Goal: Task Accomplishment & Management: Use online tool/utility

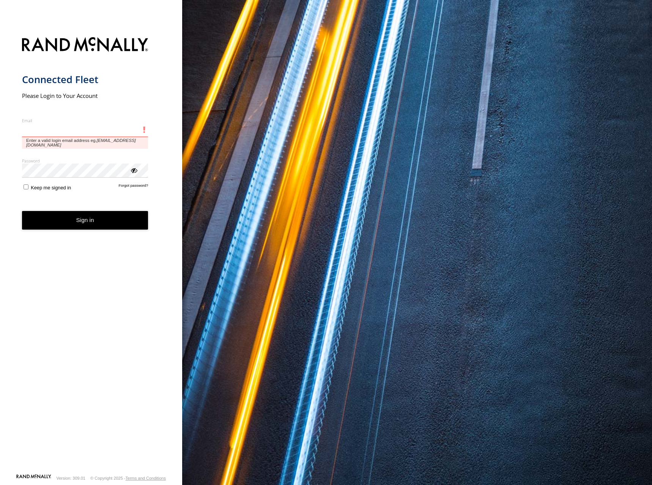
type input "**********"
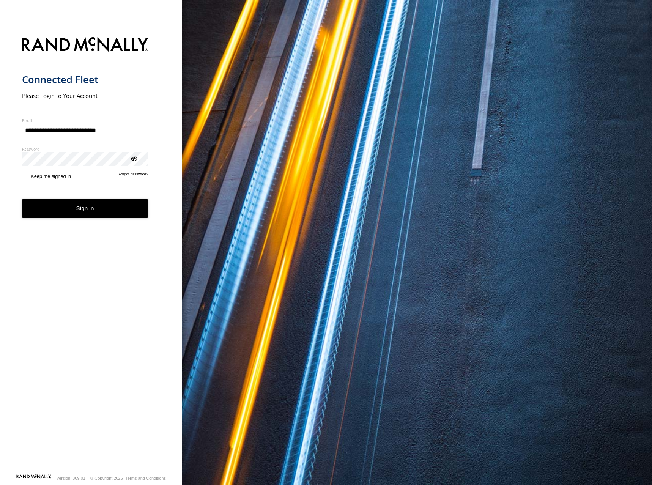
click at [89, 211] on button "Sign in" at bounding box center [85, 208] width 126 height 19
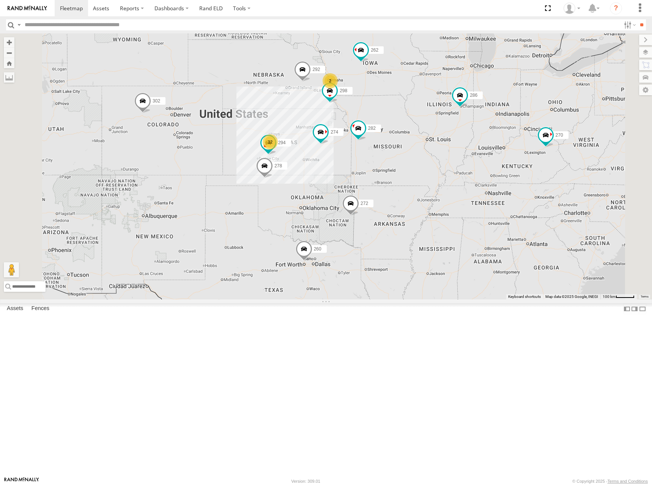
drag, startPoint x: 355, startPoint y: 200, endPoint x: 391, endPoint y: 190, distance: 38.0
click at [391, 190] on div "274 12 298 270 262 2 292 272 302 282 278 294 286 260" at bounding box center [326, 166] width 652 height 266
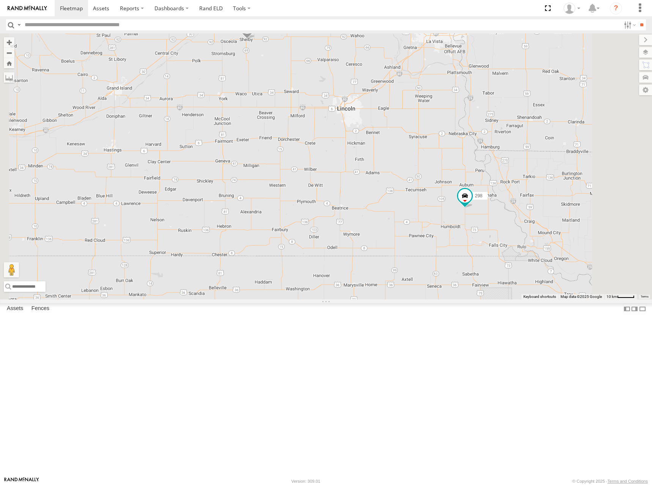
drag, startPoint x: 543, startPoint y: 154, endPoint x: 531, endPoint y: 170, distance: 19.6
click at [531, 170] on div "274 298 270 262 292 272 302 282 278 294 286 260 304 288 232" at bounding box center [326, 166] width 652 height 266
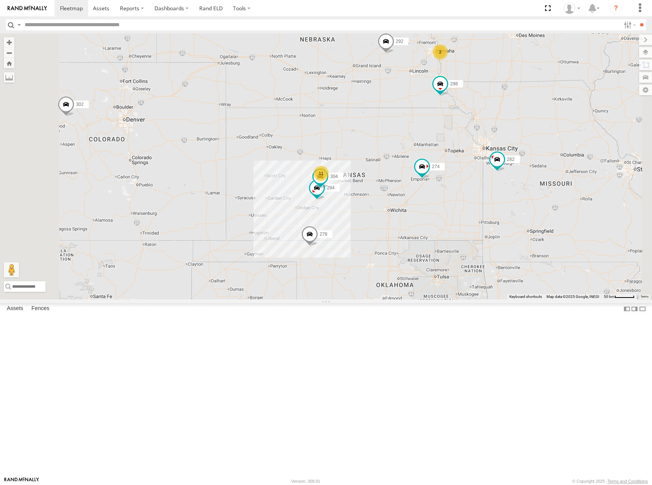
drag, startPoint x: 497, startPoint y: 192, endPoint x: 496, endPoint y: 183, distance: 9.1
click at [496, 183] on div "274 298 270 262 292 272 302 282 278 294 286 260 304 11 2" at bounding box center [326, 166] width 652 height 266
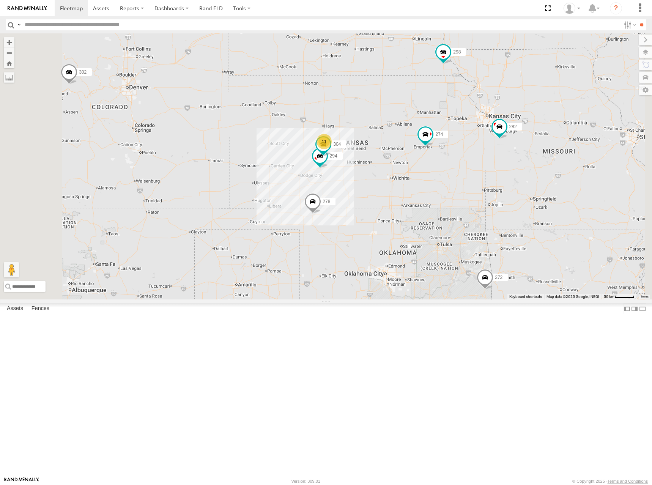
drag, startPoint x: 470, startPoint y: 222, endPoint x: 476, endPoint y: 163, distance: 59.5
click at [476, 163] on div "274 298 270 262 292 272 302 282 278 294 286 260 304 11 2" at bounding box center [326, 166] width 652 height 266
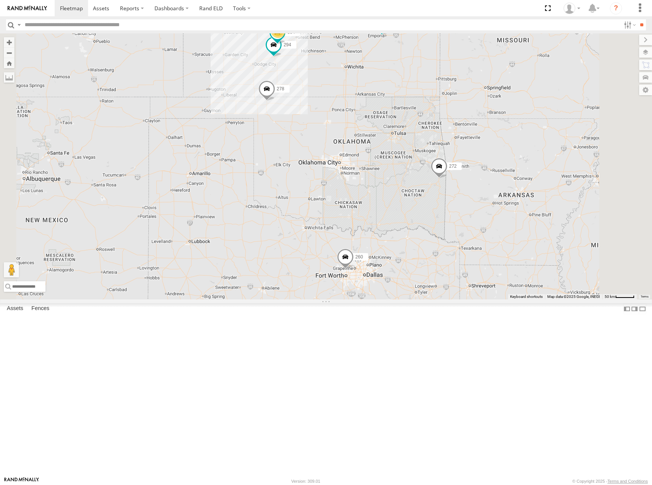
drag, startPoint x: 448, startPoint y: 65, endPoint x: 440, endPoint y: 92, distance: 28.7
click at [440, 92] on div "274 298 270 262 292 272 302 282 278 294 286 260 304 11" at bounding box center [326, 166] width 652 height 266
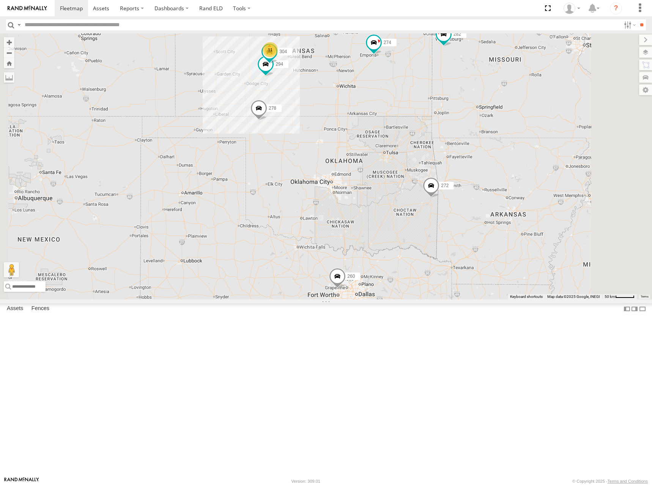
drag, startPoint x: 483, startPoint y: 96, endPoint x: 481, endPoint y: 107, distance: 11.2
click at [481, 107] on div "274 298 270 262 292 272 302 282 278 294 286 260 304 11" at bounding box center [326, 166] width 652 height 266
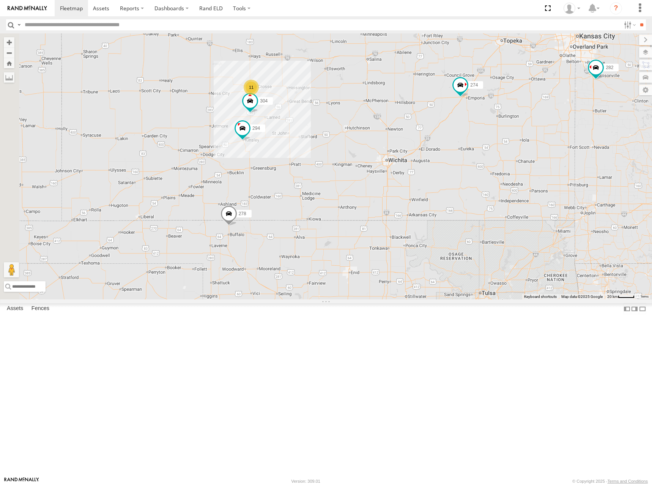
drag, startPoint x: 393, startPoint y: 93, endPoint x: 525, endPoint y: 144, distance: 142.0
click at [525, 144] on div "274 272 304 282 278 294 11" at bounding box center [326, 166] width 652 height 266
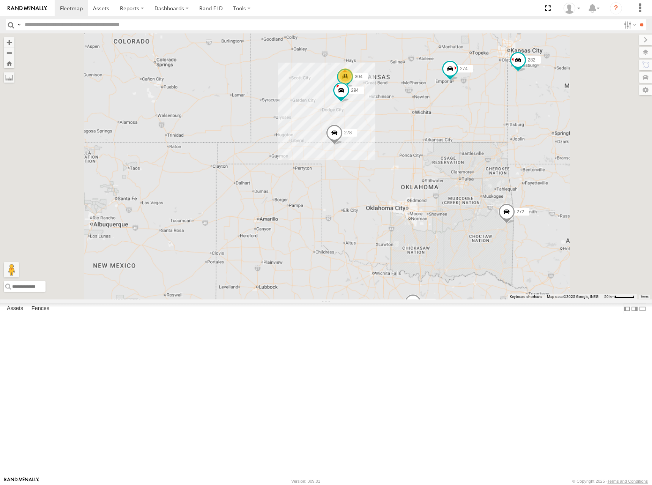
drag, startPoint x: 506, startPoint y: 108, endPoint x: 501, endPoint y: 126, distance: 18.5
click at [501, 126] on div "274 272 304 282 278 294 298 11 2 292 260" at bounding box center [326, 166] width 652 height 266
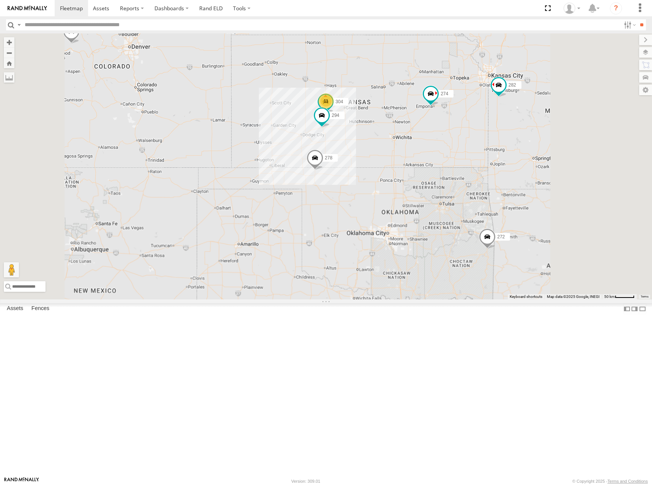
drag, startPoint x: 451, startPoint y: 147, endPoint x: 436, endPoint y: 153, distance: 15.6
click at [436, 153] on div "274 272 304 282 278 294 298 11 2 292 260" at bounding box center [326, 166] width 652 height 266
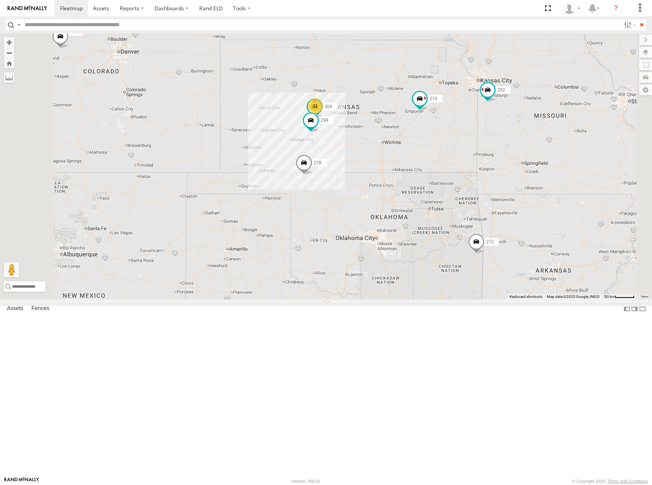
click at [499, 151] on div "274 272 304 282 278 294 298 11 2 292 260 262" at bounding box center [326, 166] width 652 height 266
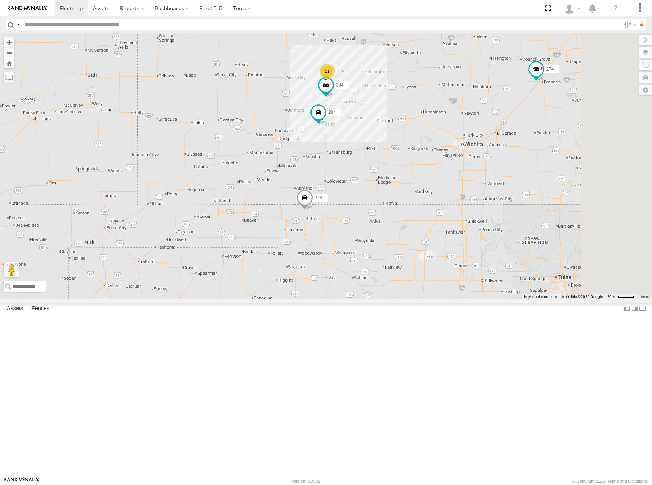
drag, startPoint x: 470, startPoint y: 169, endPoint x: 463, endPoint y: 175, distance: 9.2
click at [463, 175] on div "274 272 304 282 278 294 298 292 260 262 11" at bounding box center [326, 166] width 652 height 266
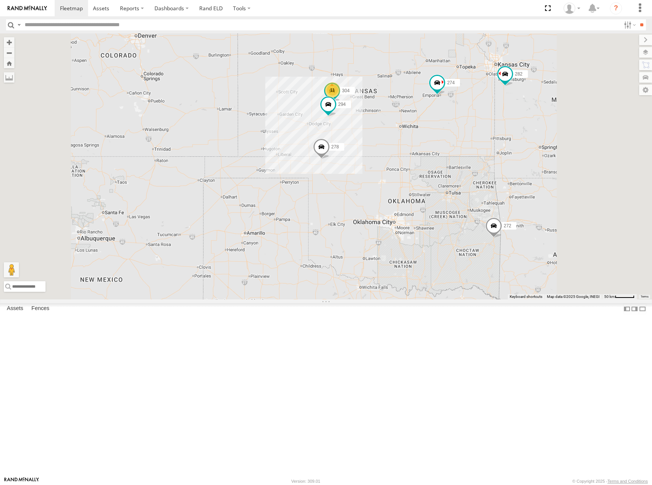
drag, startPoint x: 478, startPoint y: 149, endPoint x: 469, endPoint y: 155, distance: 11.5
click at [469, 155] on div "274 272 304 282 278 294 298 292 260 262 11 2" at bounding box center [326, 166] width 652 height 266
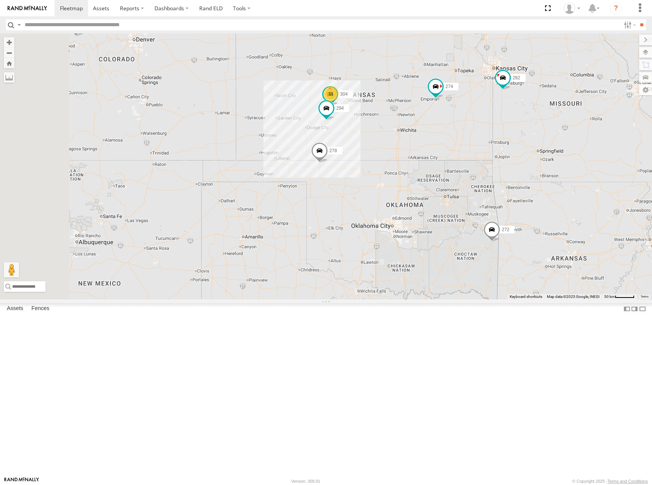
drag, startPoint x: 486, startPoint y: 139, endPoint x: 485, endPoint y: 143, distance: 4.4
click at [485, 143] on div "274 272 304 282 278 294 298 292 260 262 11 2" at bounding box center [326, 166] width 652 height 266
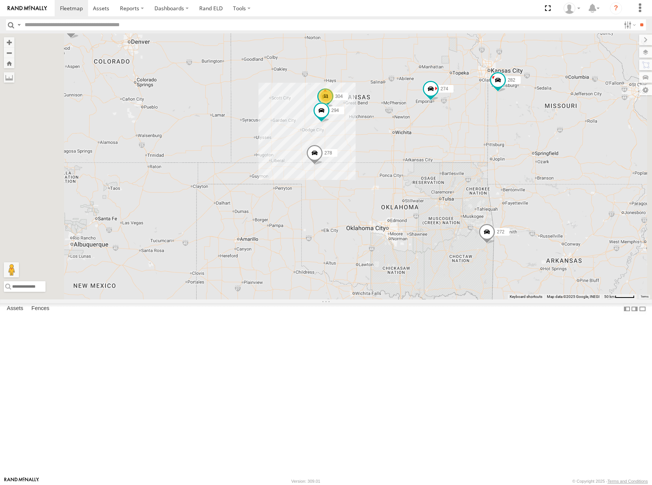
drag, startPoint x: 495, startPoint y: 126, endPoint x: 489, endPoint y: 129, distance: 6.1
click at [489, 129] on div "274 272 304 282 278 294 298 292 260 262 11 2" at bounding box center [326, 166] width 652 height 266
click at [483, 143] on div "274 272 304 282 278 294 298 292 260 262 11 2" at bounding box center [326, 166] width 652 height 266
drag, startPoint x: 482, startPoint y: 138, endPoint x: 479, endPoint y: 142, distance: 5.5
click at [479, 142] on div "274 272 304 282 278 294 298 292 260 262 11 2" at bounding box center [326, 166] width 652 height 266
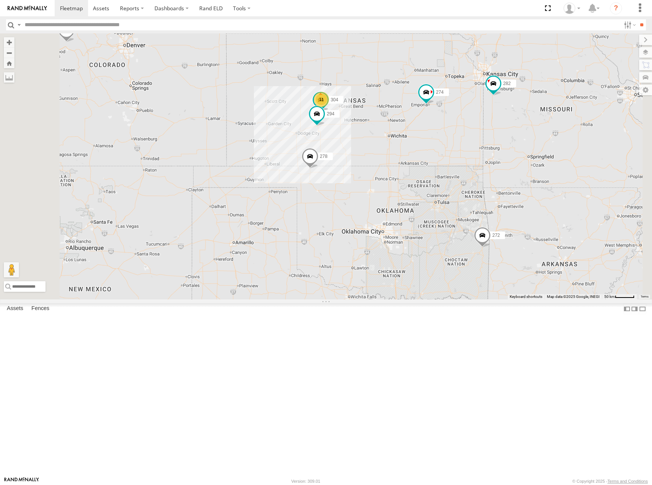
click at [468, 143] on div "274 272 304 282 278 294 298 292 260 262 11 2" at bounding box center [326, 166] width 652 height 266
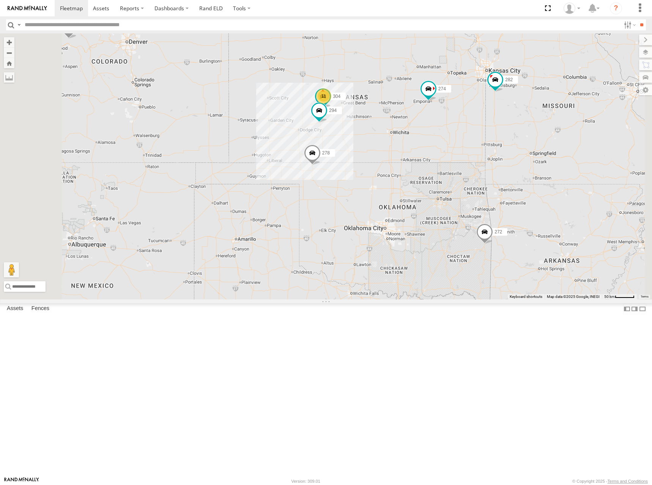
drag, startPoint x: 494, startPoint y: 159, endPoint x: 497, endPoint y: 154, distance: 5.5
click at [497, 154] on div "274 272 304 282 278 294 298 292 260 262 11 2" at bounding box center [326, 166] width 652 height 266
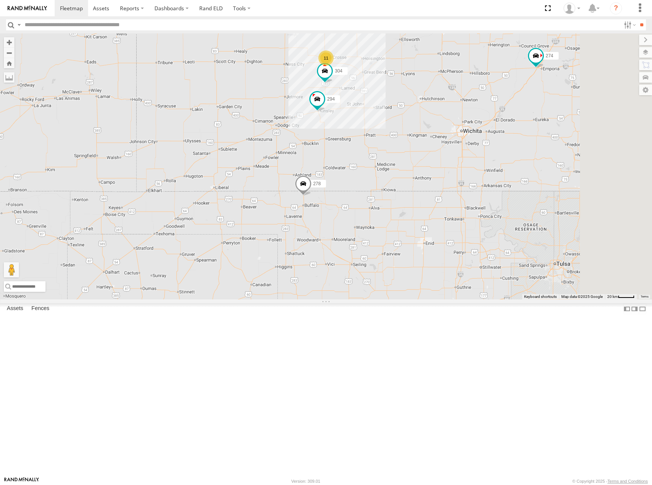
drag, startPoint x: 509, startPoint y: 141, endPoint x: 503, endPoint y: 145, distance: 7.2
click at [503, 145] on div "274 272 304 282 278 294 298 292 260 262 11" at bounding box center [326, 166] width 652 height 266
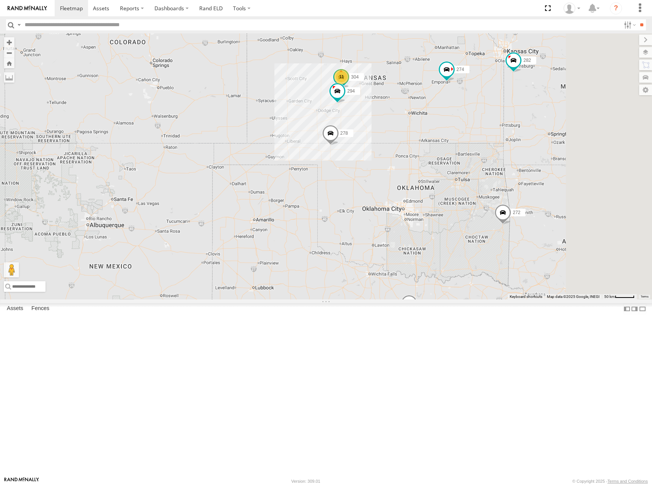
drag, startPoint x: 539, startPoint y: 113, endPoint x: 513, endPoint y: 135, distance: 34.2
click at [513, 135] on div "274 272 304 282 278 294 298 292 302 260 262 11 2" at bounding box center [326, 166] width 652 height 266
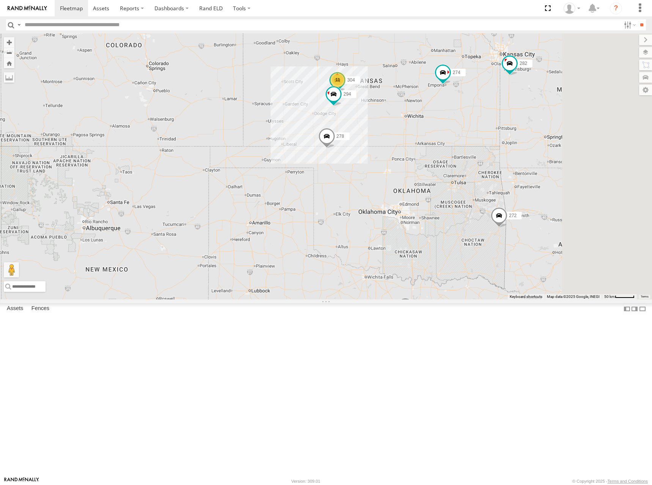
drag, startPoint x: 485, startPoint y: 135, endPoint x: 479, endPoint y: 139, distance: 6.8
click at [479, 139] on div "274 272 304 282 278 294 298 292 302 260 262 11 2" at bounding box center [326, 166] width 652 height 266
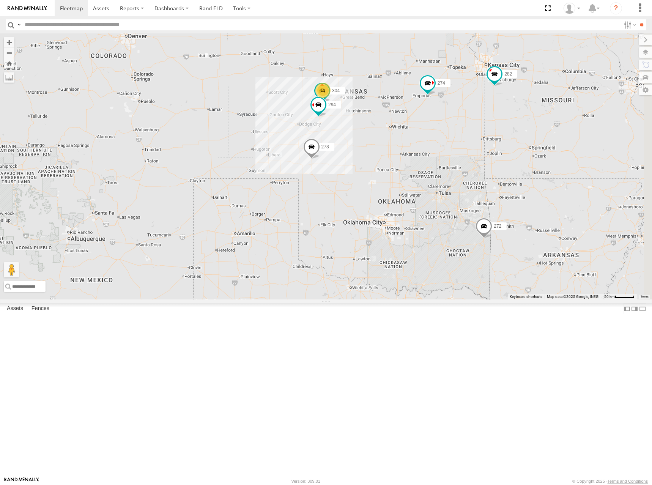
drag, startPoint x: 508, startPoint y: 133, endPoint x: 497, endPoint y: 141, distance: 13.4
click at [497, 141] on div "274 272 304 282 278 294 298 292 302 260 262 11 2" at bounding box center [326, 166] width 652 height 266
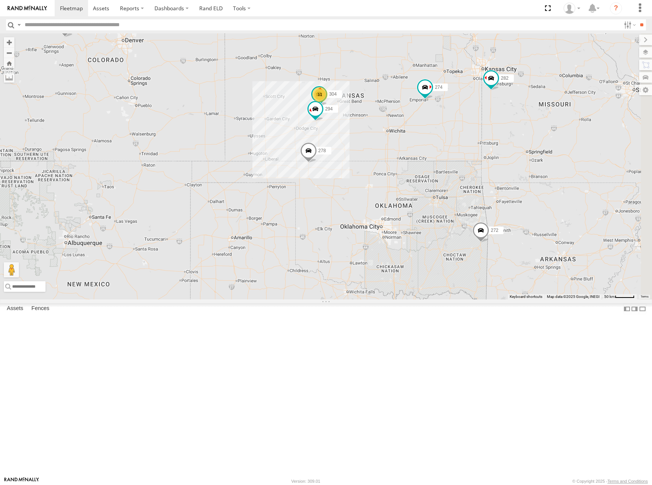
click at [457, 135] on div "274 272 304 282 278 294 298 292 302 260 262 11 2" at bounding box center [326, 166] width 652 height 266
click at [485, 142] on div "274 272 304 282 278 294 298 292 302 260 262 11 2" at bounding box center [326, 166] width 652 height 266
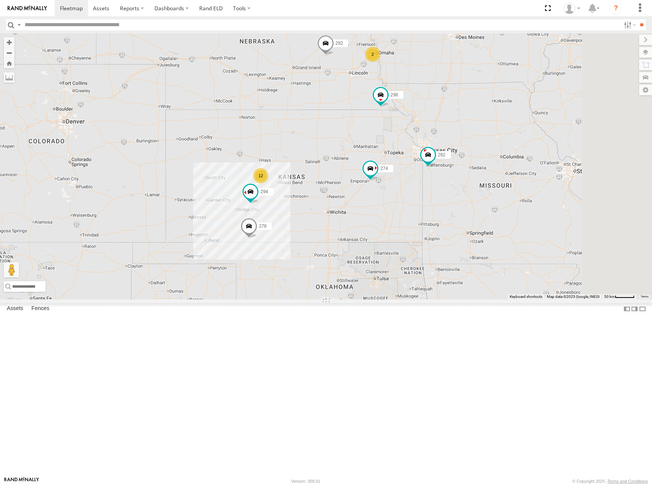
drag, startPoint x: 530, startPoint y: 127, endPoint x: 508, endPoint y: 173, distance: 50.6
click at [508, 173] on div "274 298 292 272 282 278 294 260 12 2" at bounding box center [326, 166] width 652 height 266
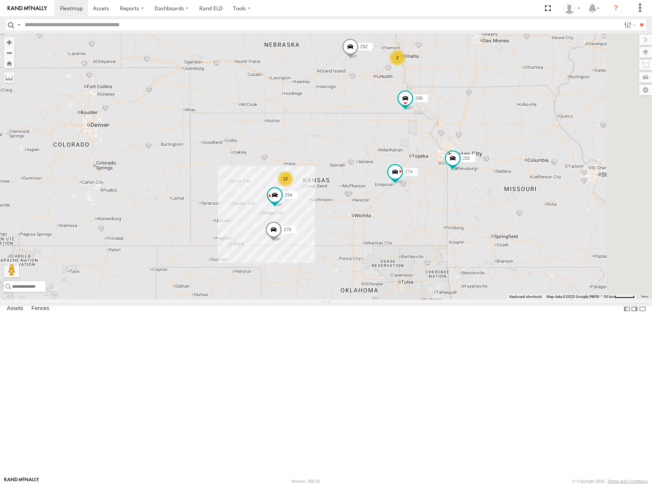
drag, startPoint x: 500, startPoint y: 154, endPoint x: 530, endPoint y: 157, distance: 29.3
click at [530, 157] on div "274 298 292 272 282 278 294 260 12 2 262" at bounding box center [326, 166] width 652 height 266
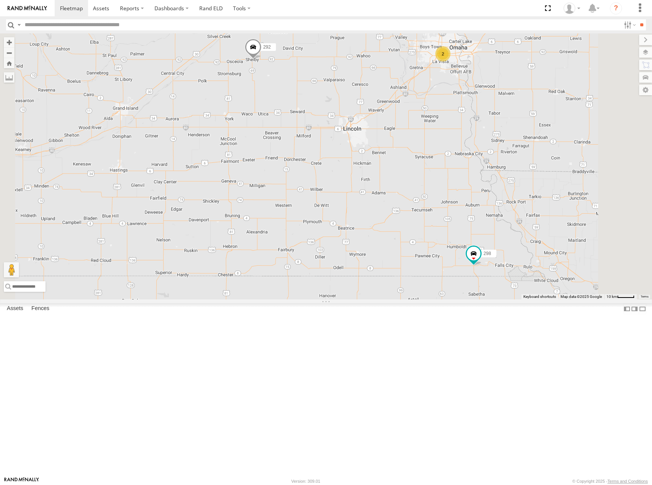
drag, startPoint x: 506, startPoint y: 154, endPoint x: 499, endPoint y: 169, distance: 16.3
click at [499, 169] on div "274 298 292 272 282 278 294 260 262 304 2" at bounding box center [326, 166] width 652 height 266
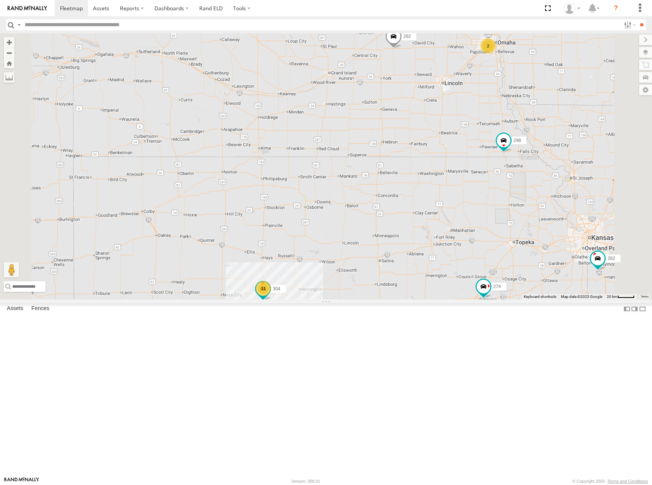
drag, startPoint x: 492, startPoint y: 165, endPoint x: 519, endPoint y: 153, distance: 29.0
click at [519, 153] on div "274 298 292 272 282 278 294 260 262 304 11 2" at bounding box center [326, 166] width 652 height 266
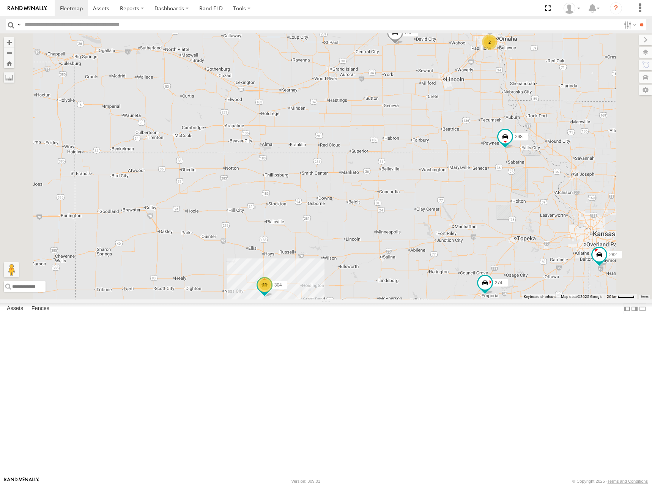
click at [520, 147] on div "274 298 292 272 282 278 294 260 262 304 11 2" at bounding box center [326, 166] width 652 height 266
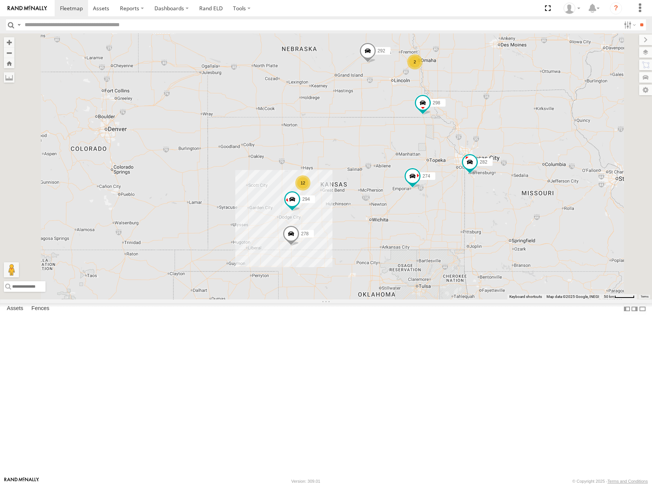
drag, startPoint x: 420, startPoint y: 171, endPoint x: 424, endPoint y: 171, distance: 4.2
click at [424, 171] on div "274 298 292 272 282 278 294 260 262 12 2" at bounding box center [326, 166] width 652 height 266
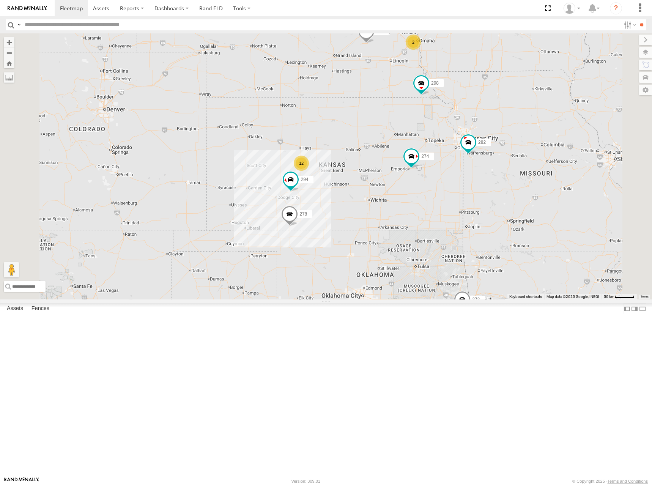
drag, startPoint x: 389, startPoint y: 161, endPoint x: 388, endPoint y: 140, distance: 20.9
click at [388, 140] on div "274 298 292 272 282 278 294 260 262 12 2" at bounding box center [326, 166] width 652 height 266
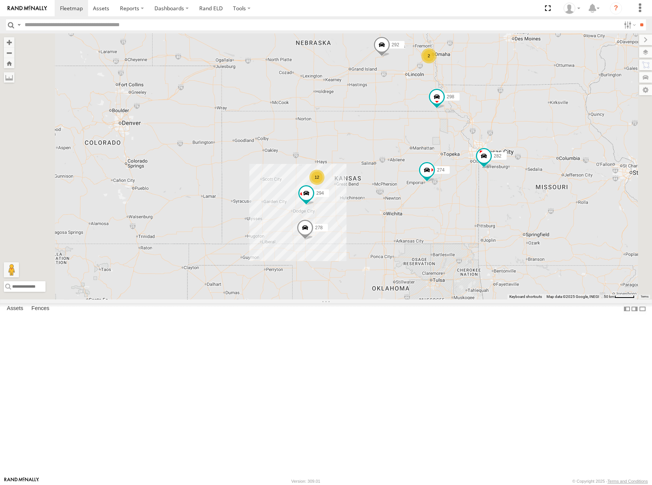
drag, startPoint x: 406, startPoint y: 119, endPoint x: 422, endPoint y: 134, distance: 21.2
click at [422, 134] on div "274 298 292 272 282 278 294 260 262 12 2" at bounding box center [326, 166] width 652 height 266
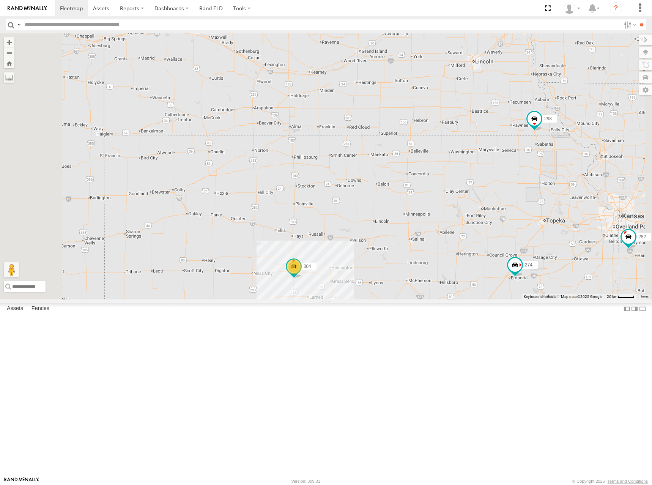
drag, startPoint x: 473, startPoint y: 145, endPoint x: 478, endPoint y: 181, distance: 36.8
click at [478, 181] on div "274 298 292 272 282 278 294 260 262 11 2 304" at bounding box center [326, 166] width 652 height 266
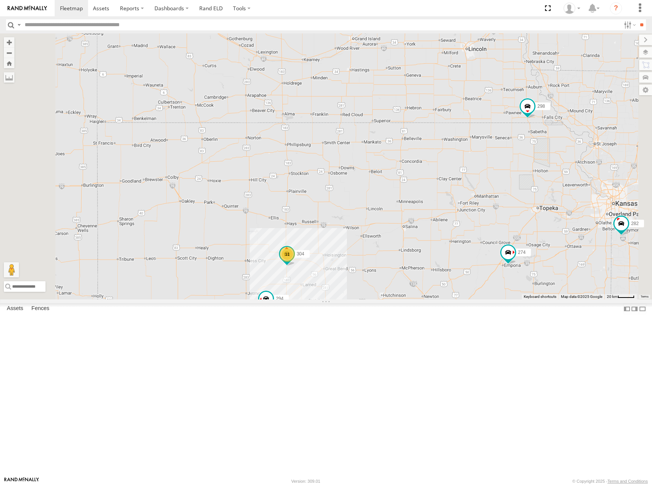
drag, startPoint x: 487, startPoint y: 195, endPoint x: 479, endPoint y: 181, distance: 16.7
click at [479, 181] on div "274 298 292 272 282 278 294 260 262 11 2 304" at bounding box center [326, 166] width 652 height 266
drag, startPoint x: 476, startPoint y: 180, endPoint x: 467, endPoint y: 181, distance: 9.1
click at [467, 181] on div "274 298 292 272 282 278 294 260 262 11 2 304" at bounding box center [326, 166] width 652 height 266
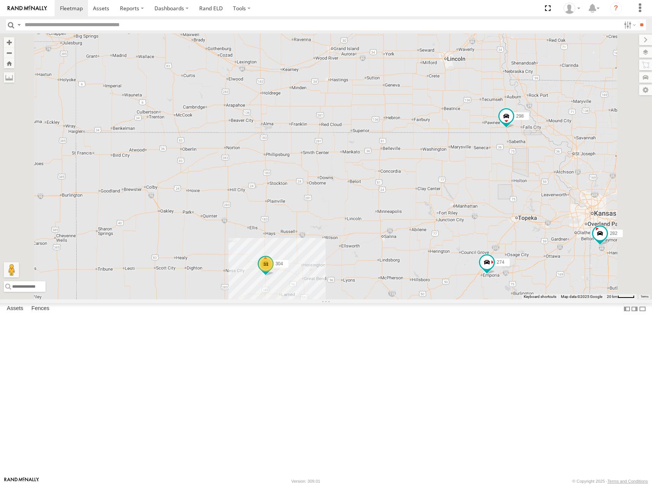
drag, startPoint x: 483, startPoint y: 165, endPoint x: 471, endPoint y: 177, distance: 17.2
click at [471, 177] on div "274 298 292 272 282 278 294 260 262 11 2 304" at bounding box center [326, 166] width 652 height 266
click at [439, 162] on div "274 298 292 272 282 278 294 260 262 11 2 304" at bounding box center [326, 166] width 652 height 266
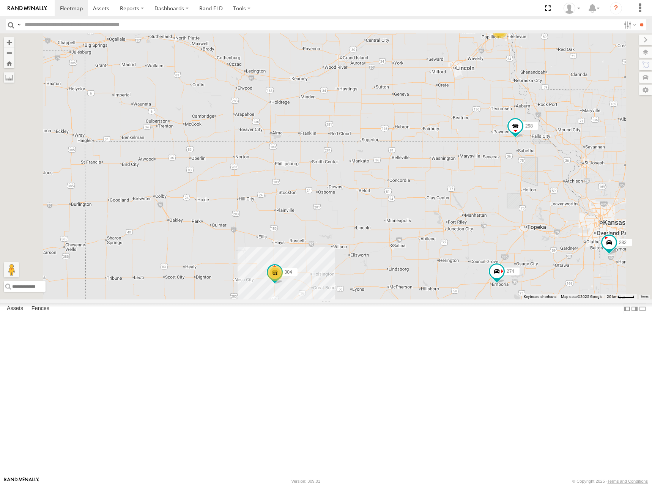
drag, startPoint x: 479, startPoint y: 121, endPoint x: 489, endPoint y: 132, distance: 15.0
click at [489, 132] on div "274 298 292 272 282 278 294 260 262 11 2 304" at bounding box center [326, 166] width 652 height 266
drag, startPoint x: 481, startPoint y: 132, endPoint x: 485, endPoint y: 130, distance: 4.1
click at [485, 130] on div "274 298 292 272 282 278 294 260 262 11 2 304" at bounding box center [326, 166] width 652 height 266
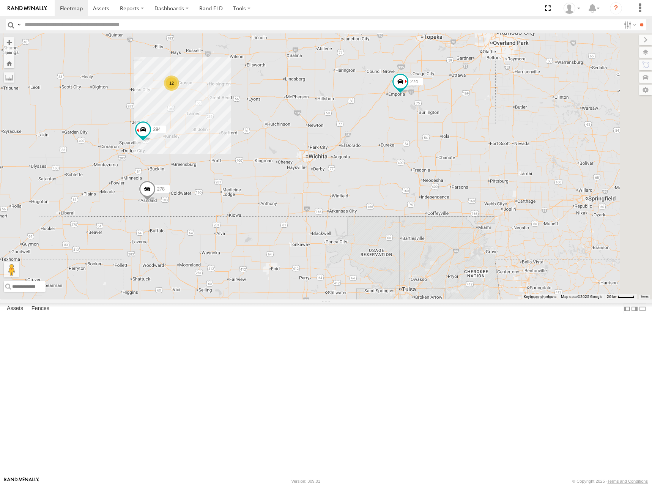
drag, startPoint x: 471, startPoint y: 388, endPoint x: 365, endPoint y: 190, distance: 224.0
click at [365, 190] on div "274 298 292 278 294 12 2" at bounding box center [326, 166] width 652 height 266
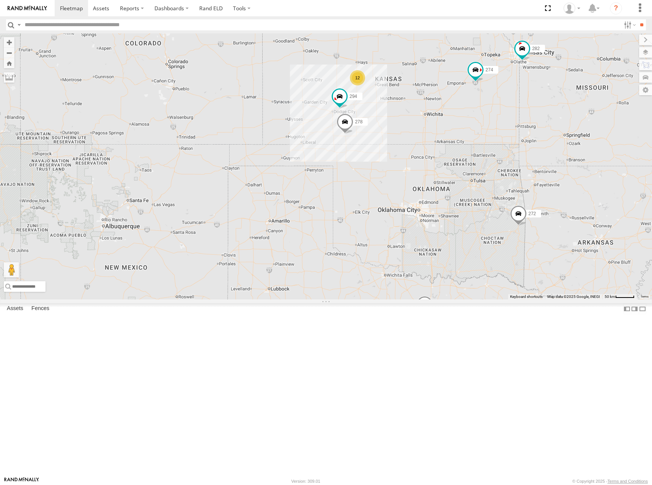
drag, startPoint x: 459, startPoint y: 90, endPoint x: 510, endPoint y: 134, distance: 67.2
click at [510, 134] on div "274 298 272 282 278 294 12 260" at bounding box center [326, 166] width 652 height 266
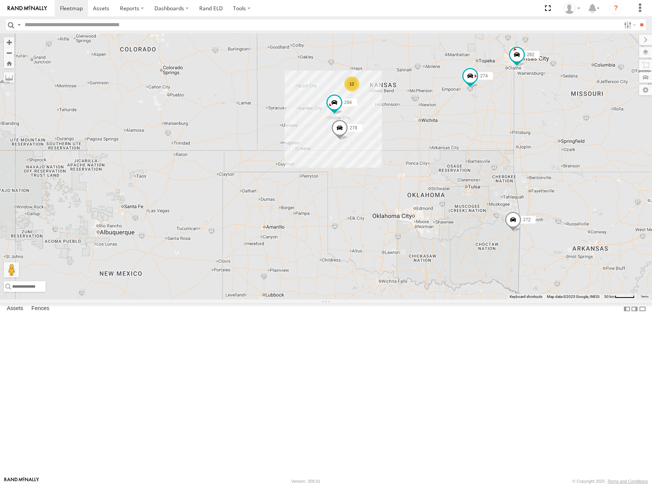
drag, startPoint x: 505, startPoint y: 111, endPoint x: 501, endPoint y: 112, distance: 4.7
click at [501, 112] on div "274 298 272 282 278 294 12 260 2 292 302" at bounding box center [326, 166] width 652 height 266
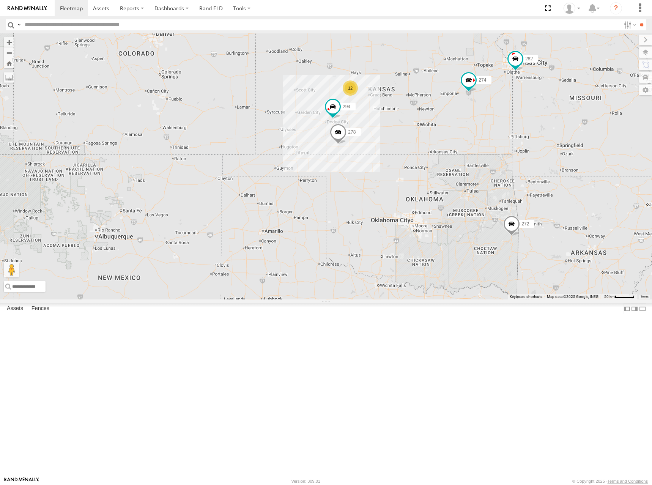
drag, startPoint x: 502, startPoint y: 113, endPoint x: 504, endPoint y: 121, distance: 8.5
click at [504, 121] on div "274 298 272 282 278 294 12 260 2 292 302" at bounding box center [326, 166] width 652 height 266
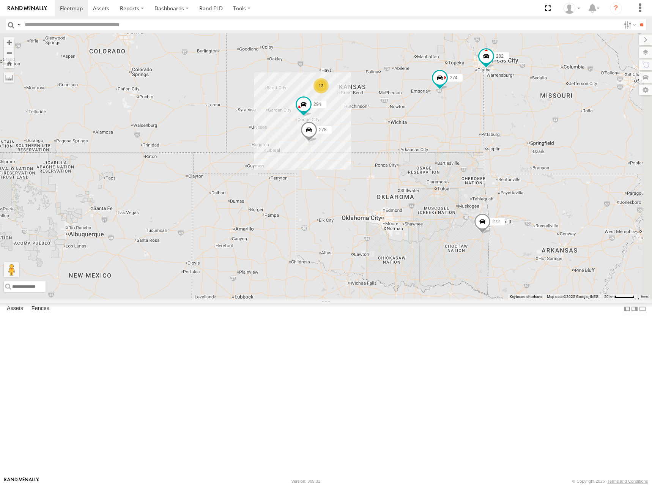
drag, startPoint x: 538, startPoint y: 139, endPoint x: 506, endPoint y: 130, distance: 33.8
click at [506, 130] on div "274 298 272 282 278 294 12 260 2 292 302" at bounding box center [326, 166] width 652 height 266
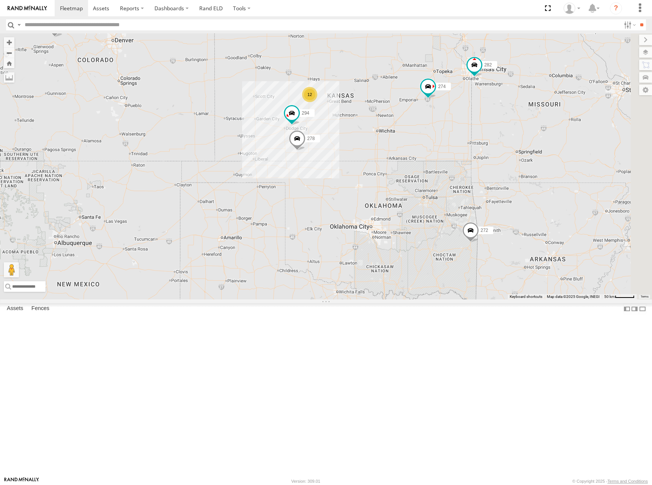
drag, startPoint x: 495, startPoint y: 125, endPoint x: 481, endPoint y: 136, distance: 17.8
click at [481, 136] on div "274 298 272 282 278 294 12 260 2 292 302" at bounding box center [326, 166] width 652 height 266
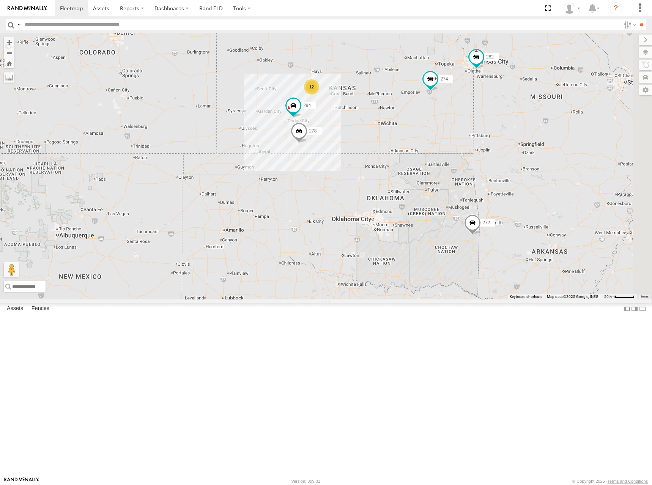
drag, startPoint x: 492, startPoint y: 170, endPoint x: 494, endPoint y: 164, distance: 6.7
click at [494, 164] on div "274 298 272 282 278 294 12 260 2 292 302" at bounding box center [326, 166] width 652 height 266
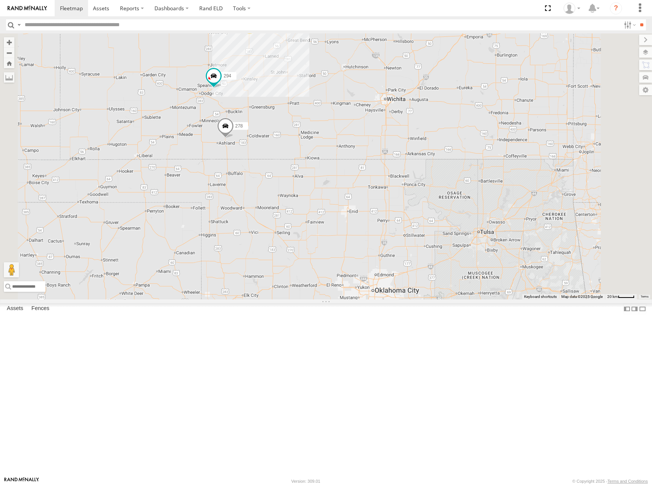
drag, startPoint x: 478, startPoint y: 123, endPoint x: 489, endPoint y: 158, distance: 36.5
click at [489, 158] on div "274 298 272 282 278 294 260 292 302 12" at bounding box center [326, 166] width 652 height 266
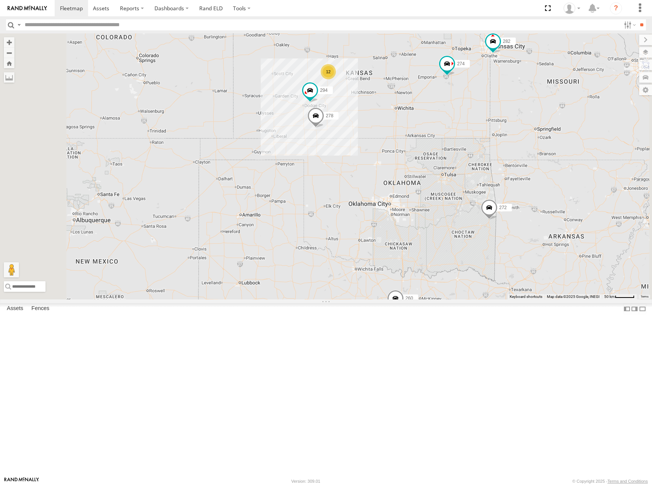
click at [488, 145] on div "274 298 272 282 278 294 260 292 302 12 2" at bounding box center [326, 166] width 652 height 266
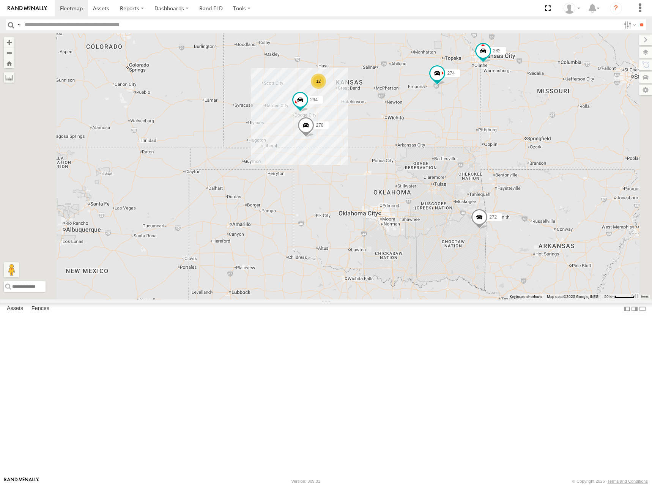
drag, startPoint x: 514, startPoint y: 132, endPoint x: 505, endPoint y: 141, distance: 12.9
click at [505, 141] on div "274 298 272 282 278 294 260 292 302 12 2" at bounding box center [326, 166] width 652 height 266
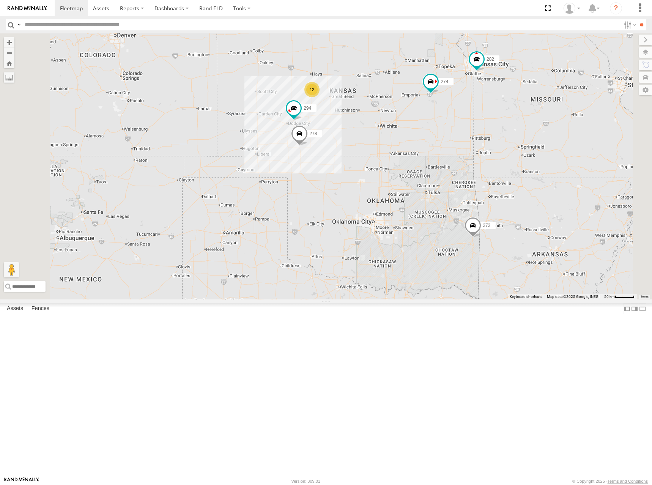
drag, startPoint x: 499, startPoint y: 121, endPoint x: 492, endPoint y: 129, distance: 11.0
click at [492, 129] on div "274 298 272 282 278 294 260 292 302 12 2" at bounding box center [326, 166] width 652 height 266
click at [500, 139] on div "274 298 272 282 278 294 260 292 302 12 2" at bounding box center [326, 166] width 652 height 266
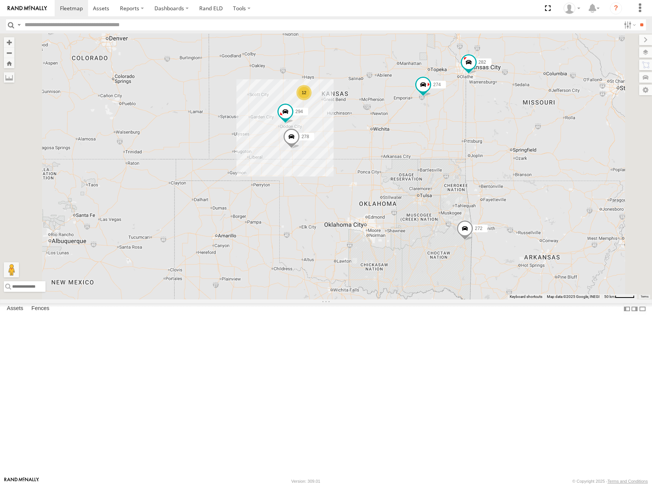
drag, startPoint x: 468, startPoint y: 110, endPoint x: 464, endPoint y: 115, distance: 7.2
click at [464, 115] on div "274 298 272 282 278 294 260 292 302 12 2" at bounding box center [326, 166] width 652 height 266
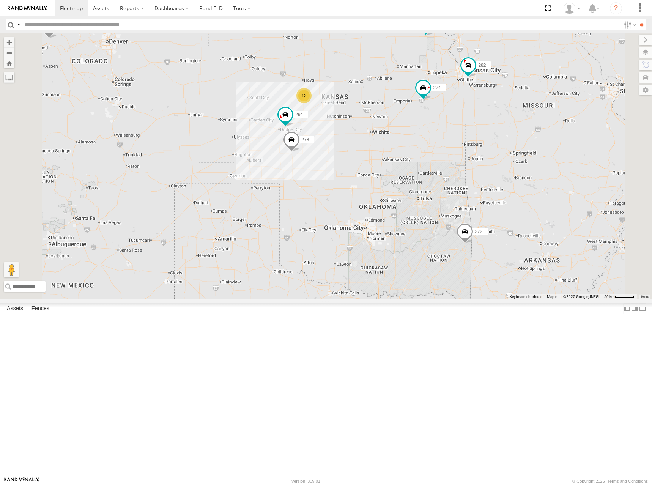
drag, startPoint x: 467, startPoint y: 101, endPoint x: 467, endPoint y: 111, distance: 10.6
click at [467, 111] on div "274 298 272 282 278 294 260 292 302 12 2" at bounding box center [326, 166] width 652 height 266
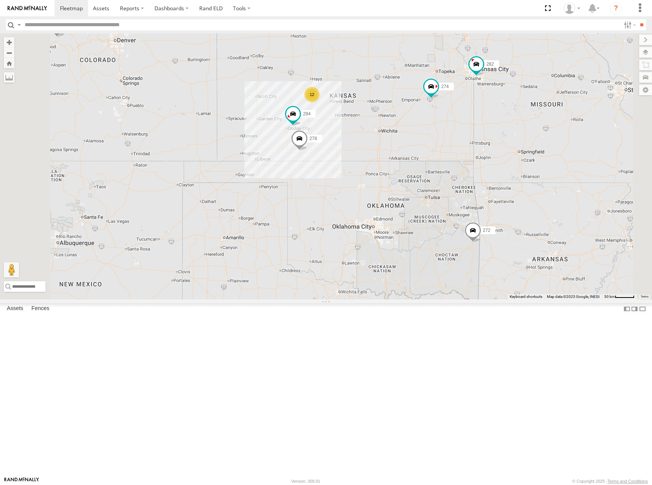
drag, startPoint x: 472, startPoint y: 172, endPoint x: 480, endPoint y: 162, distance: 12.7
click at [480, 162] on div "274 298 272 282 278 294 260 292 302 12 2" at bounding box center [326, 166] width 652 height 266
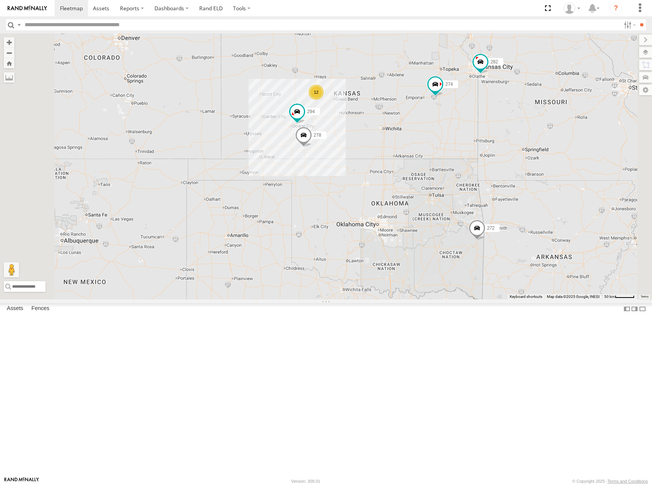
click at [465, 155] on div "274 298 272 282 278 294 260 292 302 12 2" at bounding box center [326, 166] width 652 height 266
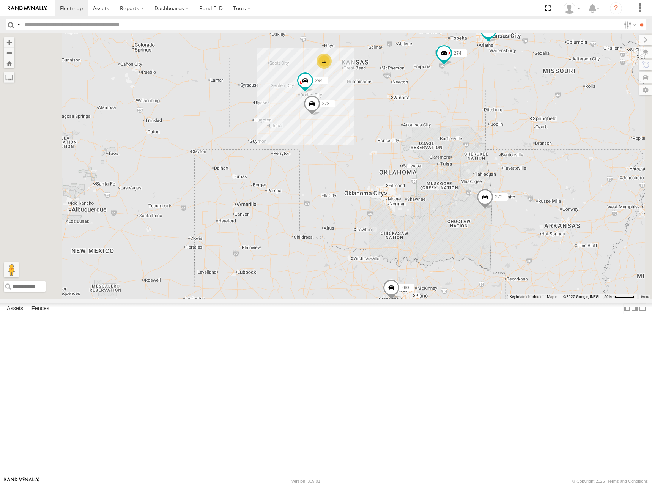
drag, startPoint x: 483, startPoint y: 99, endPoint x: 467, endPoint y: 109, distance: 18.1
click at [467, 109] on div "274 298 272 282 278 294 260 292 302 12 2" at bounding box center [326, 166] width 652 height 266
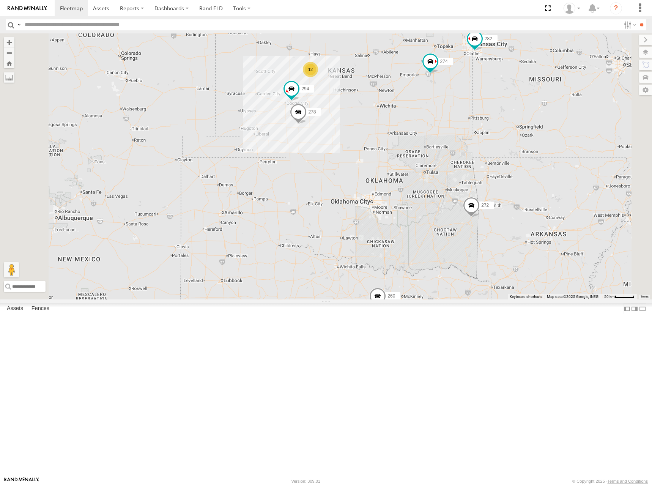
drag, startPoint x: 447, startPoint y: 101, endPoint x: 445, endPoint y: 106, distance: 5.4
click at [445, 106] on div "274 298 272 282 278 294 260 292 302 12 2" at bounding box center [326, 166] width 652 height 266
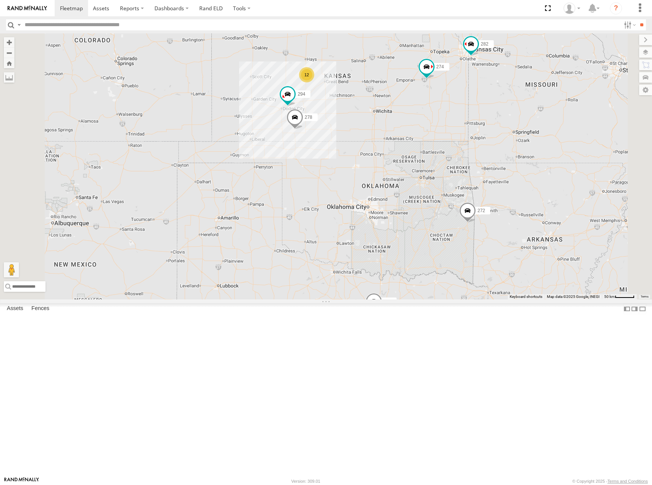
click at [451, 117] on div "274 298 272 282 278 294 260 292 302 12 2" at bounding box center [326, 166] width 652 height 266
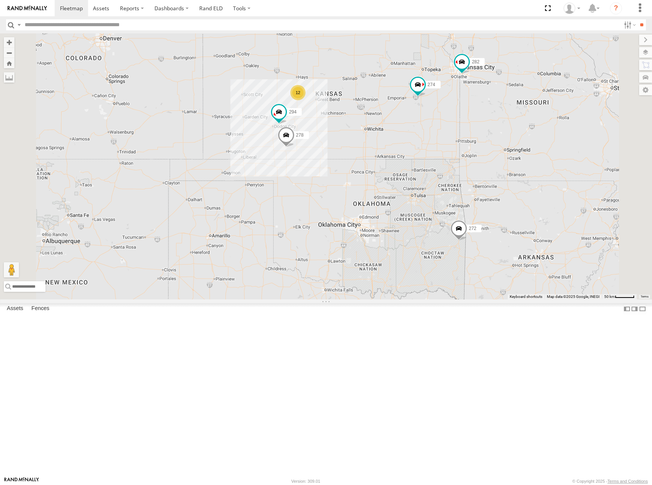
drag, startPoint x: 507, startPoint y: 113, endPoint x: 497, endPoint y: 131, distance: 20.5
click at [497, 131] on div "274 298 272 282 278 294 260 292 302 12 2" at bounding box center [326, 166] width 652 height 266
click at [491, 111] on div "274 298 272 282 278 294 260 292 302 12 2" at bounding box center [326, 166] width 652 height 266
click at [478, 119] on div "274 298 272 282 278 294 260 292 302 12 2" at bounding box center [326, 166] width 652 height 266
click at [454, 136] on div "274 298 272 282 278 294 260 292 302 12 2" at bounding box center [326, 166] width 652 height 266
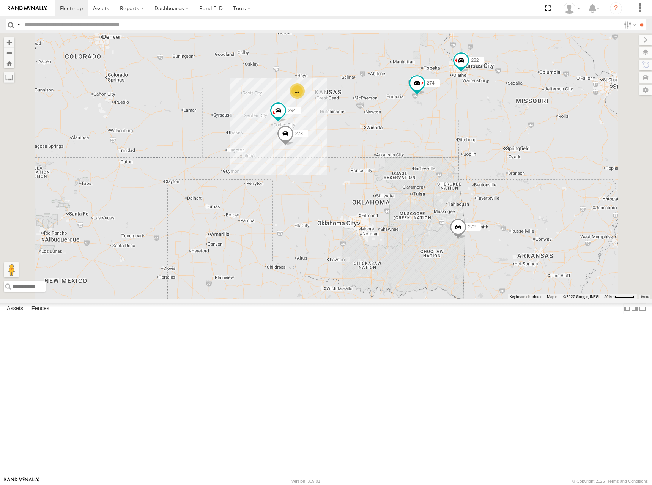
click at [454, 133] on div "274 298 272 282 278 294 260 292 302 12 2" at bounding box center [326, 166] width 652 height 266
click at [479, 115] on div "274 298 272 282 278 294 260 292 302 12 2" at bounding box center [326, 166] width 652 height 266
click at [462, 135] on div "274 298 272 282 278 294 260 292 302 12 2" at bounding box center [326, 166] width 652 height 266
drag, startPoint x: 442, startPoint y: 138, endPoint x: 447, endPoint y: 140, distance: 4.9
click at [447, 140] on div "274 298 272 282 278 294 260 292 302 12 2" at bounding box center [326, 166] width 652 height 266
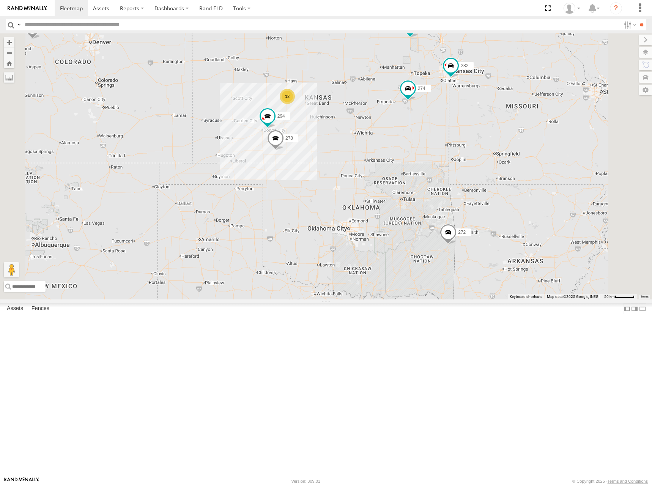
drag, startPoint x: 457, startPoint y: 128, endPoint x: 447, endPoint y: 133, distance: 10.5
click at [447, 133] on div "274 298 272 282 278 294 260 292 302 12 2" at bounding box center [326, 166] width 652 height 266
drag, startPoint x: 436, startPoint y: 129, endPoint x: 431, endPoint y: 125, distance: 6.7
click at [431, 125] on div "274 298 272 282 278 294 260 292 302 12 2" at bounding box center [326, 166] width 652 height 266
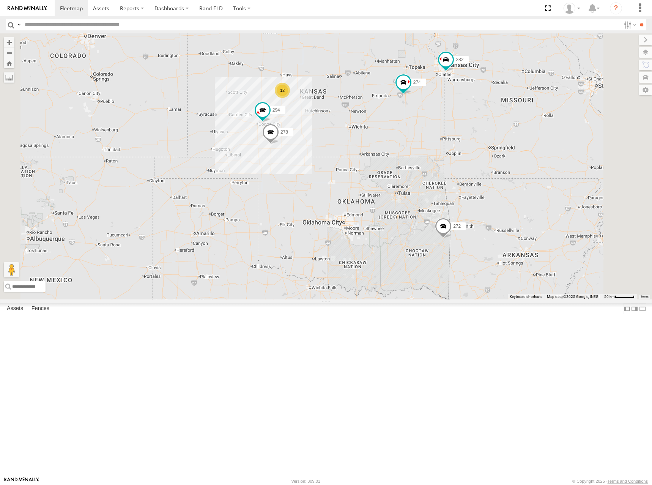
click at [446, 134] on div "274 298 272 282 278 294 260 292 302 12 2" at bounding box center [326, 166] width 652 height 266
click at [445, 129] on div "274 298 272 282 278 294 260 292 302 12 2" at bounding box center [326, 166] width 652 height 266
drag, startPoint x: 443, startPoint y: 144, endPoint x: 448, endPoint y: 143, distance: 4.4
click at [448, 143] on div "274 298 272 282 278 294 260 292 302 12 2" at bounding box center [326, 166] width 652 height 266
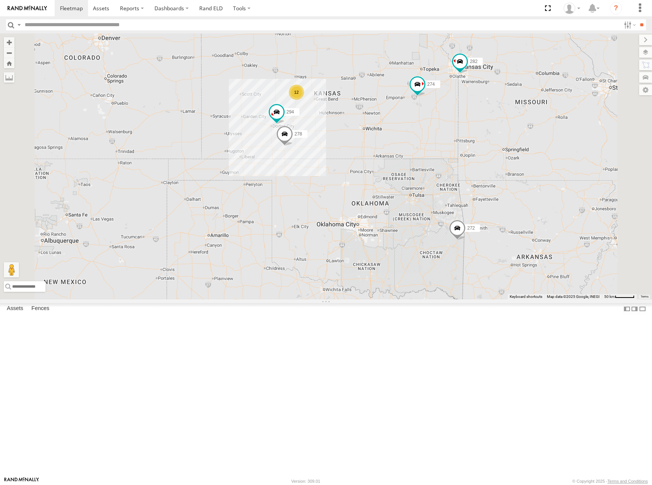
drag, startPoint x: 420, startPoint y: 103, endPoint x: 433, endPoint y: 108, distance: 13.9
click at [433, 108] on div "274 298 292 272 282 278 294 260 12 2" at bounding box center [326, 166] width 652 height 266
drag, startPoint x: 437, startPoint y: 132, endPoint x: 442, endPoint y: 138, distance: 8.4
click at [442, 138] on div "274 298 292 272 282 278 294 260 12 2" at bounding box center [326, 166] width 652 height 266
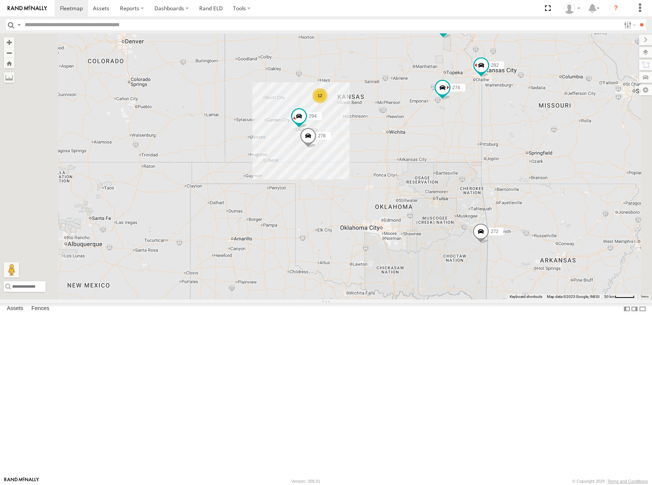
drag, startPoint x: 430, startPoint y: 140, endPoint x: 450, endPoint y: 136, distance: 20.1
click at [450, 136] on div "274 298 292 272 282 278 294 260 12 2" at bounding box center [326, 166] width 652 height 266
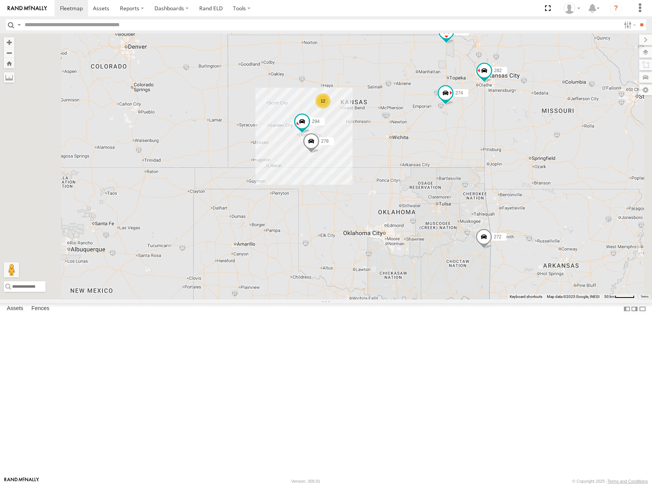
drag, startPoint x: 484, startPoint y: 128, endPoint x: 482, endPoint y: 137, distance: 9.2
click at [482, 137] on div "274 298 292 272 282 278 294 260 12 2" at bounding box center [326, 166] width 652 height 266
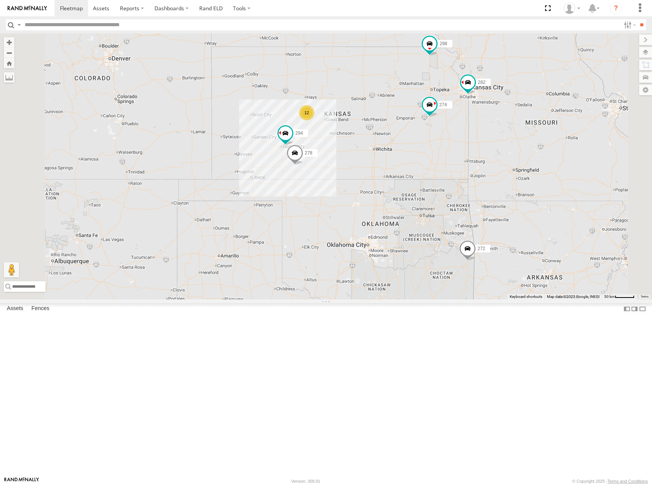
drag, startPoint x: 503, startPoint y: 112, endPoint x: 487, endPoint y: 123, distance: 19.6
click at [487, 123] on div "274 298 292 272 282 278 294 260 12 2" at bounding box center [326, 166] width 652 height 266
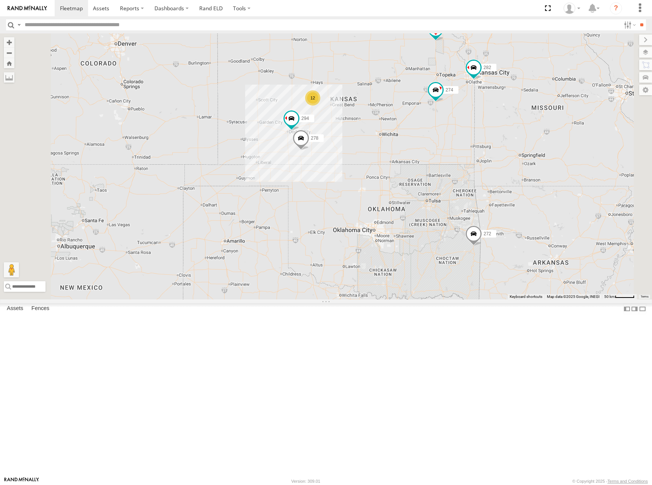
drag, startPoint x: 463, startPoint y: 154, endPoint x: 470, endPoint y: 139, distance: 17.0
click at [470, 139] on div "274 298 292 272 282 278 294 260 12 2" at bounding box center [326, 166] width 652 height 266
click at [475, 140] on div "274 298 292 272 282 278 294 260 12 2" at bounding box center [326, 166] width 652 height 266
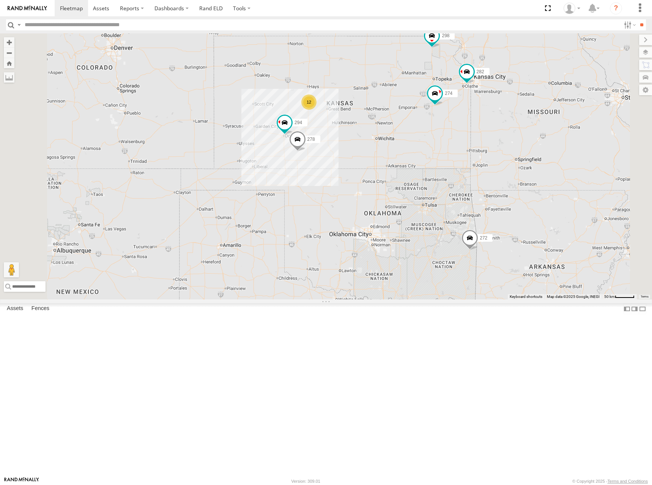
drag, startPoint x: 474, startPoint y: 137, endPoint x: 468, endPoint y: 147, distance: 11.7
click at [468, 147] on div "274 298 292 272 282 278 294 260 12 2" at bounding box center [326, 166] width 652 height 266
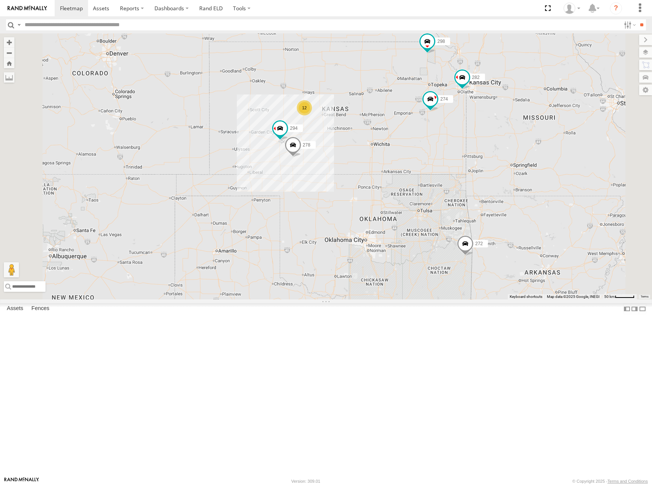
drag, startPoint x: 453, startPoint y: 115, endPoint x: 443, endPoint y: 121, distance: 11.8
click at [437, 126] on div "274 298 292 272 282 278 294 260 12 2" at bounding box center [326, 166] width 652 height 266
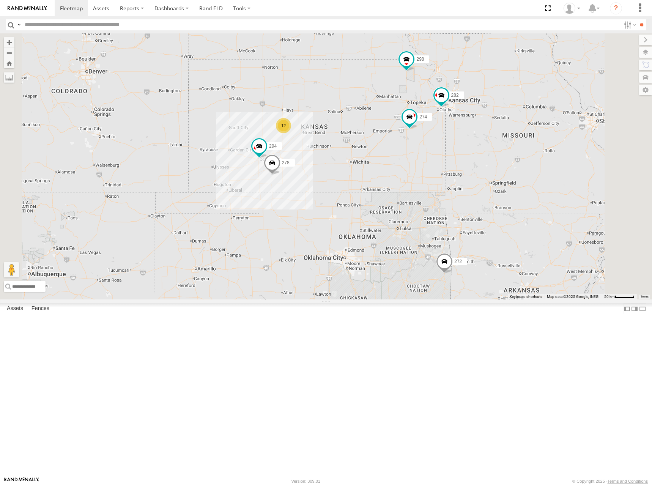
drag, startPoint x: 464, startPoint y: 133, endPoint x: 456, endPoint y: 143, distance: 13.5
click at [456, 143] on div "274 298 292 272 282 278 294 260 12 2 262" at bounding box center [326, 166] width 652 height 266
click at [451, 140] on div "274 298 292 272 282 278 294 260 12 2 262" at bounding box center [326, 166] width 652 height 266
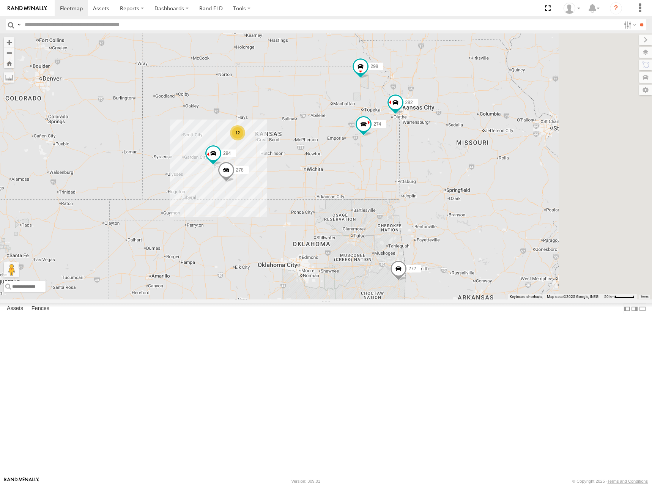
drag, startPoint x: 435, startPoint y: 166, endPoint x: 387, endPoint y: 172, distance: 48.6
click at [387, 172] on div "274 298 292 272 282 278 294 260 12 2 262" at bounding box center [326, 166] width 652 height 266
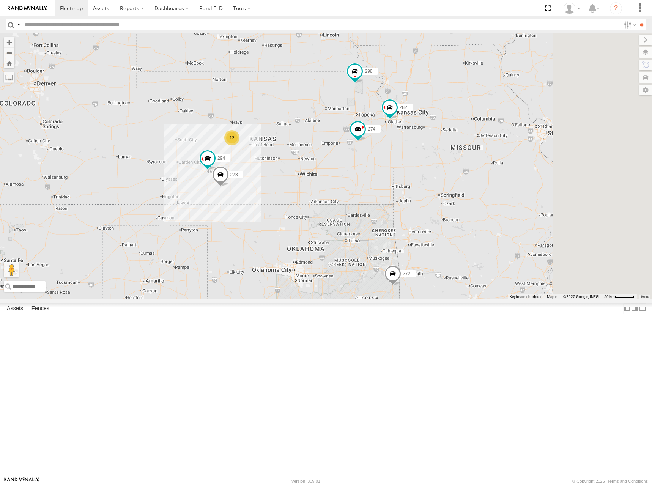
drag, startPoint x: 544, startPoint y: 151, endPoint x: 539, endPoint y: 158, distance: 8.4
click at [539, 158] on div "274 298 292 272 282 278 294 260 12 2 262" at bounding box center [326, 166] width 652 height 266
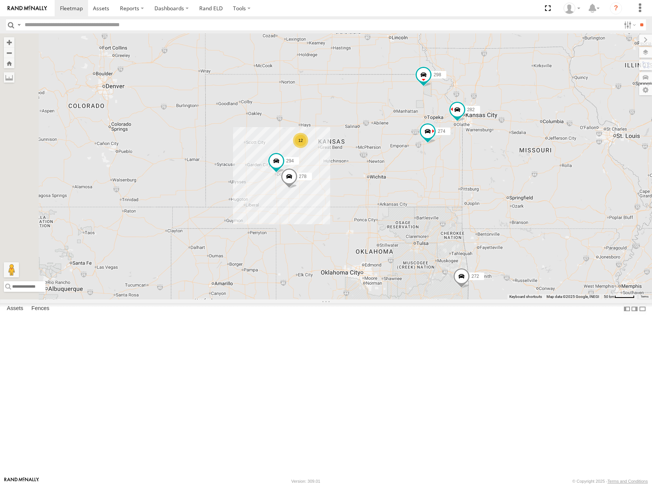
drag, startPoint x: 385, startPoint y: 168, endPoint x: 455, endPoint y: 171, distance: 69.5
click at [455, 171] on div "274 298 292 272 282 278 294 260 12 2 262" at bounding box center [326, 166] width 652 height 266
click at [440, 170] on div "274 298 292 272 282 278 294 260 12 2 262" at bounding box center [326, 166] width 652 height 266
click at [550, 137] on div "274 298 292 272 282 278 294 260 12 2 262" at bounding box center [326, 166] width 652 height 266
click at [435, 185] on div "274 298 292 272 282 278 294 260 12 2 262" at bounding box center [326, 166] width 652 height 266
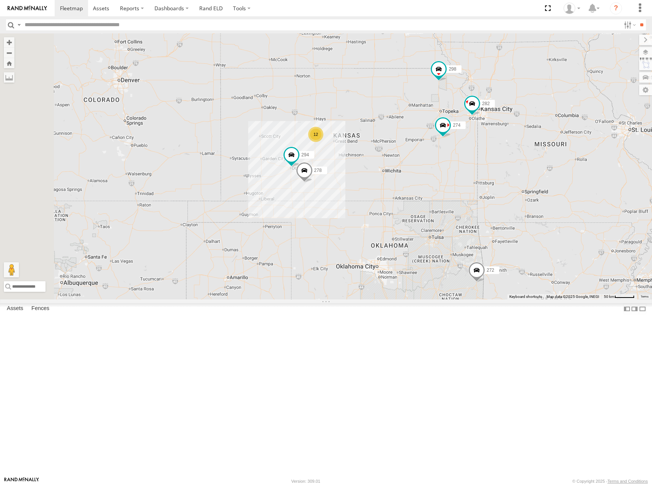
drag, startPoint x: 421, startPoint y: 197, endPoint x: 432, endPoint y: 192, distance: 11.9
click at [432, 192] on div "274 298 292 272 282 278 294 260 12 2 262" at bounding box center [326, 166] width 652 height 266
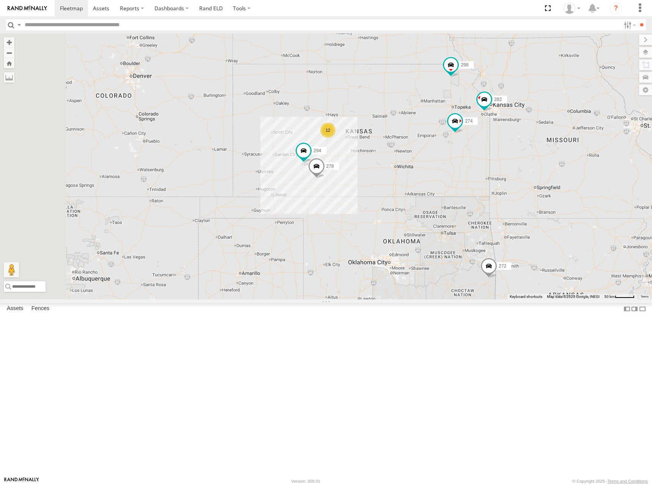
drag, startPoint x: 447, startPoint y: 181, endPoint x: 457, endPoint y: 177, distance: 11.1
click at [457, 177] on div "274 298 292 272 282 278 294 260 12 2 262" at bounding box center [326, 166] width 652 height 266
click at [452, 173] on div "274 298 292 272 282 278 294 260 12 2 262" at bounding box center [326, 166] width 652 height 266
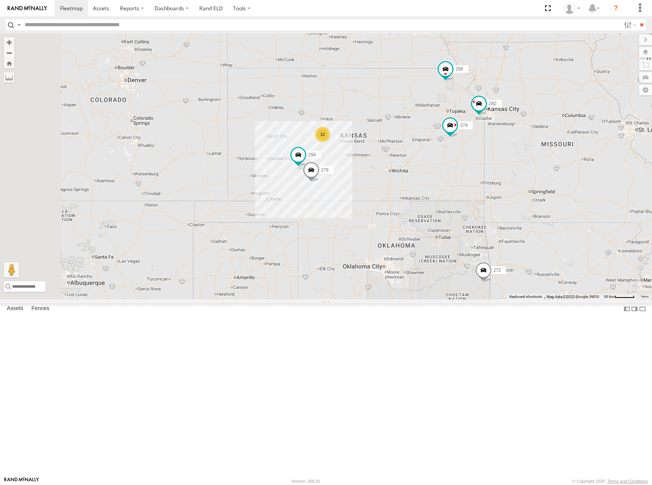
drag, startPoint x: 481, startPoint y: 149, endPoint x: 464, endPoint y: 149, distance: 17.1
click at [464, 149] on div "274 298 292 272 282 278 294 260 12 2 262" at bounding box center [326, 166] width 652 height 266
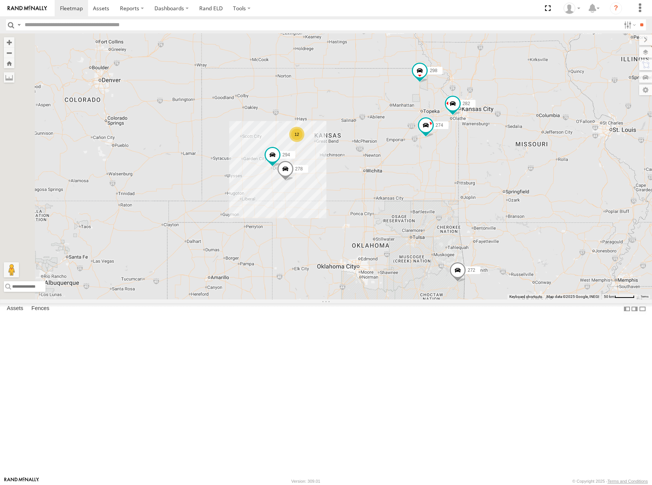
click at [459, 150] on div "274 298 262 292 272 282 278 294 260 12 2" at bounding box center [326, 166] width 652 height 266
click at [453, 167] on div "274 298 262 292 272 282 278 294 260 12 2" at bounding box center [326, 166] width 652 height 266
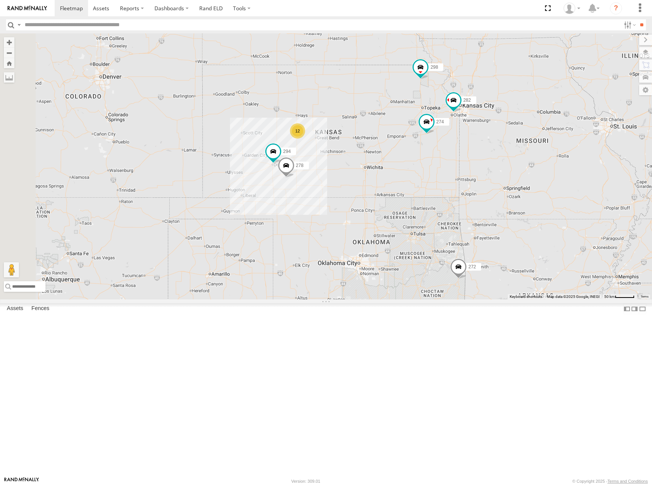
click at [410, 179] on div "274 298 262 292 272 282 278 294 260 12 2" at bounding box center [326, 166] width 652 height 266
drag, startPoint x: 448, startPoint y: 188, endPoint x: 452, endPoint y: 184, distance: 5.4
click at [452, 184] on div "274 298 262 292 272 282 278 294 260 12 2" at bounding box center [326, 166] width 652 height 266
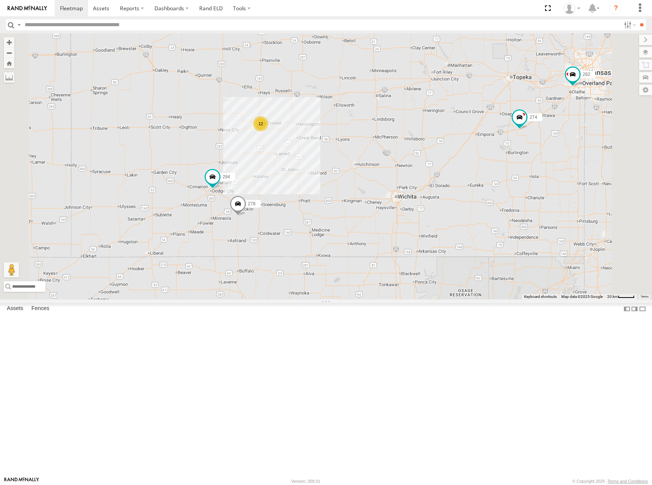
drag, startPoint x: 443, startPoint y: 160, endPoint x: 443, endPoint y: 168, distance: 8.7
click at [443, 168] on div "274 298 262 292 272 282 278 294 260 12" at bounding box center [326, 166] width 652 height 266
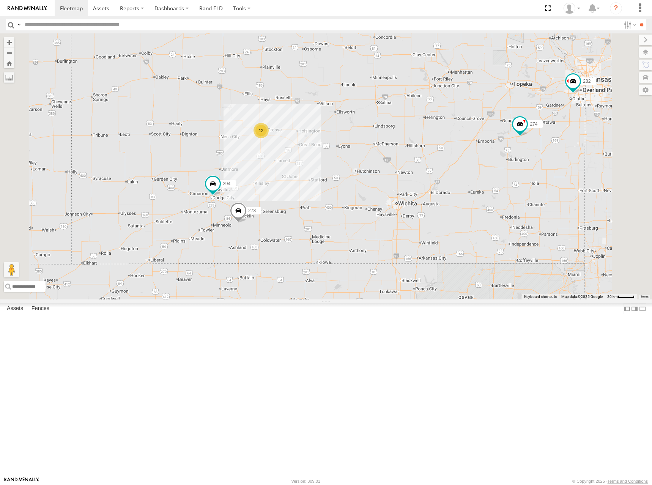
drag, startPoint x: 446, startPoint y: 158, endPoint x: 446, endPoint y: 168, distance: 9.9
click at [446, 168] on div "274 298 262 292 272 282 278 294 260 12" at bounding box center [326, 166] width 652 height 266
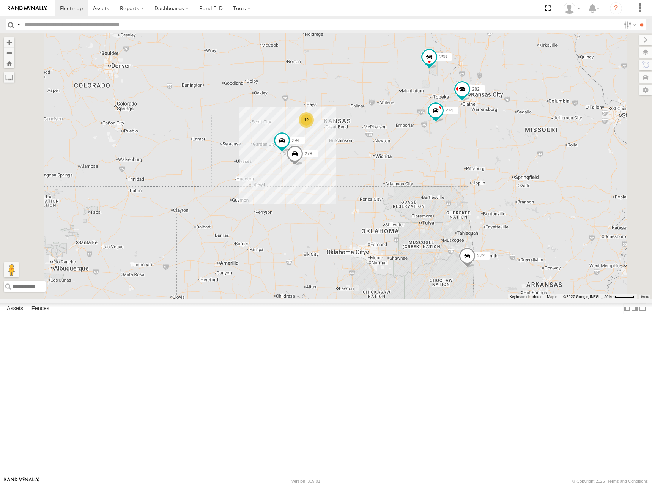
drag, startPoint x: 448, startPoint y: 168, endPoint x: 448, endPoint y: 172, distance: 4.2
click at [448, 172] on div "274 298 262 292 272 282 278 294 260 12 2" at bounding box center [326, 166] width 652 height 266
click at [462, 157] on div "274 298 262 292 272 282 278 294 260 12 2" at bounding box center [326, 166] width 652 height 266
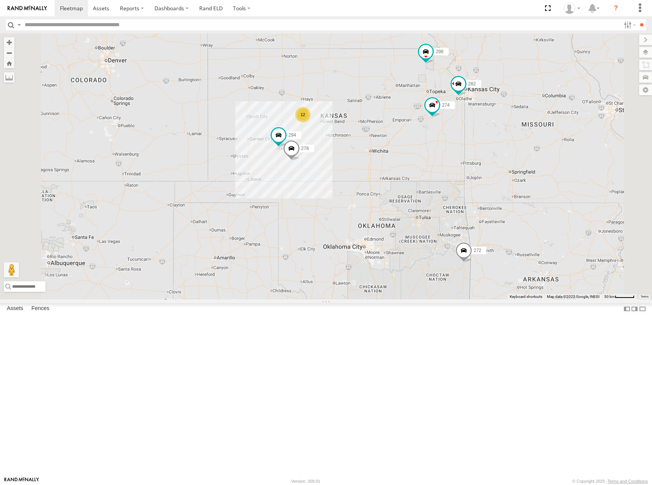
drag, startPoint x: 462, startPoint y: 157, endPoint x: 460, endPoint y: 151, distance: 7.0
click at [460, 151] on div "274 298 262 292 272 282 278 294 260 12 2" at bounding box center [326, 166] width 652 height 266
click at [458, 149] on div "274 298 262 292 272 282 278 294 260 12 2" at bounding box center [326, 166] width 652 height 266
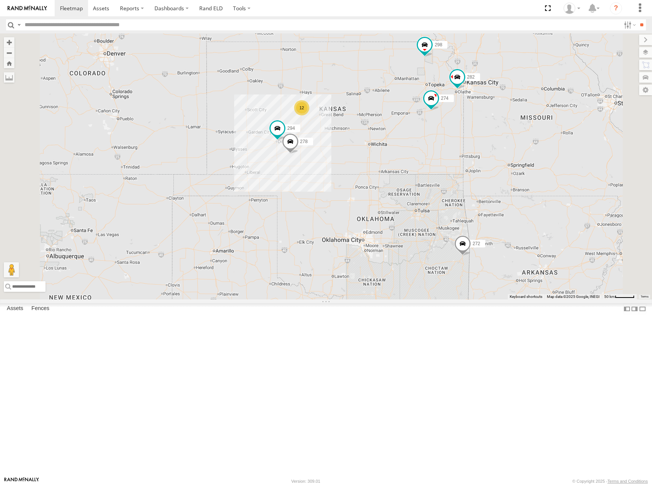
drag, startPoint x: 469, startPoint y: 159, endPoint x: 468, endPoint y: 153, distance: 6.3
click at [468, 153] on div "274 298 262 292 272 282 278 294 260 12 2" at bounding box center [326, 166] width 652 height 266
click at [468, 151] on div "274 298 262 292 272 282 278 294 260 12 2" at bounding box center [326, 166] width 652 height 266
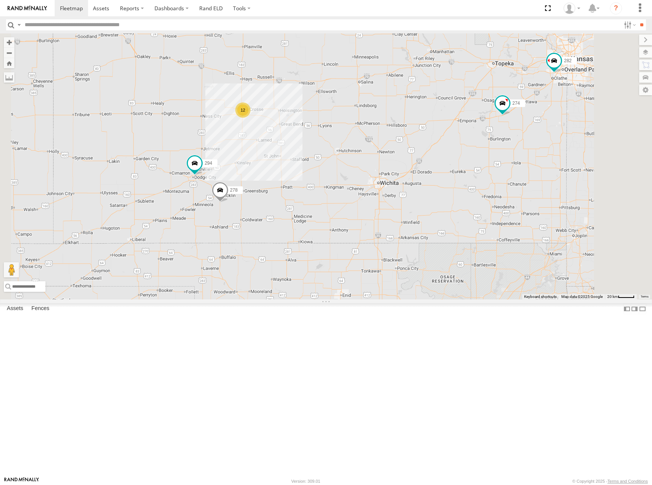
click at [452, 157] on div "274 298 262 292 272 282 278 294 260 12" at bounding box center [326, 166] width 652 height 266
click at [445, 157] on div "274 298 262 292 272 282 278 294 260 12" at bounding box center [326, 166] width 652 height 266
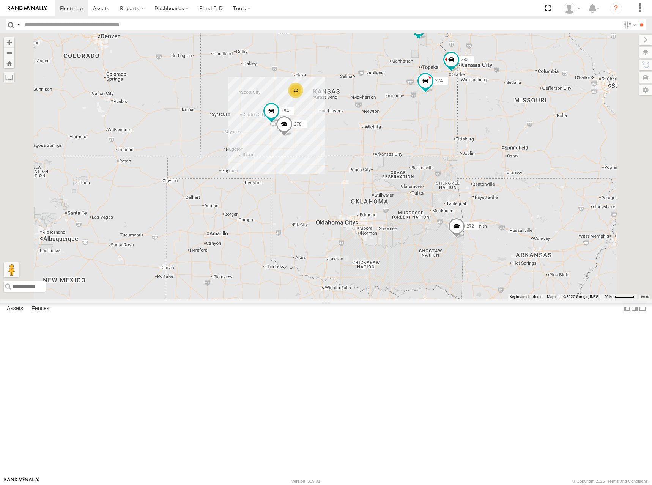
drag, startPoint x: 458, startPoint y: 131, endPoint x: 467, endPoint y: 144, distance: 15.6
click at [467, 144] on div "274 298 262 292 272 282 278 294 260 12 2" at bounding box center [326, 166] width 652 height 266
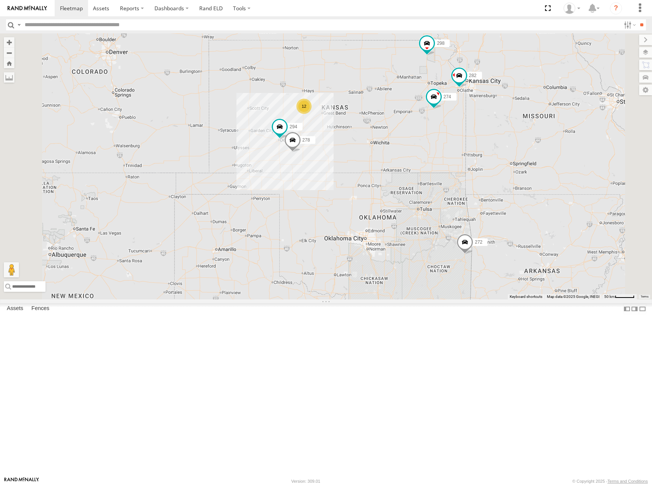
click at [479, 137] on div "274 298 262 292 272 282 278 294 260 12 2" at bounding box center [326, 166] width 652 height 266
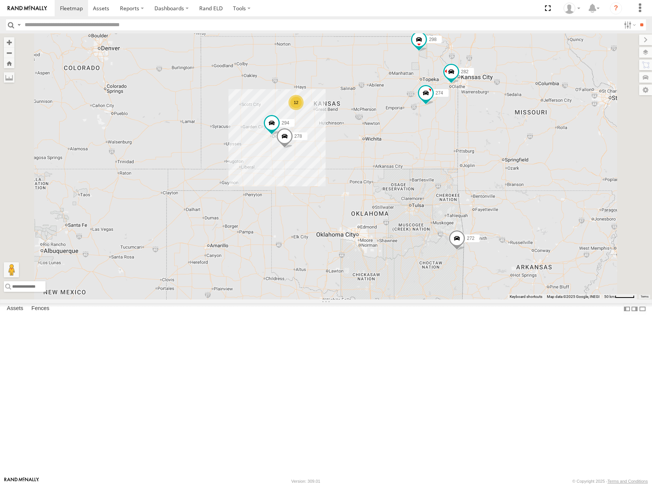
drag, startPoint x: 481, startPoint y: 134, endPoint x: 478, endPoint y: 132, distance: 4.1
click at [478, 132] on div "274 298 262 292 272 282 278 294 260 12 2" at bounding box center [326, 166] width 652 height 266
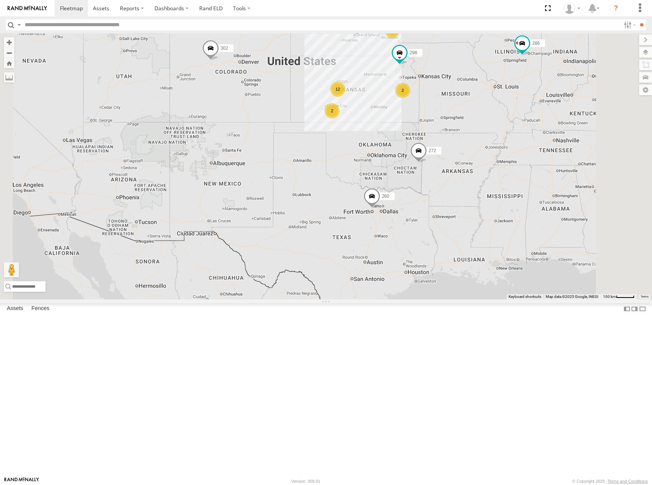
drag, startPoint x: 556, startPoint y: 94, endPoint x: 542, endPoint y: 102, distance: 15.4
click at [542, 102] on div "298 292 272 260 2 12 262 2 302 2 286" at bounding box center [326, 166] width 652 height 266
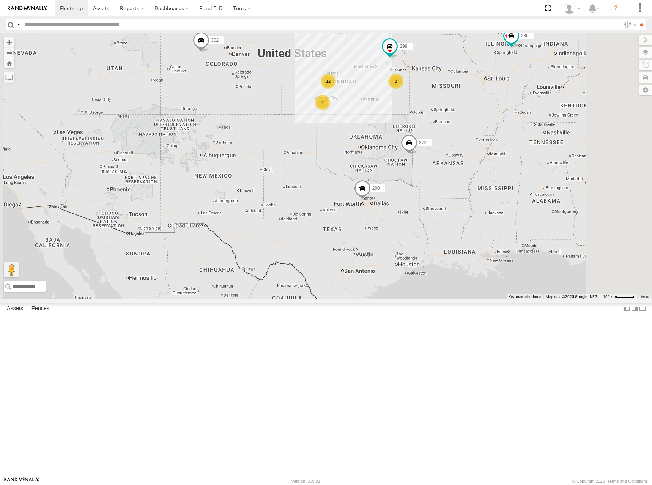
drag, startPoint x: 449, startPoint y: 143, endPoint x: 442, endPoint y: 137, distance: 9.9
click at [442, 137] on div "298 262 292 272 302 286 260 2 12 2 2" at bounding box center [326, 166] width 652 height 266
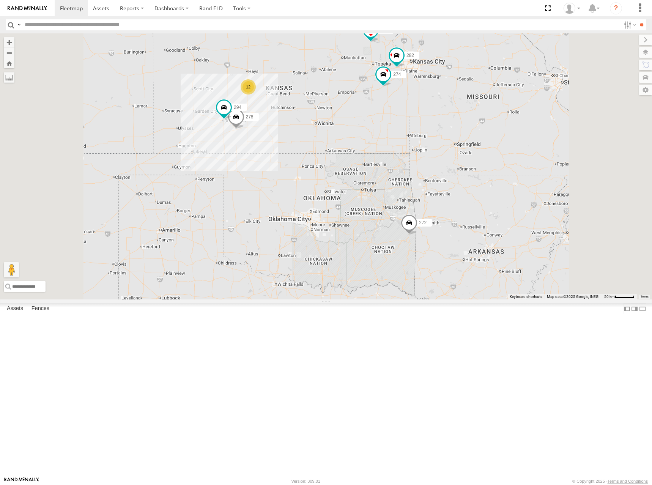
click at [396, 138] on div "298 262 292 272 302 286 260 274 282 278 294 12 2" at bounding box center [326, 166] width 652 height 266
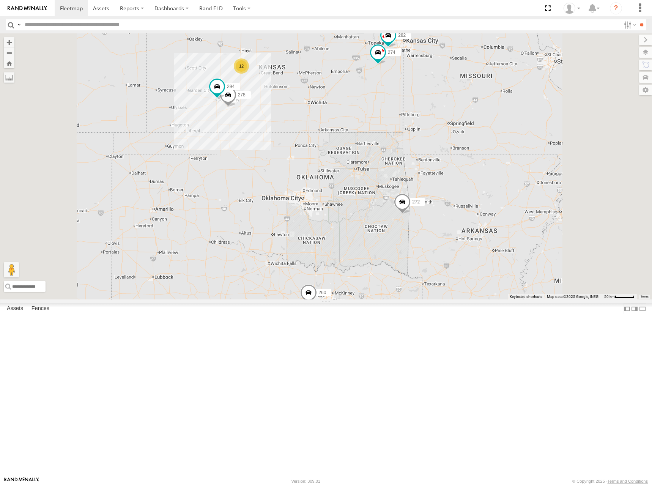
drag, startPoint x: 448, startPoint y: 217, endPoint x: 441, endPoint y: 192, distance: 25.6
click at [441, 192] on div "298 262 292 272 302 286 260 274 282 278 294 12 2" at bounding box center [326, 166] width 652 height 266
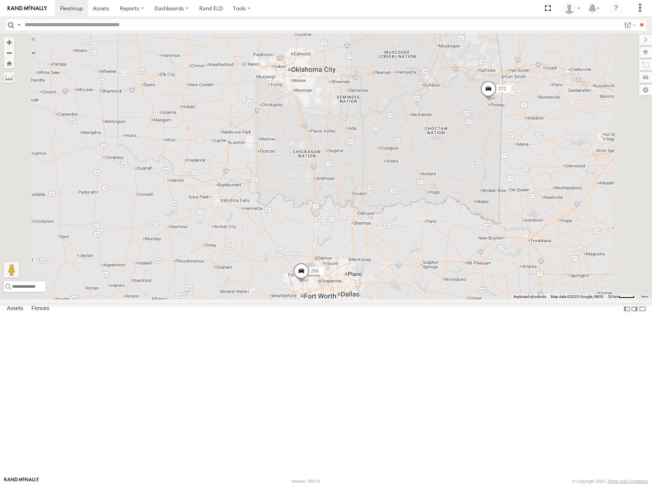
drag, startPoint x: 413, startPoint y: 294, endPoint x: 423, endPoint y: 293, distance: 9.9
click at [423, 293] on div "298 262 292 272 302 286 260 274 282 278 294" at bounding box center [326, 166] width 652 height 266
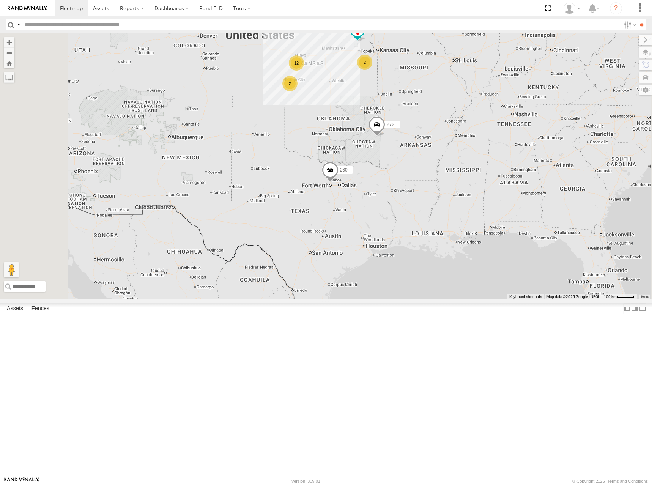
drag, startPoint x: 457, startPoint y: 81, endPoint x: 454, endPoint y: 164, distance: 82.8
click at [454, 164] on div "298 262 292 272 302 286 260 2 12 2" at bounding box center [326, 166] width 652 height 266
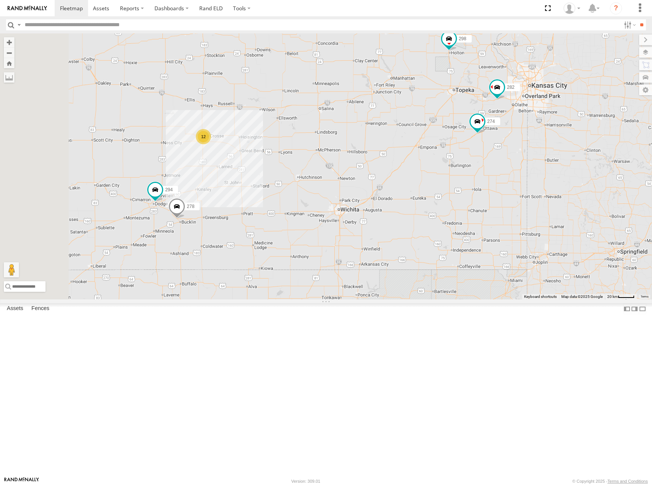
drag, startPoint x: 450, startPoint y: 107, endPoint x: 458, endPoint y: 149, distance: 43.7
click at [458, 149] on div "298 262 292 272 302 286 260 274 282 12 278 294" at bounding box center [326, 166] width 652 height 266
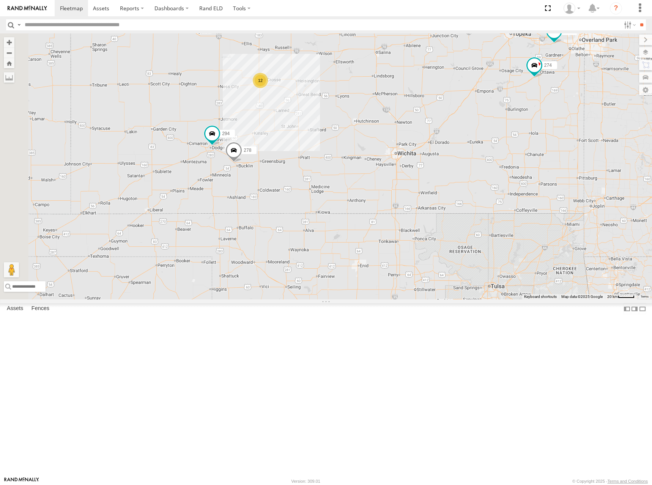
drag, startPoint x: 381, startPoint y: 251, endPoint x: 442, endPoint y: 189, distance: 86.7
click at [442, 189] on div "298 262 292 272 302 286 260 274 282 12 278 294" at bounding box center [326, 166] width 652 height 266
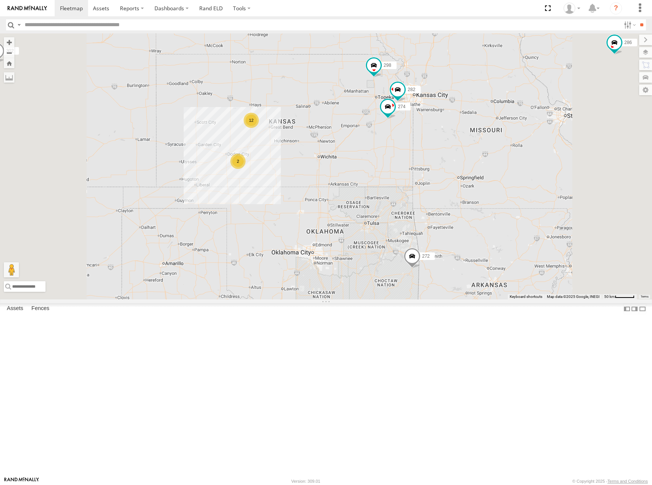
drag, startPoint x: 345, startPoint y: 142, endPoint x: 355, endPoint y: 154, distance: 14.8
click at [355, 154] on div "298 262 292 272 302 286 260 274 282 12 2 2" at bounding box center [326, 166] width 652 height 266
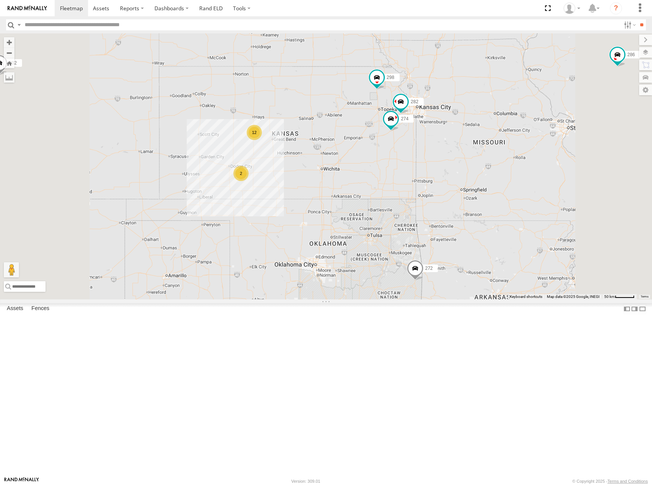
click at [366, 162] on div "298 262 292 272 302 286 260 274 282 12 2 2" at bounding box center [326, 166] width 652 height 266
click at [406, 162] on div "298 262 292 272 302 286 260 274 282 12 2 2" at bounding box center [326, 166] width 652 height 266
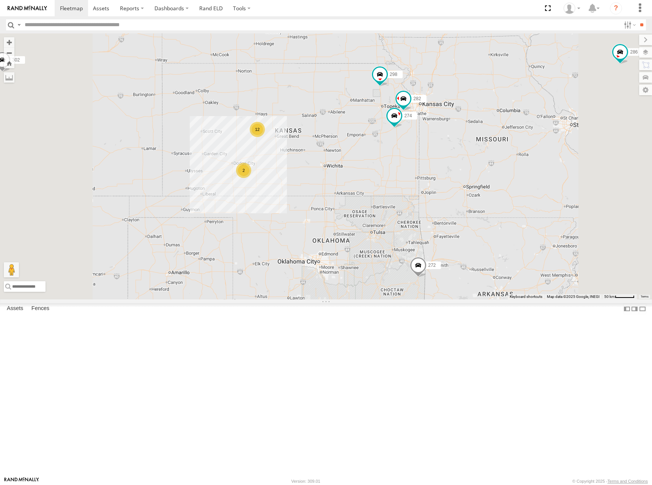
drag, startPoint x: 424, startPoint y: 198, endPoint x: 436, endPoint y: 190, distance: 14.5
click at [436, 190] on div "298 262 292 272 302 286 260 274 282 12 2 2" at bounding box center [326, 166] width 652 height 266
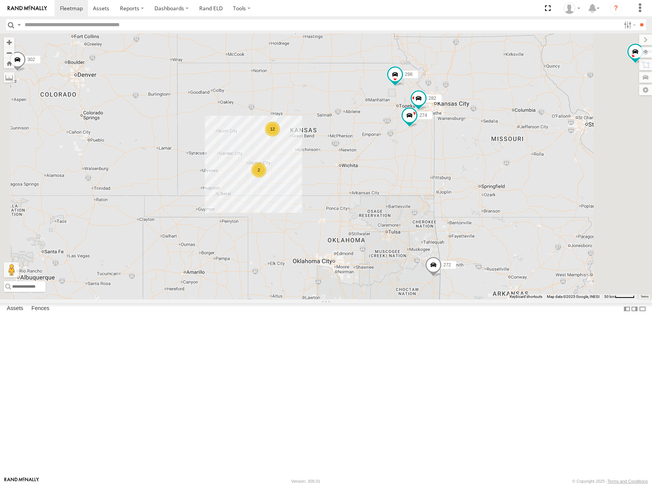
drag, startPoint x: 444, startPoint y: 178, endPoint x: 446, endPoint y: 189, distance: 11.2
click at [446, 189] on div "298 262 292 272 302 286 260 274 282 12 2 2" at bounding box center [326, 166] width 652 height 266
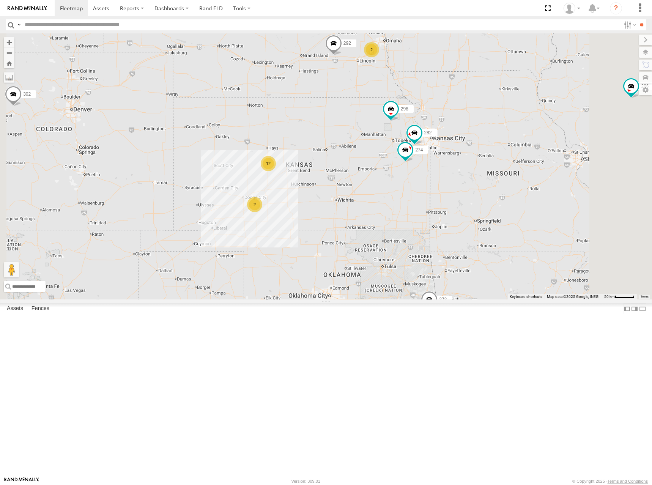
drag, startPoint x: 461, startPoint y: 185, endPoint x: 456, endPoint y: 209, distance: 24.3
click at [456, 209] on div "298 262 292 272 302 286 260 274 282 12 2 2" at bounding box center [326, 166] width 652 height 266
click at [443, 195] on div "298 262 292 272 302 286 260 274 282 12 2 2" at bounding box center [326, 166] width 652 height 266
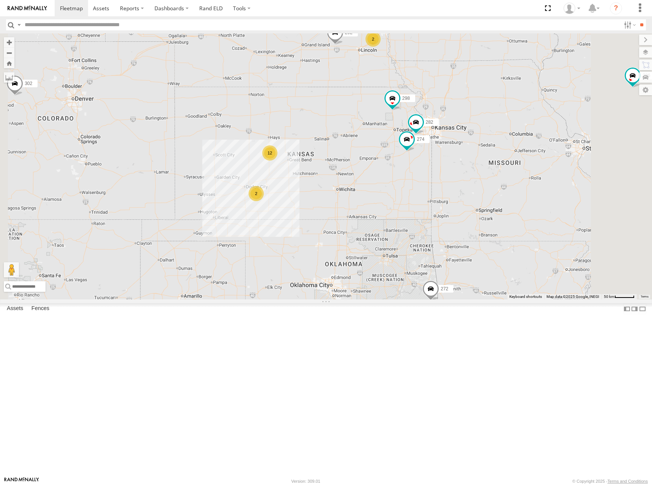
drag, startPoint x: 443, startPoint y: 195, endPoint x: 445, endPoint y: 179, distance: 15.2
click at [445, 180] on div "298 262 292 272 302 286 260 274 282 12 2 2" at bounding box center [326, 166] width 652 height 266
drag, startPoint x: 445, startPoint y: 179, endPoint x: 446, endPoint y: 172, distance: 7.2
click at [446, 172] on div "298 262 292 272 302 286 260 274 282 12 2 2" at bounding box center [326, 166] width 652 height 266
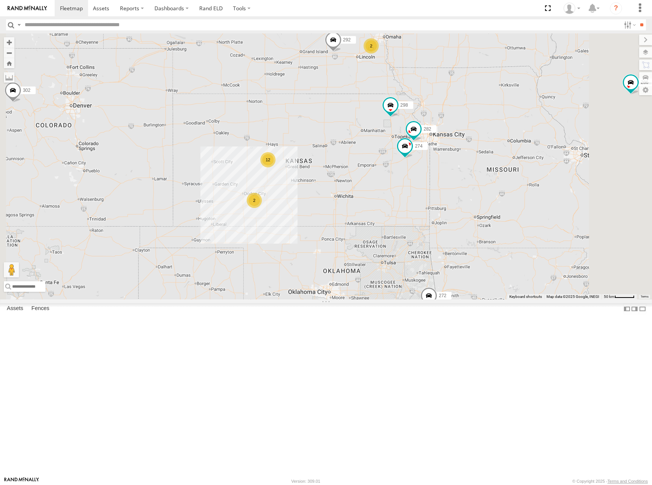
drag, startPoint x: 446, startPoint y: 170, endPoint x: 444, endPoint y: 186, distance: 16.1
click at [444, 186] on div "298 262 292 272 302 286 260 274 282 12 2 2" at bounding box center [326, 166] width 652 height 266
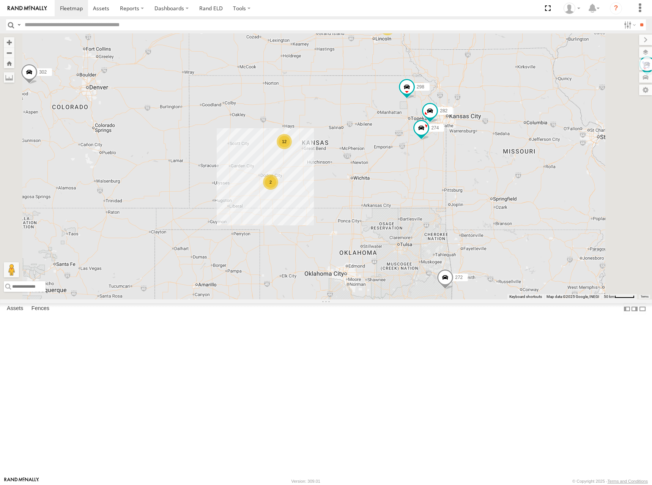
drag, startPoint x: 443, startPoint y: 201, endPoint x: 461, endPoint y: 180, distance: 27.0
click at [461, 180] on div "298 262 292 272 302 286 260 274 282 12 2 2" at bounding box center [326, 166] width 652 height 266
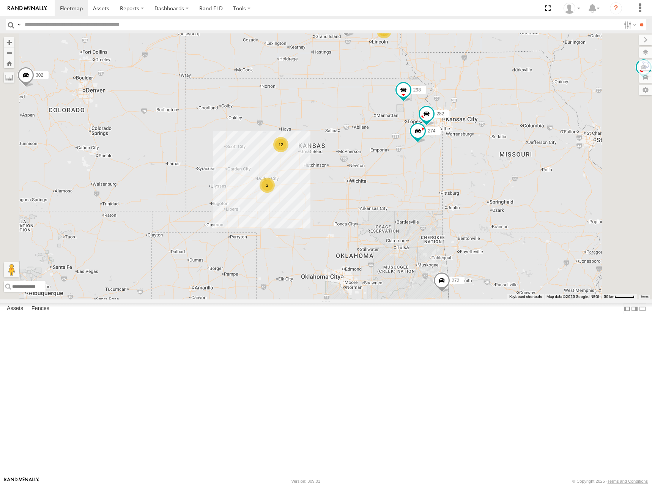
drag, startPoint x: 450, startPoint y: 179, endPoint x: 445, endPoint y: 182, distance: 5.6
click at [445, 182] on div "298 262 292 272 302 286 260 274 282 12 2 2" at bounding box center [326, 166] width 652 height 266
drag, startPoint x: 464, startPoint y: 212, endPoint x: 460, endPoint y: 214, distance: 4.8
click at [460, 214] on div "298 262 292 272 302 286 260 274 282 12 2 2" at bounding box center [326, 166] width 652 height 266
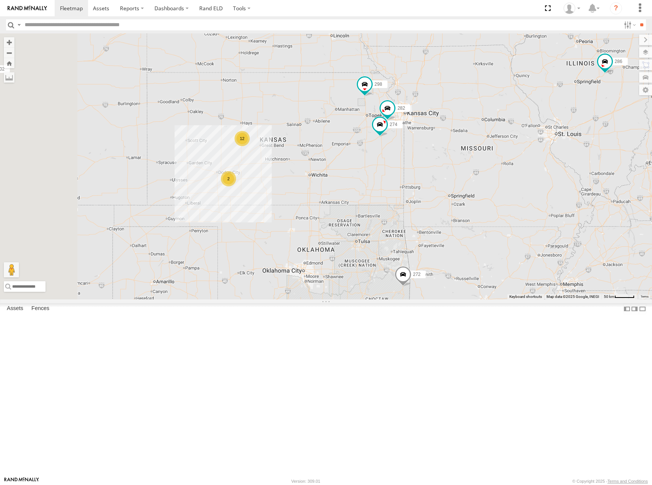
drag, startPoint x: 373, startPoint y: 182, endPoint x: 396, endPoint y: 178, distance: 23.5
click at [396, 178] on div "298 262 292 272 302 286 260 274 282 12 2 2" at bounding box center [326, 166] width 652 height 266
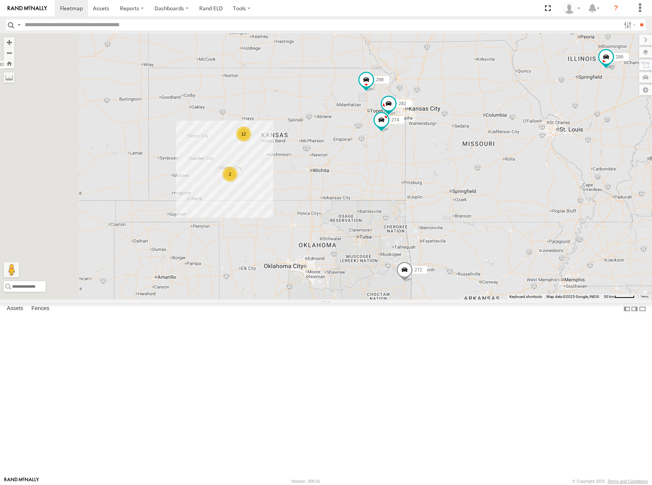
drag, startPoint x: 393, startPoint y: 166, endPoint x: 396, endPoint y: 156, distance: 10.3
click at [396, 156] on div "298 262 292 272 302 286 260 274 282 12 2 2" at bounding box center [326, 166] width 652 height 266
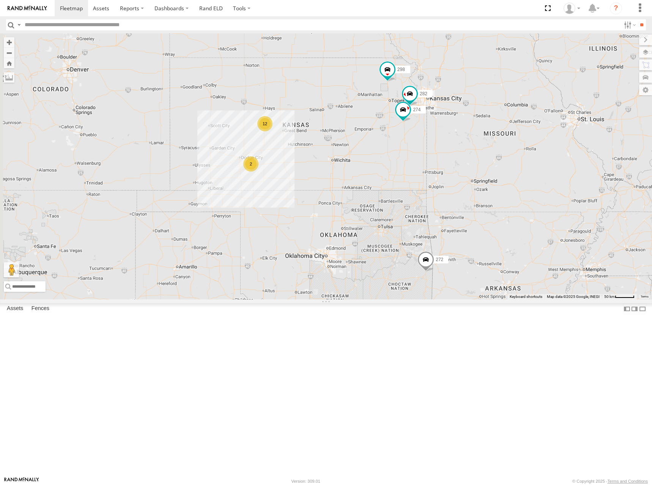
drag, startPoint x: 378, startPoint y: 179, endPoint x: 399, endPoint y: 171, distance: 22.2
click at [399, 171] on div "274 298 262 292 272 282 260 12 2 2" at bounding box center [326, 166] width 652 height 266
drag, startPoint x: 335, startPoint y: 87, endPoint x: 336, endPoint y: 94, distance: 7.7
click at [336, 94] on div "274 298 262 292 272 282 260 12 2 2" at bounding box center [326, 166] width 652 height 266
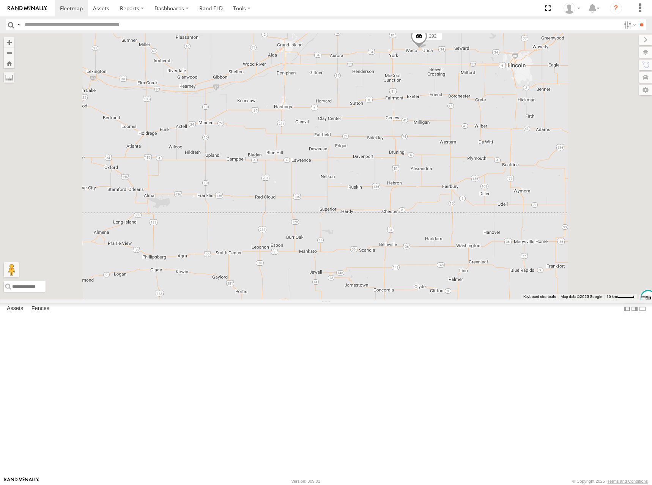
drag, startPoint x: 429, startPoint y: 122, endPoint x: 414, endPoint y: 128, distance: 16.6
click at [414, 128] on div "274 298 262 292 272 282 260" at bounding box center [326, 166] width 652 height 266
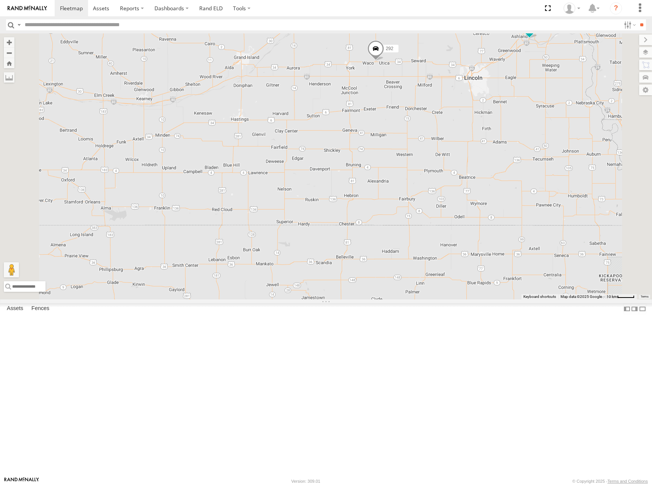
drag, startPoint x: 417, startPoint y: 126, endPoint x: 400, endPoint y: 129, distance: 17.5
click at [400, 129] on div "274 298 262 292 272 282 260 288" at bounding box center [326, 166] width 652 height 266
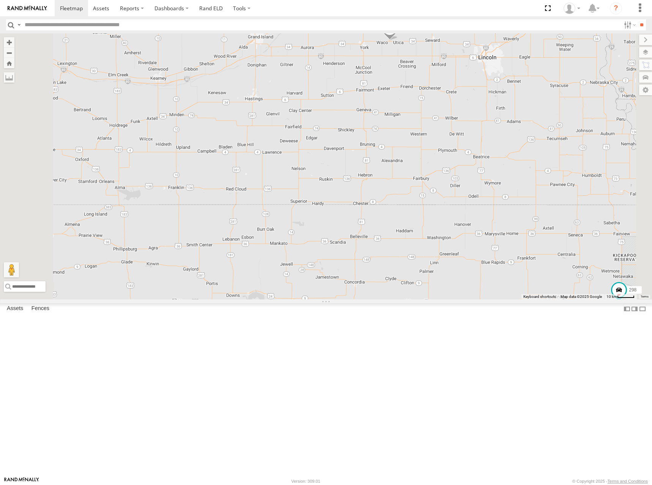
drag, startPoint x: 397, startPoint y: 133, endPoint x: 414, endPoint y: 110, distance: 28.1
click at [414, 110] on div "274 298 262 292 272 282 260 288 232" at bounding box center [326, 166] width 652 height 266
drag, startPoint x: 414, startPoint y: 110, endPoint x: 414, endPoint y: 115, distance: 4.9
click at [414, 115] on div "274 298 262 292 272 282 260 288 232" at bounding box center [326, 166] width 652 height 266
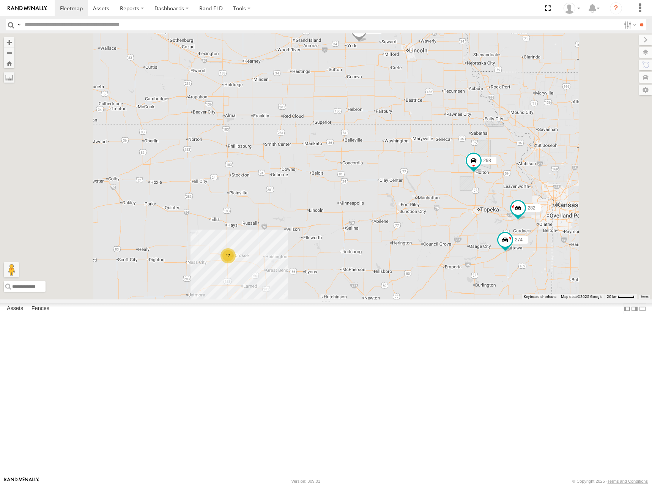
drag, startPoint x: 431, startPoint y: 103, endPoint x: 432, endPoint y: 112, distance: 9.6
click at [432, 112] on div "274 298 262 292 272 282 260 288 232 12 278 294" at bounding box center [326, 166] width 652 height 266
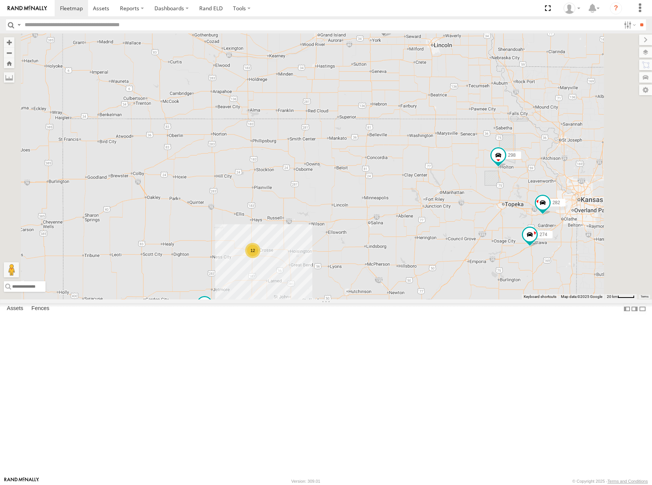
drag, startPoint x: 423, startPoint y: 130, endPoint x: 439, endPoint y: 120, distance: 18.9
click at [439, 120] on div "274 298 262 292 272 282 260 288 232 278 294 12" at bounding box center [326, 166] width 652 height 266
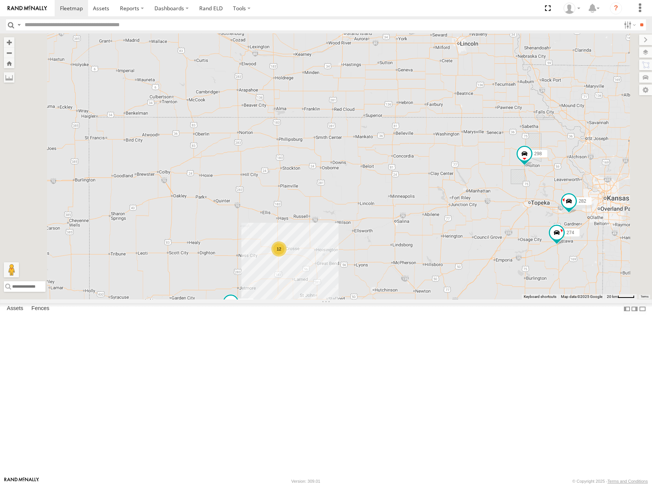
drag, startPoint x: 409, startPoint y: 105, endPoint x: 417, endPoint y: 116, distance: 13.3
click at [417, 116] on div "274 298 262 292 272 282 260 288 232 278 294 12" at bounding box center [326, 166] width 652 height 266
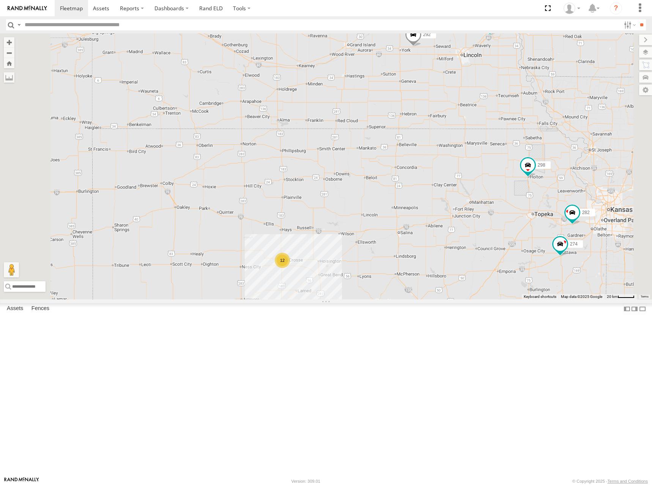
drag, startPoint x: 418, startPoint y: 104, endPoint x: 421, endPoint y: 118, distance: 13.6
click at [421, 118] on div "274 298 262 292 272 282 260 288 232 278 294 12" at bounding box center [326, 166] width 652 height 266
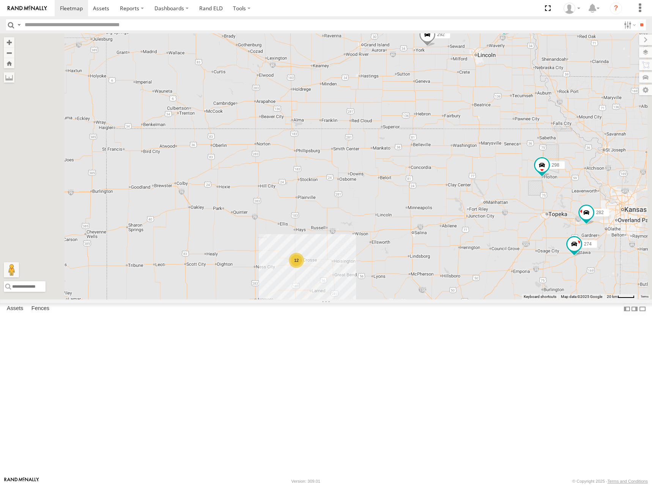
drag, startPoint x: 346, startPoint y: 150, endPoint x: 365, endPoint y: 147, distance: 19.2
click at [365, 147] on div "274 298 262 292 272 282 260 288 232 278 294 12" at bounding box center [326, 166] width 652 height 266
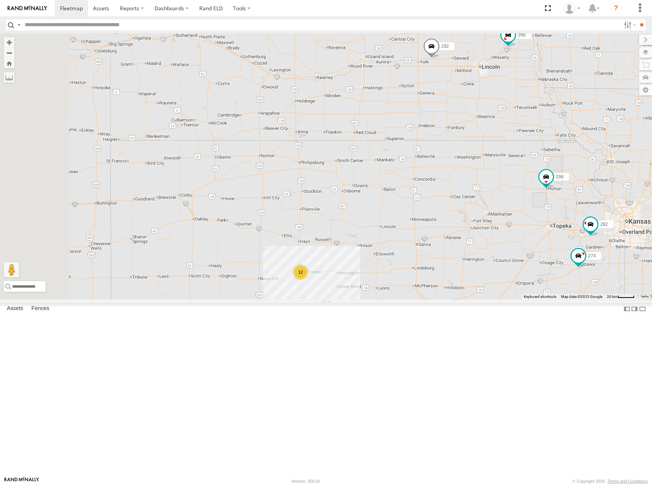
click at [378, 131] on div "274 298 262 292 272 282 260 288 232 278 294 12" at bounding box center [326, 166] width 652 height 266
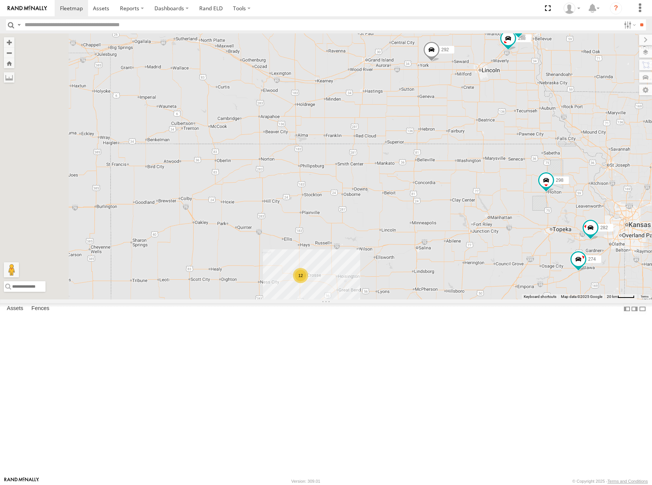
click at [396, 145] on div "274 298 262 292 272 282 260 288 232 278 294 12" at bounding box center [326, 166] width 652 height 266
drag, startPoint x: 403, startPoint y: 130, endPoint x: 395, endPoint y: 134, distance: 8.7
click at [395, 134] on div "274 298 262 292 272 282 260 288 232 278 294 12" at bounding box center [326, 166] width 652 height 266
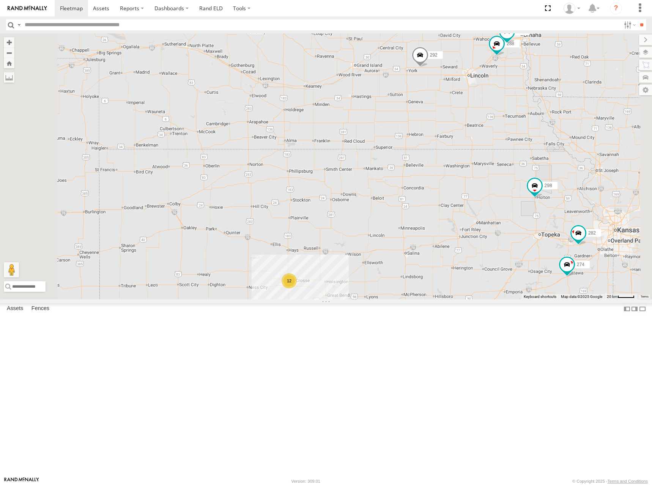
drag, startPoint x: 436, startPoint y: 104, endPoint x: 432, endPoint y: 112, distance: 8.8
click at [432, 112] on div "274 298 262 292 272 282 260 288 232 278 294 12" at bounding box center [326, 166] width 652 height 266
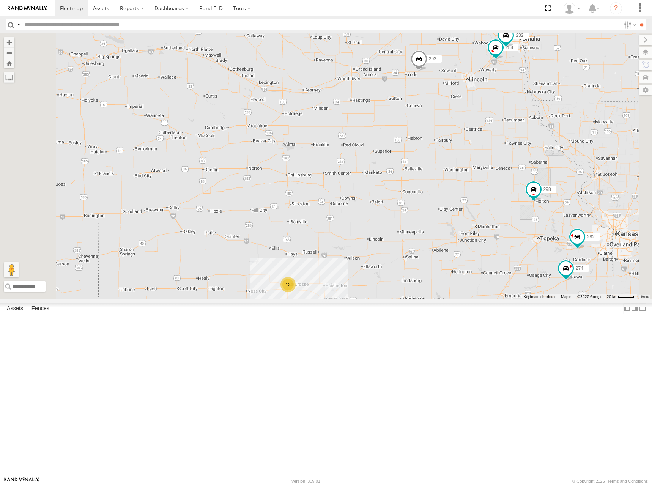
drag, startPoint x: 441, startPoint y: 132, endPoint x: 447, endPoint y: 124, distance: 10.6
click at [447, 124] on div "274 298 262 292 272 282 260 288 232 278 294 12" at bounding box center [326, 166] width 652 height 266
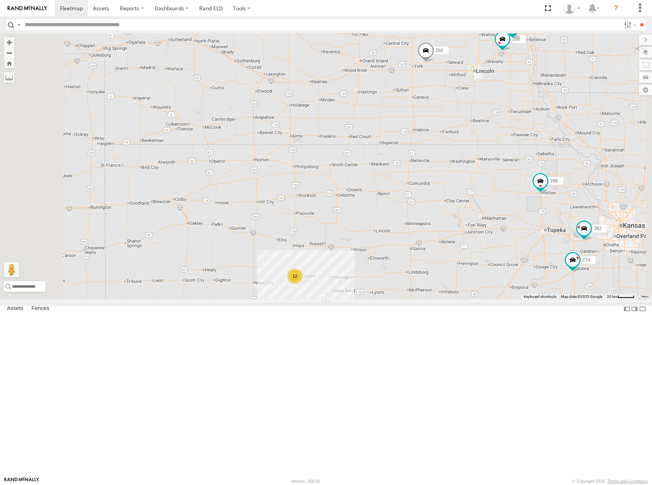
click at [413, 118] on div "274 298 262 292 272 282 260 288 232 278 294 12" at bounding box center [326, 166] width 652 height 266
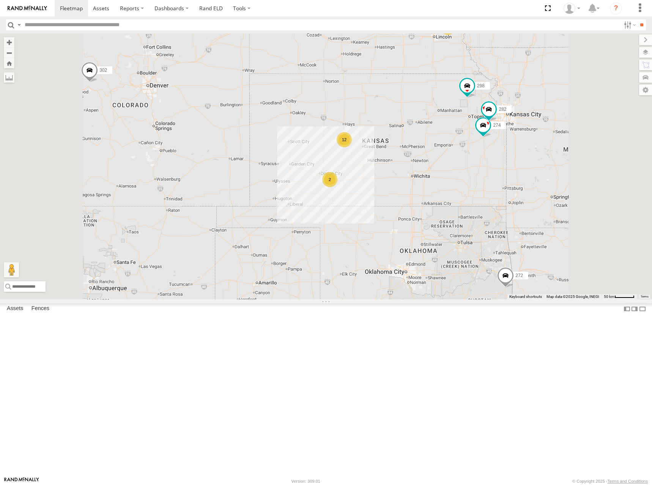
drag, startPoint x: 475, startPoint y: 160, endPoint x: 465, endPoint y: 146, distance: 17.4
click at [465, 146] on div "274 298 262 292 272 282 260 12 2 302 2" at bounding box center [326, 166] width 652 height 266
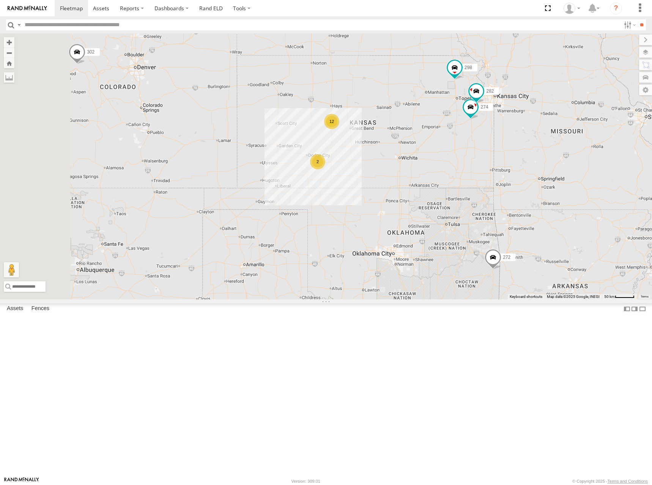
drag, startPoint x: 465, startPoint y: 180, endPoint x: 461, endPoint y: 173, distance: 8.5
click at [461, 173] on div "274 298 262 292 272 282 260 12 2 302 2" at bounding box center [326, 166] width 652 height 266
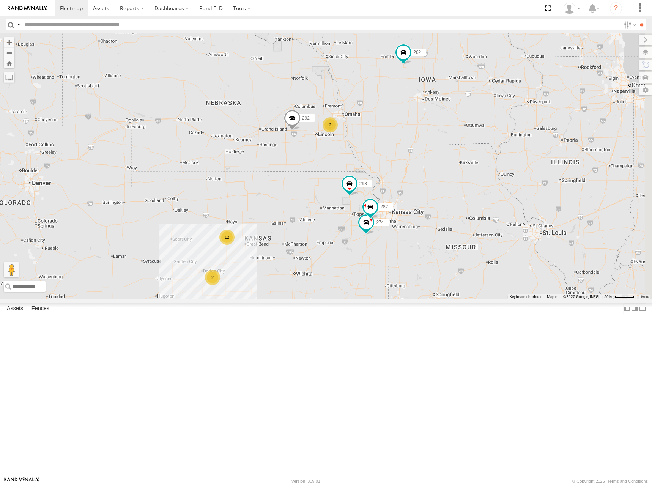
drag, startPoint x: 581, startPoint y: 94, endPoint x: 470, endPoint y: 217, distance: 165.7
click at [470, 217] on div "274 298 262 292 272 282 260 12 2 302 2" at bounding box center [326, 166] width 652 height 266
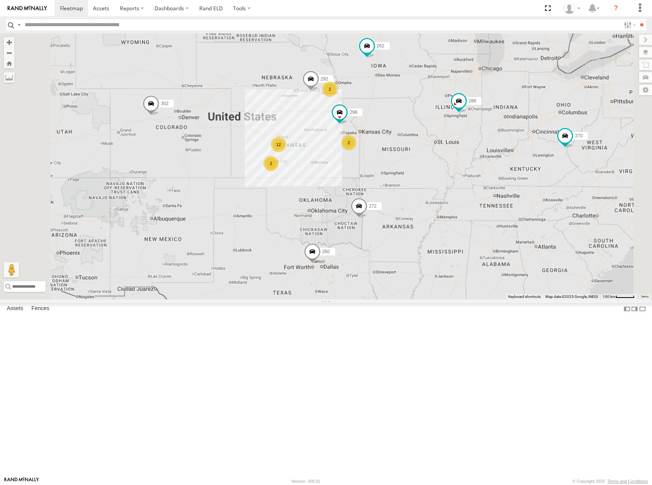
drag, startPoint x: 352, startPoint y: 157, endPoint x: 397, endPoint y: 138, distance: 49.5
click at [397, 138] on div "298 262 292 272 260 302 2 12 270 2 2 286" at bounding box center [326, 166] width 652 height 266
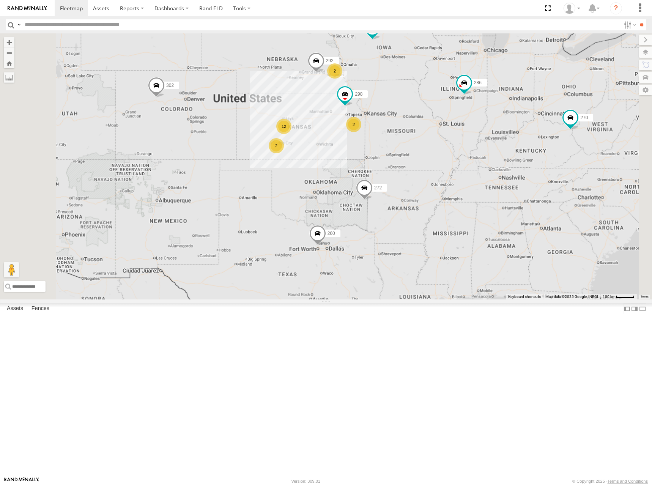
drag, startPoint x: 417, startPoint y: 225, endPoint x: 417, endPoint y: 208, distance: 17.1
click at [417, 208] on div "298 262 292 272 260 302 2 12 270 2 2 286" at bounding box center [326, 166] width 652 height 266
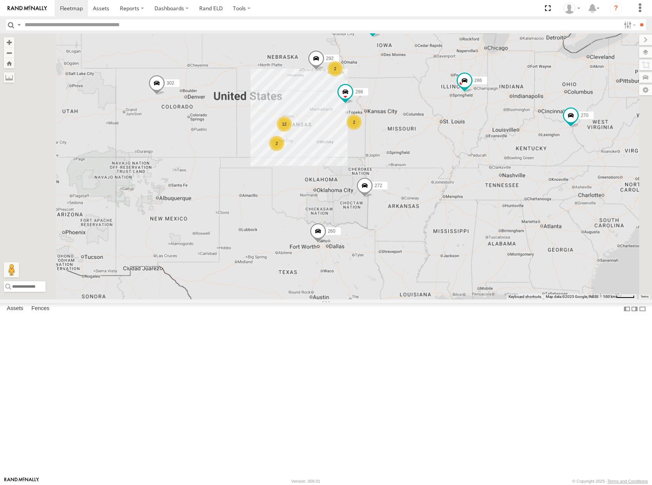
click at [412, 192] on div "298 262 292 272 260 302 2 12 270 2 2 286" at bounding box center [326, 166] width 652 height 266
click at [394, 175] on div "298 262 292 272 260 302 2 12 270 2 2 286" at bounding box center [326, 166] width 652 height 266
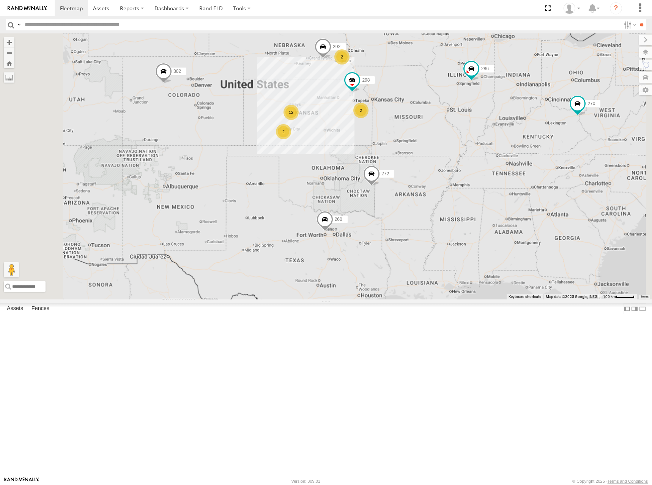
drag, startPoint x: 424, startPoint y: 182, endPoint x: 431, endPoint y: 170, distance: 13.6
click at [431, 170] on div "298 262 292 272 260 302 2 12 270 2 2 286" at bounding box center [326, 166] width 652 height 266
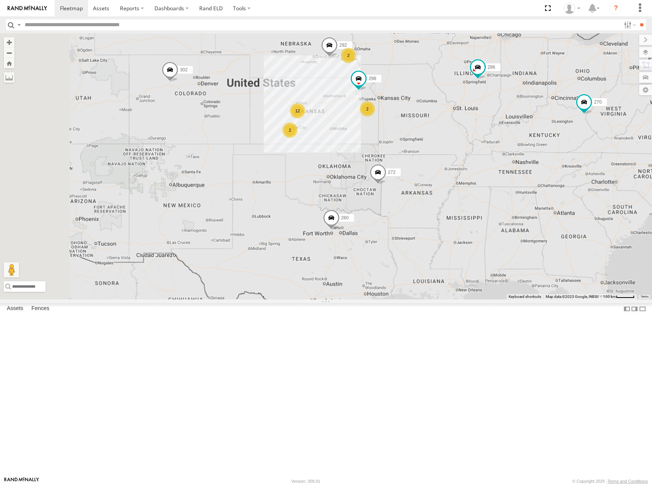
drag, startPoint x: 415, startPoint y: 174, endPoint x: 424, endPoint y: 173, distance: 8.9
click at [424, 173] on div "298 262 292 272 260 302 2 12 270 2 2 286" at bounding box center [326, 166] width 652 height 266
drag, startPoint x: 426, startPoint y: 166, endPoint x: 428, endPoint y: 171, distance: 5.6
click at [428, 171] on div "298 262 292 272 260 302 2 12 270 2 2 286" at bounding box center [326, 166] width 652 height 266
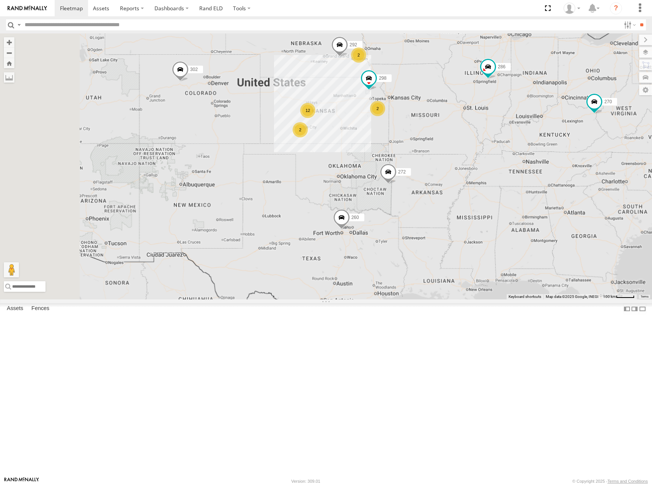
drag, startPoint x: 425, startPoint y: 175, endPoint x: 435, endPoint y: 168, distance: 11.8
click at [435, 168] on div "298 262 292 272 260 302 2 12 270 2 2 286" at bounding box center [326, 166] width 652 height 266
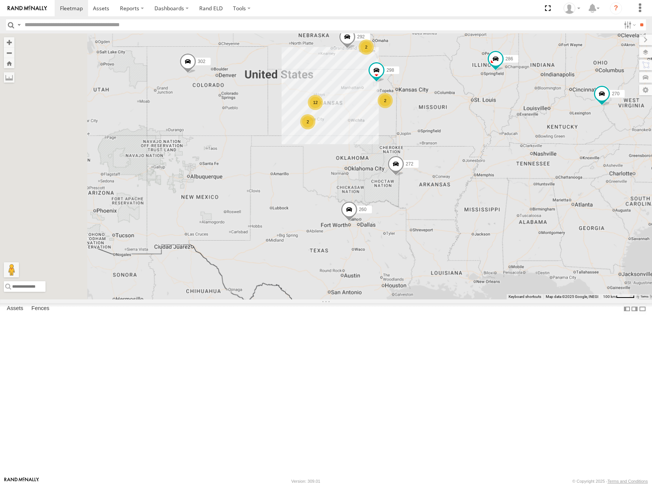
drag, startPoint x: 436, startPoint y: 181, endPoint x: 443, endPoint y: 172, distance: 11.3
click at [443, 172] on div "298 262 292 272 260 302 2 12 270 2 2 286" at bounding box center [326, 166] width 652 height 266
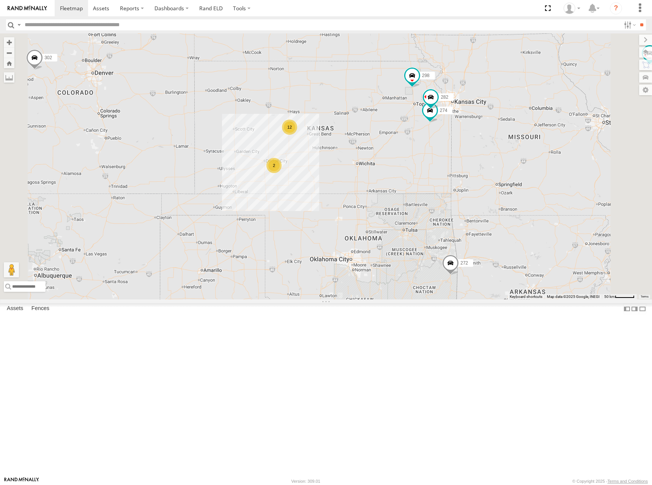
drag, startPoint x: 452, startPoint y: 172, endPoint x: 473, endPoint y: 224, distance: 55.8
click at [473, 224] on div "298 262 292 272 260 302 270 286 274 12 2 282 2" at bounding box center [326, 166] width 652 height 266
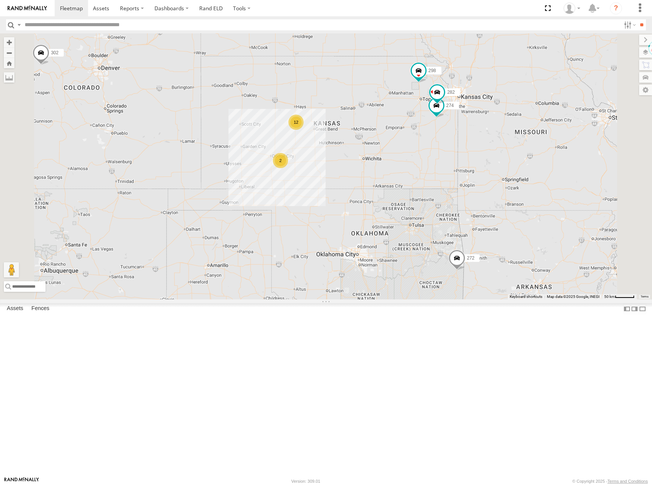
drag, startPoint x: 445, startPoint y: 209, endPoint x: 456, endPoint y: 202, distance: 13.6
click at [456, 202] on div "298 262 292 272 260 302 270 286 274 12 2 282 2" at bounding box center [326, 166] width 652 height 266
click at [451, 170] on div "298 262 292 272 260 302 270 286 274 12 2 282 2" at bounding box center [326, 166] width 652 height 266
drag, startPoint x: 471, startPoint y: 162, endPoint x: 474, endPoint y: 156, distance: 7.3
click at [474, 156] on div "298 262 292 272 260 302 270 286 274 12 2 282 2" at bounding box center [326, 166] width 652 height 266
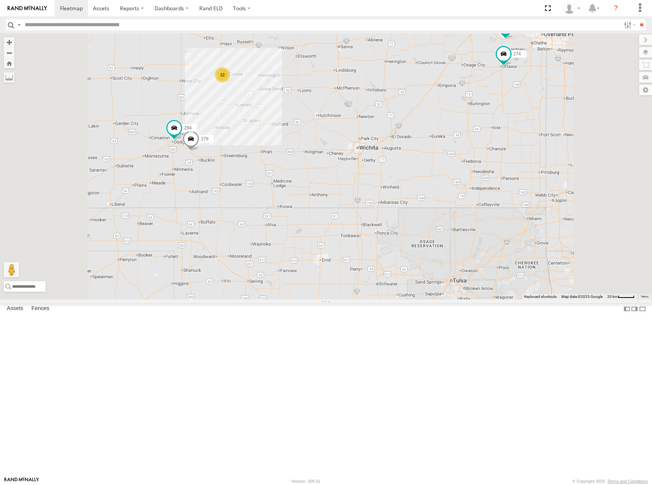
drag, startPoint x: 443, startPoint y: 196, endPoint x: 500, endPoint y: 174, distance: 60.7
click at [500, 174] on div "298 262 292 272 260 302 270 286 274 282 12 278 294" at bounding box center [326, 166] width 652 height 266
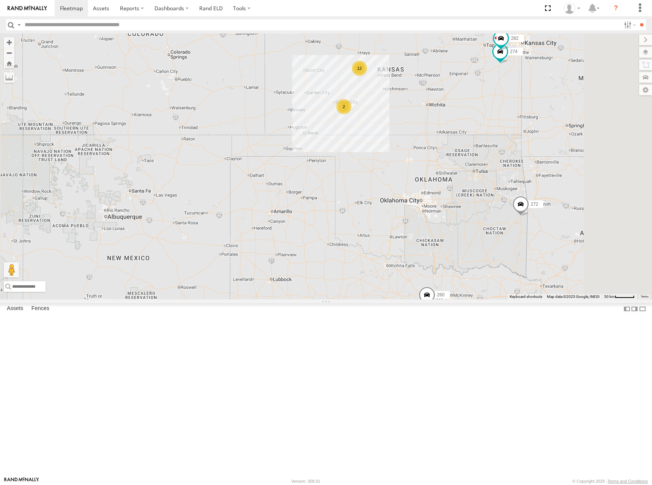
drag, startPoint x: 535, startPoint y: 102, endPoint x: 514, endPoint y: 124, distance: 30.3
click at [514, 124] on div "298 262 292 272 260 302 270 286 274 282 12 2 2" at bounding box center [326, 166] width 652 height 266
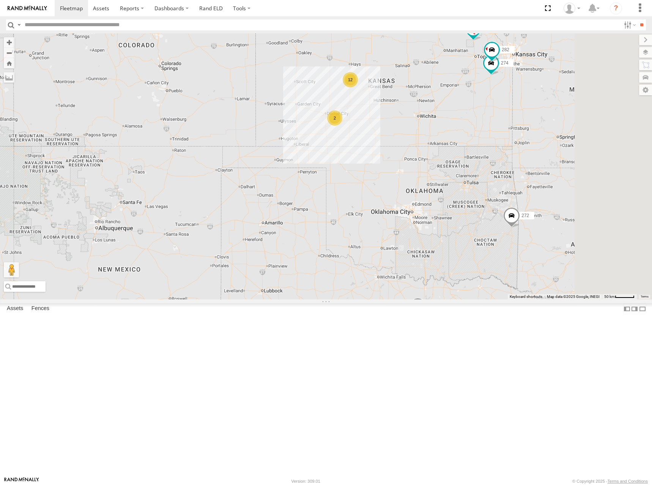
drag, startPoint x: 516, startPoint y: 134, endPoint x: 510, endPoint y: 139, distance: 7.6
click at [510, 139] on div "298 262 292 272 260 302 270 286 274 282 12 2 2" at bounding box center [326, 166] width 652 height 266
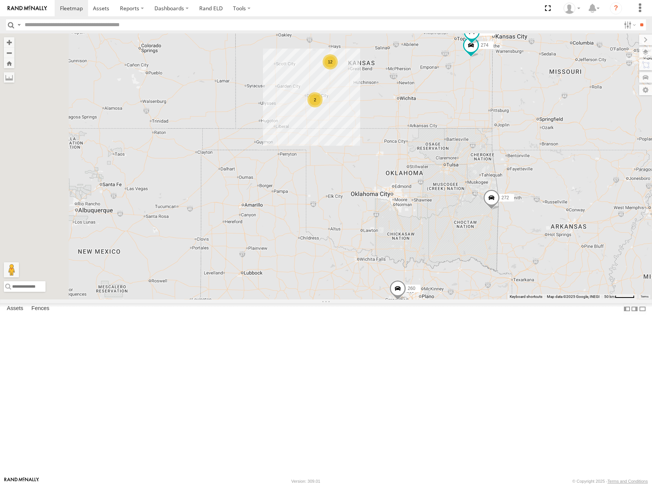
drag, startPoint x: 506, startPoint y: 127, endPoint x: 499, endPoint y: 129, distance: 7.0
click at [499, 129] on div "298 262 292 272 260 302 270 286 274 282 12 2 2" at bounding box center [326, 166] width 652 height 266
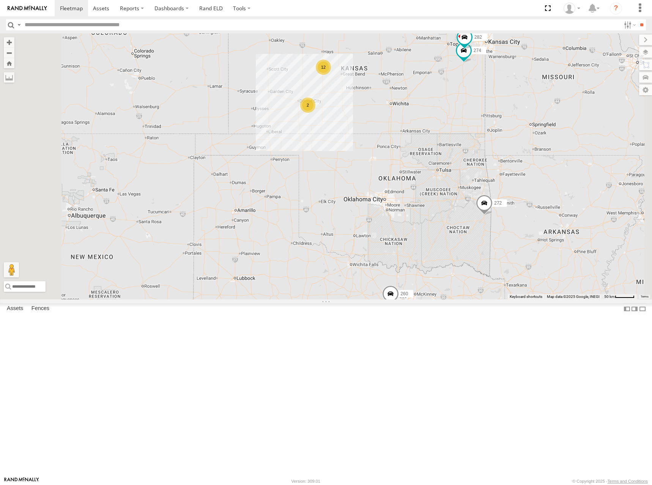
drag, startPoint x: 491, startPoint y: 110, endPoint x: 483, endPoint y: 116, distance: 9.8
click at [483, 116] on div "298 262 292 272 260 302 270 286 274 282 12 2 2" at bounding box center [326, 166] width 652 height 266
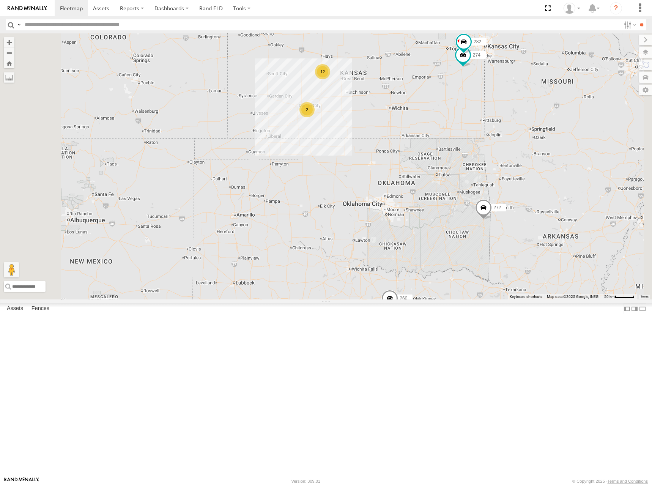
drag, startPoint x: 475, startPoint y: 108, endPoint x: 474, endPoint y: 115, distance: 6.9
click at [474, 115] on div "298 262 292 272 260 302 270 286 274 282 12 2 2" at bounding box center [326, 166] width 652 height 266
click at [461, 126] on div "298 262 292 272 260 302 270 286 274 282 12 2 2" at bounding box center [326, 166] width 652 height 266
drag, startPoint x: 496, startPoint y: 117, endPoint x: 487, endPoint y: 123, distance: 10.7
click at [487, 123] on div "298 262 292 272 260 302 270 286 274 282 12 2 2" at bounding box center [326, 166] width 652 height 266
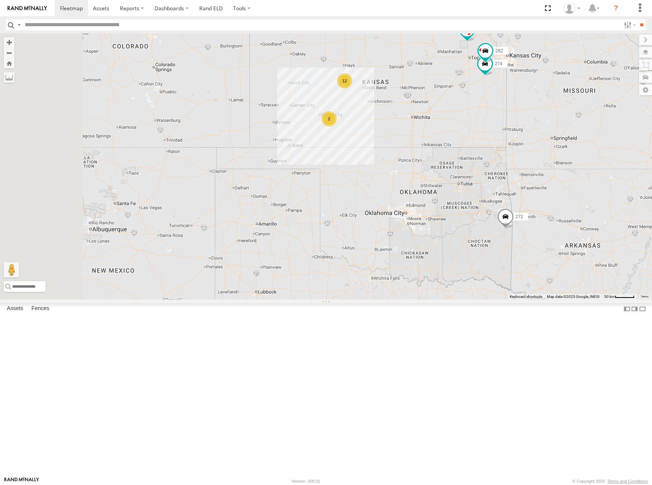
drag, startPoint x: 415, startPoint y: 136, endPoint x: 456, endPoint y: 133, distance: 41.1
click at [456, 133] on div "298 262 292 272 260 302 270 286 274 282 12 2 2" at bounding box center [326, 166] width 652 height 266
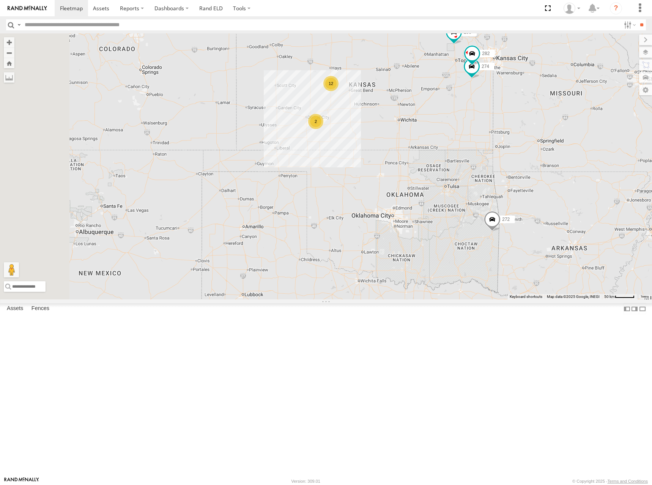
drag, startPoint x: 511, startPoint y: 149, endPoint x: 495, endPoint y: 152, distance: 15.4
click at [495, 152] on div "274 12 298 2 292 272 282 2 260" at bounding box center [326, 166] width 652 height 266
drag, startPoint x: 489, startPoint y: 134, endPoint x: 482, endPoint y: 136, distance: 7.0
click at [482, 136] on div "274 12 298 2 292 272 282 2 260" at bounding box center [326, 166] width 652 height 266
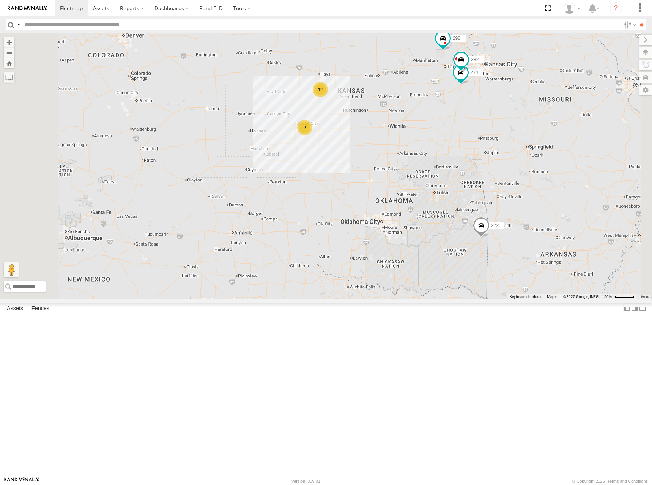
click at [515, 136] on div "274 12 298 2 292 272 282 2 260" at bounding box center [326, 166] width 652 height 266
click at [464, 142] on div "274 12 298 2 292 272 282 2 260" at bounding box center [326, 166] width 652 height 266
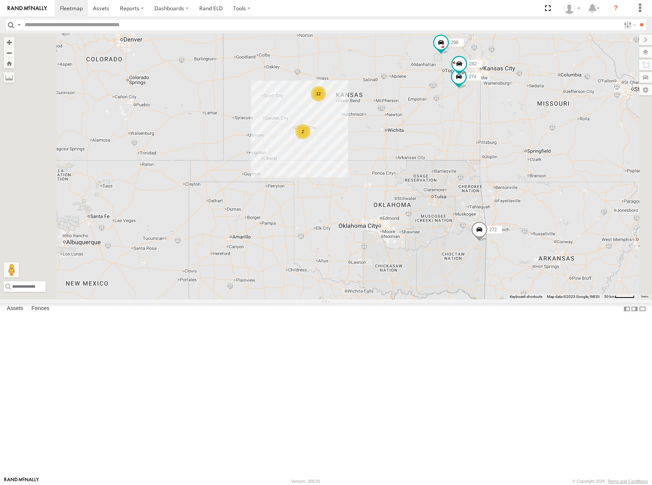
click at [478, 127] on div "274 12 298 2 292 272 282 2 260" at bounding box center [326, 166] width 652 height 266
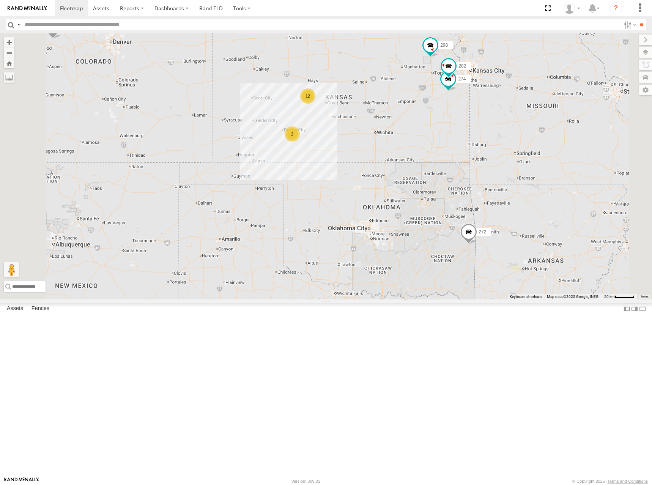
drag, startPoint x: 519, startPoint y: 143, endPoint x: 512, endPoint y: 145, distance: 7.8
click at [512, 145] on div "274 12 298 2 292 272 282 2 260" at bounding box center [326, 166] width 652 height 266
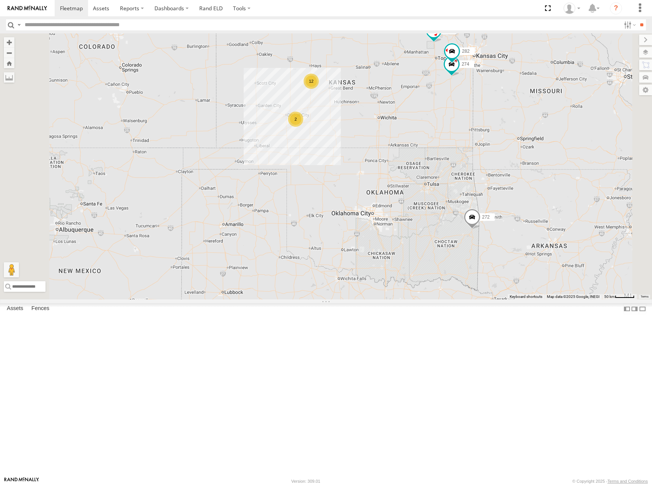
drag, startPoint x: 464, startPoint y: 140, endPoint x: 472, endPoint y: 120, distance: 21.1
click at [472, 120] on div "274 12 298 2 292 272 282 2 260" at bounding box center [326, 166] width 652 height 266
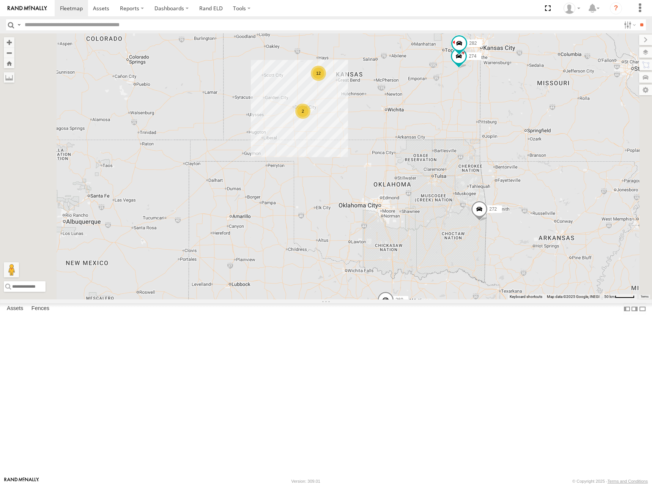
drag, startPoint x: 497, startPoint y: 146, endPoint x: 505, endPoint y: 138, distance: 11.5
click at [505, 138] on div "274 12 298 2 292 272 282 2 260" at bounding box center [326, 166] width 652 height 266
drag, startPoint x: 491, startPoint y: 116, endPoint x: 486, endPoint y: 119, distance: 6.0
click at [486, 119] on div "274 12 298 2 292 272 282 2 260" at bounding box center [326, 166] width 652 height 266
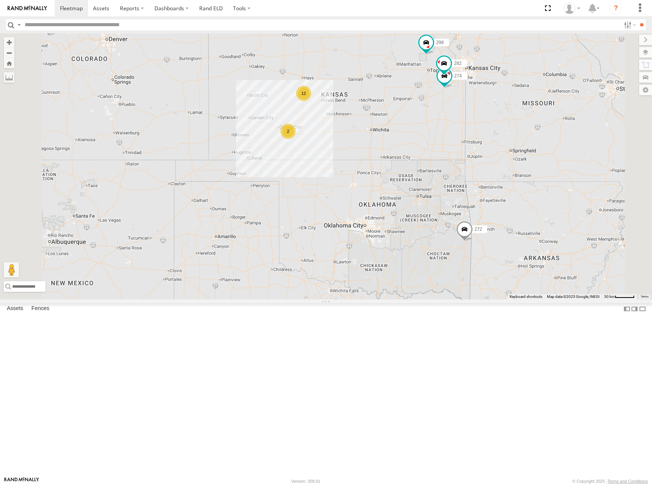
drag, startPoint x: 448, startPoint y: 105, endPoint x: 439, endPoint y: 122, distance: 19.7
click at [439, 122] on div "274 12 298 2 292 272 282 2 260" at bounding box center [326, 166] width 652 height 266
click at [440, 143] on div "274 12 298 2 292 272 282 2 260" at bounding box center [326, 166] width 652 height 266
click at [495, 138] on div "274 12 298 2 292 272 282 2 260" at bounding box center [326, 166] width 652 height 266
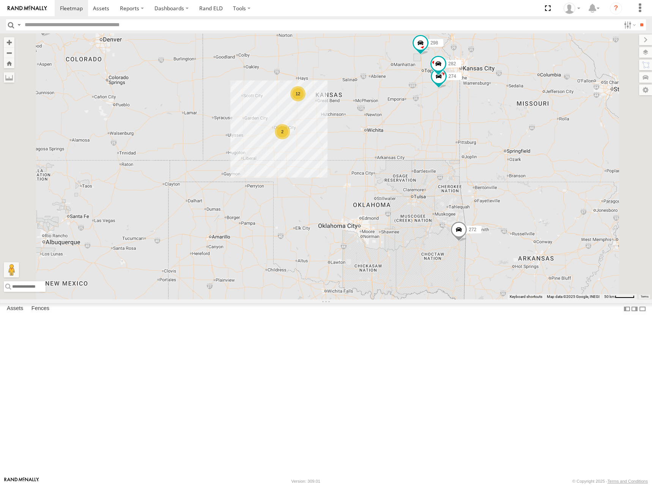
drag, startPoint x: 495, startPoint y: 138, endPoint x: 491, endPoint y: 138, distance: 3.8
click at [491, 138] on div "274 12 298 2 292 272 282 2 260" at bounding box center [326, 166] width 652 height 266
click at [456, 136] on div "274 12 298 2 292 272 282 2 260" at bounding box center [326, 166] width 652 height 266
click at [438, 137] on div "274 12 298 2 292 272 282 2 260" at bounding box center [326, 166] width 652 height 266
click at [451, 132] on div "274 12 298 2 292 272 282 2 260" at bounding box center [326, 166] width 652 height 266
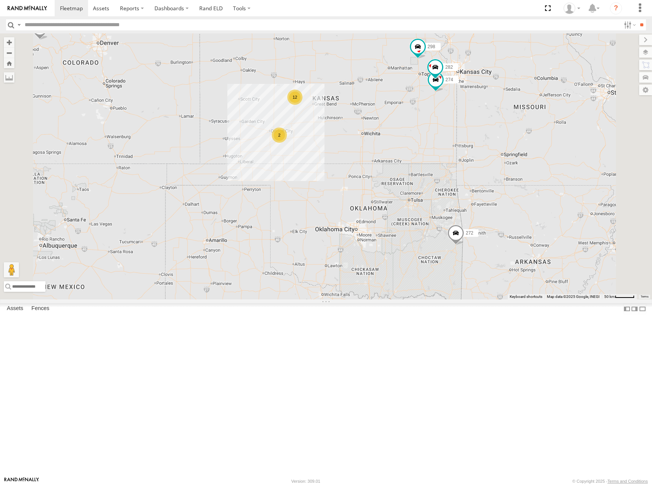
drag, startPoint x: 448, startPoint y: 124, endPoint x: 447, endPoint y: 129, distance: 4.7
click at [447, 129] on div "274 12 298 2 292 272 282 2 260" at bounding box center [326, 166] width 652 height 266
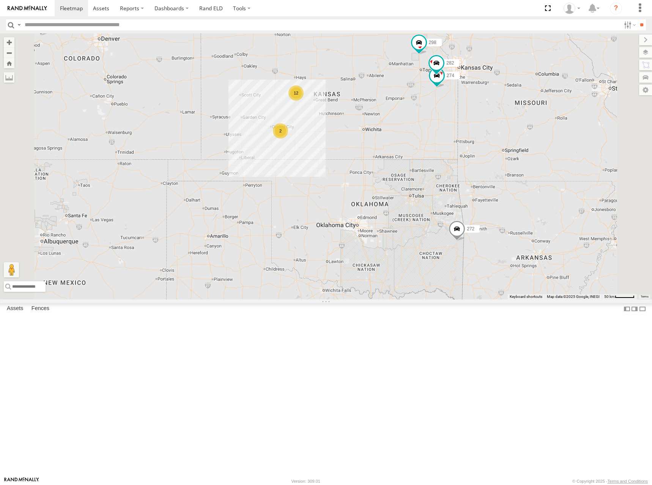
drag, startPoint x: 448, startPoint y: 149, endPoint x: 450, endPoint y: 143, distance: 6.7
click at [450, 143] on div "274 12 298 2 292 272 282 2 260" at bounding box center [326, 166] width 652 height 266
drag, startPoint x: 453, startPoint y: 159, endPoint x: 459, endPoint y: 147, distance: 13.1
click at [459, 147] on div "274 12 298 2 292 272 282 2 260" at bounding box center [326, 166] width 652 height 266
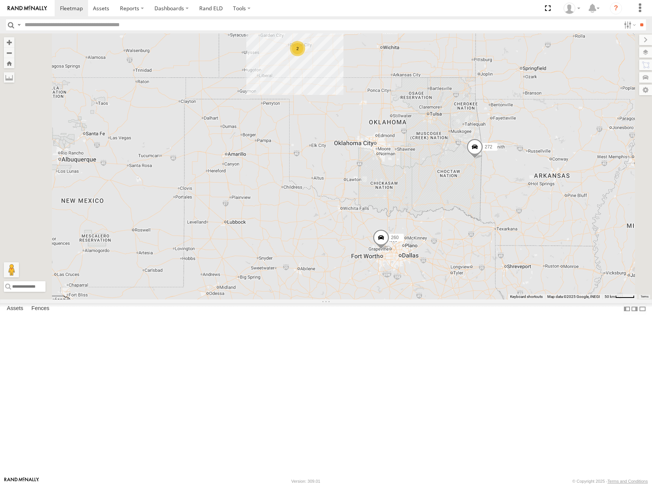
drag, startPoint x: 525, startPoint y: 161, endPoint x: 523, endPoint y: 176, distance: 14.9
click at [523, 176] on div "274 298 292 272 282 260 12 2" at bounding box center [326, 166] width 652 height 266
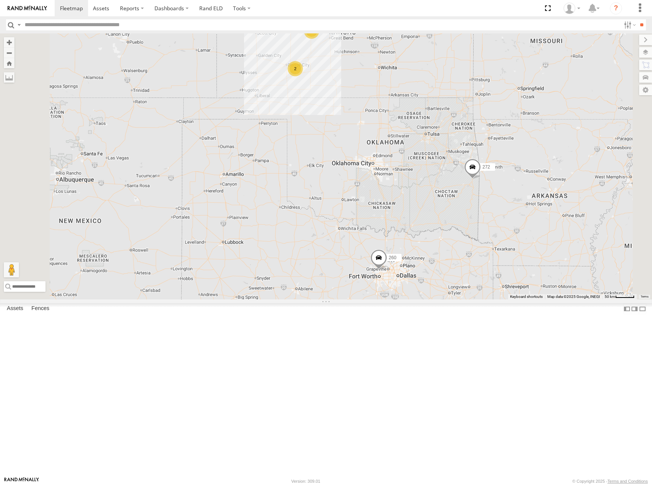
drag, startPoint x: 496, startPoint y: 71, endPoint x: 498, endPoint y: 91, distance: 19.9
click at [498, 91] on div "274 298 292 272 282 260 12 2" at bounding box center [326, 166] width 652 height 266
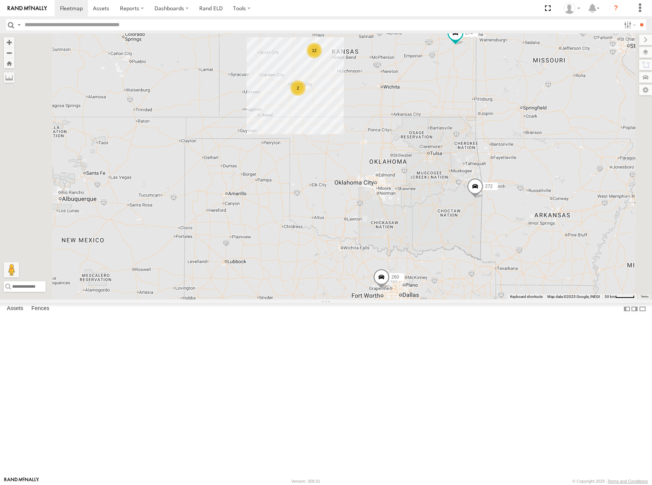
drag, startPoint x: 456, startPoint y: 84, endPoint x: 453, endPoint y: 91, distance: 8.1
click at [453, 91] on div "274 298 292 272 282 260 12 2" at bounding box center [326, 166] width 652 height 266
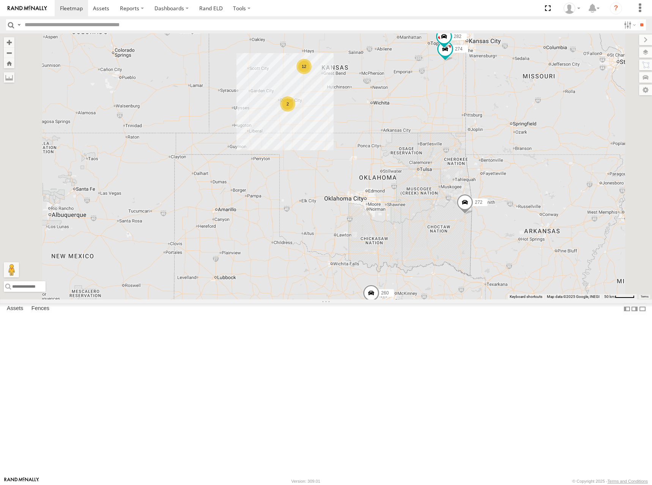
drag, startPoint x: 482, startPoint y: 91, endPoint x: 476, endPoint y: 99, distance: 10.3
click at [476, 99] on div "274 298 292 272 282 260 12 2 2" at bounding box center [326, 166] width 652 height 266
drag, startPoint x: 461, startPoint y: 101, endPoint x: 459, endPoint y: 108, distance: 6.7
click at [459, 108] on div "274 298 292 272 282 260 12 2 2" at bounding box center [326, 166] width 652 height 266
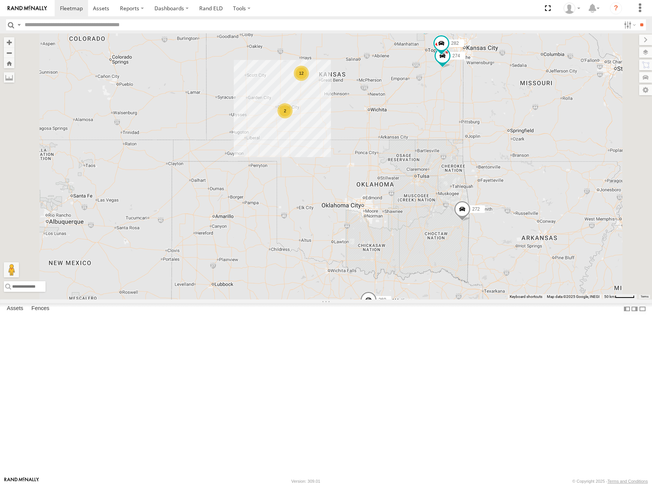
drag, startPoint x: 417, startPoint y: 96, endPoint x: 420, endPoint y: 117, distance: 21.1
click at [420, 117] on div "274 298 292 272 282 260 12 2 2" at bounding box center [326, 166] width 652 height 266
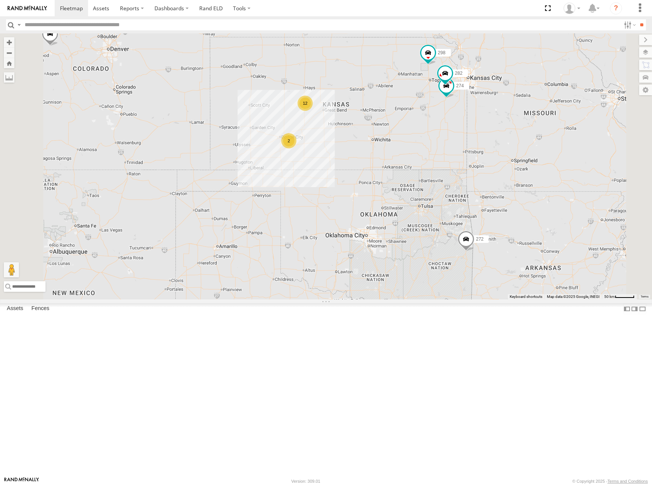
click at [476, 140] on div "274 298 292 272 282 260 12 2 2" at bounding box center [326, 166] width 652 height 266
click at [464, 148] on div "274 298 292 272 282 260 12 2 2" at bounding box center [326, 166] width 652 height 266
click at [482, 146] on div "274 298 292 272 282 260 12 2 2" at bounding box center [326, 166] width 652 height 266
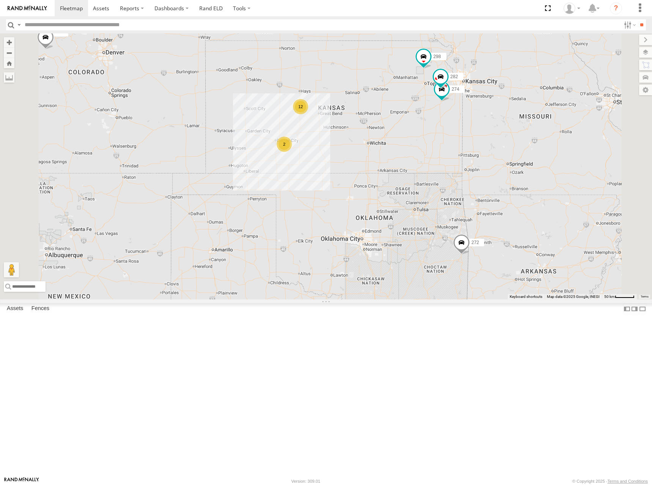
click at [443, 136] on div "274 298 292 272 282 260 12 2 2" at bounding box center [326, 166] width 652 height 266
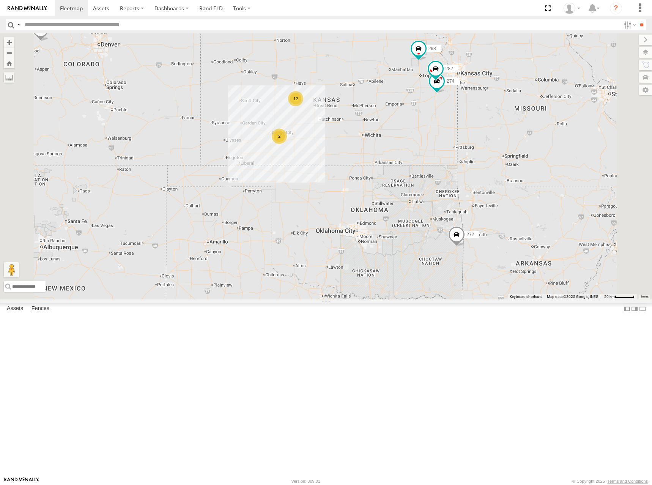
drag, startPoint x: 461, startPoint y: 162, endPoint x: 456, endPoint y: 151, distance: 11.7
click at [456, 151] on div "274 298 292 272 282 260 12 2 2" at bounding box center [326, 166] width 652 height 266
click at [455, 145] on div "274 298 292 272 282 260 12 2 2" at bounding box center [326, 166] width 652 height 266
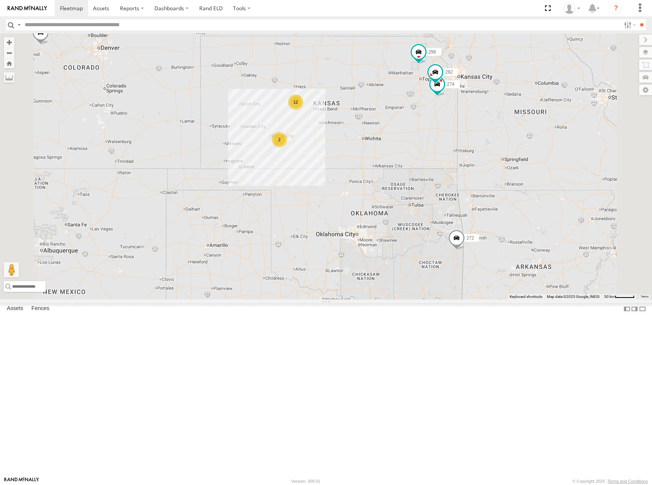
drag, startPoint x: 458, startPoint y: 119, endPoint x: 458, endPoint y: 125, distance: 5.3
click at [458, 125] on div "274 298 292 272 282 260 12 2 2" at bounding box center [326, 166] width 652 height 266
click at [458, 133] on div "274 298 292 272 282 260 12 2 2" at bounding box center [326, 166] width 652 height 266
drag, startPoint x: 446, startPoint y: 137, endPoint x: 445, endPoint y: 124, distance: 13.7
click at [445, 124] on div "274 298 292 272 282 260 12 2 2" at bounding box center [326, 166] width 652 height 266
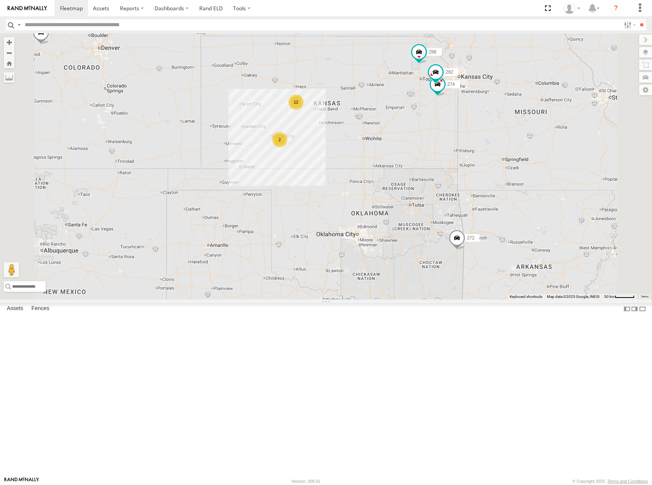
drag, startPoint x: 453, startPoint y: 148, endPoint x: 454, endPoint y: 135, distance: 13.3
click at [454, 135] on div "274 298 292 272 282 260 12 2 2" at bounding box center [326, 166] width 652 height 266
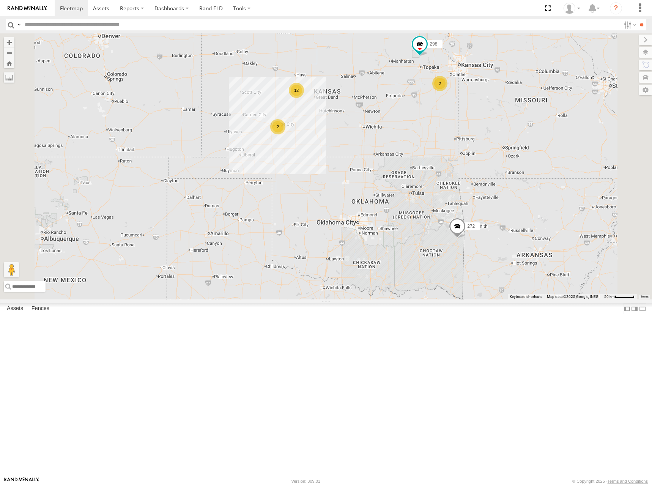
drag, startPoint x: 467, startPoint y: 125, endPoint x: 456, endPoint y: 124, distance: 10.6
click at [456, 124] on div "298 292 272 260 2 12 2 2" at bounding box center [326, 166] width 652 height 266
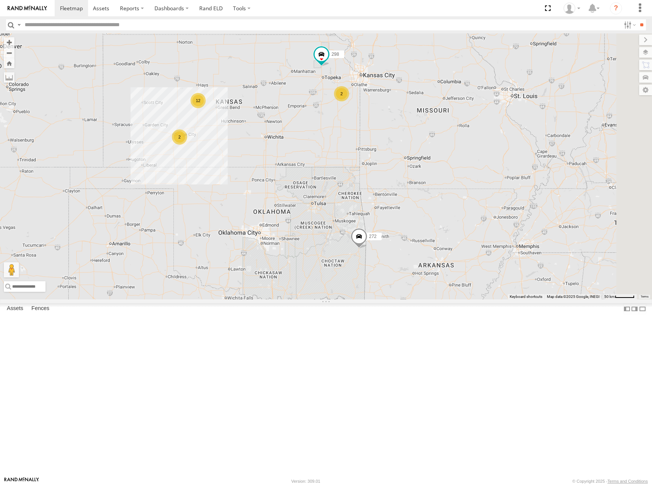
drag, startPoint x: 604, startPoint y: 106, endPoint x: 519, endPoint y: 116, distance: 85.9
click at [519, 116] on div "298 292 272 260 2 12 2 2" at bounding box center [326, 166] width 652 height 266
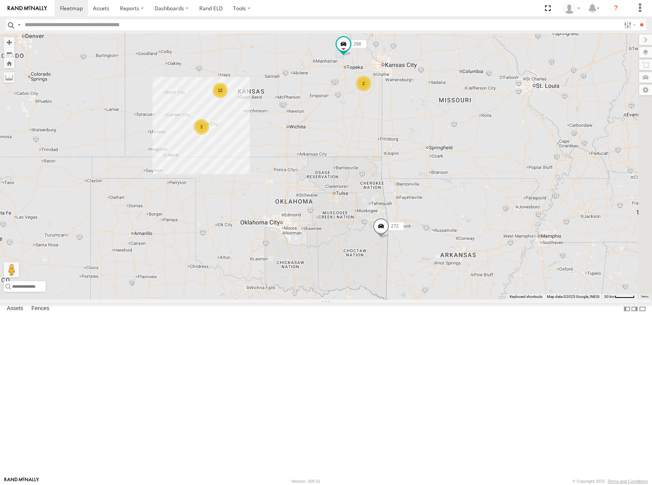
drag, startPoint x: 329, startPoint y: 141, endPoint x: 353, endPoint y: 132, distance: 25.4
click at [353, 132] on div "298 292 272 260 2 12 2 2 286" at bounding box center [326, 166] width 652 height 266
click at [519, 112] on div "298 292 272 260 2 12 2 2 286" at bounding box center [326, 166] width 652 height 266
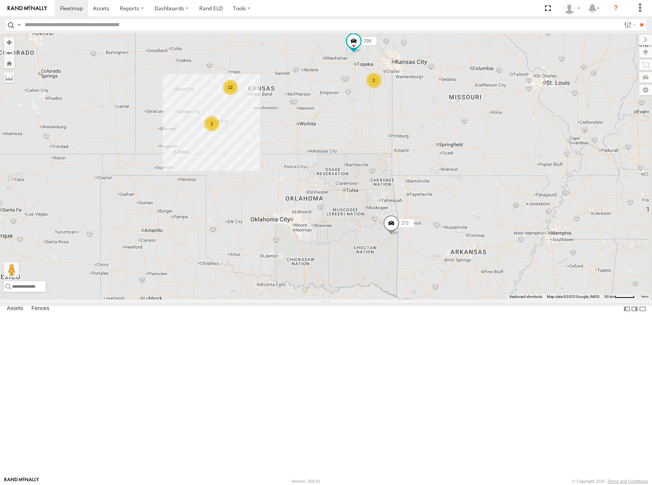
drag, startPoint x: 430, startPoint y: 111, endPoint x: 436, endPoint y: 111, distance: 6.1
click at [436, 111] on div "298 292 272 260 2 12 2 2 286" at bounding box center [326, 166] width 652 height 266
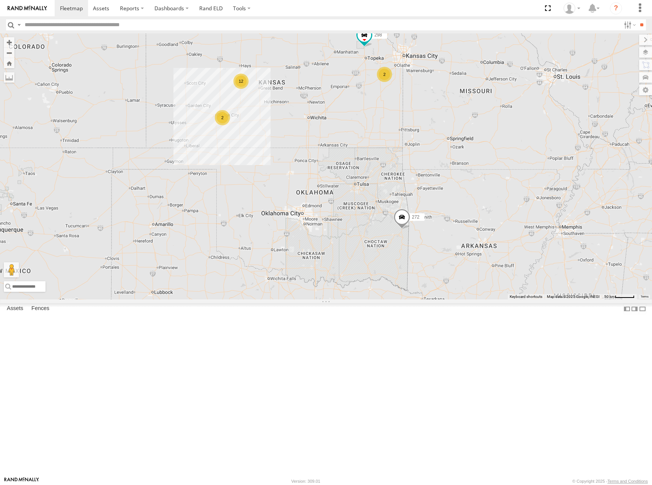
drag, startPoint x: 417, startPoint y: 122, endPoint x: 428, endPoint y: 115, distance: 12.3
click at [428, 115] on div "298 292 272 260 2 12 2 2 286" at bounding box center [326, 166] width 652 height 266
click at [417, 117] on div "298 292 272 260 2 12 2 2 286" at bounding box center [326, 166] width 652 height 266
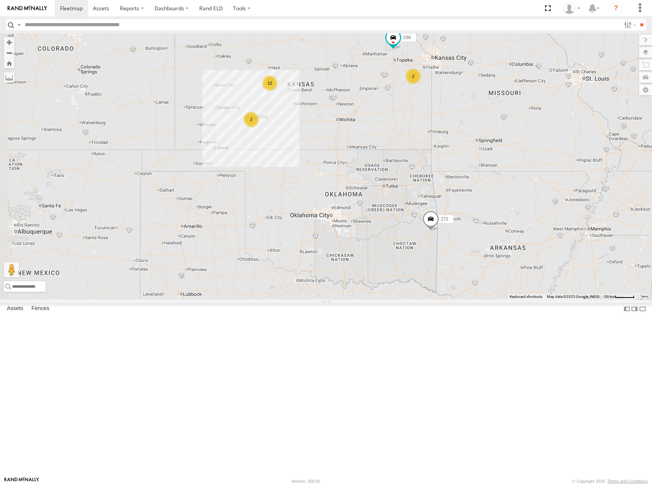
drag, startPoint x: 370, startPoint y: 126, endPoint x: 409, endPoint y: 134, distance: 39.2
click at [409, 134] on div "298 292 272 260 2 12 2 2 286" at bounding box center [326, 166] width 652 height 266
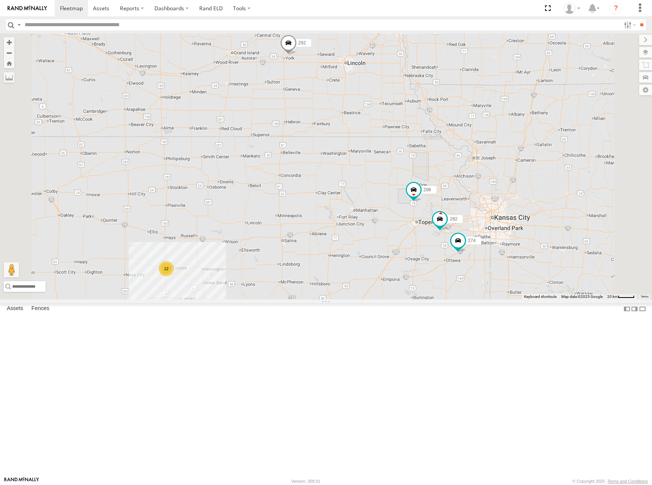
drag, startPoint x: 457, startPoint y: 91, endPoint x: 435, endPoint y: 275, distance: 185.7
click at [435, 275] on div "298 292 272 260 286 282 274 12 2" at bounding box center [326, 166] width 652 height 266
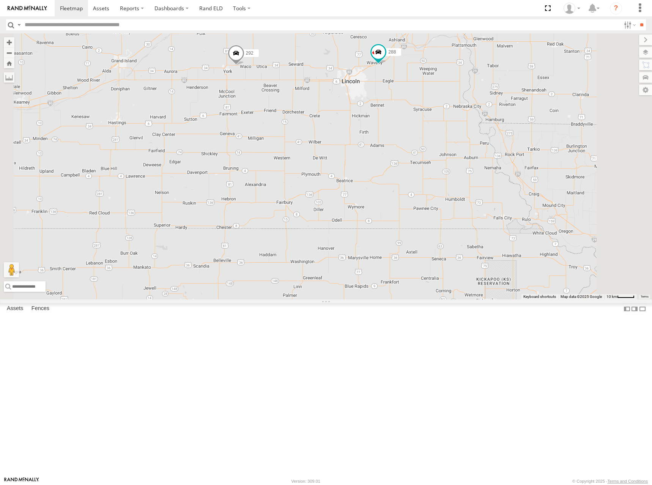
drag, startPoint x: 393, startPoint y: 176, endPoint x: 402, endPoint y: 169, distance: 10.8
click at [402, 169] on div "298 292 272 260 286 282 274 288 232" at bounding box center [326, 166] width 652 height 266
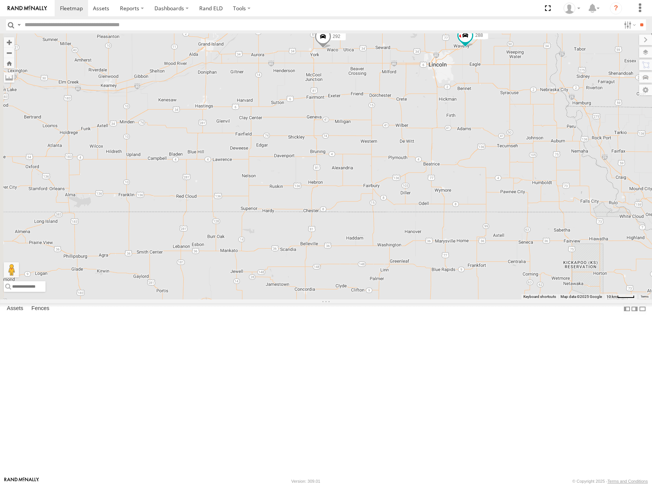
drag, startPoint x: 411, startPoint y: 165, endPoint x: 496, endPoint y: 149, distance: 86.4
click at [496, 149] on div "298 292 272 260 286 282 274 288 232" at bounding box center [326, 166] width 652 height 266
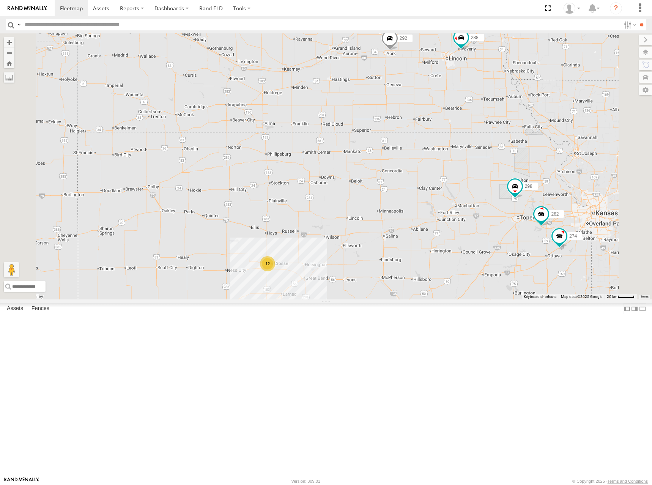
drag, startPoint x: 388, startPoint y: 128, endPoint x: 413, endPoint y: 123, distance: 26.0
click at [413, 123] on div "298 292 272 260 286 282 274 288 232 12 2" at bounding box center [326, 166] width 652 height 266
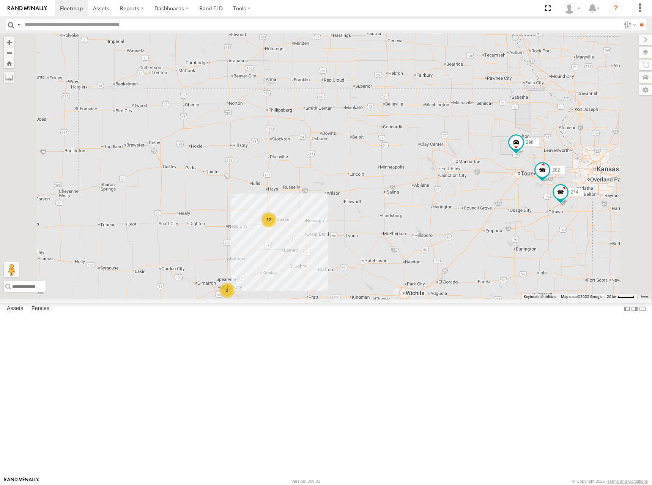
drag, startPoint x: 358, startPoint y: 128, endPoint x: 357, endPoint y: 83, distance: 44.8
click at [357, 83] on div "298 292 272 260 286 282 274 288 232 12 2" at bounding box center [326, 166] width 652 height 266
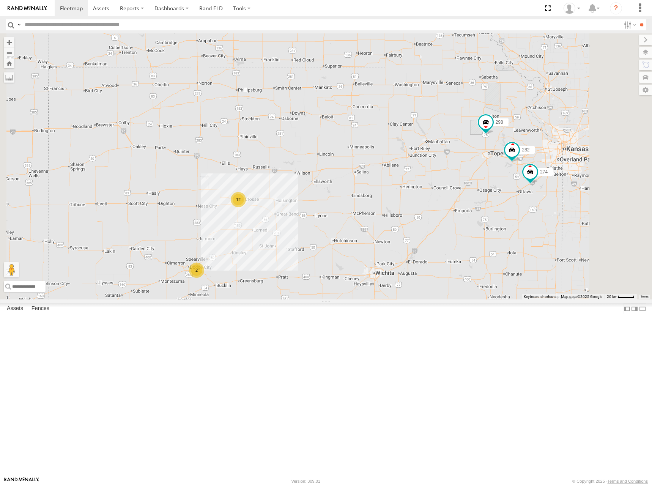
drag, startPoint x: 518, startPoint y: 220, endPoint x: 476, endPoint y: 207, distance: 44.3
click at [476, 207] on div "298 292 272 260 286 282 274 288 232 12 2" at bounding box center [326, 166] width 652 height 266
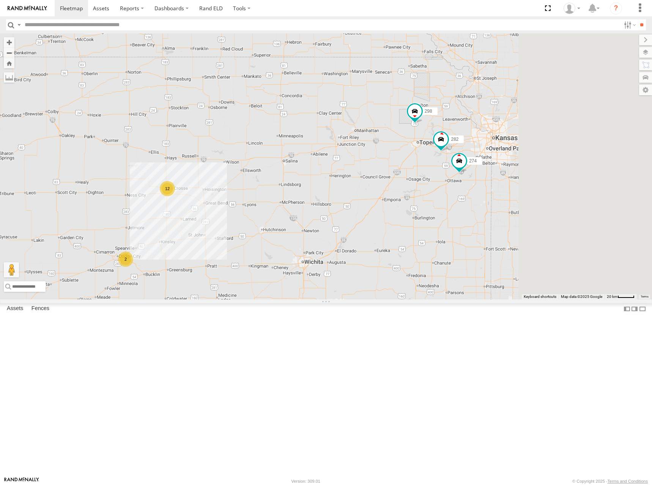
drag, startPoint x: 445, startPoint y: 164, endPoint x: 429, endPoint y: 162, distance: 15.7
click at [429, 162] on div "298 292 272 260 286 282 274 288 232 12 2" at bounding box center [326, 166] width 652 height 266
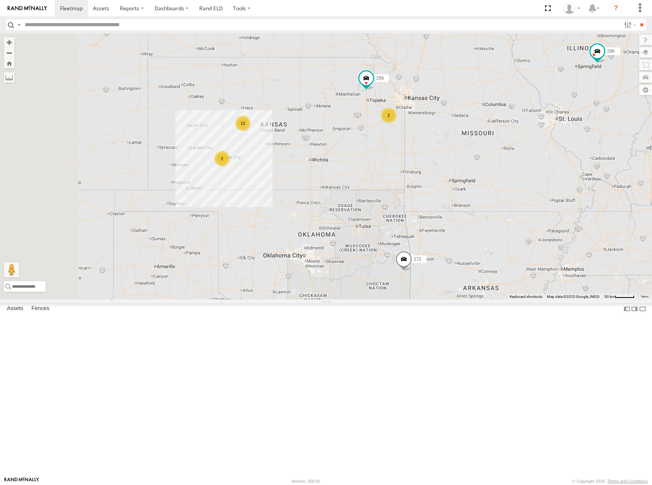
drag, startPoint x: 383, startPoint y: 160, endPoint x: 435, endPoint y: 151, distance: 53.0
click at [435, 151] on div "298 292 272 260 286 288 232 2 12 262 2" at bounding box center [326, 166] width 652 height 266
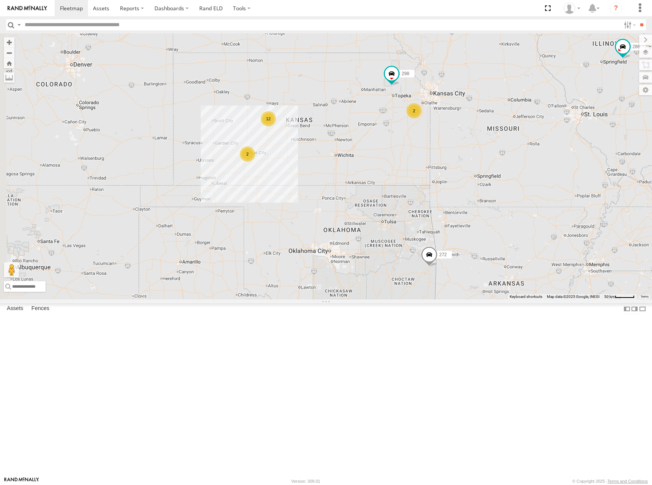
drag, startPoint x: 424, startPoint y: 159, endPoint x: 426, endPoint y: 165, distance: 7.3
click at [426, 165] on div "298 292 272 260 286 288 232 2 12 262 2" at bounding box center [326, 166] width 652 height 266
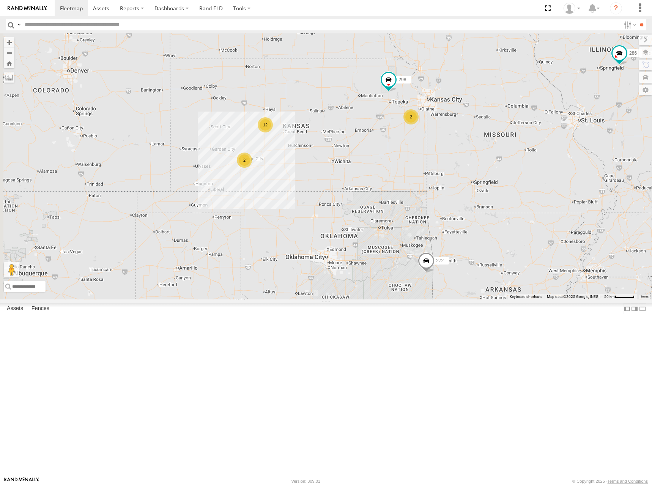
click at [408, 158] on div "298 292 272 260 286 288 232 2 12 262 2" at bounding box center [326, 166] width 652 height 266
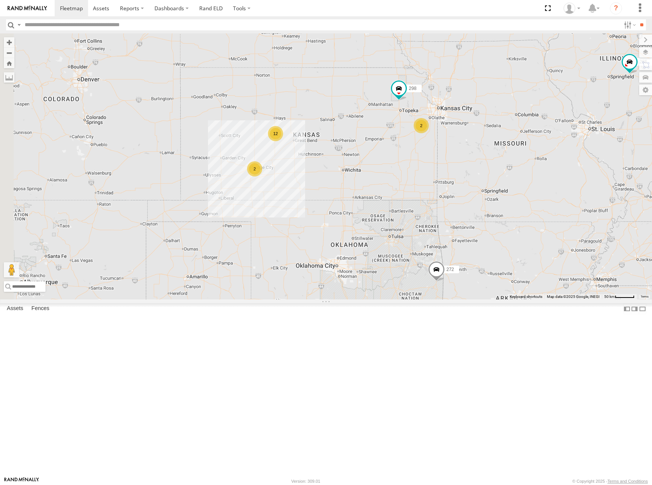
drag, startPoint x: 408, startPoint y: 158, endPoint x: 423, endPoint y: 168, distance: 17.7
click at [423, 168] on div "298 292 272 260 286 288 232 2 12 262 2" at bounding box center [326, 166] width 652 height 266
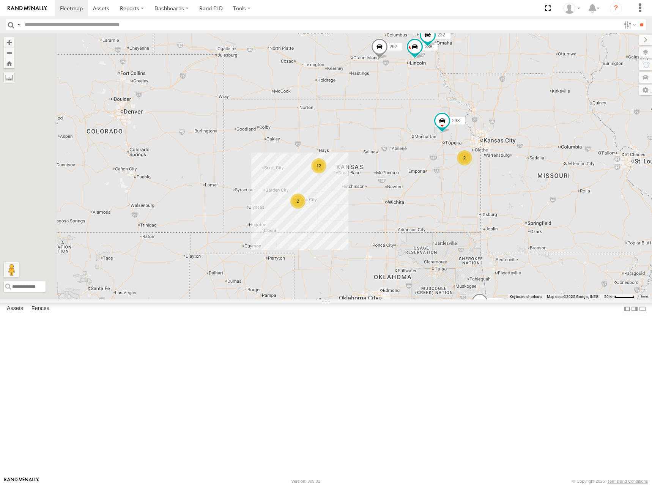
drag, startPoint x: 424, startPoint y: 160, endPoint x: 469, endPoint y: 191, distance: 54.7
click at [469, 191] on div "298 292 272 260 286 288 232 2 12 262 2" at bounding box center [326, 166] width 652 height 266
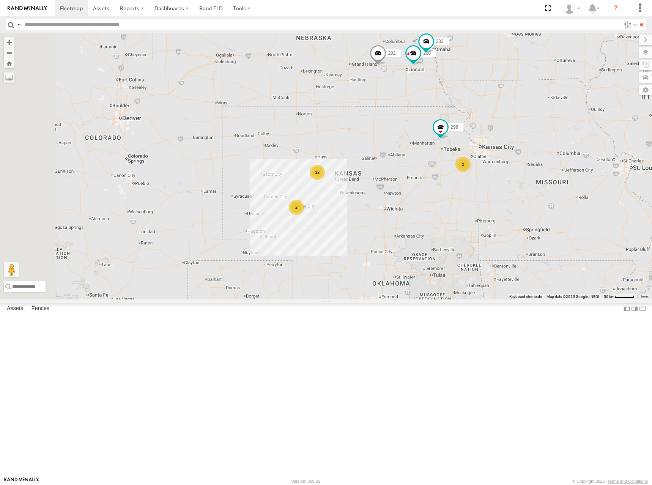
drag, startPoint x: 469, startPoint y: 166, endPoint x: 467, endPoint y: 173, distance: 7.2
click at [467, 173] on div "298 292 272 260 286 288 232 2 12 262 2" at bounding box center [326, 166] width 652 height 266
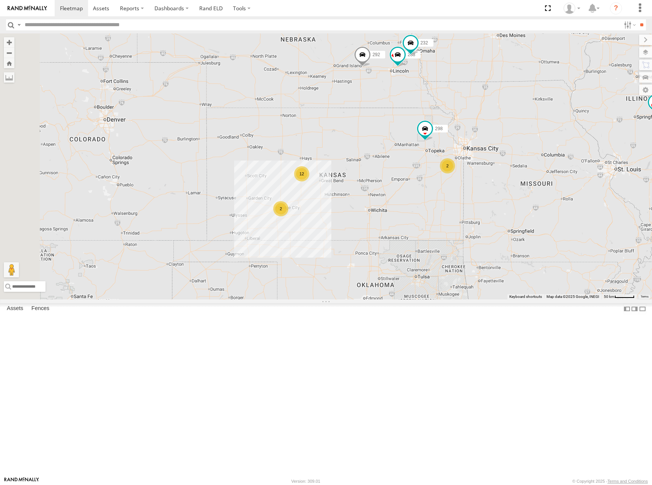
drag, startPoint x: 467, startPoint y: 210, endPoint x: 453, endPoint y: 210, distance: 14.8
click at [453, 210] on div "298 292 272 260 286 288 232 2 12 262 2" at bounding box center [326, 166] width 652 height 266
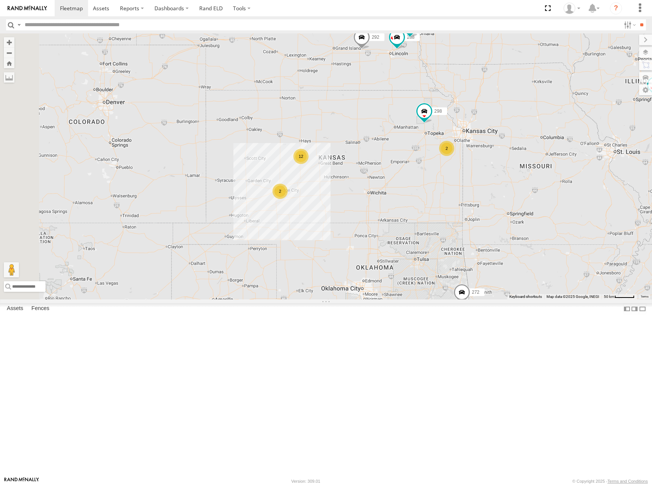
drag, startPoint x: 492, startPoint y: 187, endPoint x: 498, endPoint y: 170, distance: 18.6
click at [498, 170] on div "298 292 272 260 286 288 232 2 12 262 2" at bounding box center [326, 166] width 652 height 266
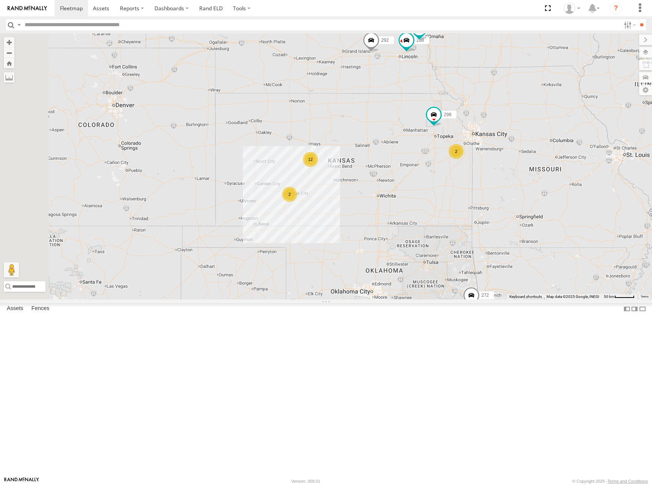
click at [487, 200] on div "298 292 272 260 286 288 232 2 12 262 2" at bounding box center [326, 166] width 652 height 266
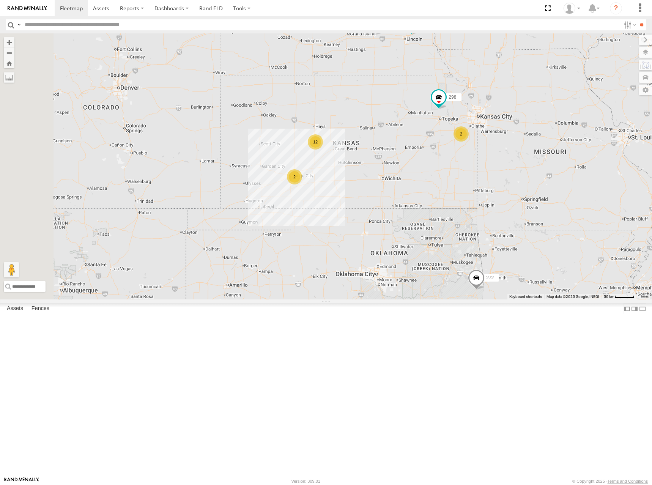
drag, startPoint x: 475, startPoint y: 212, endPoint x: 481, endPoint y: 194, distance: 19.4
click at [481, 194] on div "298 292 272 260 286 288 232 2 12 262 2" at bounding box center [326, 166] width 652 height 266
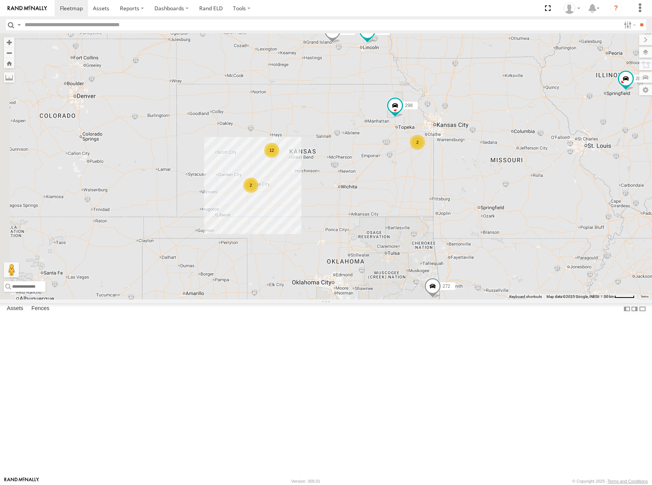
drag, startPoint x: 519, startPoint y: 157, endPoint x: 463, endPoint y: 177, distance: 60.1
click at [463, 177] on div "298 292 272 260 286 288 232 2 12 262 2" at bounding box center [326, 166] width 652 height 266
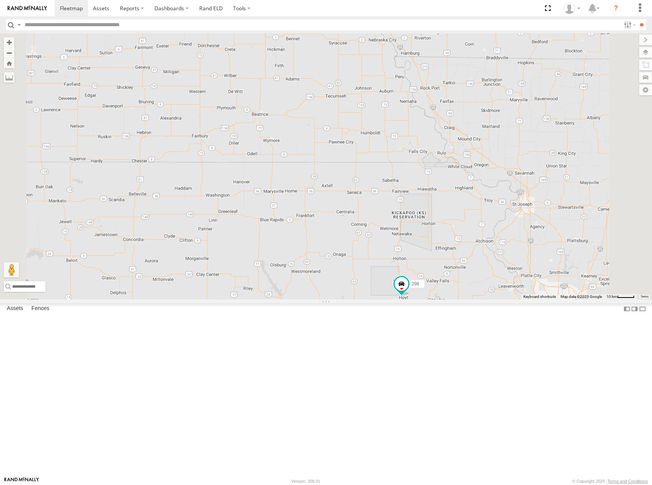
drag, startPoint x: 464, startPoint y: 79, endPoint x: 456, endPoint y: 196, distance: 117.1
click at [456, 196] on div "298 292 272 260 286 288 232 262 274 282" at bounding box center [326, 166] width 652 height 266
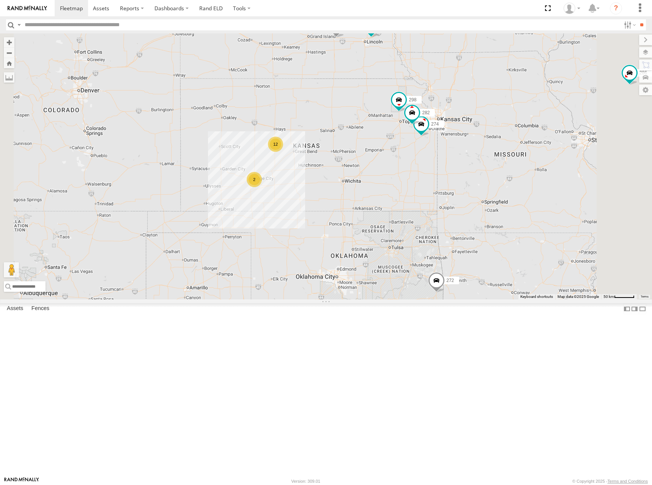
drag, startPoint x: 432, startPoint y: 253, endPoint x: 458, endPoint y: 165, distance: 92.4
click at [458, 165] on div "298 292 272 260 286 288 232 262 274 282 12 2" at bounding box center [326, 166] width 652 height 266
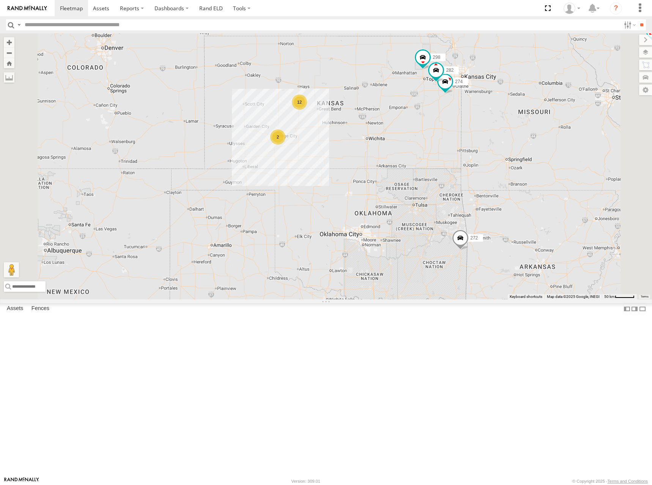
drag, startPoint x: 425, startPoint y: 160, endPoint x: 476, endPoint y: 131, distance: 59.1
click at [476, 131] on div "298 292 272 260 286 288 232 262 274 282 12 2" at bounding box center [326, 166] width 652 height 266
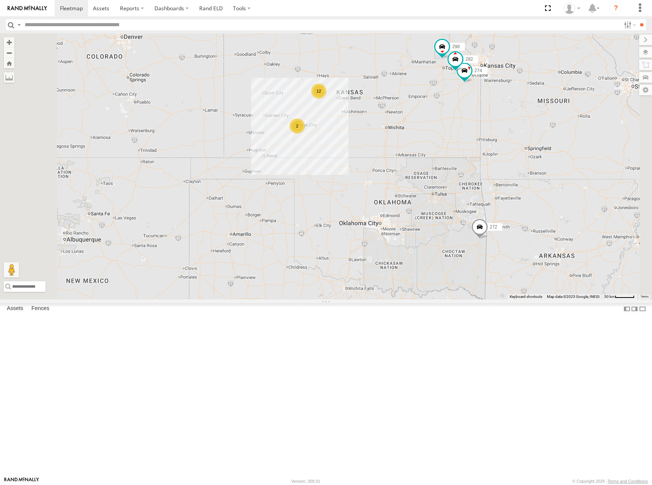
drag, startPoint x: 463, startPoint y: 132, endPoint x: 472, endPoint y: 124, distance: 11.8
click at [472, 124] on div "298 292 272 260 286 288 232 262 274 282 12 2" at bounding box center [326, 166] width 652 height 266
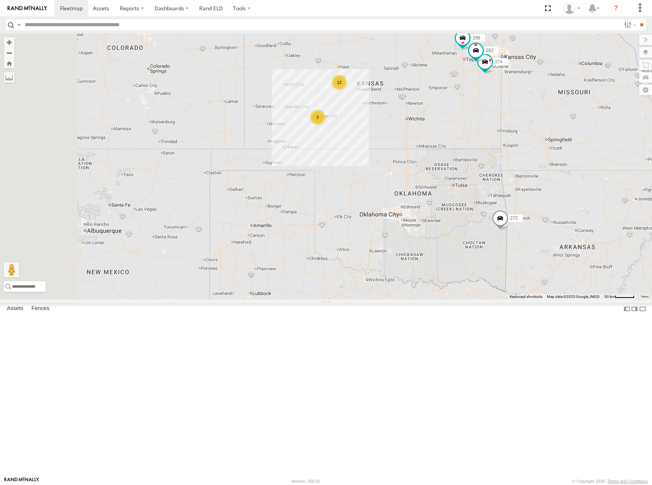
drag, startPoint x: 479, startPoint y: 146, endPoint x: 483, endPoint y: 144, distance: 4.6
click at [483, 144] on div "298 292 272 260 286 288 232 262 274 282 12 2" at bounding box center [326, 166] width 652 height 266
drag, startPoint x: 489, startPoint y: 134, endPoint x: 494, endPoint y: 146, distance: 13.0
click at [494, 146] on div "298 292 272 260 286 288 232 262 274 282 12 2" at bounding box center [326, 166] width 652 height 266
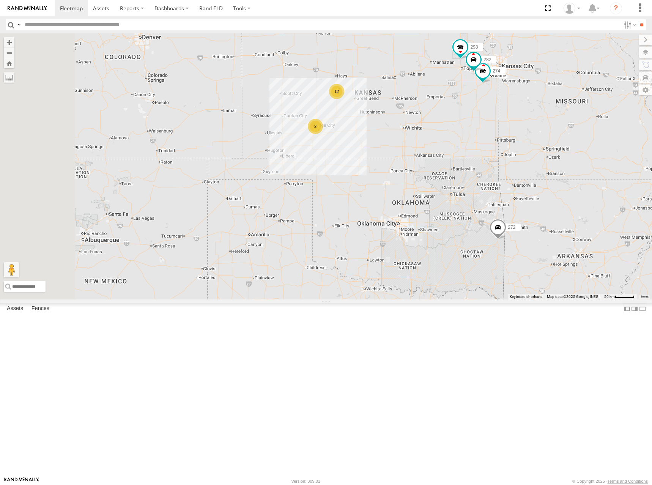
drag, startPoint x: 495, startPoint y: 136, endPoint x: 489, endPoint y: 130, distance: 8.6
click at [489, 130] on div "298 292 272 260 286 288 232 262 274 282 12 2" at bounding box center [326, 166] width 652 height 266
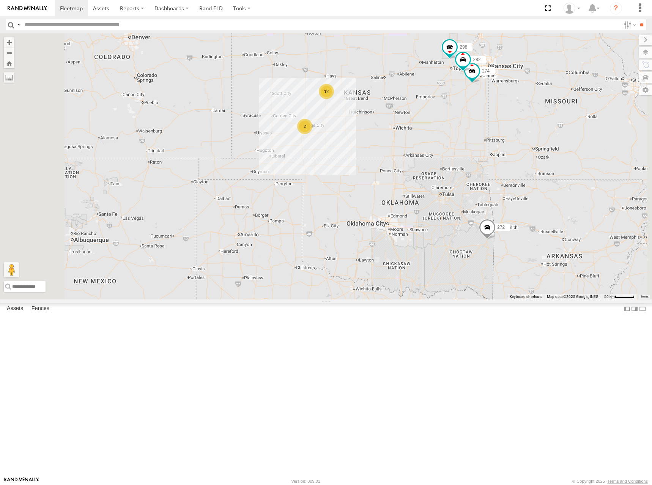
drag, startPoint x: 478, startPoint y: 116, endPoint x: 472, endPoint y: 123, distance: 9.2
click at [472, 123] on div "298 292 272 260 286 288 232 262 274 282 12 2" at bounding box center [326, 166] width 652 height 266
drag, startPoint x: 493, startPoint y: 151, endPoint x: 493, endPoint y: 146, distance: 5.3
click at [493, 146] on div "298 292 272 260 286 288 232 262 274 282 12 2" at bounding box center [326, 166] width 652 height 266
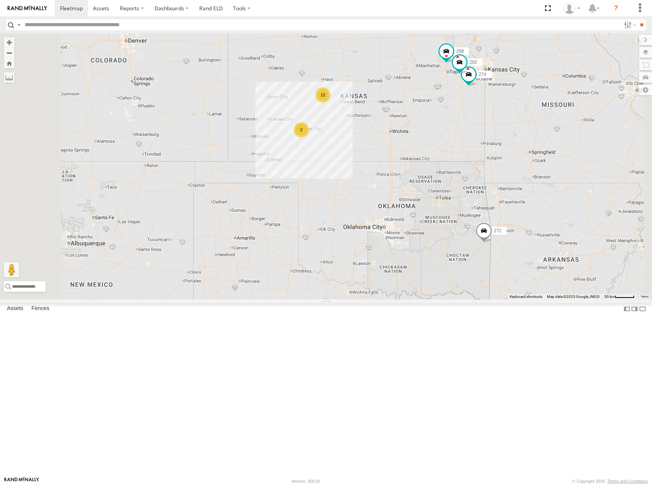
click at [476, 134] on div "274 12 298 288 292 272 232 282 2 260" at bounding box center [326, 166] width 652 height 266
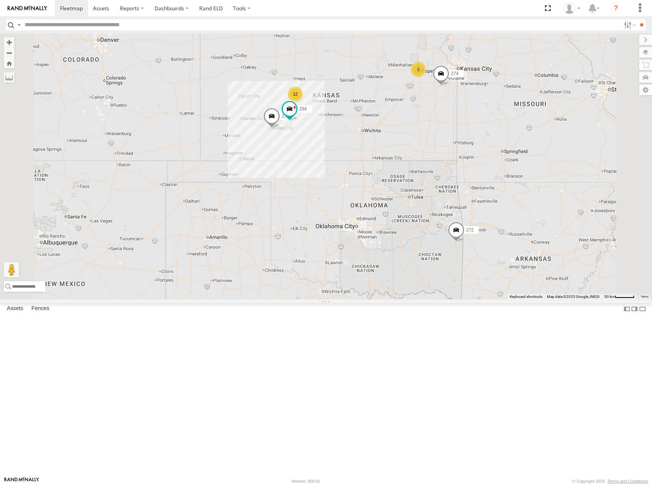
click at [440, 97] on div "274 288 292 272 232 278 294 260 12 2" at bounding box center [326, 166] width 652 height 266
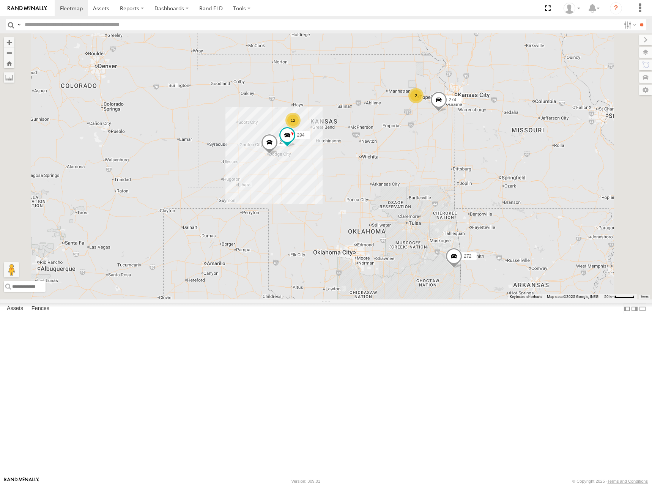
drag, startPoint x: 512, startPoint y: 107, endPoint x: 509, endPoint y: 137, distance: 30.1
click at [509, 137] on div "274 262 288 292 272 232 278 294 260 12 2" at bounding box center [326, 166] width 652 height 266
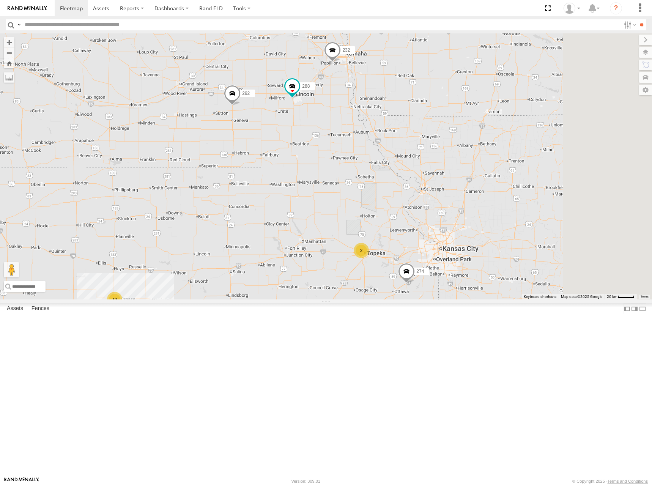
drag, startPoint x: 552, startPoint y: 101, endPoint x: 465, endPoint y: 180, distance: 116.8
click at [465, 180] on div "274 262 288 292 272 232 278 294 260 12 2" at bounding box center [326, 166] width 652 height 266
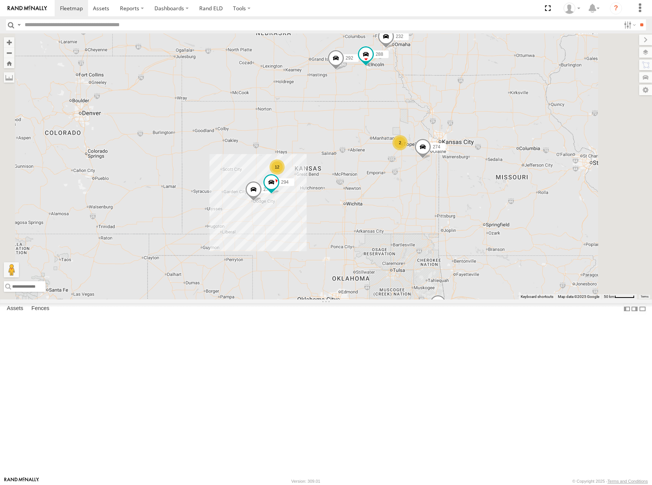
drag, startPoint x: 480, startPoint y: 184, endPoint x: 521, endPoint y: 151, distance: 52.4
click at [521, 151] on div "274 262 288 292 272 232 278 294 260 12 2" at bounding box center [326, 166] width 652 height 266
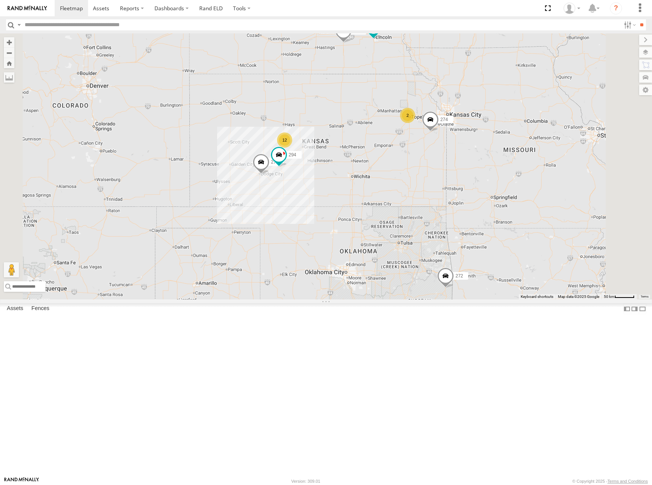
drag, startPoint x: 513, startPoint y: 207, endPoint x: 542, endPoint y: 151, distance: 63.5
click at [523, 171] on div "274 262 288 292 272 232 278 294 260 12 2" at bounding box center [326, 166] width 652 height 266
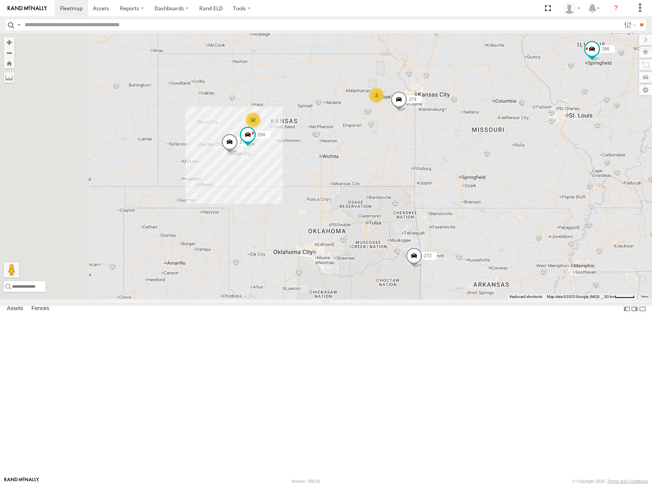
drag, startPoint x: 347, startPoint y: 210, endPoint x: 419, endPoint y: 202, distance: 72.5
click at [419, 202] on div "274 262 288 292 272 232 278 294 260 12 2 286" at bounding box center [326, 166] width 652 height 266
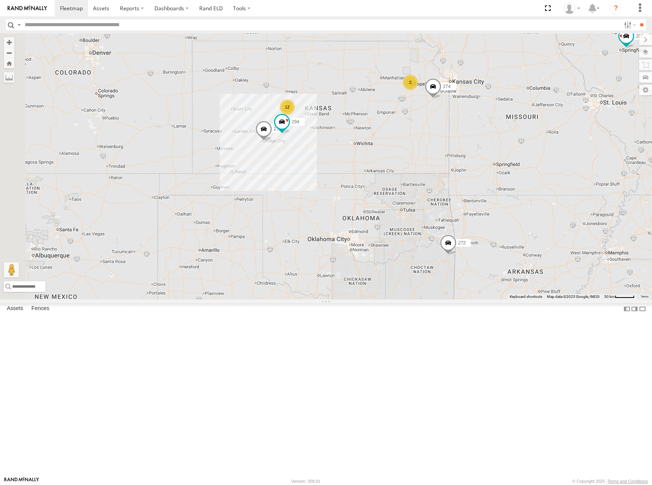
drag, startPoint x: 409, startPoint y: 171, endPoint x: 425, endPoint y: 159, distance: 19.8
click at [425, 159] on div "274 262 288 292 272 232 278 294 260 12 2 286" at bounding box center [326, 166] width 652 height 266
click at [426, 155] on div "274 262 288 292 272 232 278 294 260 12 2 286" at bounding box center [326, 166] width 652 height 266
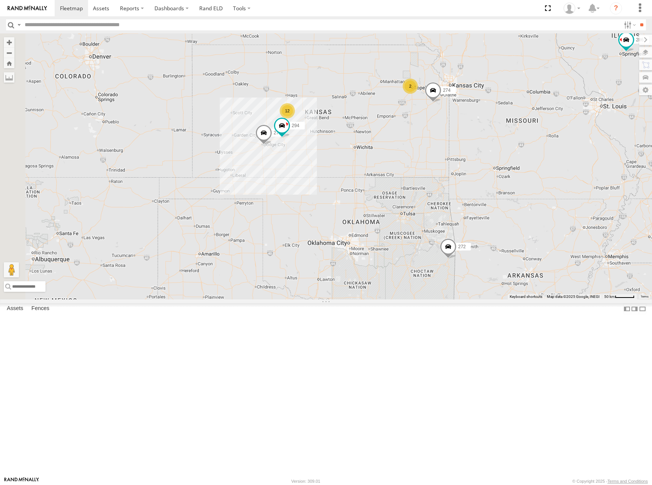
click at [470, 134] on div "274 262 288 292 272 232 278 294 260 12 2 286" at bounding box center [326, 166] width 652 height 266
click at [445, 153] on div "274 262 288 292 272 232 278 294 260 12 2 286" at bounding box center [326, 166] width 652 height 266
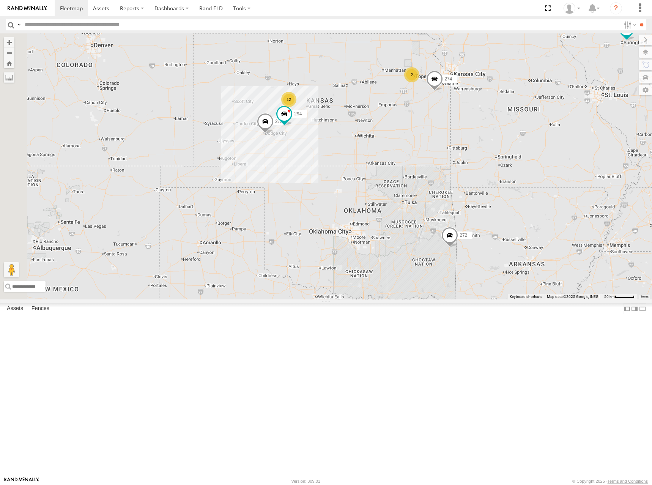
drag, startPoint x: 424, startPoint y: 154, endPoint x: 424, endPoint y: 139, distance: 14.8
click at [424, 139] on div "274 262 288 292 272 232 278 294 260 12 2 286" at bounding box center [326, 166] width 652 height 266
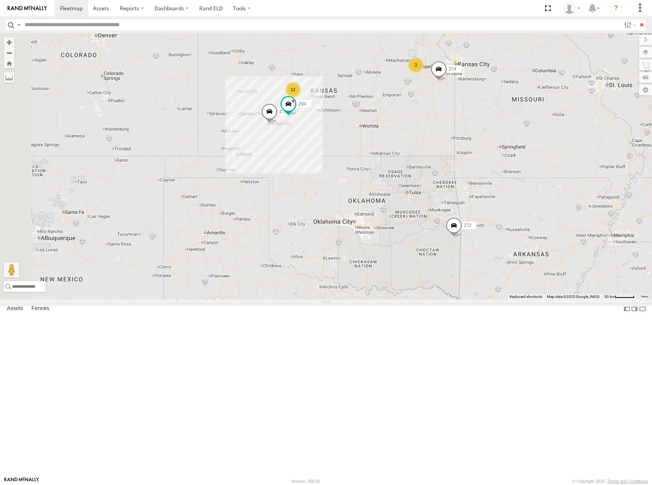
drag, startPoint x: 454, startPoint y: 140, endPoint x: 458, endPoint y: 130, distance: 11.4
click at [458, 130] on div "274 262 288 292 272 232 278 294 260 12 2 286" at bounding box center [326, 166] width 652 height 266
drag, startPoint x: 501, startPoint y: 136, endPoint x: 494, endPoint y: 135, distance: 7.2
click at [494, 135] on div "274 262 288 292 272 232 278 294 260 12 2 286" at bounding box center [326, 166] width 652 height 266
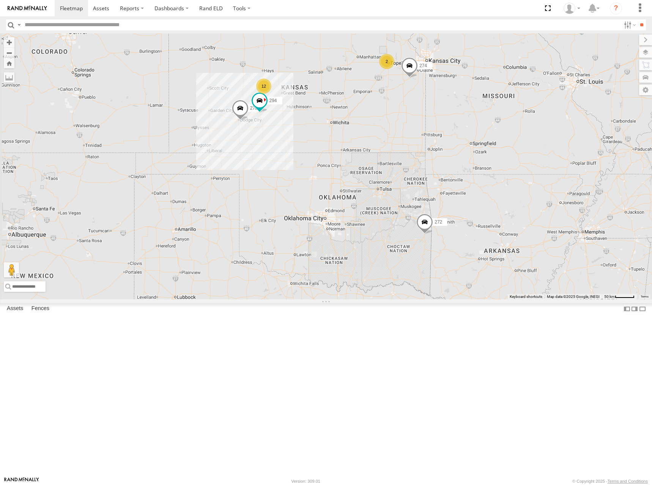
drag, startPoint x: 479, startPoint y: 123, endPoint x: 465, endPoint y: 121, distance: 14.1
click at [465, 121] on div "274 262 288 292 272 232 278 294 260 12 2 286" at bounding box center [326, 166] width 652 height 266
drag, startPoint x: 431, startPoint y: 134, endPoint x: 433, endPoint y: 151, distance: 18.0
click at [433, 151] on div "274 262 288 292 272 232 278 294 260 12 2 286" at bounding box center [326, 166] width 652 height 266
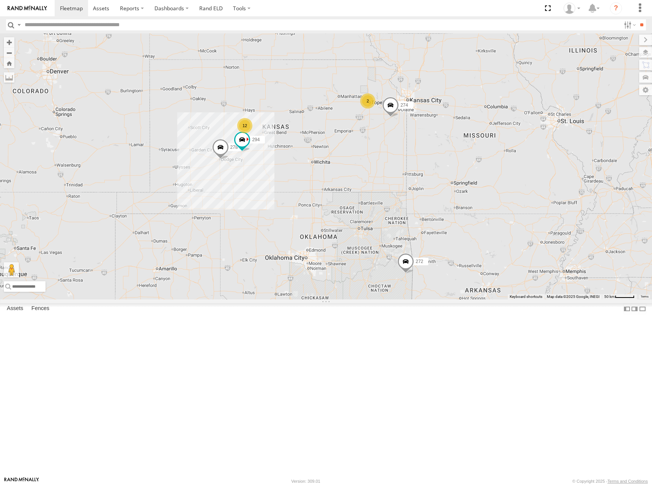
drag, startPoint x: 545, startPoint y: 119, endPoint x: 525, endPoint y: 139, distance: 27.9
click at [525, 139] on div "274 262 288 292 272 232 278 294 260 12 2" at bounding box center [326, 166] width 652 height 266
drag, startPoint x: 403, startPoint y: 258, endPoint x: 457, endPoint y: 210, distance: 72.3
click at [457, 210] on div "274 262 288 292 272 232 278 294 260 12 2" at bounding box center [326, 166] width 652 height 266
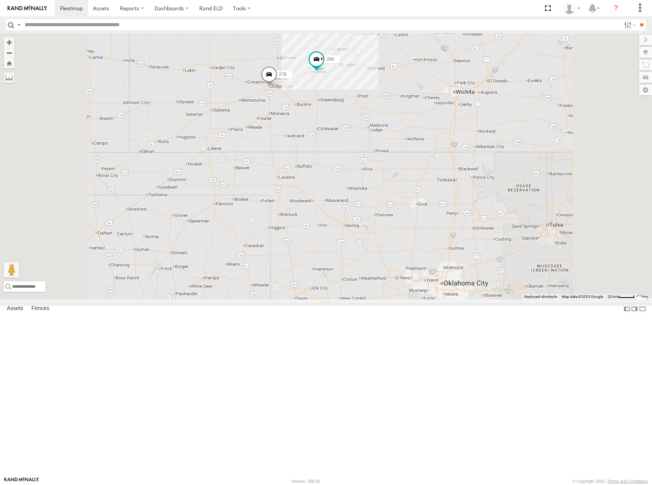
click at [479, 190] on div "274 262 288 292 272 232 278 294 260 302 12 2" at bounding box center [326, 166] width 652 height 266
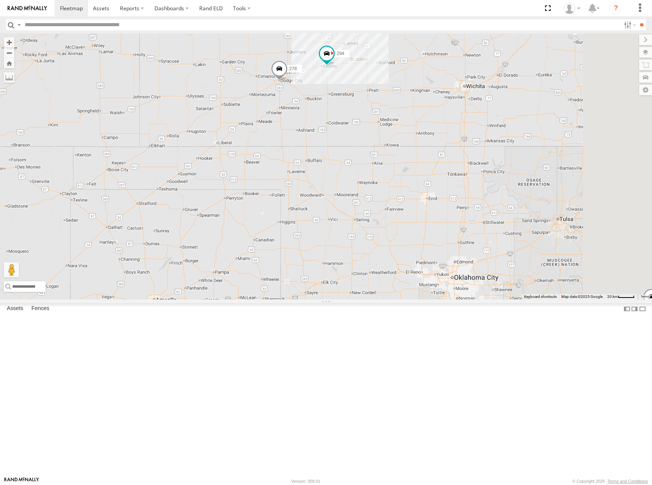
drag, startPoint x: 459, startPoint y: 205, endPoint x: 464, endPoint y: 201, distance: 6.3
click at [464, 201] on div "274 262 288 292 272 232 278 294 260 302 12 2" at bounding box center [326, 166] width 652 height 266
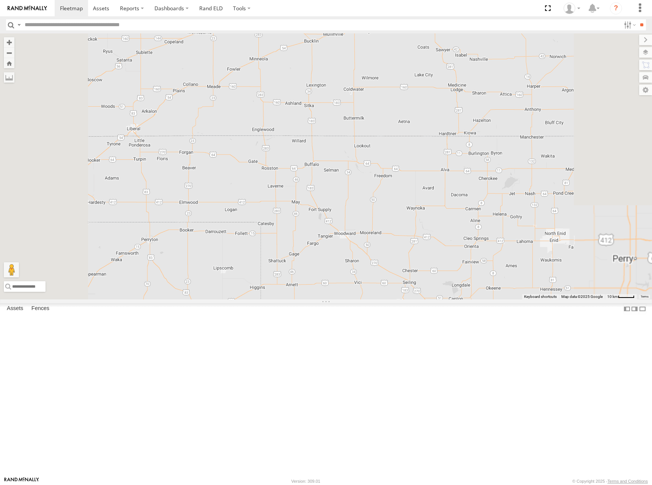
drag, startPoint x: 428, startPoint y: 230, endPoint x: 435, endPoint y: 229, distance: 7.4
click at [435, 229] on div "274 262 288 292 272 232 278 294 260 302" at bounding box center [326, 166] width 652 height 266
click at [434, 222] on div "274 262 288 292 272 232 278 294 260 302" at bounding box center [326, 166] width 652 height 266
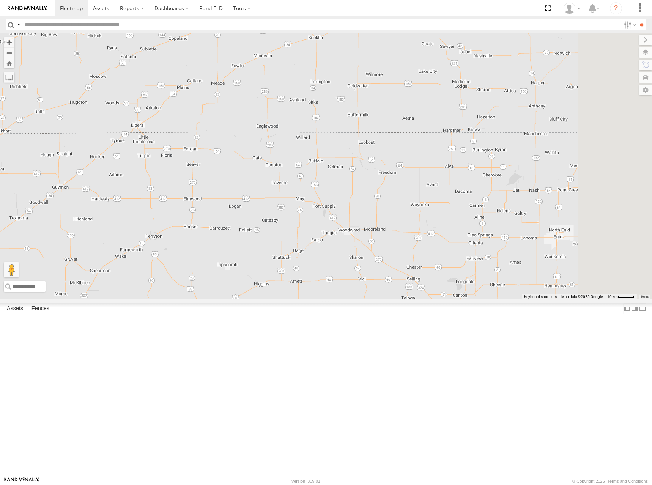
click at [410, 231] on div "274 262 288 292 272 232 278 294 260 302" at bounding box center [326, 166] width 652 height 266
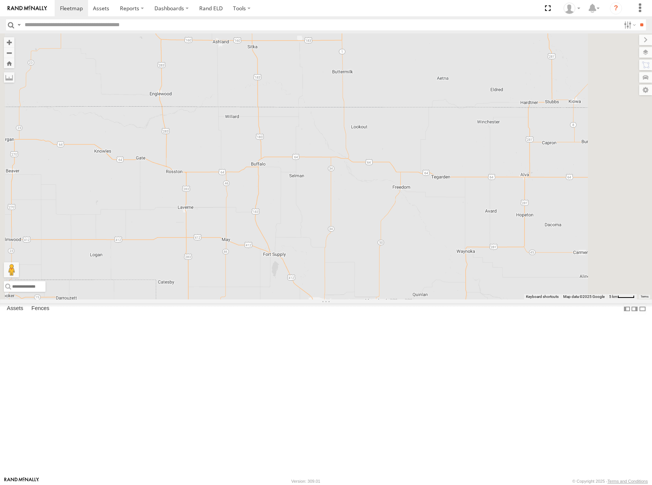
click at [410, 241] on div "274 262 288 292 272 232 278 294 260 302" at bounding box center [326, 166] width 652 height 266
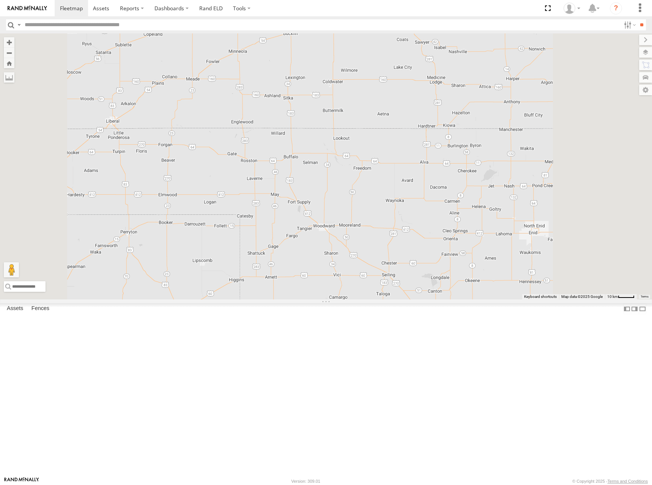
drag, startPoint x: 469, startPoint y: 236, endPoint x: 461, endPoint y: 238, distance: 7.9
click at [461, 238] on div "274 262 288 292 272 232 278 294 260 302" at bounding box center [326, 166] width 652 height 266
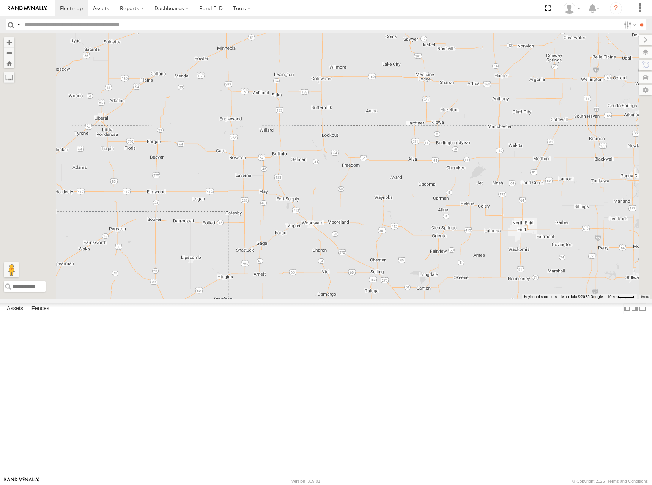
click at [448, 218] on div "274 262 288 292 272 232 278 294 260 302" at bounding box center [326, 166] width 652 height 266
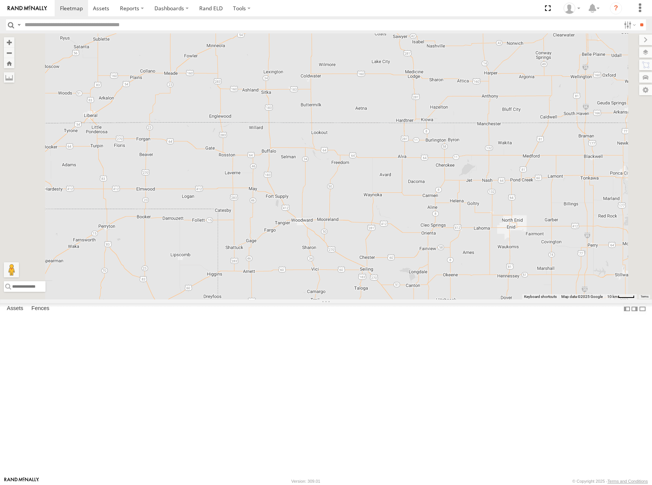
drag, startPoint x: 494, startPoint y: 202, endPoint x: 490, endPoint y: 203, distance: 3.9
click at [490, 203] on div "274 262 288 292 272 232 278 294 260 302" at bounding box center [326, 166] width 652 height 266
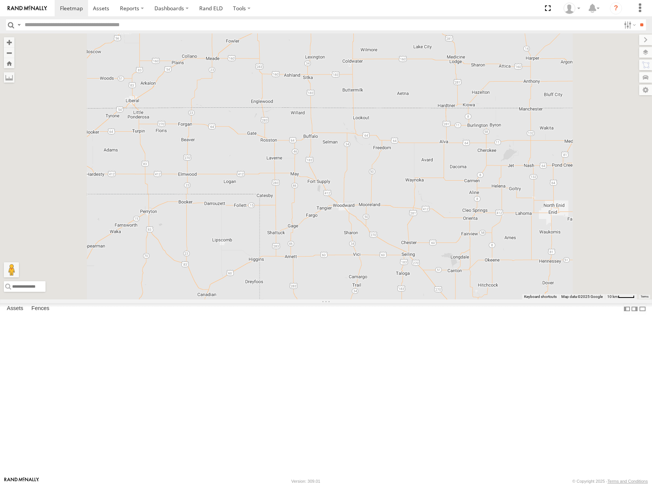
drag, startPoint x: 456, startPoint y: 139, endPoint x: 453, endPoint y: 144, distance: 5.6
click at [453, 144] on div "274 262 288 292 272 232 278 294 260 302" at bounding box center [326, 166] width 652 height 266
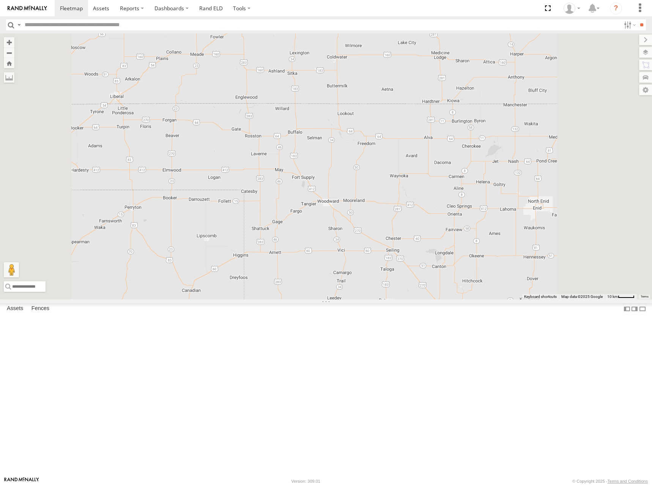
drag, startPoint x: 480, startPoint y: 178, endPoint x: 464, endPoint y: 173, distance: 16.3
click at [464, 173] on div "274 262 288 292 272 232 278 294 260 302" at bounding box center [326, 166] width 652 height 266
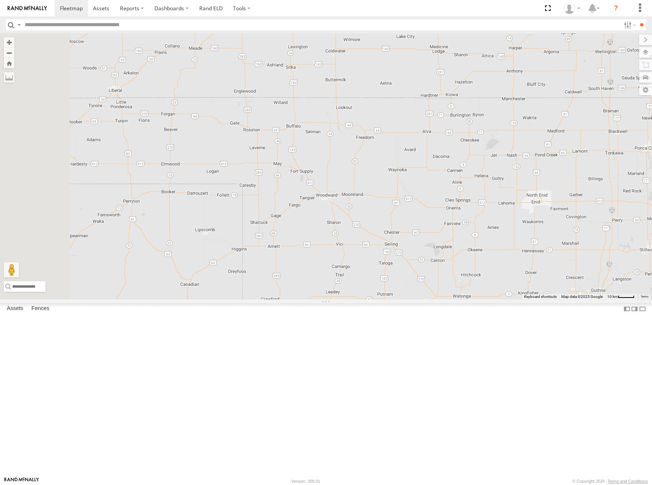
drag, startPoint x: 459, startPoint y: 170, endPoint x: 457, endPoint y: 162, distance: 8.2
click at [457, 162] on div "274 262 288 292 272 232 278 294 260 302" at bounding box center [326, 166] width 652 height 266
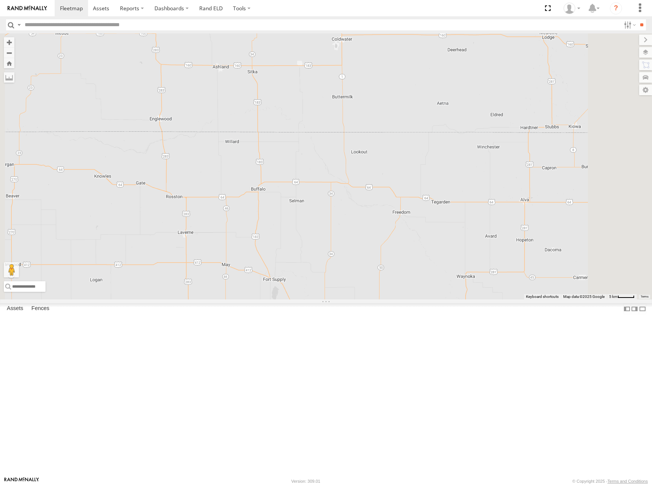
drag, startPoint x: 430, startPoint y: 98, endPoint x: 436, endPoint y: 139, distance: 41.8
click at [436, 139] on div "274 262 288 292 272 232 278 294 260 302" at bounding box center [326, 166] width 652 height 266
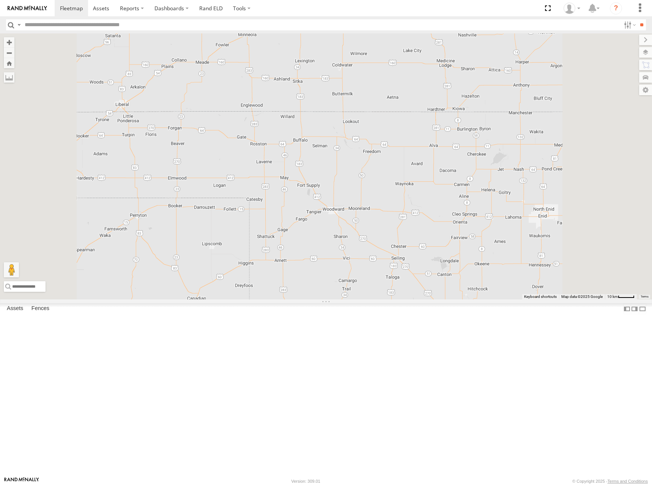
drag, startPoint x: 468, startPoint y: 178, endPoint x: 465, endPoint y: 174, distance: 4.9
click at [465, 174] on div "274 262 288 292 272 232 278 294 260 302" at bounding box center [326, 166] width 652 height 266
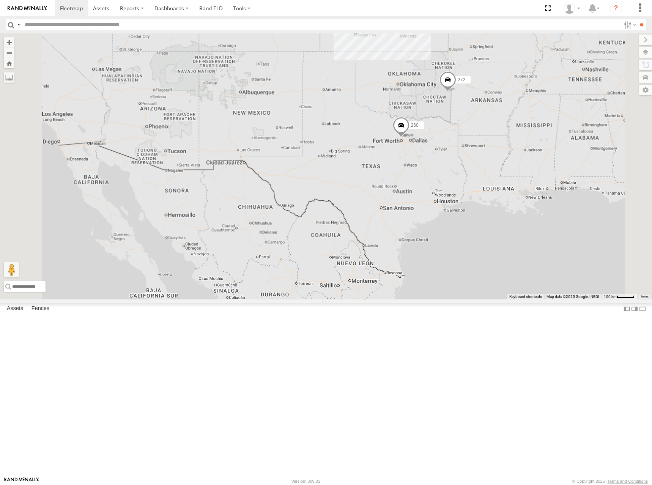
drag, startPoint x: 505, startPoint y: 64, endPoint x: 495, endPoint y: 83, distance: 21.2
click at [495, 83] on div "278 294 3 12 288 292 272 232 302 286 260" at bounding box center [326, 166] width 652 height 266
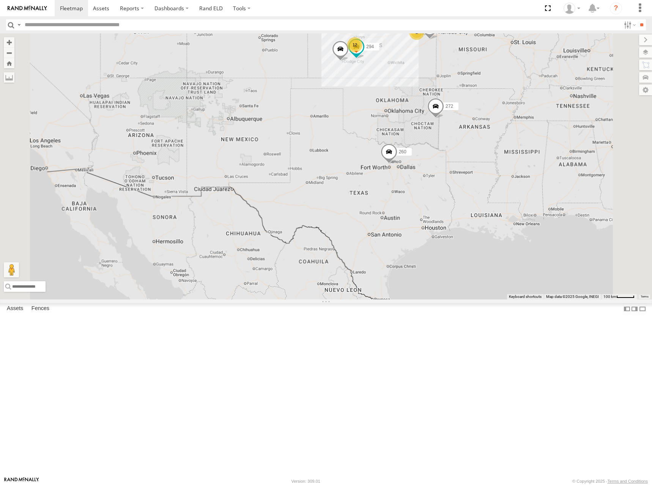
drag, startPoint x: 494, startPoint y: 104, endPoint x: 487, endPoint y: 122, distance: 20.1
click at [487, 122] on div "274 262 288 292 272 232 302 278 294 286 260 12 2" at bounding box center [326, 166] width 652 height 266
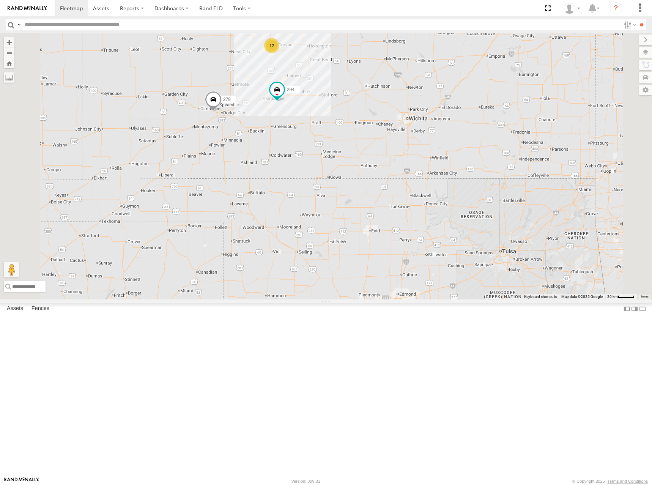
drag, startPoint x: 481, startPoint y: 136, endPoint x: 500, endPoint y: 134, distance: 18.8
click at [500, 134] on div "274 262 288 292 272 232 302 278 294 286 260 12 2" at bounding box center [326, 166] width 652 height 266
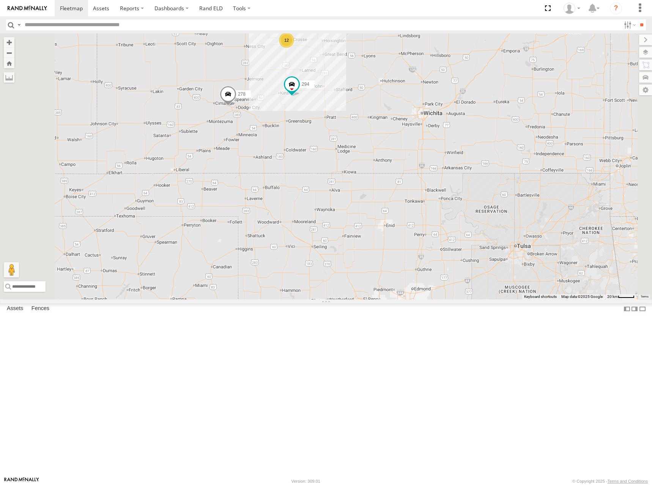
drag, startPoint x: 485, startPoint y: 137, endPoint x: 502, endPoint y: 131, distance: 18.1
click at [502, 131] on div "274 262 288 292 272 232 302 278 294 286 260 12 2" at bounding box center [326, 166] width 652 height 266
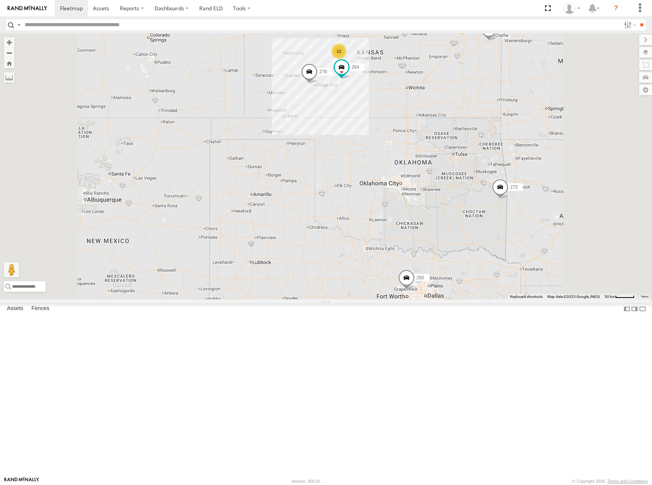
drag, startPoint x: 513, startPoint y: 79, endPoint x: 503, endPoint y: 90, distance: 14.5
click at [503, 90] on div "274 262 288 292 272 232 302 278 294 286 260 12 2" at bounding box center [326, 166] width 652 height 266
click at [484, 99] on div "274 262 288 292 272 232 302 278 294 286 260 12 2" at bounding box center [326, 166] width 652 height 266
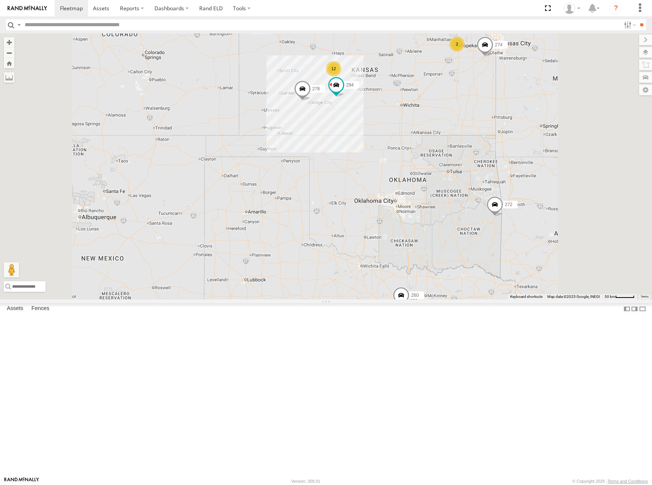
drag, startPoint x: 474, startPoint y: 91, endPoint x: 472, endPoint y: 111, distance: 20.2
click at [472, 111] on div "274 288 292 272 232 278 294 260 12 2" at bounding box center [326, 166] width 652 height 266
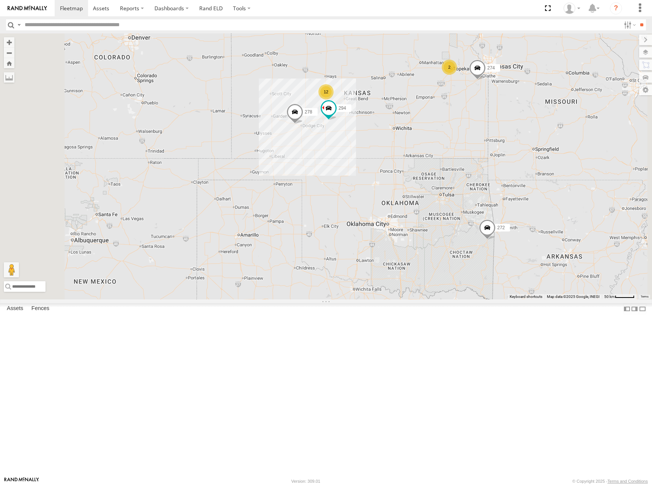
drag, startPoint x: 478, startPoint y: 103, endPoint x: 470, endPoint y: 127, distance: 25.1
click at [470, 127] on div "274 288 292 272 232 278 294 260 12 2" at bounding box center [326, 166] width 652 height 266
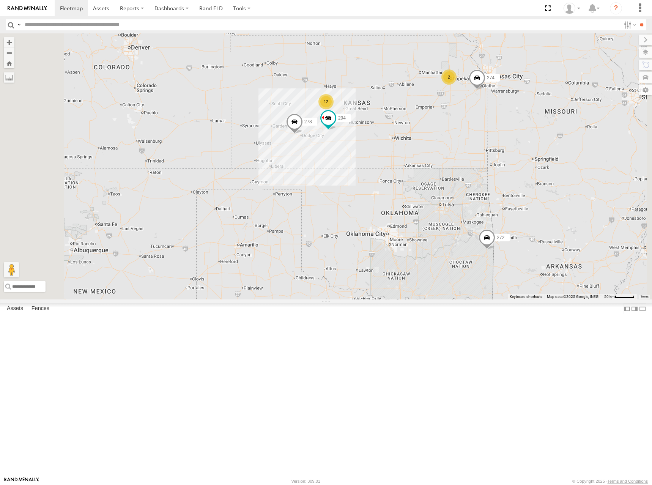
drag, startPoint x: 427, startPoint y: 103, endPoint x: 426, endPoint y: 113, distance: 10.6
click at [426, 113] on div "274 288 292 272 232 278 294 260 12 2" at bounding box center [326, 166] width 652 height 266
drag, startPoint x: 405, startPoint y: 93, endPoint x: 408, endPoint y: 111, distance: 18.2
click at [408, 111] on div "274 288 292 272 232 278 294 260 12 2 262" at bounding box center [326, 166] width 652 height 266
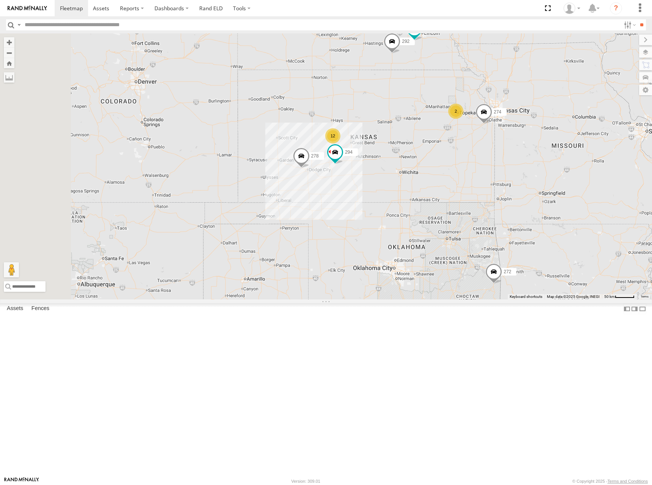
drag, startPoint x: 424, startPoint y: 125, endPoint x: 429, endPoint y: 141, distance: 17.3
click at [429, 141] on div "274 288 292 272 232 278 294 260 12 2 262" at bounding box center [326, 166] width 652 height 266
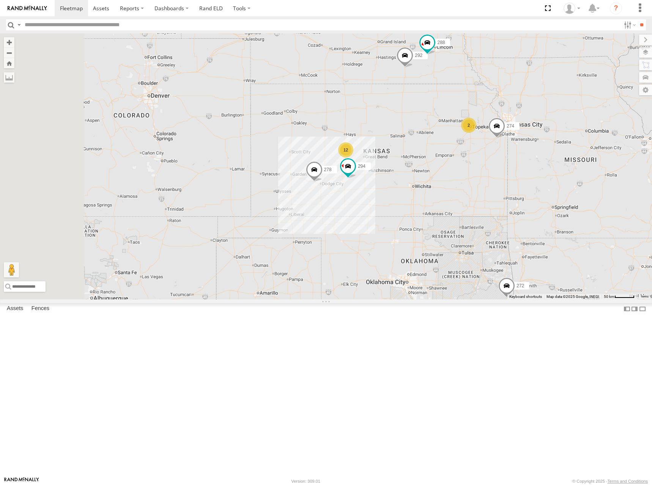
drag, startPoint x: 421, startPoint y: 154, endPoint x: 436, endPoint y: 170, distance: 21.5
click at [436, 170] on div "274 288 292 272 232 278 294 260 12 2 262" at bounding box center [326, 166] width 652 height 266
click at [460, 220] on div "274 288 292 272 232 278 294 260 12 2 262" at bounding box center [326, 166] width 652 height 266
click at [490, 180] on div "274 288 292 272 232 278 294 260 12 2 262" at bounding box center [326, 166] width 652 height 266
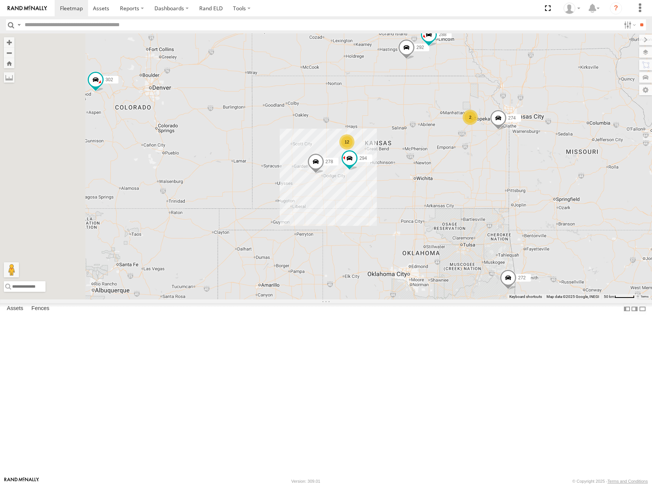
drag, startPoint x: 477, startPoint y: 197, endPoint x: 479, endPoint y: 188, distance: 9.4
click at [479, 188] on div "274 288 292 272 232 278 294 260 12 2 262 302" at bounding box center [326, 166] width 652 height 266
drag, startPoint x: 505, startPoint y: 186, endPoint x: 502, endPoint y: 189, distance: 4.3
click at [502, 189] on div "274 288 292 272 232 278 294 260 12 2 262 302" at bounding box center [326, 166] width 652 height 266
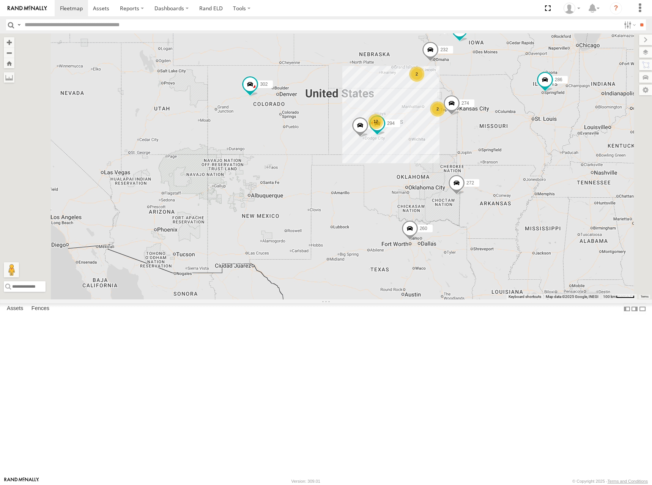
click at [453, 123] on div "274 272 232 278 294 260 262 302 12 2 2 286" at bounding box center [326, 166] width 652 height 266
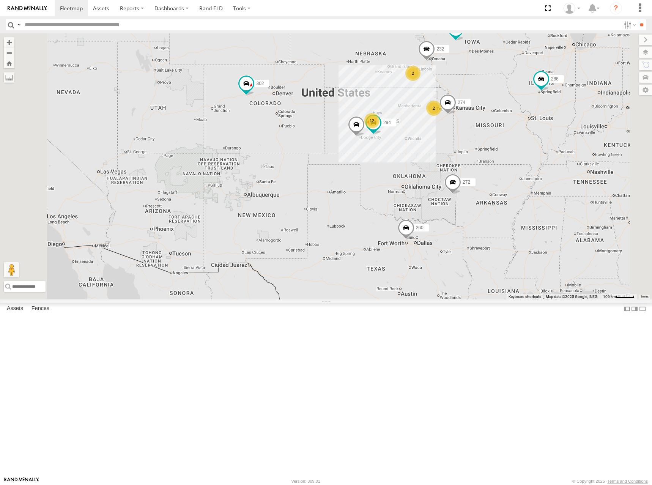
click at [474, 128] on div "274 272 232 278 294 260 262 302 12 2 2 286" at bounding box center [326, 166] width 652 height 266
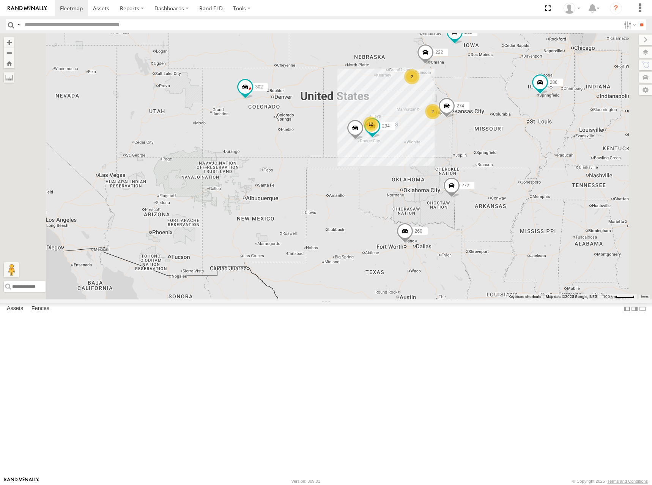
drag, startPoint x: 485, startPoint y: 124, endPoint x: 483, endPoint y: 130, distance: 6.6
click at [483, 130] on div "274 272 232 278 294 260 262 302 12 2 2 286" at bounding box center [326, 166] width 652 height 266
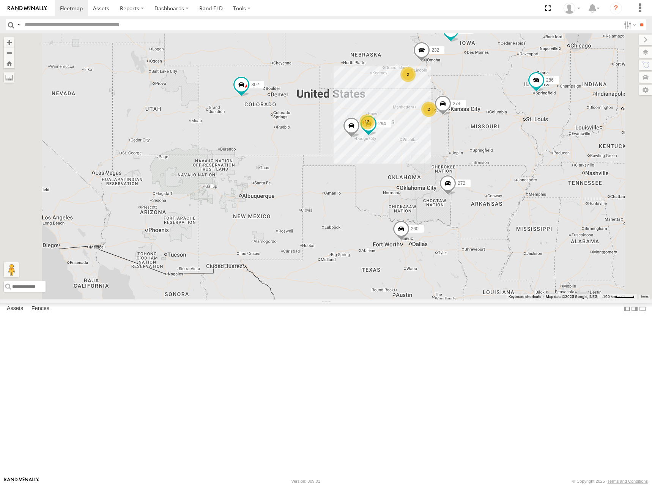
drag, startPoint x: 446, startPoint y: 184, endPoint x: 445, endPoint y: 175, distance: 8.6
click at [445, 175] on div "274 272 232 278 294 260 262 302 12 2 2 286" at bounding box center [326, 166] width 652 height 266
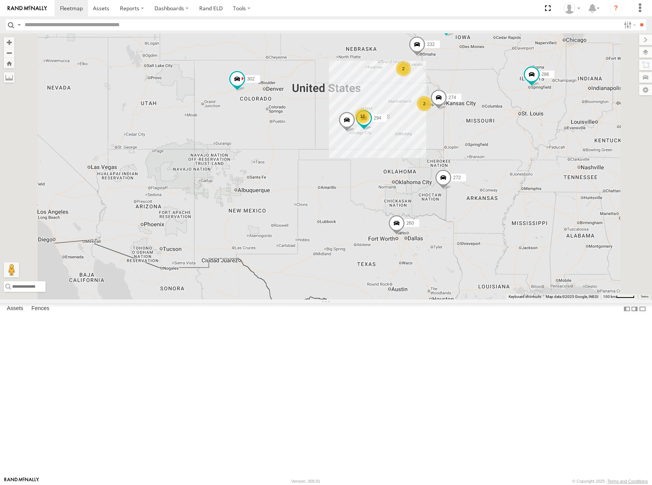
drag, startPoint x: 464, startPoint y: 178, endPoint x: 441, endPoint y: 160, distance: 29.2
click at [442, 162] on div "274 272 232 278 294 260 262 302 12 2 2 286" at bounding box center [326, 166] width 652 height 266
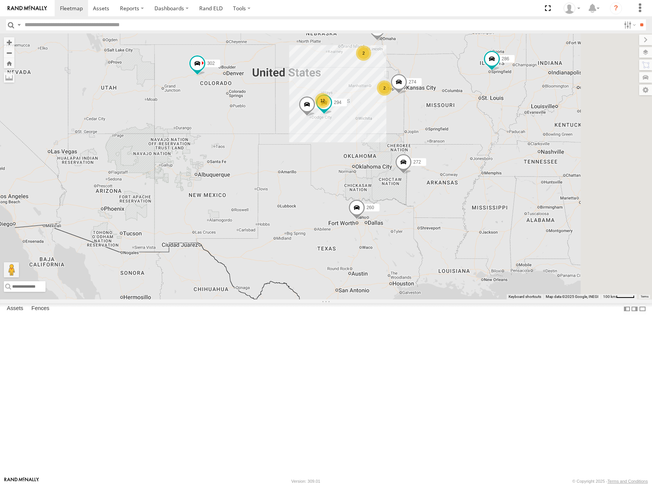
drag, startPoint x: 448, startPoint y: 152, endPoint x: 429, endPoint y: 153, distance: 18.6
click at [429, 153] on div "274 272 232 278 294 260 262 302 12 2 2 286" at bounding box center [326, 166] width 652 height 266
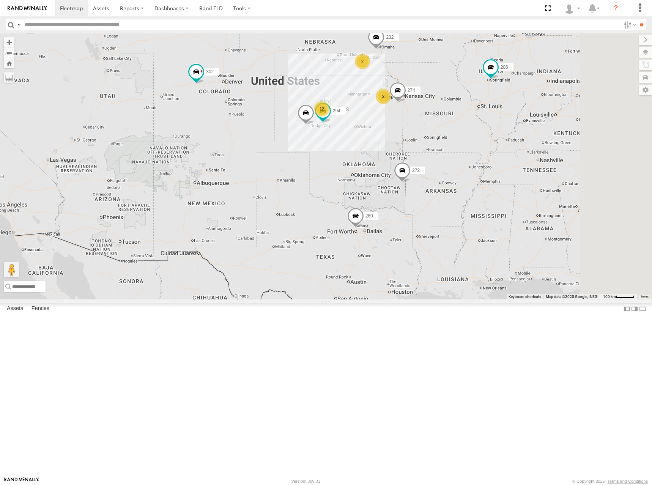
click at [409, 149] on div "274 272 232 278 294 260 262 302 12 2 2 286" at bounding box center [326, 166] width 652 height 266
drag, startPoint x: 415, startPoint y: 168, endPoint x: 404, endPoint y: 155, distance: 16.7
click at [404, 155] on div "274 272 232 278 294 260 262 302 12 2 2 286" at bounding box center [326, 166] width 652 height 266
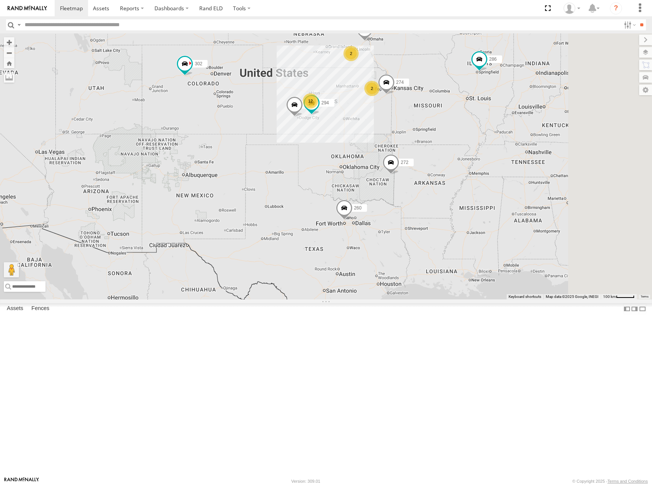
drag, startPoint x: 402, startPoint y: 154, endPoint x: 404, endPoint y: 160, distance: 5.8
click at [404, 160] on div "274 272 232 278 294 260 262 302 12 2 2 286" at bounding box center [326, 166] width 652 height 266
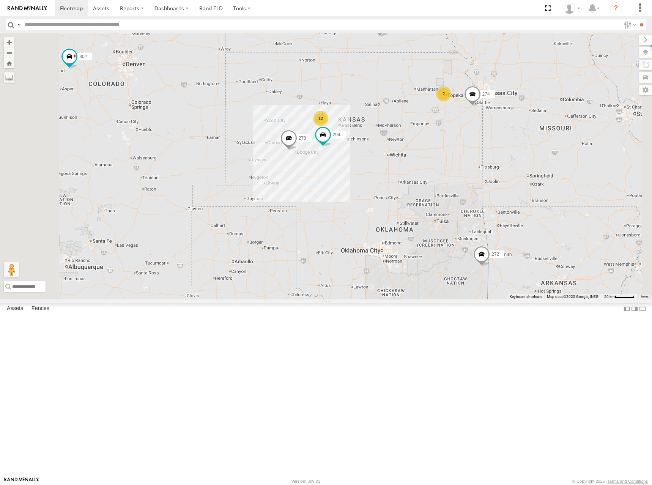
drag, startPoint x: 455, startPoint y: 174, endPoint x: 451, endPoint y: 173, distance: 3.9
click at [451, 173] on div "274 272 232 278 294 260 262 302 286 12 2 288 292" at bounding box center [326, 166] width 652 height 266
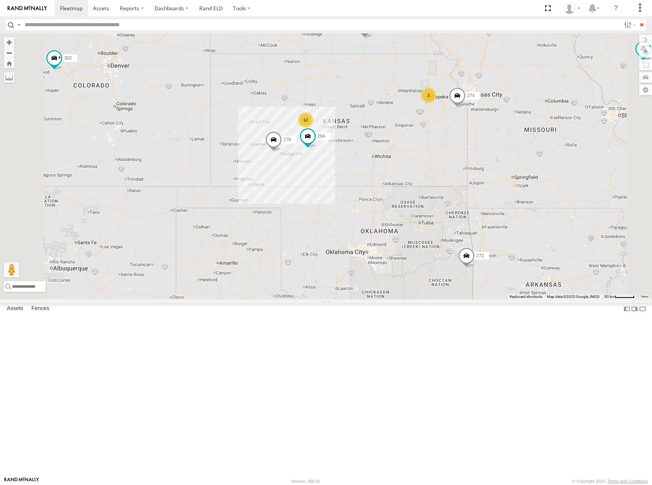
drag, startPoint x: 427, startPoint y: 149, endPoint x: 417, endPoint y: 151, distance: 9.6
click at [417, 151] on div "274 272 232 278 294 260 262 302 286 12 2 288 292" at bounding box center [326, 166] width 652 height 266
drag, startPoint x: 454, startPoint y: 163, endPoint x: 451, endPoint y: 160, distance: 4.6
click at [451, 160] on div "274 272 232 278 294 260 262 302 286 12 2 288 292" at bounding box center [326, 166] width 652 height 266
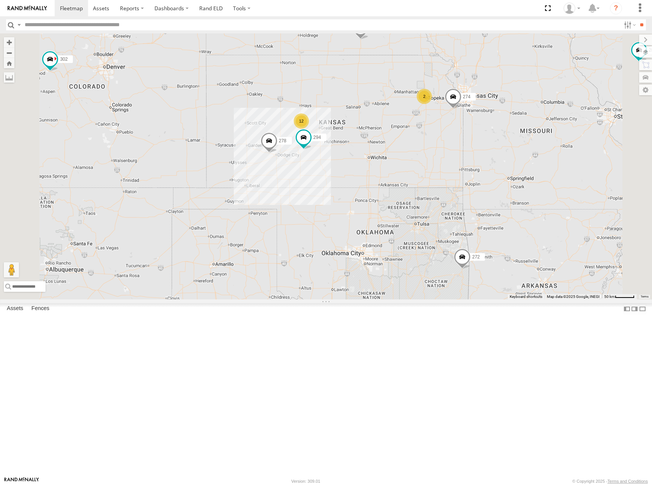
drag, startPoint x: 405, startPoint y: 135, endPoint x: 405, endPoint y: 140, distance: 4.9
click at [405, 140] on div "274 272 232 278 294 260 262 302 286 12 2 288 292" at bounding box center [326, 166] width 652 height 266
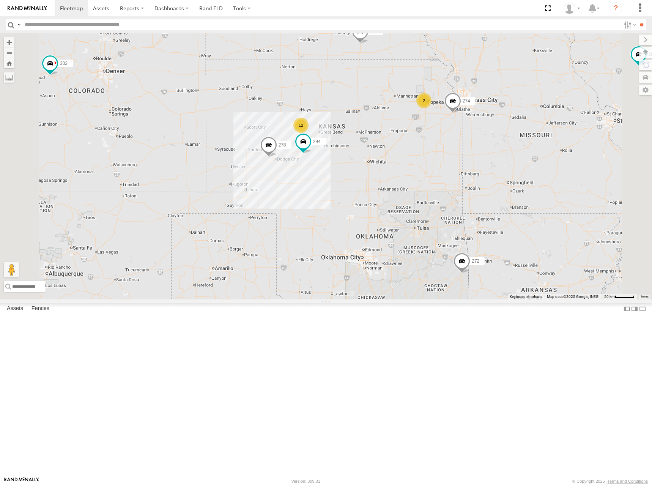
click at [442, 150] on div "274 272 232 278 294 260 262 302 286 12 2 288 292" at bounding box center [326, 166] width 652 height 266
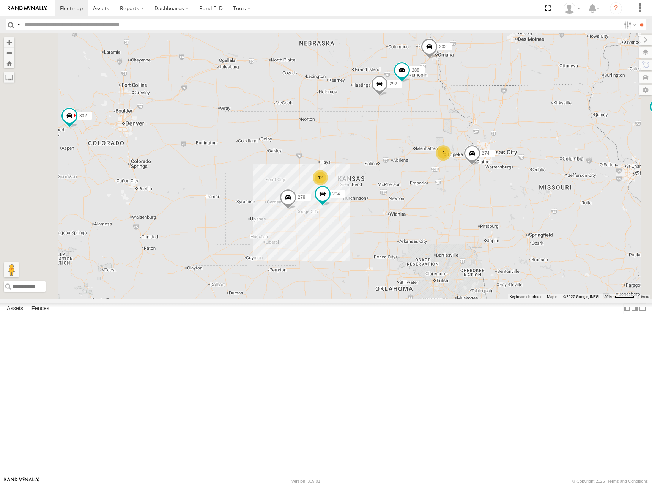
drag, startPoint x: 379, startPoint y: 102, endPoint x: 403, endPoint y: 152, distance: 56.0
click at [403, 152] on div "274 272 232 278 294 260 262 302 286 12 2 288 292" at bounding box center [326, 166] width 652 height 266
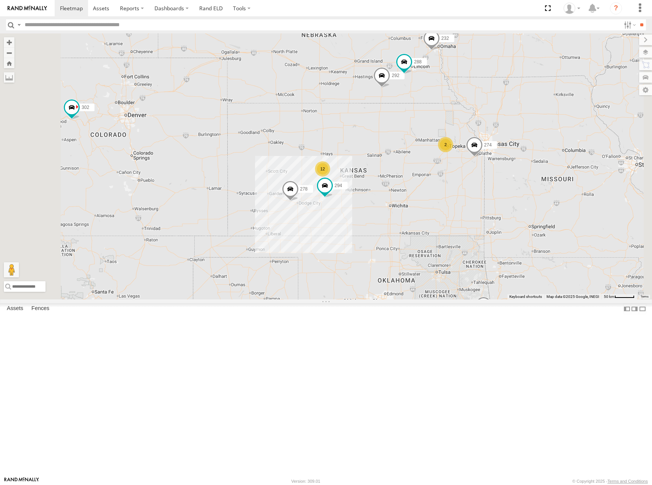
drag, startPoint x: 487, startPoint y: 213, endPoint x: 486, endPoint y: 206, distance: 7.0
click at [486, 206] on div "274 272 232 278 294 260 262 302 286 12 2 288 292" at bounding box center [326, 166] width 652 height 266
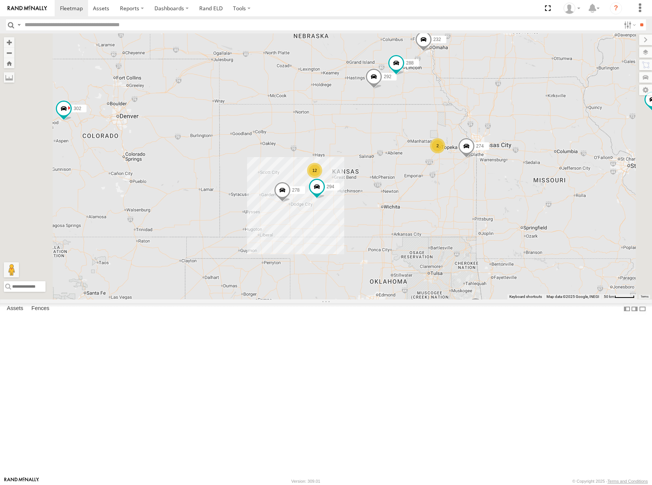
drag, startPoint x: 508, startPoint y: 216, endPoint x: 499, endPoint y: 216, distance: 8.7
click at [499, 216] on div "274 272 232 278 294 260 262 302 286 12 2 288 292" at bounding box center [326, 166] width 652 height 266
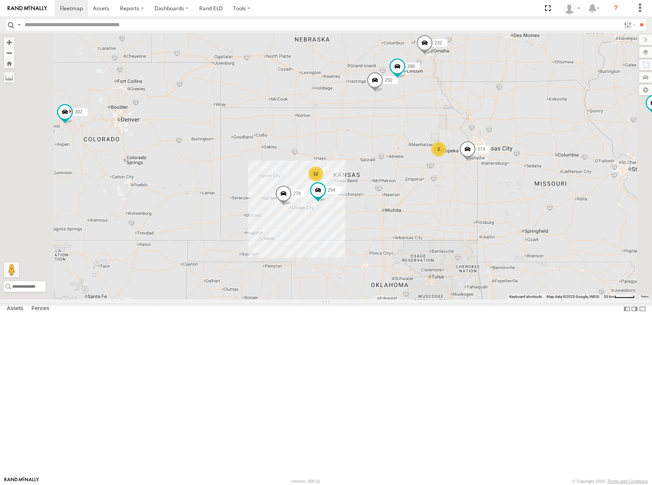
drag, startPoint x: 464, startPoint y: 206, endPoint x: 465, endPoint y: 211, distance: 4.7
click at [465, 211] on div "274 272 232 278 294 260 262 302 286 12 2 288 292" at bounding box center [326, 166] width 652 height 266
click at [466, 225] on div "274 272 232 278 294 260 262 302 286 12 2 288 292" at bounding box center [326, 166] width 652 height 266
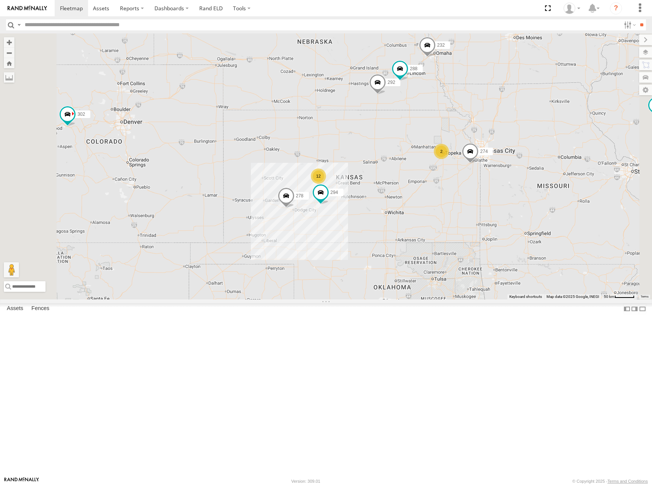
drag, startPoint x: 473, startPoint y: 225, endPoint x: 476, endPoint y: 229, distance: 4.9
click at [476, 229] on div "274 272 232 278 294 260 262 302 286 12 2 288 292" at bounding box center [326, 166] width 652 height 266
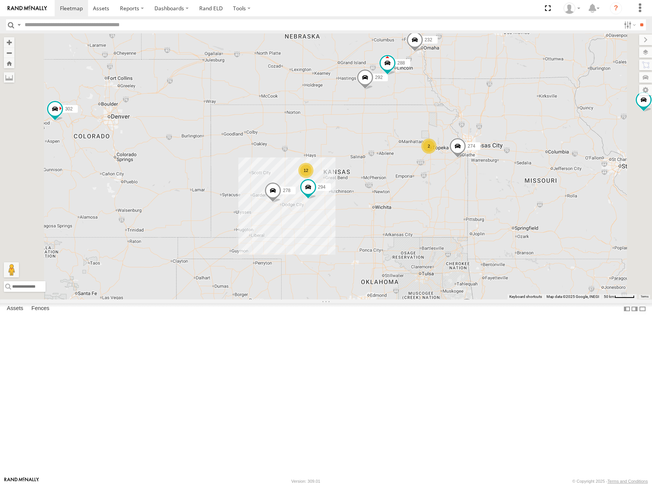
click at [455, 216] on div "274 272 232 278 294 260 262 302 286 12 2 288 292" at bounding box center [326, 166] width 652 height 266
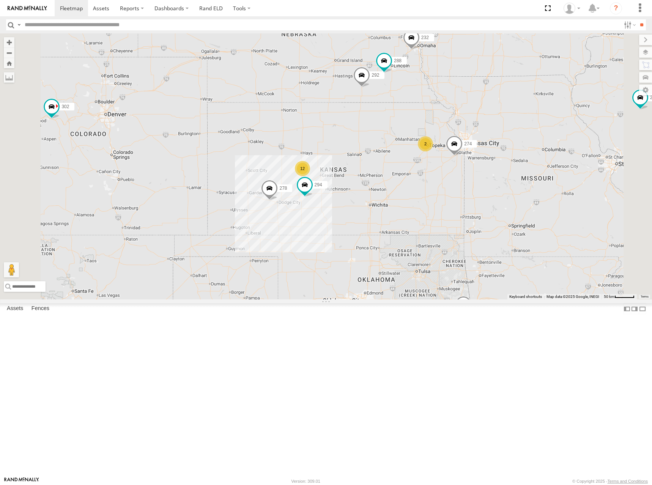
click at [441, 230] on div "274 272 232 278 294 260 262 302 286 12 2 288 292" at bounding box center [326, 166] width 652 height 266
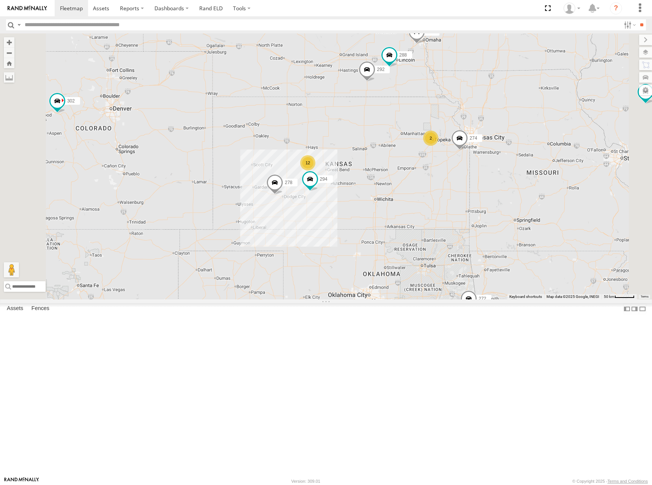
drag, startPoint x: 433, startPoint y: 211, endPoint x: 440, endPoint y: 208, distance: 7.6
click at [440, 208] on div "274 272 232 278 294 260 262 302 286 12 2 288 292" at bounding box center [326, 166] width 652 height 266
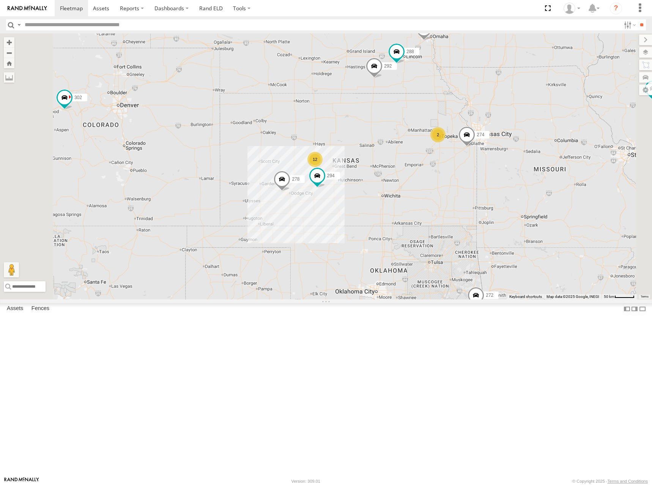
drag, startPoint x: 490, startPoint y: 186, endPoint x: 487, endPoint y: 193, distance: 8.0
click at [487, 193] on div "274 272 232 278 294 260 262 302 286 12 2 288 292" at bounding box center [326, 166] width 652 height 266
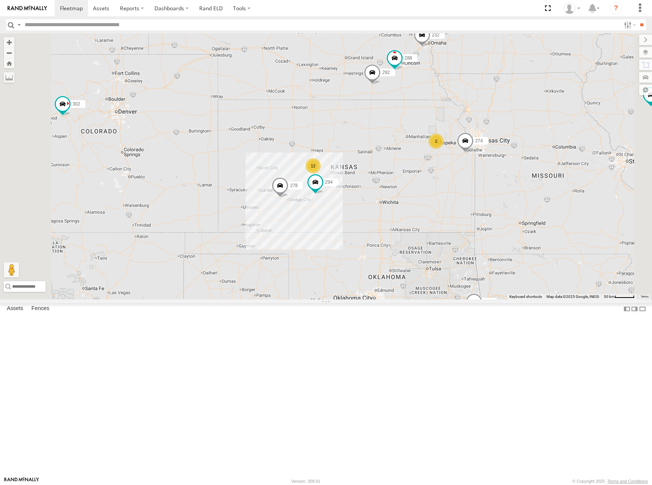
click at [462, 215] on div "274 272 232 278 294 260 262 302 286 12 2 288 292" at bounding box center [326, 166] width 652 height 266
click at [493, 212] on div "274 272 232 278 294 260 262 302 286 12 2 288 292" at bounding box center [326, 166] width 652 height 266
click at [484, 212] on div "274 272 232 278 294 260 262 302 286 12 2 288 292" at bounding box center [326, 166] width 652 height 266
drag, startPoint x: 481, startPoint y: 205, endPoint x: 484, endPoint y: 202, distance: 4.0
click at [484, 203] on div "274 272 232 278 294 260 262 302 286 12 2 288 292" at bounding box center [326, 166] width 652 height 266
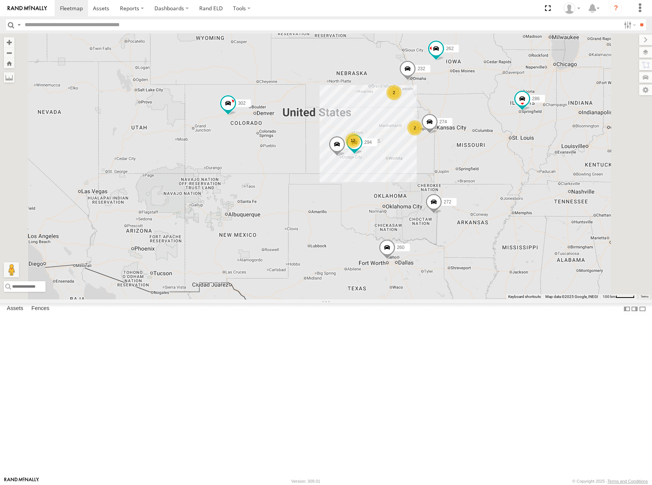
click at [488, 205] on div "274 272 232 278 294 260 262 302 286 12 2 2" at bounding box center [326, 166] width 652 height 266
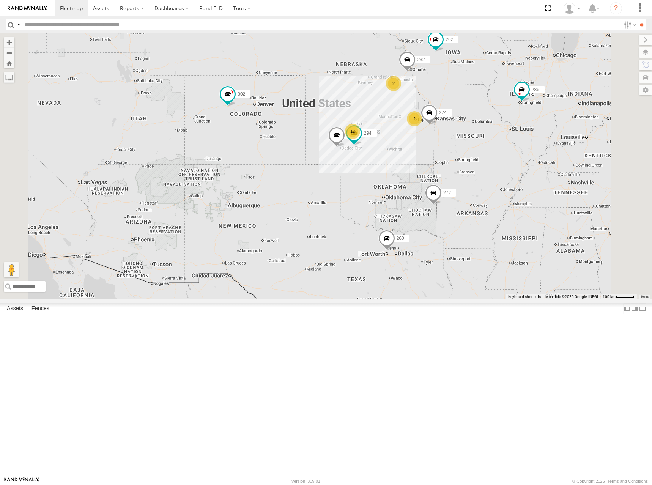
drag, startPoint x: 485, startPoint y: 199, endPoint x: 484, endPoint y: 195, distance: 4.2
click at [484, 195] on div "274 272 232 278 294 260 262 302 286 12 2 2" at bounding box center [326, 166] width 652 height 266
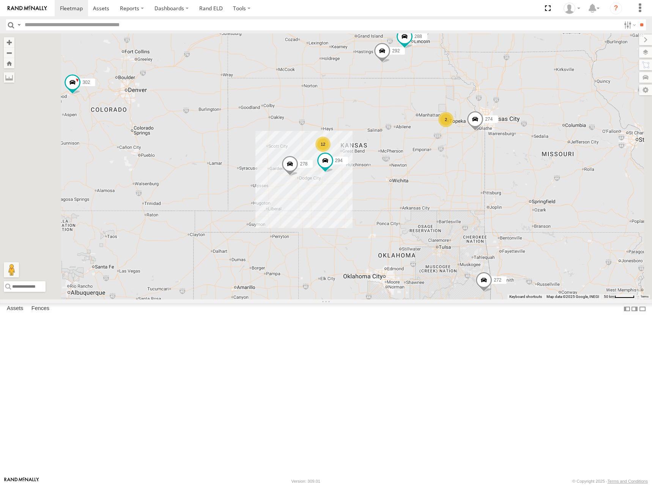
click at [495, 184] on div "274 272 232 278 294 260 262 302 286 12 2 288 292" at bounding box center [326, 166] width 652 height 266
click at [479, 195] on div "274 272 232 278 294 260 262 302 286 12 2 288 292" at bounding box center [326, 166] width 652 height 266
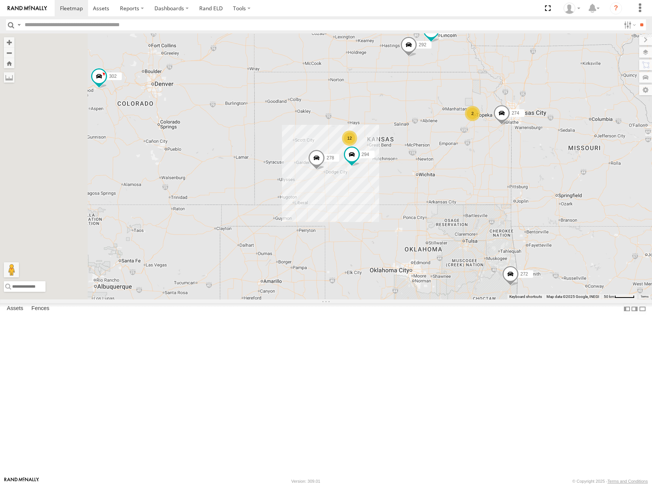
drag, startPoint x: 472, startPoint y: 192, endPoint x: 485, endPoint y: 193, distance: 13.7
click at [486, 192] on div "274 272 232 278 294 260 262 302 286 12 2 288 292" at bounding box center [326, 166] width 652 height 266
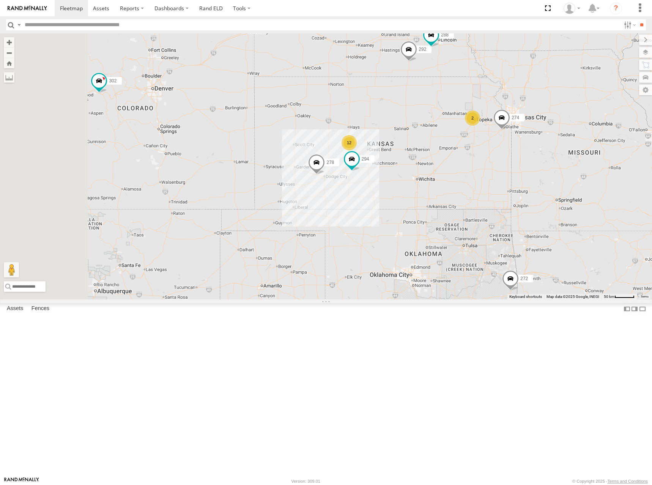
drag, startPoint x: 482, startPoint y: 193, endPoint x: 482, endPoint y: 198, distance: 4.2
click at [482, 198] on div "274 272 232 278 294 260 262 302 286 12 2 288 292" at bounding box center [326, 166] width 652 height 266
drag, startPoint x: 503, startPoint y: 185, endPoint x: 503, endPoint y: 200, distance: 14.8
click at [503, 200] on div "274 272 232 278 294 260 262 302 286 12 2 288 292" at bounding box center [326, 166] width 652 height 266
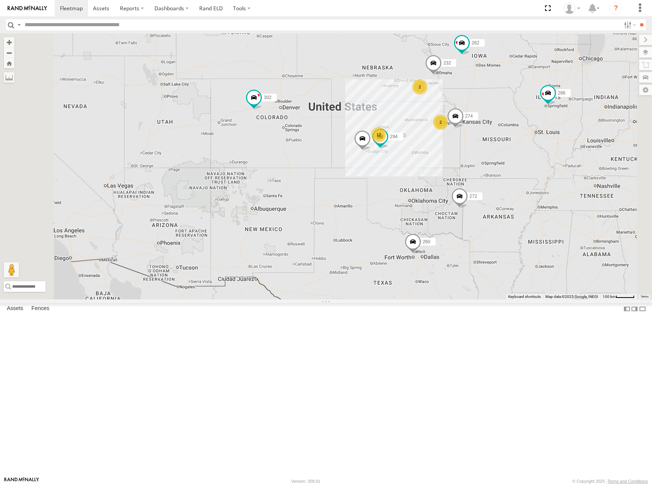
drag, startPoint x: 517, startPoint y: 198, endPoint x: 511, endPoint y: 199, distance: 5.9
click at [511, 199] on div "274 272 232 278 294 260 262 302 286 12 2 2" at bounding box center [326, 166] width 652 height 266
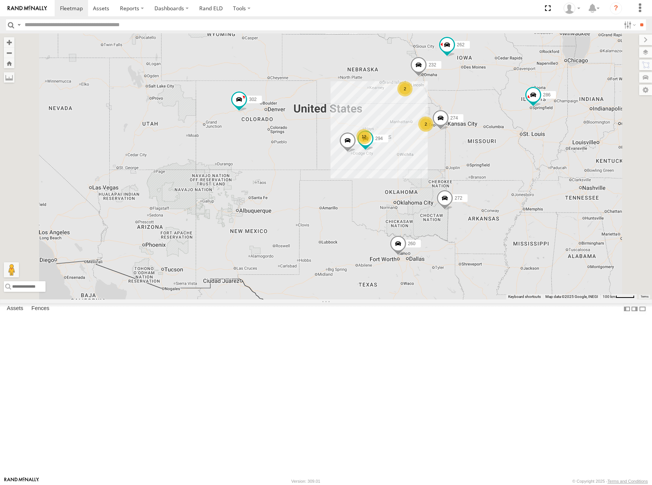
drag, startPoint x: 486, startPoint y: 203, endPoint x: 482, endPoint y: 204, distance: 3.8
click at [482, 204] on div "274 272 232 278 294 260 262 302 286 12 2 2" at bounding box center [326, 166] width 652 height 266
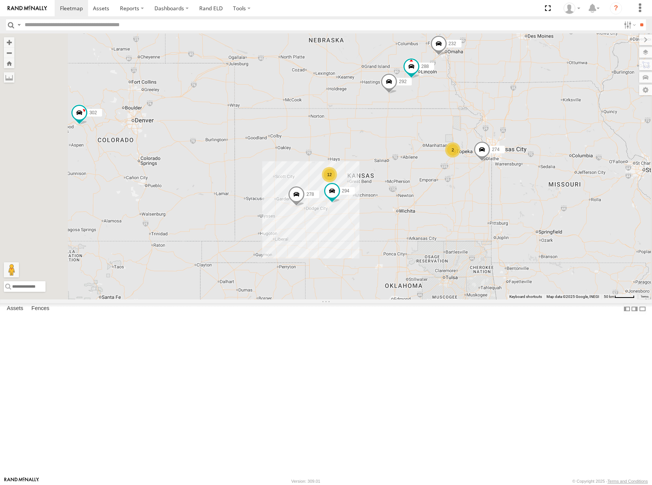
drag, startPoint x: 506, startPoint y: 204, endPoint x: 494, endPoint y: 226, distance: 25.5
click at [494, 226] on div "274 272 232 278 294 260 262 302 286 12 2 288 292" at bounding box center [326, 166] width 652 height 266
click at [472, 220] on div "274 272 232 278 294 260 262 302 286 12 2 288 292" at bounding box center [326, 166] width 652 height 266
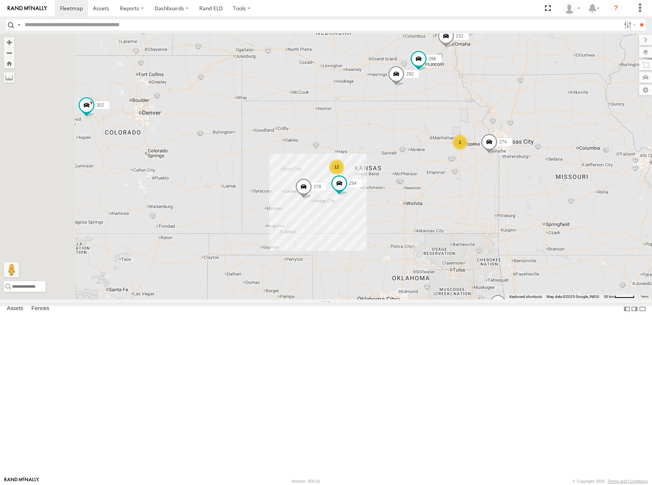
drag, startPoint x: 477, startPoint y: 223, endPoint x: 488, endPoint y: 204, distance: 21.9
click at [488, 204] on div "274 272 232 278 294 260 262 302 286 12 2 288 292" at bounding box center [326, 166] width 652 height 266
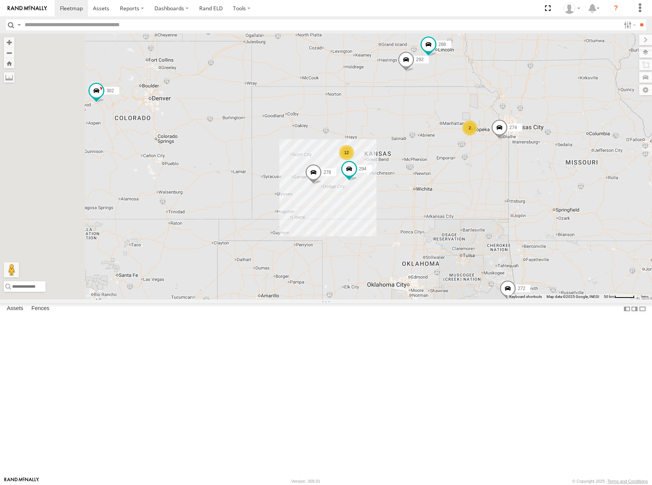
drag, startPoint x: 469, startPoint y: 198, endPoint x: 475, endPoint y: 196, distance: 6.0
click at [474, 196] on div "274 272 232 278 294 260 262 302 286 12 2 288 292" at bounding box center [326, 166] width 652 height 266
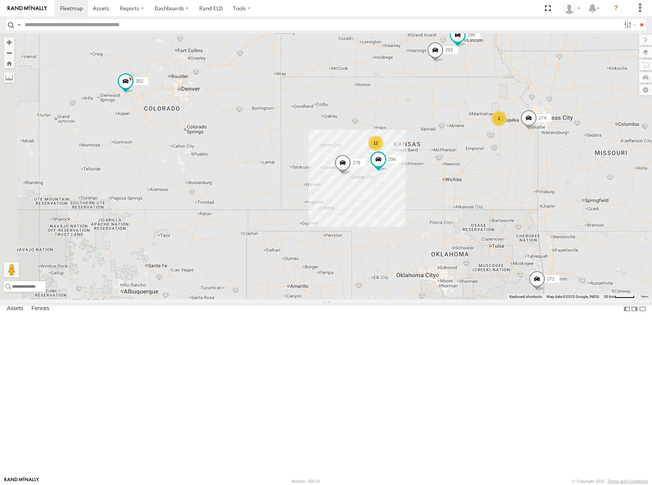
drag, startPoint x: 478, startPoint y: 197, endPoint x: 501, endPoint y: 188, distance: 24.4
click at [501, 188] on div "274 272 232 278 294 260 262 302 286 12 2 288 292" at bounding box center [326, 166] width 652 height 266
click at [513, 180] on div "274 272 232 278 294 260 262 302 286 12 2 288 292" at bounding box center [326, 166] width 652 height 266
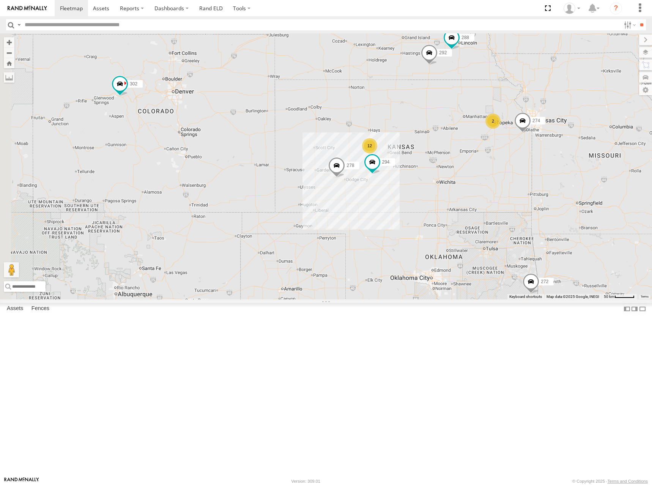
drag, startPoint x: 535, startPoint y: 199, endPoint x: 529, endPoint y: 204, distance: 8.1
click at [529, 204] on div "274 272 232 278 294 260 262 302 286 12 2 288 292" at bounding box center [326, 166] width 652 height 266
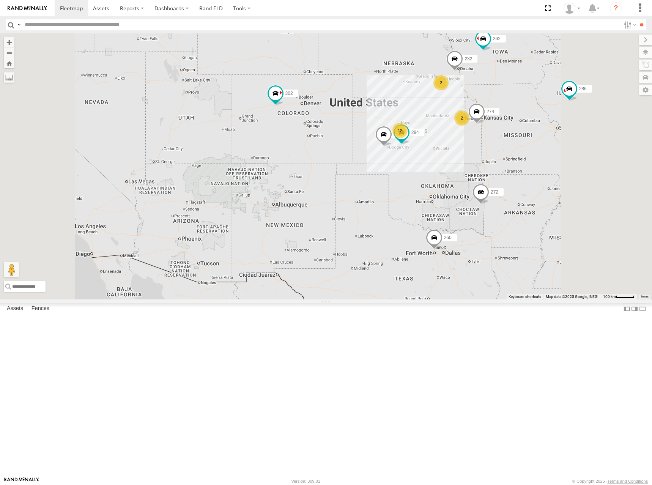
drag, startPoint x: 530, startPoint y: 206, endPoint x: 527, endPoint y: 201, distance: 5.3
click at [527, 201] on div "274 272 232 278 294 260 262 302 286 12 2 2" at bounding box center [326, 166] width 652 height 266
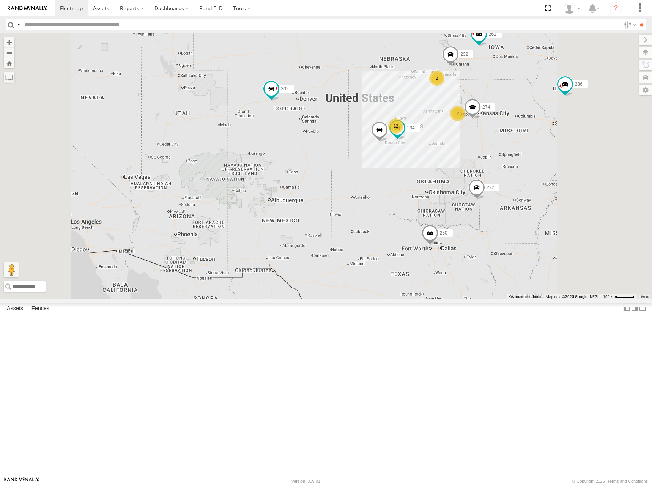
click at [513, 188] on div "274 272 232 278 294 260 262 302 286 12 2 2" at bounding box center [326, 166] width 652 height 266
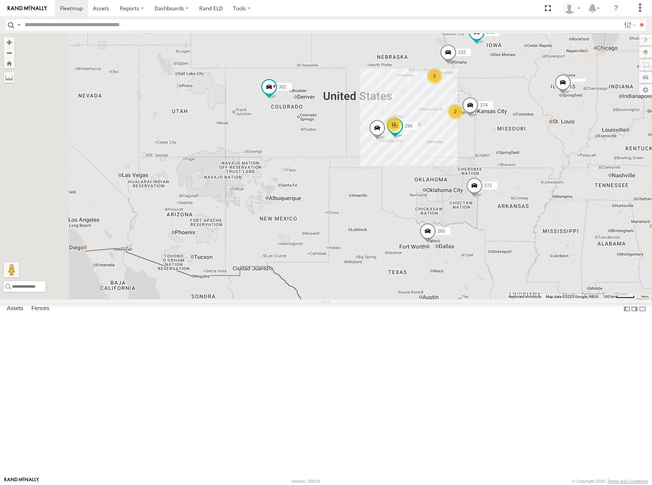
drag, startPoint x: 492, startPoint y: 184, endPoint x: 482, endPoint y: 187, distance: 10.7
click at [482, 187] on div "274 262 272 232 302 278 294 260 12 2 2" at bounding box center [326, 166] width 652 height 266
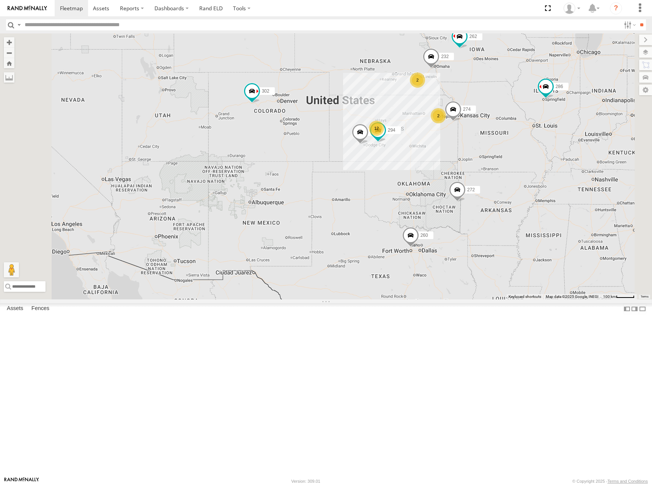
click at [468, 187] on div "274 262 272 232 302 278 294 286 260 12 2 2" at bounding box center [326, 166] width 652 height 266
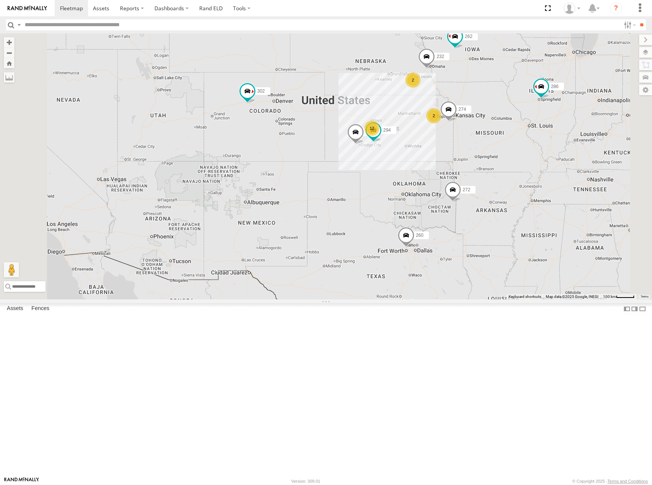
click at [484, 195] on div "274 262 272 232 302 278 294 286 260 12 2 2" at bounding box center [326, 166] width 652 height 266
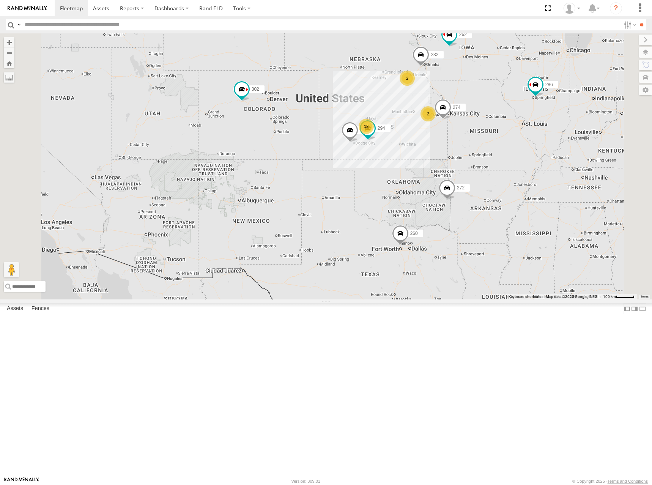
click at [464, 188] on div "274 262 272 232 302 278 294 286 260 12 2 2" at bounding box center [326, 166] width 652 height 266
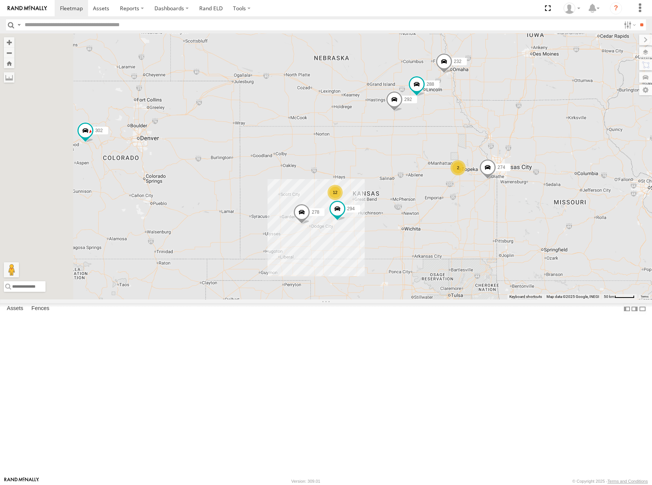
drag, startPoint x: 464, startPoint y: 181, endPoint x: 475, endPoint y: 233, distance: 52.8
click at [475, 233] on div "274 262 272 232 302 278 294 286 260 12 2 288 292" at bounding box center [326, 166] width 652 height 266
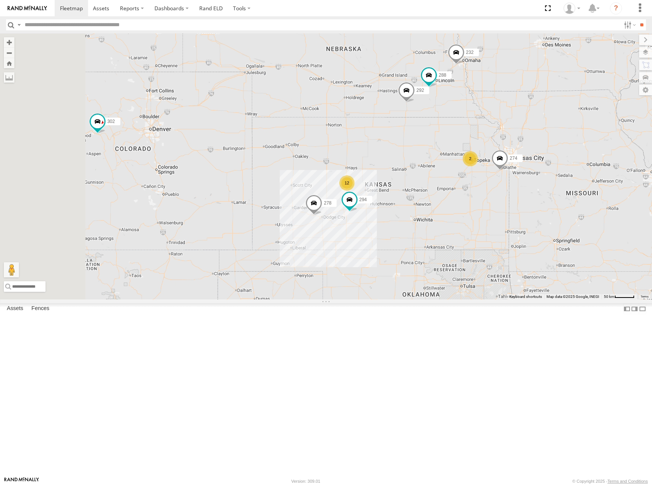
drag, startPoint x: 475, startPoint y: 249, endPoint x: 488, endPoint y: 239, distance: 15.7
click at [488, 239] on div "274 262 272 232 302 278 294 286 260 12 2 288 292" at bounding box center [326, 166] width 652 height 266
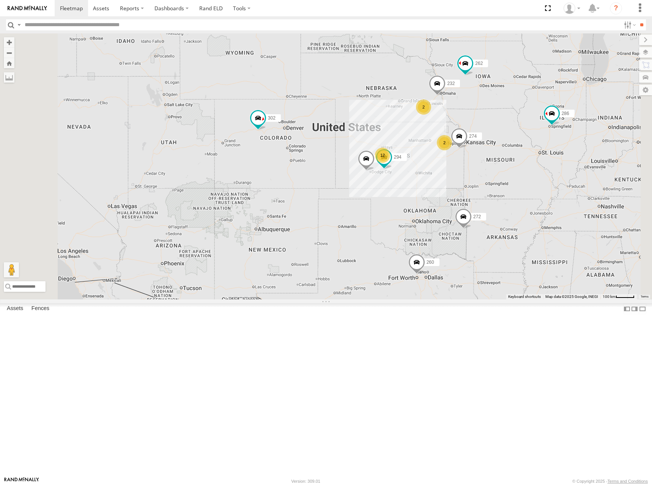
drag, startPoint x: 418, startPoint y: 270, endPoint x: 435, endPoint y: 253, distance: 24.4
click at [435, 253] on div "274 262 272 232 302 278 294 286 260 12 2 2" at bounding box center [326, 166] width 652 height 266
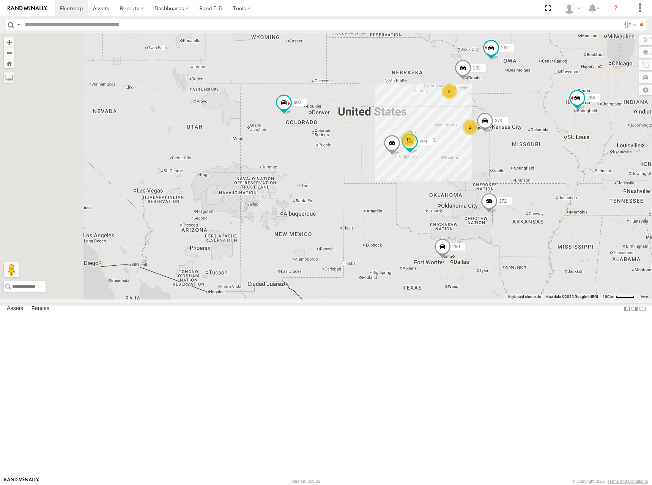
drag, startPoint x: 418, startPoint y: 281, endPoint x: 439, endPoint y: 269, distance: 24.5
click at [439, 269] on div "274 262 272 232 302 278 294 286 260 12 2 2" at bounding box center [326, 166] width 652 height 266
click at [524, 208] on div "274 262 272 232 302 278 294 286 260 12 2 2" at bounding box center [326, 166] width 652 height 266
click at [489, 200] on div "274 262 272 232 302 278 294 286 260 12 2 2" at bounding box center [326, 166] width 652 height 266
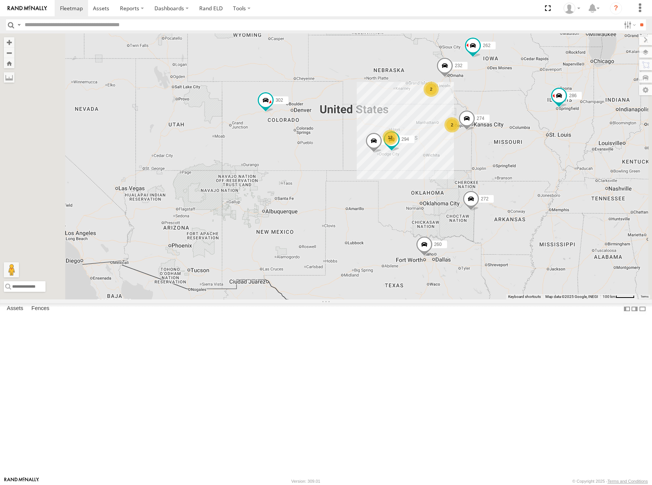
drag, startPoint x: 486, startPoint y: 196, endPoint x: 476, endPoint y: 195, distance: 9.5
click at [476, 195] on div "274 262 272 232 302 278 294 286 260 12 2 2" at bounding box center [326, 166] width 652 height 266
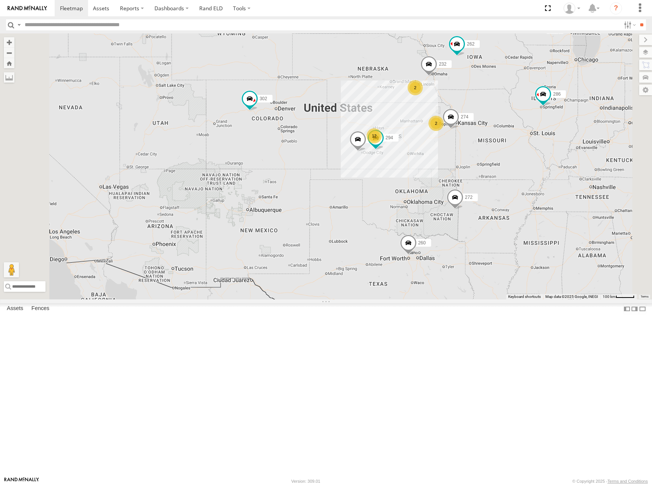
drag, startPoint x: 369, startPoint y: 257, endPoint x: 366, endPoint y: 269, distance: 12.5
click at [366, 269] on div "274 262 272 232 302 278 294 286 260 12 2 2" at bounding box center [326, 166] width 652 height 266
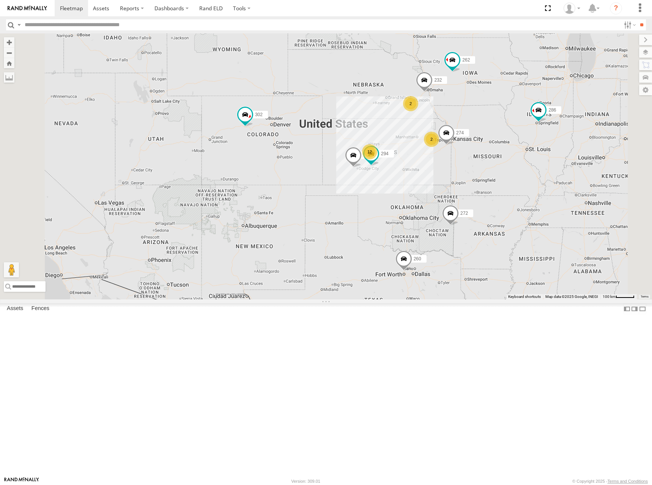
click at [424, 240] on div "274 262 272 232 302 278 294 286 260 12 2 2" at bounding box center [326, 166] width 652 height 266
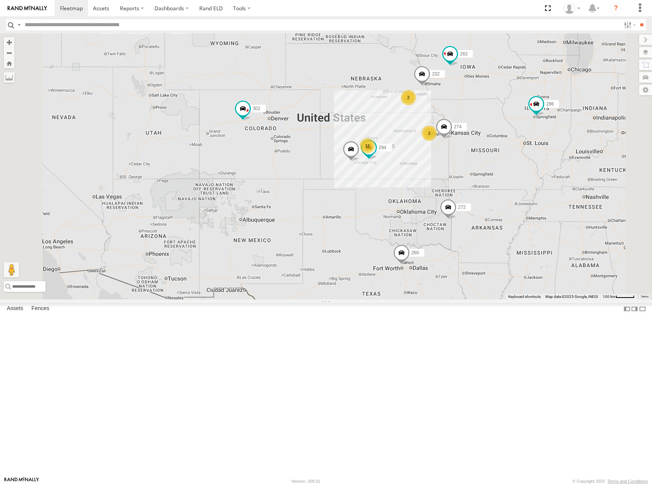
drag, startPoint x: 478, startPoint y: 204, endPoint x: 470, endPoint y: 186, distance: 19.2
click at [470, 186] on div "274 262 272 232 302 278 294 286 260 12 2 2" at bounding box center [326, 166] width 652 height 266
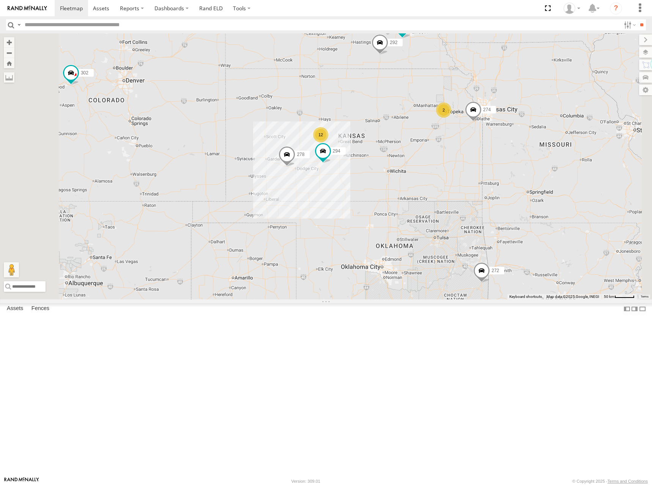
click at [480, 198] on div "274 262 272 232 302 278 294 286 260 12 2 288 292" at bounding box center [326, 166] width 652 height 266
click at [481, 188] on div "274 262 272 232 302 278 294 286 260 12 2 288 292" at bounding box center [326, 166] width 652 height 266
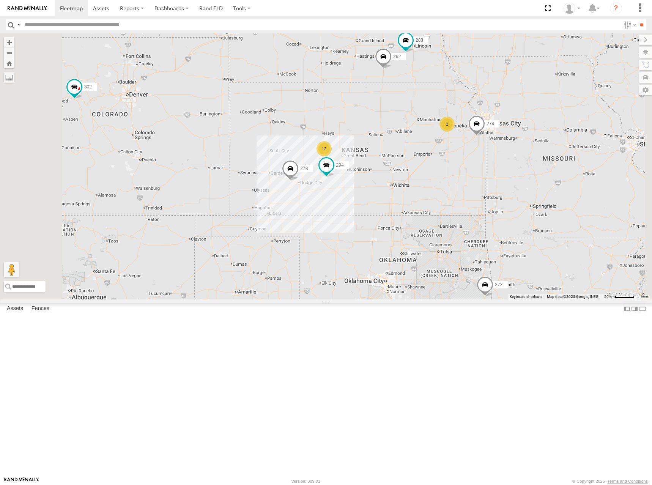
drag, startPoint x: 494, startPoint y: 177, endPoint x: 497, endPoint y: 193, distance: 16.3
click at [497, 193] on div "274 262 272 232 302 278 294 286 260 12 2 288 292" at bounding box center [326, 166] width 652 height 266
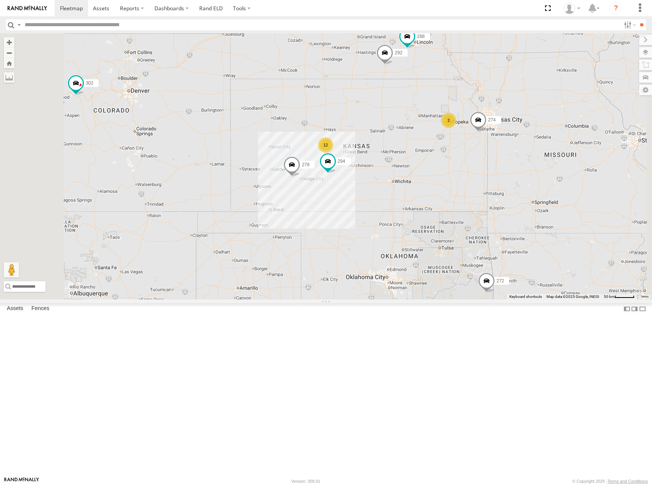
click at [473, 199] on div "274 262 272 232 302 278 294 286 260 12 2 288 292" at bounding box center [326, 166] width 652 height 266
click at [471, 196] on div "274 262 272 232 302 278 294 286 260 12 2 288 292" at bounding box center [326, 166] width 652 height 266
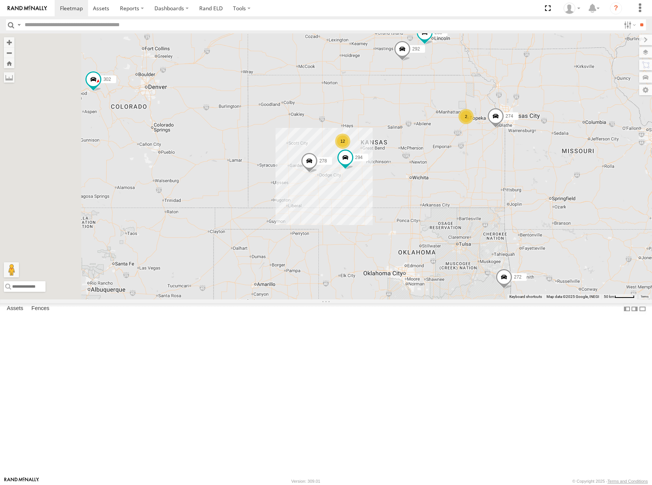
click at [484, 204] on div "274 262 272 232 302 278 294 286 260 12 2 288 292" at bounding box center [326, 166] width 652 height 266
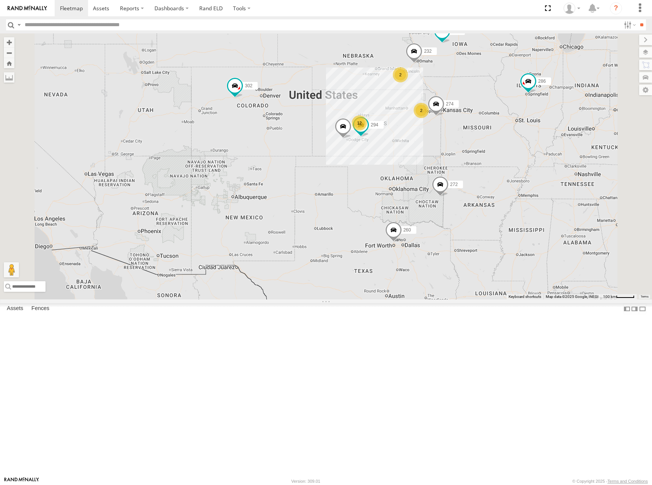
drag, startPoint x: 376, startPoint y: 219, endPoint x: 393, endPoint y: 210, distance: 19.7
click at [393, 210] on div "274 262 272 232 302 278 294 286 260 12 2 2" at bounding box center [326, 166] width 652 height 266
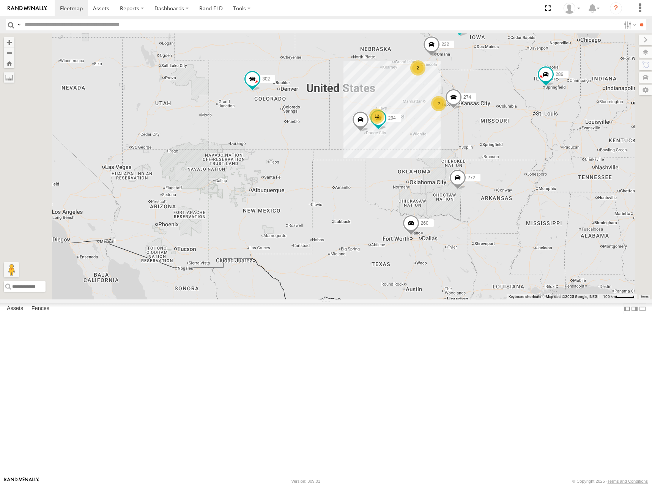
drag, startPoint x: 498, startPoint y: 186, endPoint x: 482, endPoint y: 185, distance: 16.7
click at [482, 185] on div "274 262 272 232 302 278 294 286 260 12 2 2" at bounding box center [326, 166] width 652 height 266
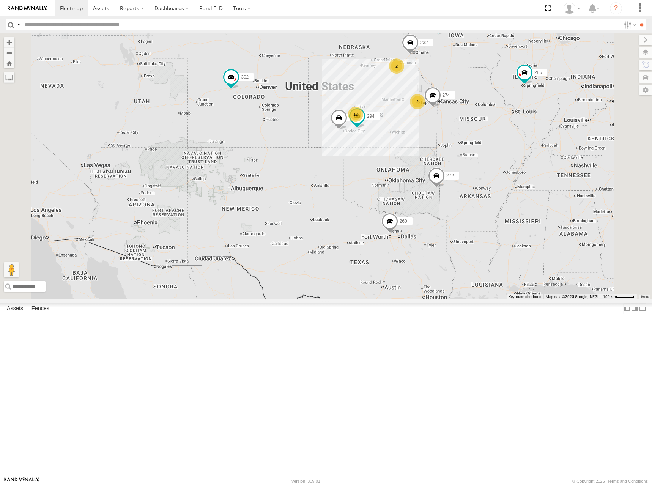
click at [468, 185] on div "274 262 272 232 302 278 294 286 260 12 2 2" at bounding box center [326, 166] width 652 height 266
click at [463, 176] on div "274 262 272 232 302 278 294 286 260 12 2 2" at bounding box center [326, 166] width 652 height 266
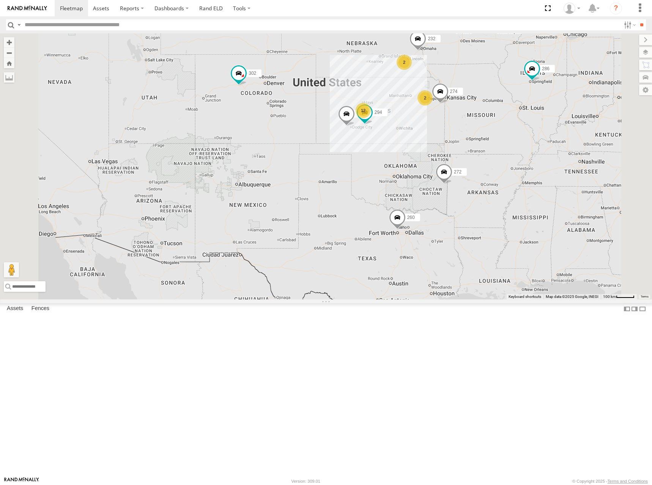
drag, startPoint x: 468, startPoint y: 181, endPoint x: 483, endPoint y: 179, distance: 14.9
click at [483, 179] on div "274 262 272 232 302 278 294 286 260 12 2 2" at bounding box center [326, 166] width 652 height 266
drag, startPoint x: 485, startPoint y: 176, endPoint x: 481, endPoint y: 176, distance: 4.2
click at [481, 176] on div "274 262 272 232 302 278 294 286 260 12 2 2" at bounding box center [326, 166] width 652 height 266
click at [468, 178] on div "274 262 272 232 302 278 294 286 260 12 2 2" at bounding box center [326, 166] width 652 height 266
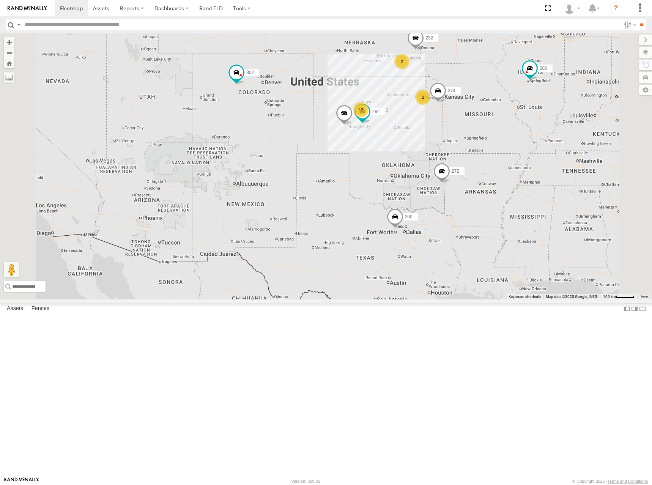
click at [461, 172] on div "274 262 272 232 302 278 294 286 260 12 2 2" at bounding box center [326, 166] width 652 height 266
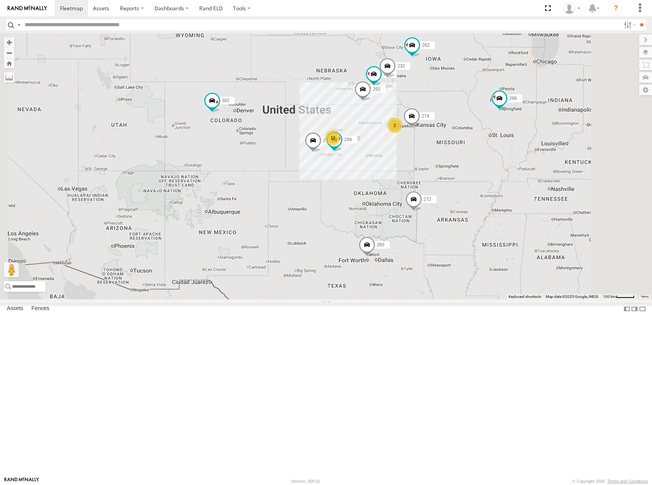
drag, startPoint x: 437, startPoint y: 114, endPoint x: 409, endPoint y: 142, distance: 39.7
click at [409, 142] on div "274 262 288 292 272 232 302 278 294 286 260 12 2" at bounding box center [326, 166] width 652 height 266
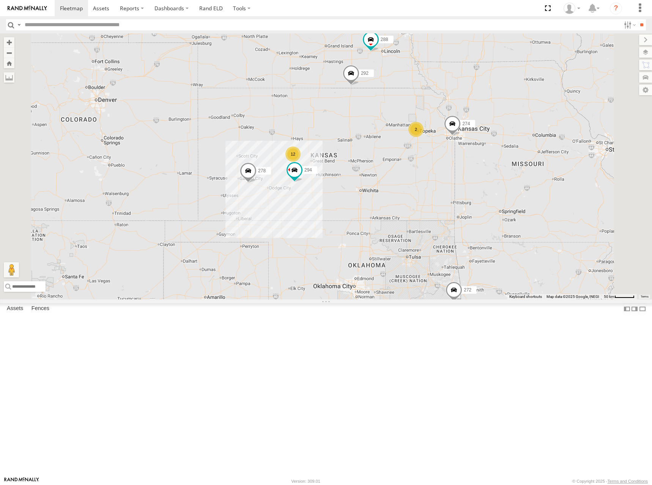
drag, startPoint x: 478, startPoint y: 201, endPoint x: 479, endPoint y: 196, distance: 5.4
click at [479, 196] on div "274 262 288 292 272 232 278 294 12 2" at bounding box center [326, 166] width 652 height 266
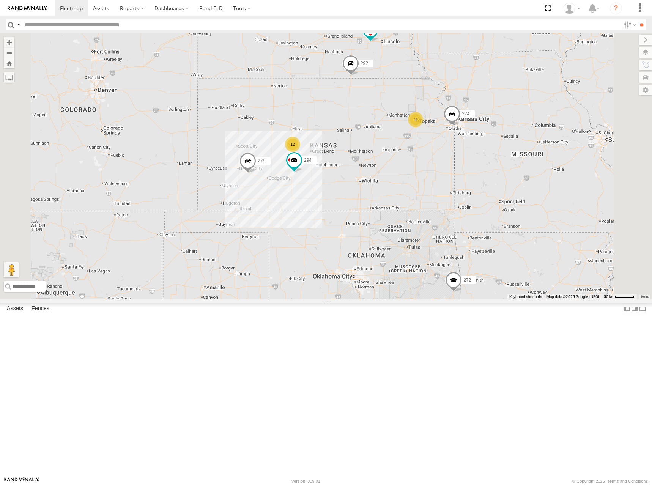
drag, startPoint x: 459, startPoint y: 193, endPoint x: 457, endPoint y: 177, distance: 16.4
click at [457, 177] on div "274 262 288 292 272 232 278 294 260 12 2" at bounding box center [326, 166] width 652 height 266
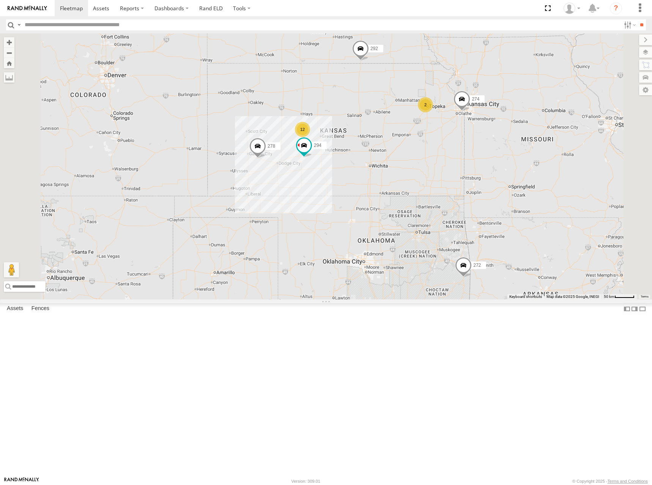
drag, startPoint x: 468, startPoint y: 184, endPoint x: 480, endPoint y: 175, distance: 14.6
click at [480, 175] on div "274 262 288 292 272 232 278 294 260 12 2" at bounding box center [326, 166] width 652 height 266
drag, startPoint x: 478, startPoint y: 171, endPoint x: 484, endPoint y: 167, distance: 7.3
click at [484, 167] on div "274 262 288 292 272 232 278 294 260 12 2" at bounding box center [326, 166] width 652 height 266
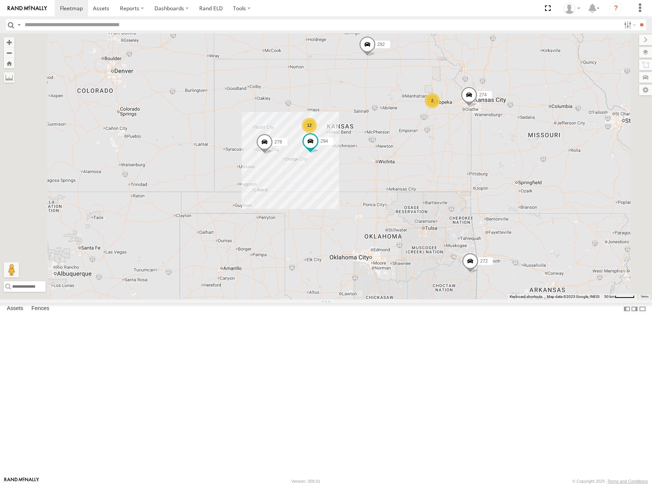
click at [486, 165] on div "274 262 288 292 272 232 278 294 260 12 2" at bounding box center [326, 166] width 652 height 266
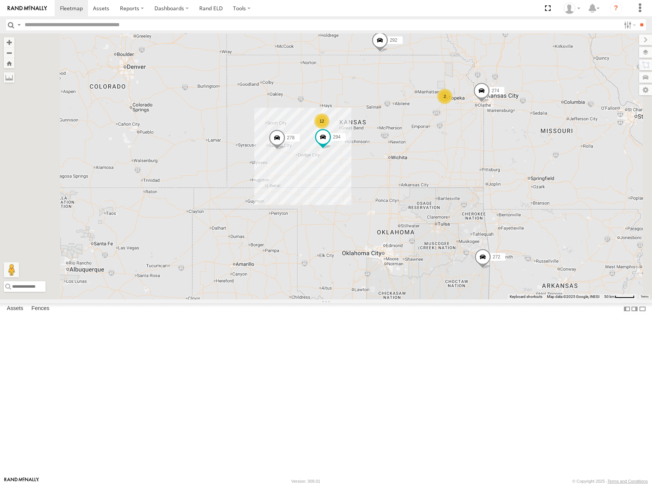
drag, startPoint x: 469, startPoint y: 171, endPoint x: 478, endPoint y: 167, distance: 10.7
click at [478, 167] on div "274 262 288 292 272 232 278 294 260 12 2" at bounding box center [326, 166] width 652 height 266
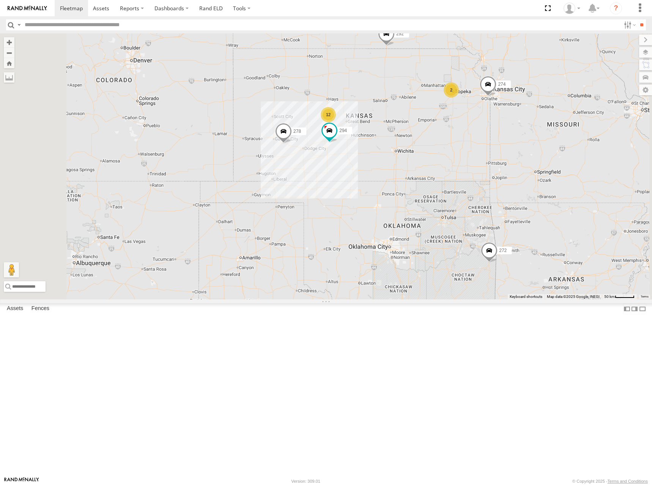
drag, startPoint x: 482, startPoint y: 165, endPoint x: 489, endPoint y: 158, distance: 9.9
click at [489, 158] on div "274 262 288 292 272 232 278 294 260 12 2" at bounding box center [326, 166] width 652 height 266
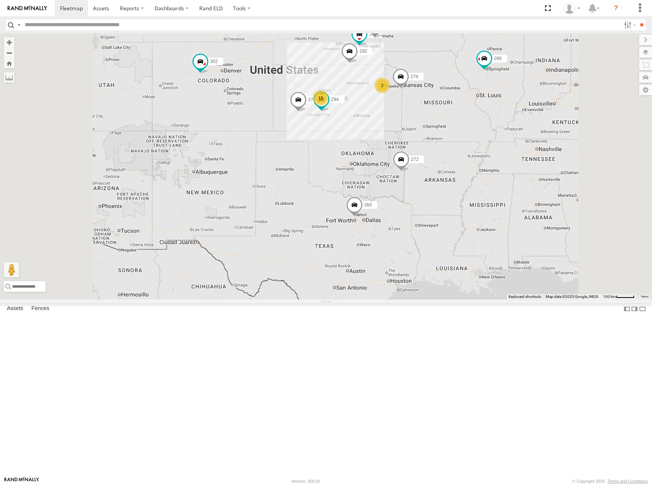
drag, startPoint x: 436, startPoint y: 167, endPoint x: 442, endPoint y: 165, distance: 5.4
click at [442, 165] on div "274 262 288 292 272 232 278 294 260 302 12 2 286" at bounding box center [326, 166] width 652 height 266
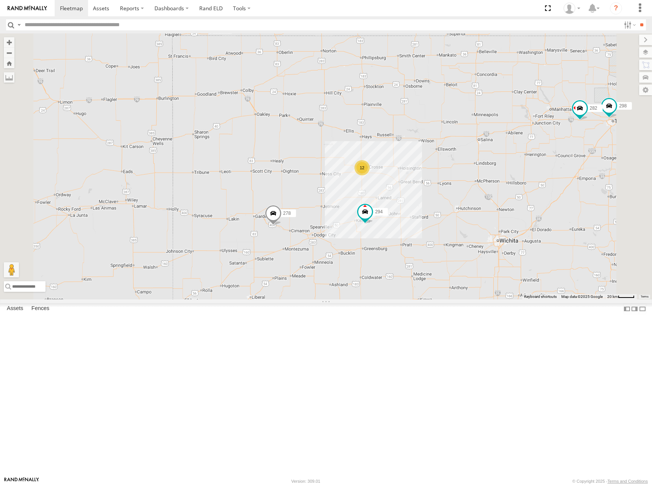
drag, startPoint x: 338, startPoint y: 130, endPoint x: 352, endPoint y: 152, distance: 25.4
click at [352, 152] on div "274 262 288 292 272 232 278 294 260 302 286 298 282 12" at bounding box center [326, 166] width 652 height 266
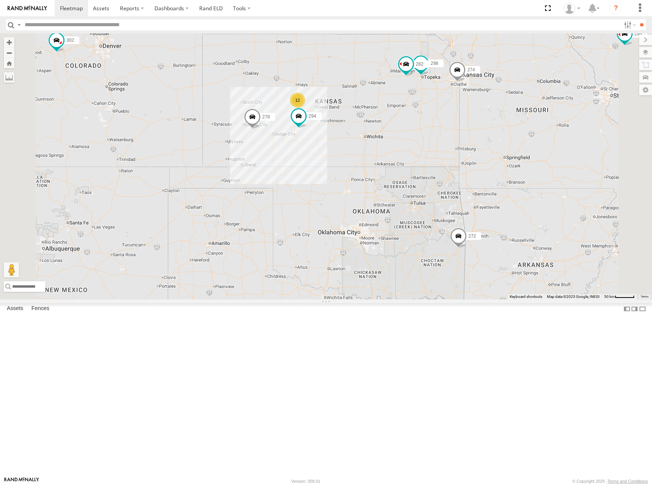
drag, startPoint x: 430, startPoint y: 148, endPoint x: 427, endPoint y: 151, distance: 4.0
click at [427, 151] on div "274 262 288 292 272 232 278 294 260 302 286 298 282 12" at bounding box center [326, 166] width 652 height 266
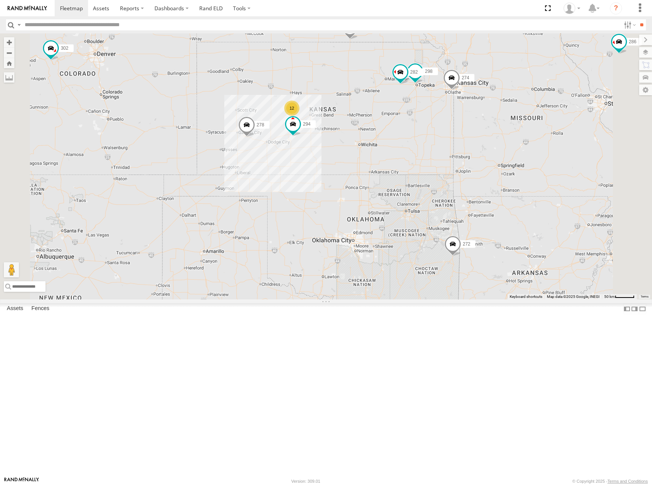
drag, startPoint x: 452, startPoint y: 149, endPoint x: 457, endPoint y: 157, distance: 9.3
click at [457, 157] on div "274 262 288 292 272 232 278 294 260 302 286 298 282 12" at bounding box center [326, 166] width 652 height 266
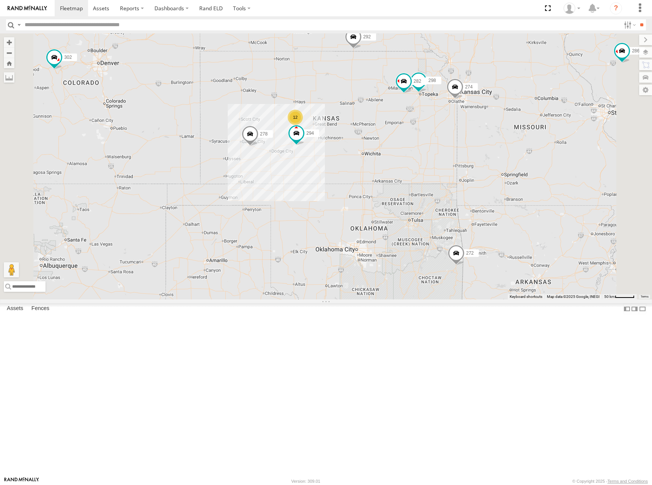
drag, startPoint x: 445, startPoint y: 154, endPoint x: 445, endPoint y: 162, distance: 8.0
click at [445, 162] on div "274 262 288 292 272 232 278 294 260 302 286 298 282 12" at bounding box center [326, 166] width 652 height 266
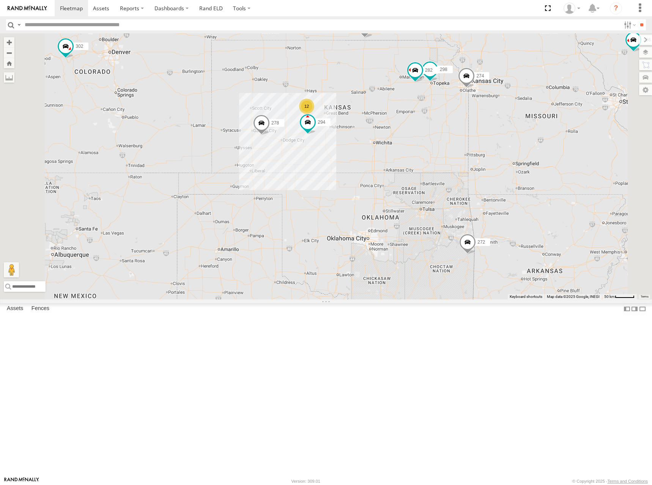
drag, startPoint x: 449, startPoint y: 169, endPoint x: 462, endPoint y: 156, distance: 18.2
click at [462, 156] on div "274 262 288 292 272 232 278 294 260 302 286 298 282 12" at bounding box center [326, 166] width 652 height 266
click at [410, 157] on div "288 292 278 294 274 12 298 262 272 232 282 260" at bounding box center [326, 166] width 652 height 266
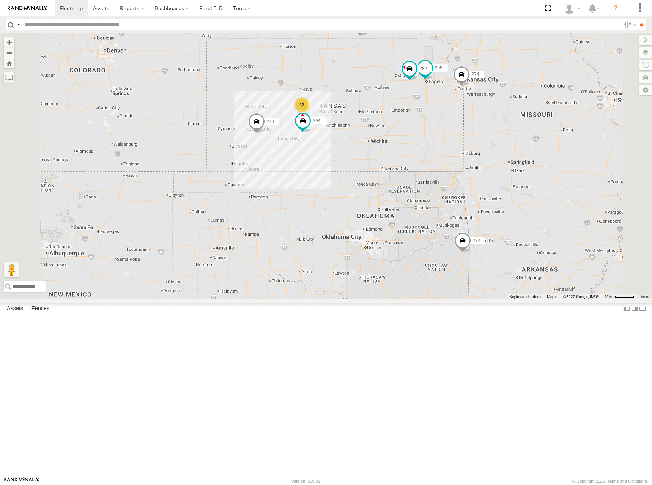
click at [471, 154] on div "288 292 278 294 274 298 262 272 232 282 260 12" at bounding box center [326, 166] width 652 height 266
click at [459, 167] on div "288 292 278 294 274 298 262 272 232 282 260 12" at bounding box center [326, 166] width 652 height 266
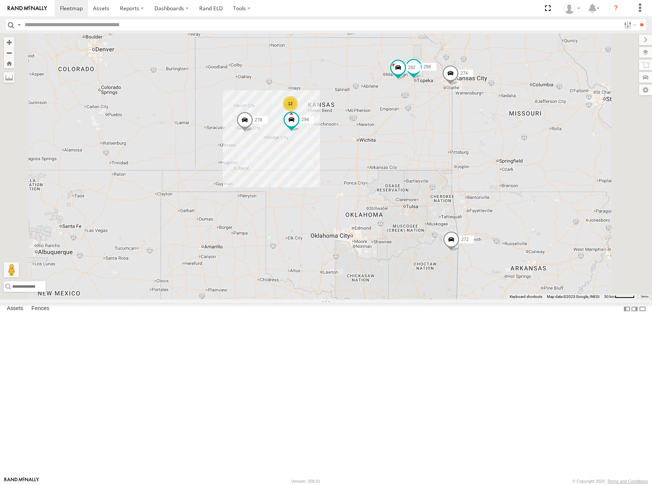
drag, startPoint x: 570, startPoint y: 138, endPoint x: 532, endPoint y: 141, distance: 38.4
click at [532, 141] on div "288 292 278 294 274 298 262 272 232 282 260 12" at bounding box center [326, 166] width 652 height 266
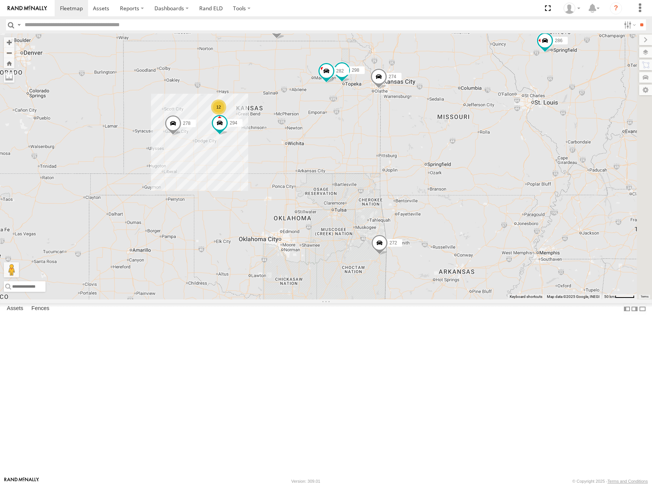
click at [537, 133] on div "288 292 278 294 274 298 262 272 232 282 260 12 286" at bounding box center [326, 166] width 652 height 266
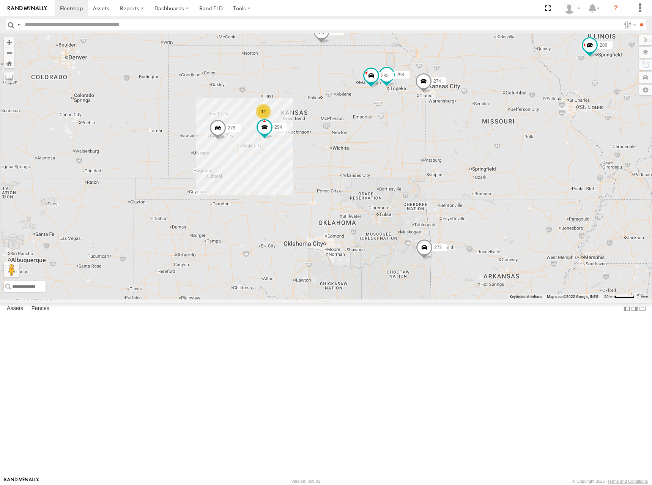
drag, startPoint x: 463, startPoint y: 133, endPoint x: 505, endPoint y: 140, distance: 43.0
click at [505, 140] on div "288 292 278 294 274 298 262 272 232 282 260 12 286" at bounding box center [326, 166] width 652 height 266
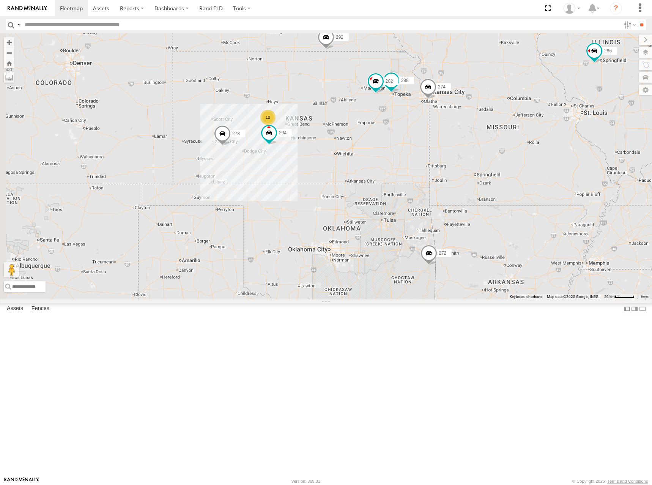
drag, startPoint x: 503, startPoint y: 118, endPoint x: 516, endPoint y: 120, distance: 12.7
click at [503, 118] on div "288 292 278 294 274 298 262 272 232 282 260 12 286" at bounding box center [326, 166] width 652 height 266
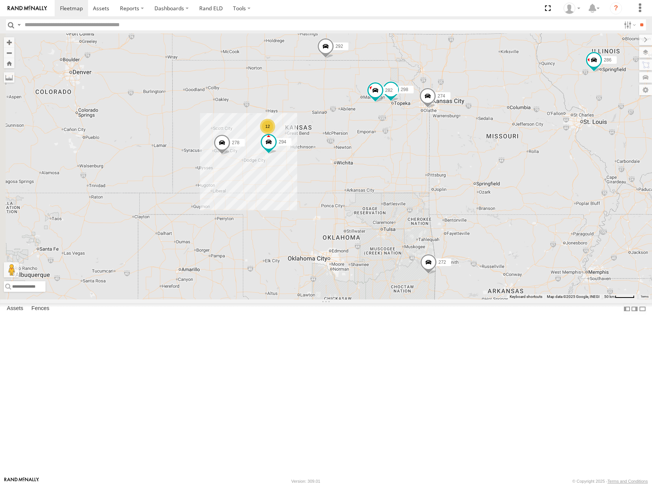
drag, startPoint x: 492, startPoint y: 124, endPoint x: 489, endPoint y: 131, distance: 7.6
click at [489, 131] on div "288 292 278 294 274 298 262 272 232 282 260 12 286" at bounding box center [326, 166] width 652 height 266
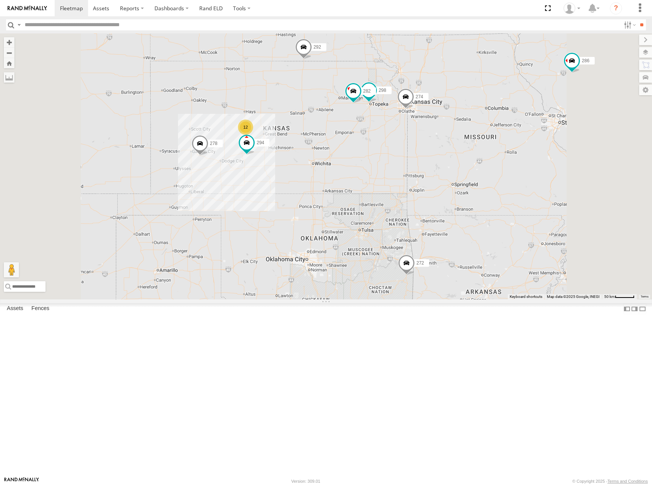
drag, startPoint x: 462, startPoint y: 153, endPoint x: 467, endPoint y: 152, distance: 5.5
click at [467, 152] on div "288 292 278 294 274 298 262 272 232 282 260 286 12" at bounding box center [326, 166] width 652 height 266
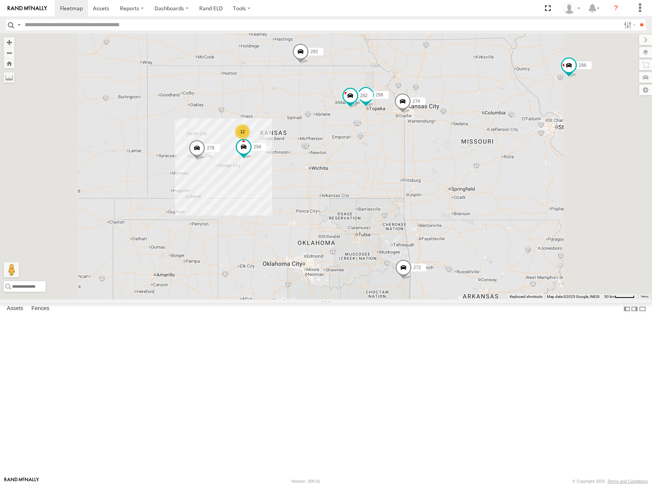
drag, startPoint x: 515, startPoint y: 148, endPoint x: 505, endPoint y: 155, distance: 11.8
click at [505, 155] on div "288 292 278 294 274 298 262 272 232 282 260 286 12" at bounding box center [326, 166] width 652 height 266
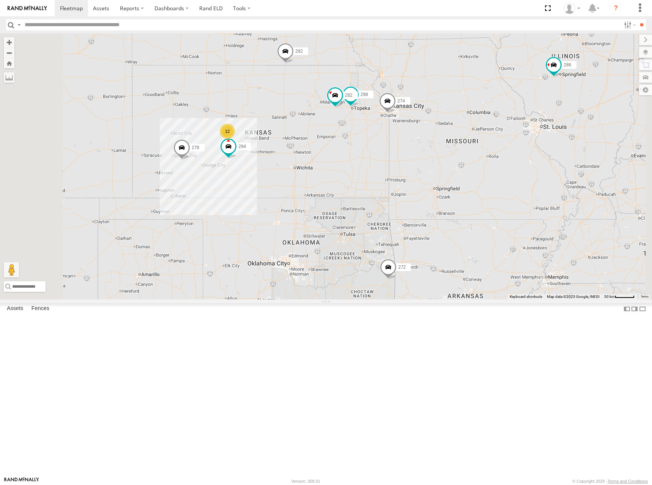
drag, startPoint x: 558, startPoint y: 159, endPoint x: 549, endPoint y: 159, distance: 8.3
click at [549, 159] on div "288 292 278 294 274 298 262 272 232 282 260 286 12" at bounding box center [326, 166] width 652 height 266
drag, startPoint x: 441, startPoint y: 151, endPoint x: 454, endPoint y: 152, distance: 12.9
click at [454, 152] on div "288 292 278 294 274 298 262 272 232 282 260 286 12" at bounding box center [326, 166] width 652 height 266
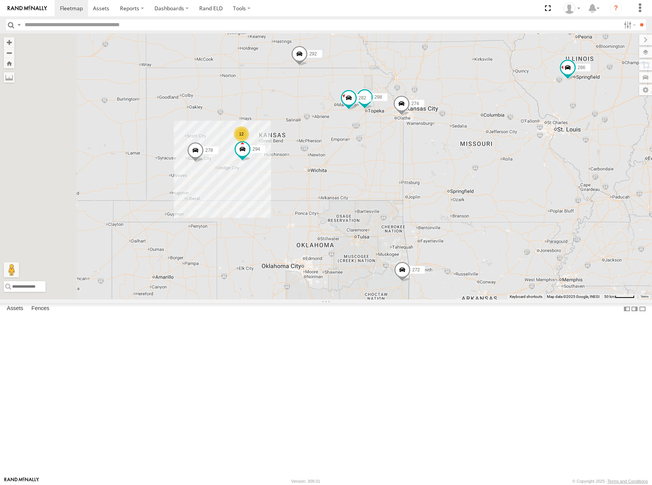
drag, startPoint x: 472, startPoint y: 135, endPoint x: 487, endPoint y: 140, distance: 16.4
click at [487, 140] on div "288 292 278 294 274 298 262 272 232 282 260 286 12" at bounding box center [326, 166] width 652 height 266
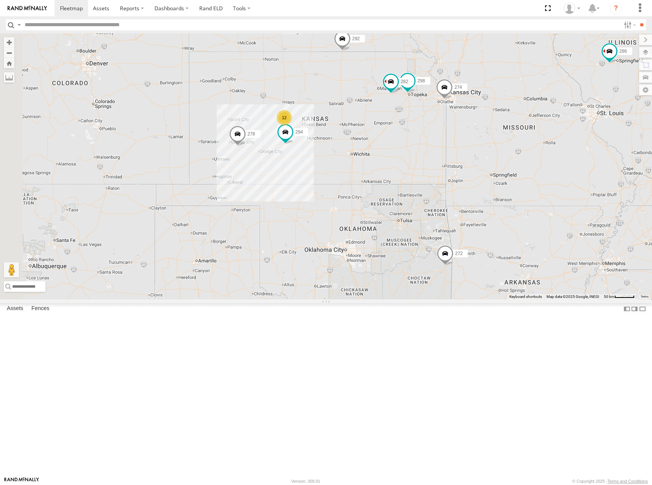
drag, startPoint x: 406, startPoint y: 184, endPoint x: 446, endPoint y: 167, distance: 43.5
click at [446, 167] on div "288 292 278 294 274 298 262 272 232 282 260 286 12" at bounding box center [326, 166] width 652 height 266
drag, startPoint x: 473, startPoint y: 146, endPoint x: 470, endPoint y: 150, distance: 5.7
click at [470, 150] on div "288 292 278 294 274 298 262 272 232 282 260 286 12" at bounding box center [326, 166] width 652 height 266
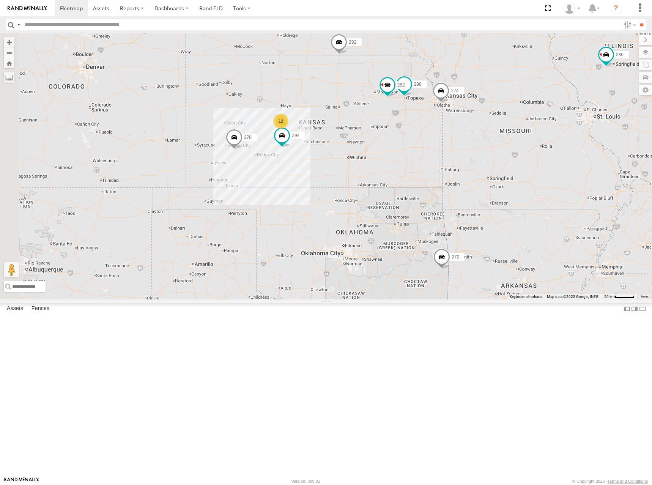
click at [482, 151] on div "288 292 278 294 274 298 262 272 232 282 260 286 12" at bounding box center [326, 166] width 652 height 266
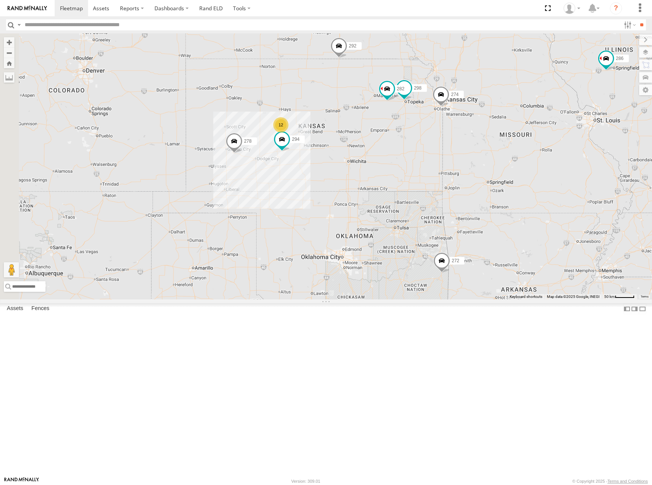
click at [402, 165] on div "288 292 278 294 274 298 262 272 232 282 260 286 12" at bounding box center [326, 166] width 652 height 266
click at [398, 160] on div "288 292 278 294 274 298 262 272 232 282 260 286 12" at bounding box center [326, 166] width 652 height 266
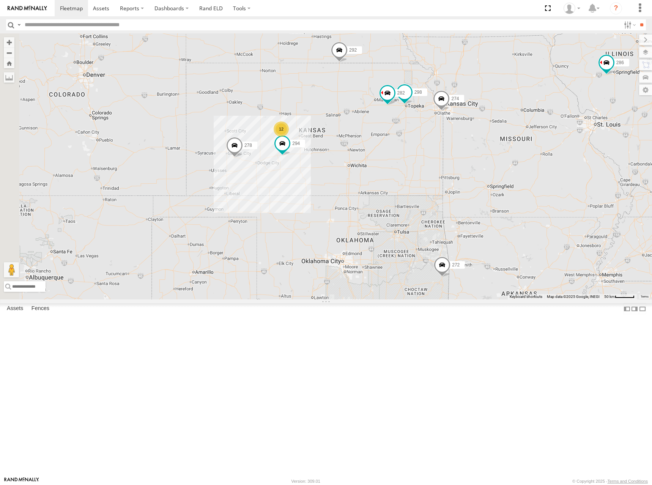
click at [413, 188] on div "288 292 278 294 274 298 262 272 232 282 260 286 12" at bounding box center [326, 166] width 652 height 266
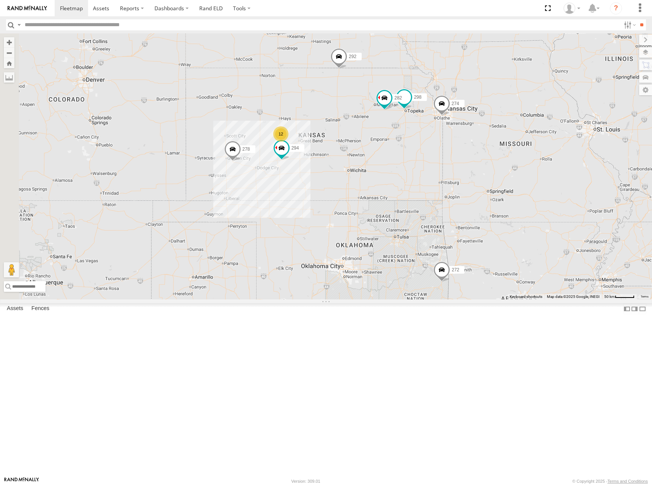
drag, startPoint x: 440, startPoint y: 173, endPoint x: 438, endPoint y: 184, distance: 10.9
click at [438, 184] on div "274 298 262 288 292 272 232 282 278 294 260 12" at bounding box center [326, 166] width 652 height 266
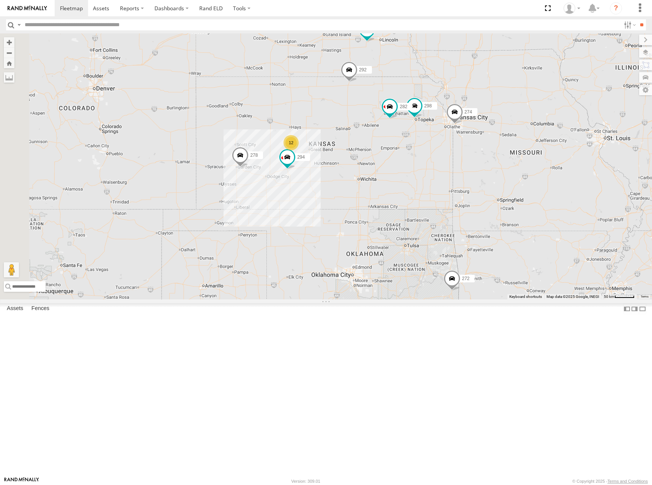
drag, startPoint x: 412, startPoint y: 216, endPoint x: 435, endPoint y: 215, distance: 23.1
click at [435, 215] on div "274 298 262 288 292 272 232 282 278 294 260 12" at bounding box center [326, 166] width 652 height 266
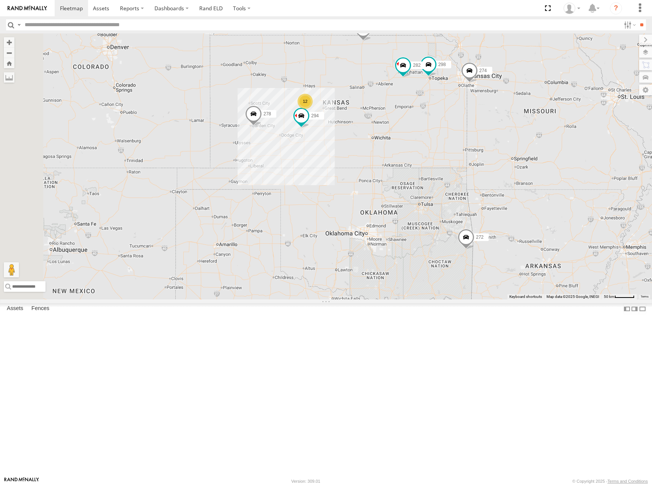
drag, startPoint x: 455, startPoint y: 253, endPoint x: 446, endPoint y: 221, distance: 32.8
click at [446, 221] on div "274 298 262 288 292 272 232 282 278 294 260 12" at bounding box center [326, 166] width 652 height 266
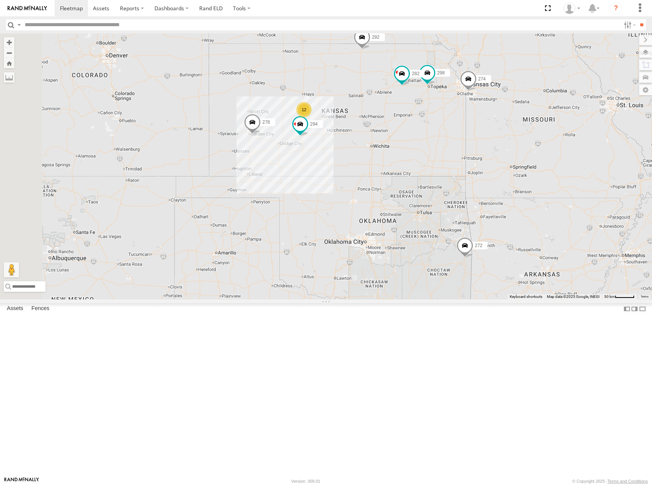
drag, startPoint x: 438, startPoint y: 131, endPoint x: 438, endPoint y: 143, distance: 11.8
click at [438, 143] on div "274 298 262 288 292 272 232 282 278 294 260 12" at bounding box center [326, 166] width 652 height 266
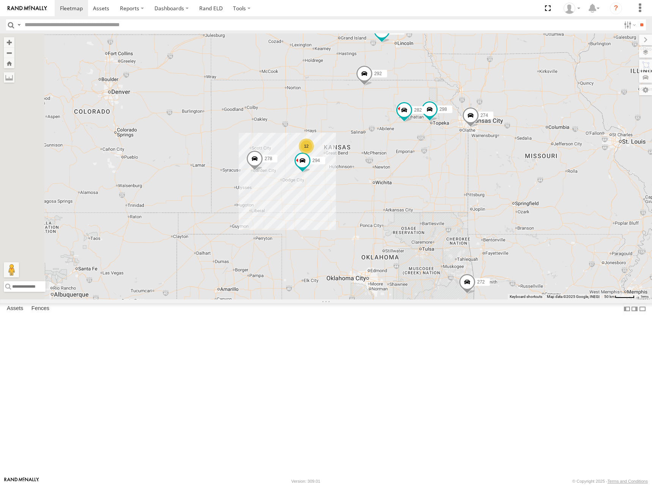
drag, startPoint x: 427, startPoint y: 108, endPoint x: 429, endPoint y: 146, distance: 38.7
click at [429, 146] on div "274 298 262 288 292 272 232 282 278 294 260 12" at bounding box center [326, 166] width 652 height 266
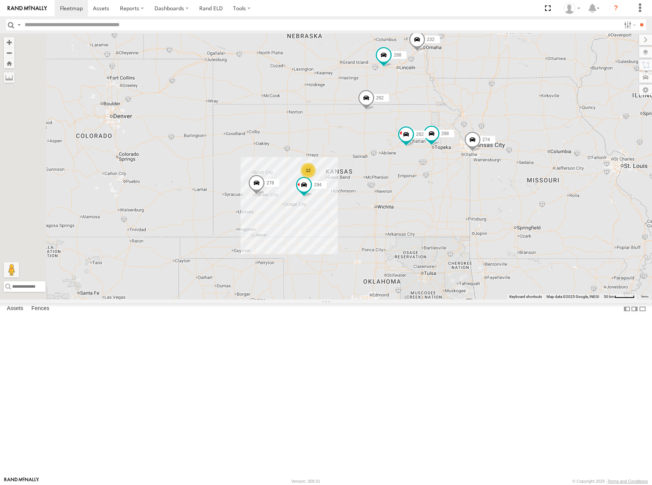
drag, startPoint x: 420, startPoint y: 151, endPoint x: 421, endPoint y: 162, distance: 11.9
click at [421, 162] on div "274 298 262 288 292 272 232 282 278 294 260 12" at bounding box center [326, 166] width 652 height 266
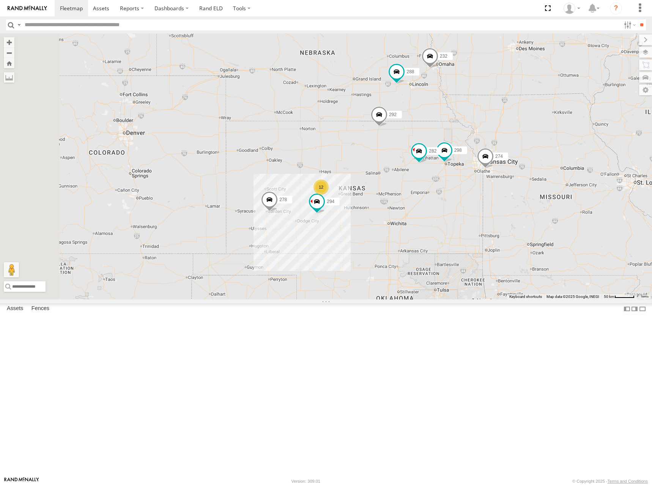
drag, startPoint x: 439, startPoint y: 170, endPoint x: 451, endPoint y: 187, distance: 21.8
click at [451, 187] on div "274 298 262 288 292 272 232 282 278 294 260 12" at bounding box center [326, 166] width 652 height 266
drag, startPoint x: 421, startPoint y: 178, endPoint x: 425, endPoint y: 184, distance: 7.1
click at [425, 184] on div "274 298 262 288 292 272 232 282 278 294 260 12" at bounding box center [326, 166] width 652 height 266
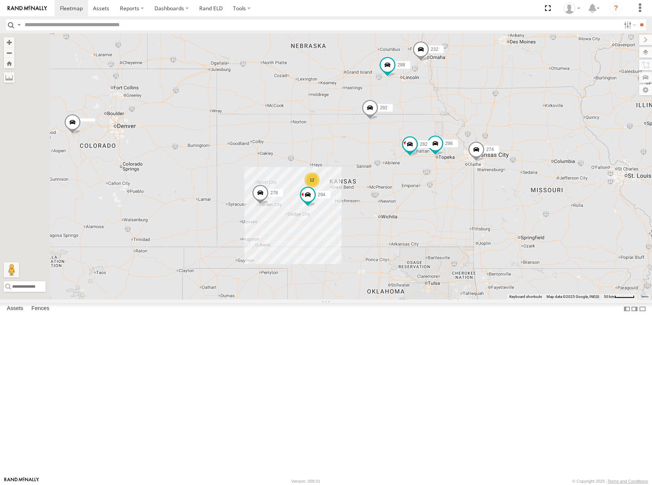
drag, startPoint x: 443, startPoint y: 232, endPoint x: 439, endPoint y: 228, distance: 5.4
click at [439, 228] on div "274 298 262 288 292 272 232 282 278 294 260 12" at bounding box center [326, 166] width 652 height 266
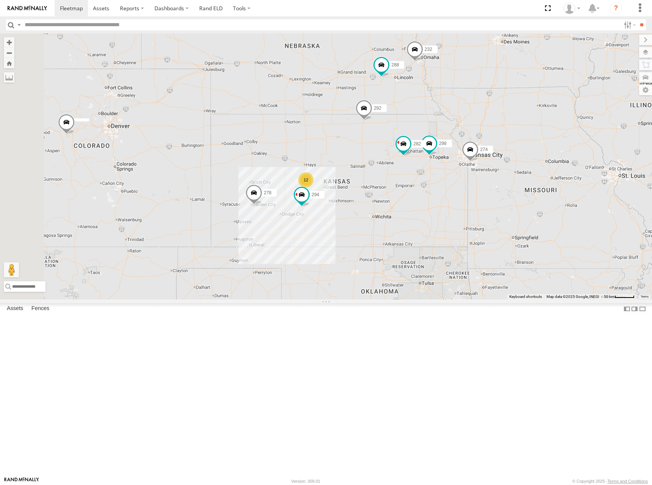
drag, startPoint x: 426, startPoint y: 192, endPoint x: 425, endPoint y: 196, distance: 4.7
click at [425, 196] on div "274 298 262 288 292 272 232 282 278 294 260 12" at bounding box center [326, 166] width 652 height 266
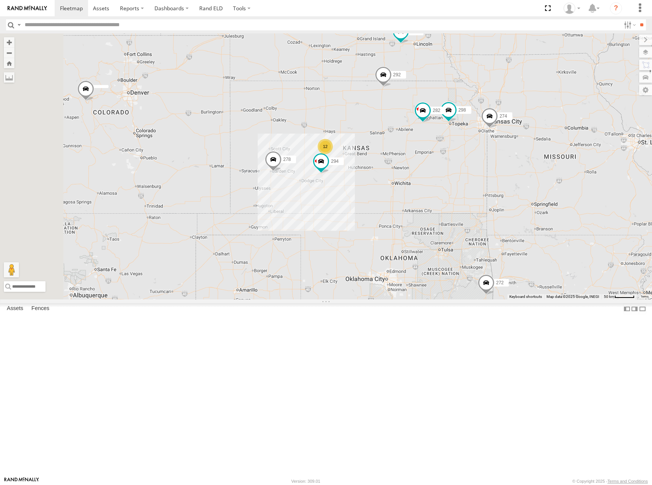
drag, startPoint x: 431, startPoint y: 321, endPoint x: 452, endPoint y: 282, distance: 44.1
click at [452, 282] on div "274 298 262 288 292 272 232 282 278 294 260 12" at bounding box center [326, 166] width 652 height 266
click at [492, 268] on div "274 298 262 288 292 272 232 282 278 294 260 12" at bounding box center [326, 166] width 652 height 266
click at [477, 237] on div "274 298 262 288 292 272 232 282 278 294 260 12" at bounding box center [326, 166] width 652 height 266
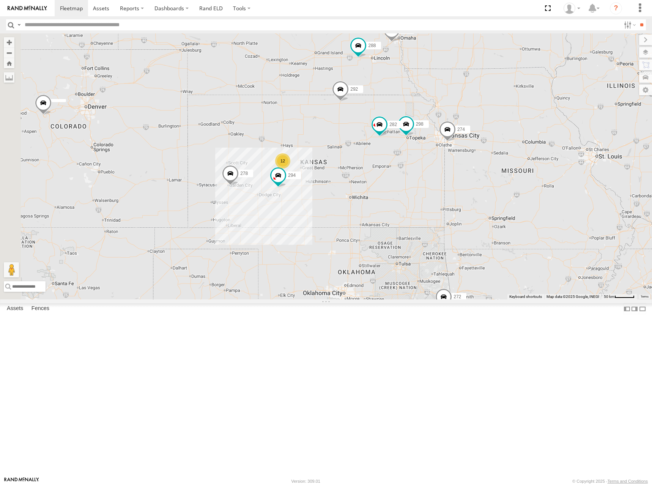
drag, startPoint x: 364, startPoint y: 132, endPoint x: 321, endPoint y: 137, distance: 43.6
click at [321, 137] on div "274 298 262 288 292 272 232 282 278 294 260 12" at bounding box center [326, 166] width 652 height 266
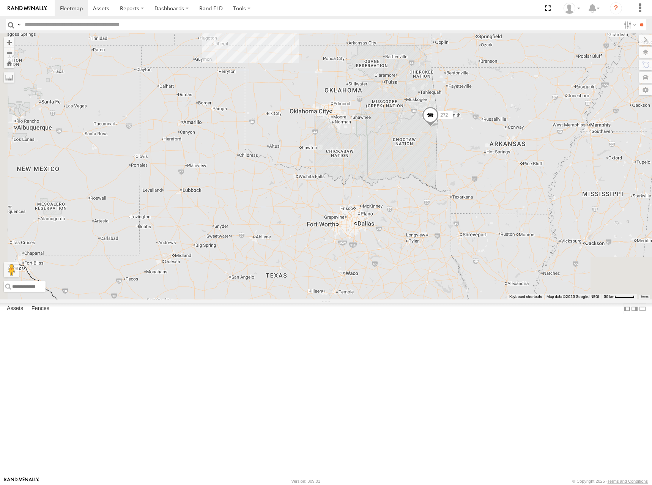
drag, startPoint x: 436, startPoint y: 226, endPoint x: 428, endPoint y: 118, distance: 108.1
click at [428, 118] on div "274 298 262 288 292 272 232 282 278 294 12" at bounding box center [326, 166] width 652 height 266
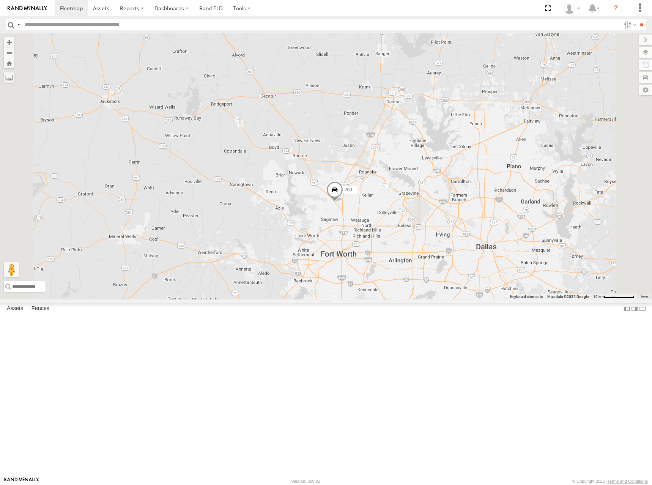
click at [343, 201] on span at bounding box center [334, 191] width 17 height 20
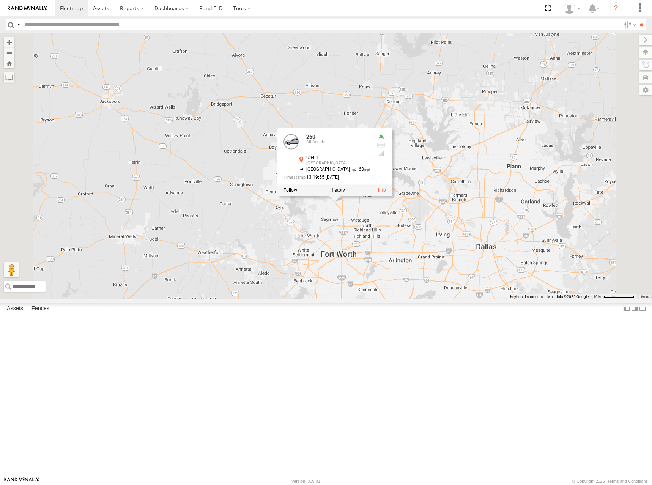
click at [332, 213] on div "274 298 262 288 292 272 232 282 278 294 260 260 All Assets US-81 Fort Worth 32.…" at bounding box center [326, 166] width 652 height 266
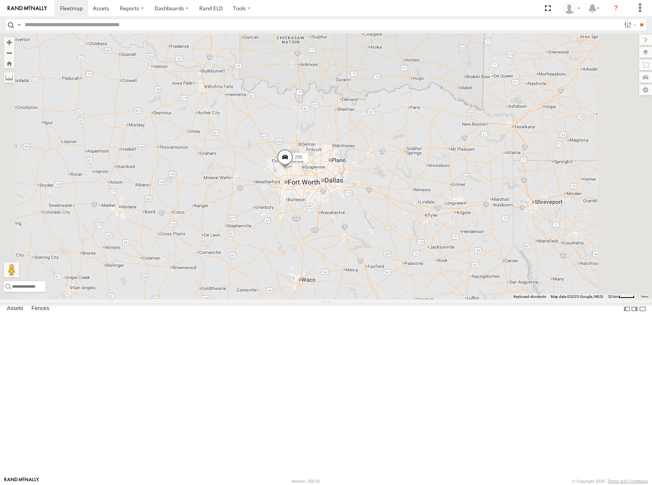
drag, startPoint x: 343, startPoint y: 132, endPoint x: 402, endPoint y: 202, distance: 91.8
click at [402, 202] on div "274 298 262 288 292 272 232 282 278 294 260" at bounding box center [326, 166] width 652 height 266
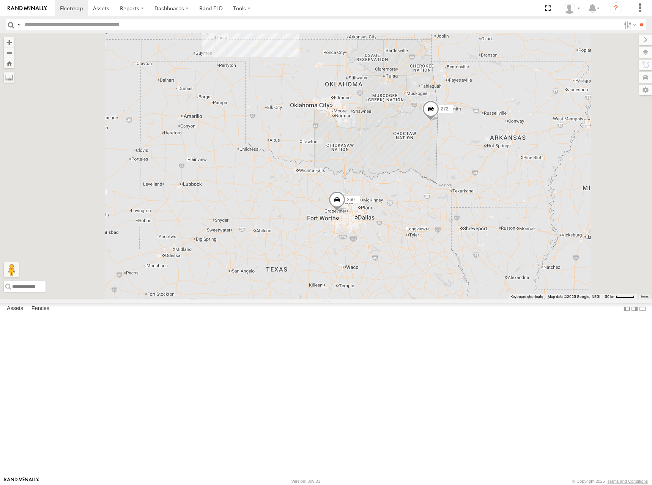
drag, startPoint x: 401, startPoint y: 138, endPoint x: 427, endPoint y: 203, distance: 69.6
click at [427, 203] on div "274 298 262 288 292 272 232 282 278 294 260 12" at bounding box center [326, 166] width 652 height 266
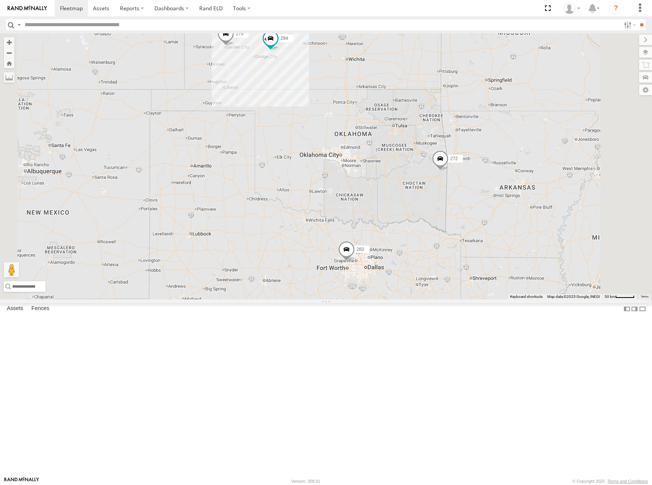
drag, startPoint x: 421, startPoint y: 160, endPoint x: 428, endPoint y: 200, distance: 40.7
click at [428, 200] on div "274 298 262 288 292 272 232 282 278 294 260 12" at bounding box center [326, 166] width 652 height 266
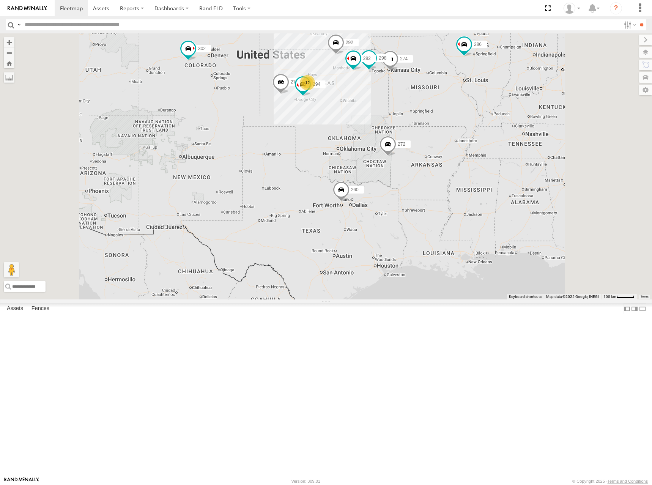
click at [429, 152] on div "274 298 262 288 292 272 232 282 278 294 260 12 302 286" at bounding box center [326, 166] width 652 height 266
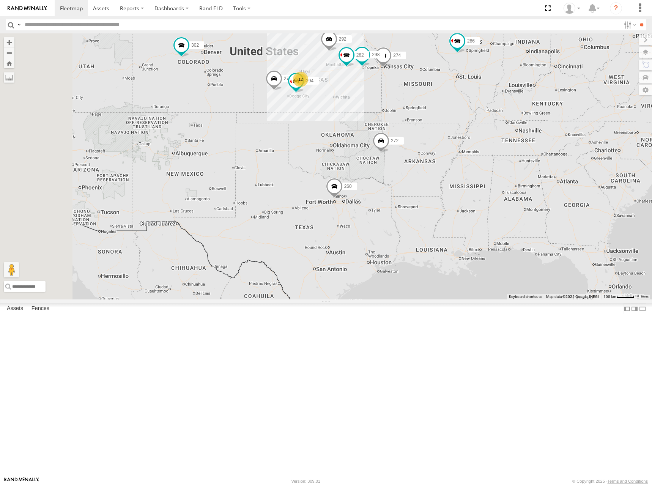
click at [399, 138] on div "274 298 262 288 292 272 232 282 278 294 260 302 286 12" at bounding box center [326, 166] width 652 height 266
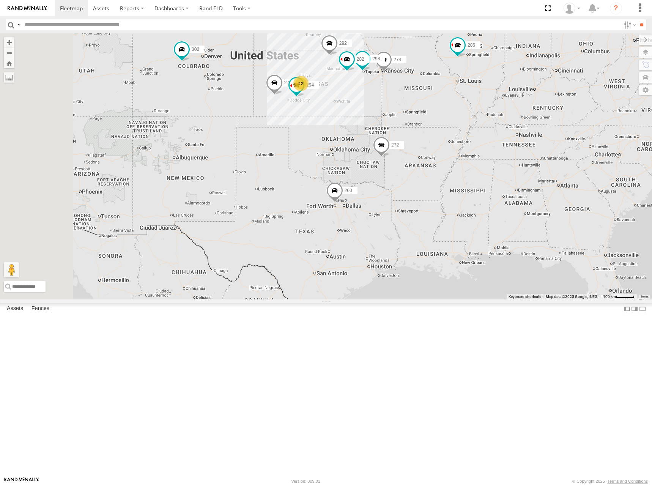
click at [377, 114] on div "274 298 262 288 292 272 232 282 278 294 260 302 286 12" at bounding box center [326, 166] width 652 height 266
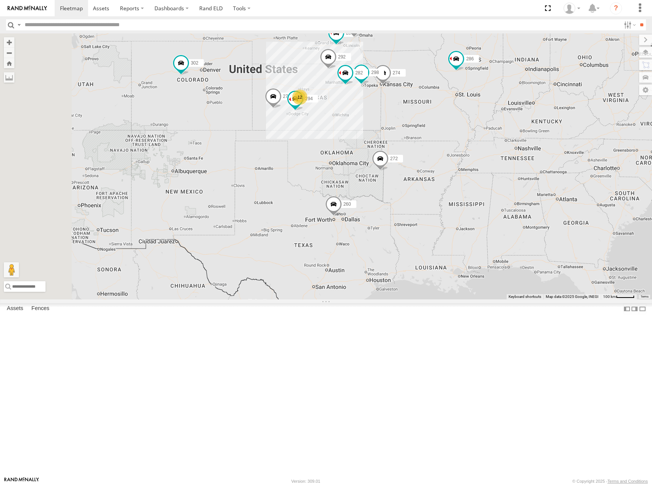
drag, startPoint x: 446, startPoint y: 190, endPoint x: 446, endPoint y: 201, distance: 10.6
click at [446, 201] on div "274 298 262 288 292 272 232 282 278 294 260 302 286 12" at bounding box center [326, 166] width 652 height 266
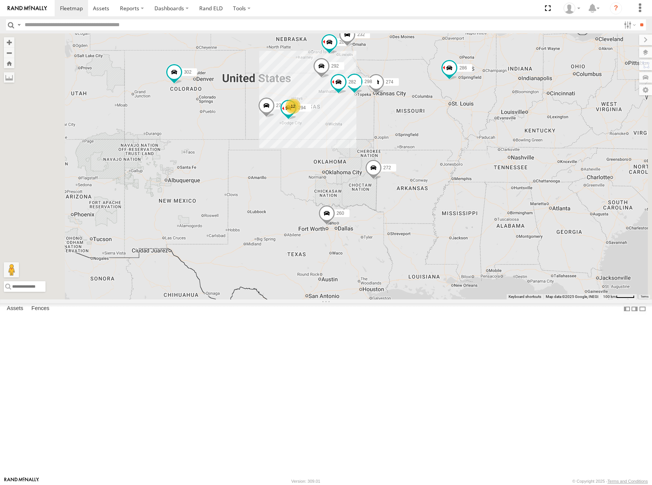
drag, startPoint x: 482, startPoint y: 134, endPoint x: 473, endPoint y: 143, distance: 13.4
click at [473, 143] on div "274 298 262 288 292 272 232 282 278 294 260 302 286 12" at bounding box center [326, 166] width 652 height 266
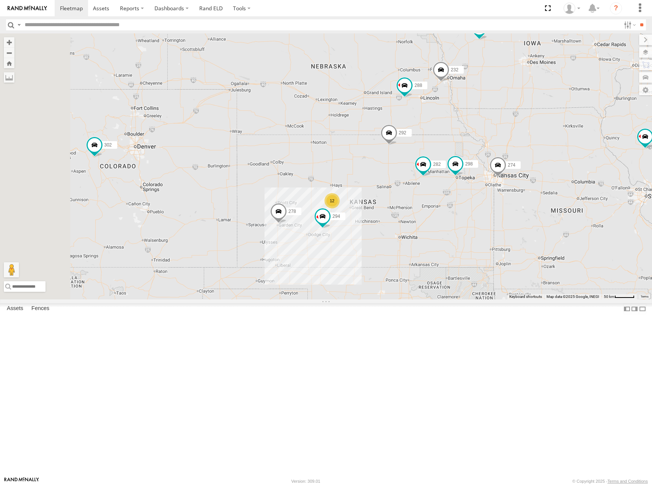
drag, startPoint x: 316, startPoint y: 100, endPoint x: 427, endPoint y: 131, distance: 115.5
click at [427, 131] on div "274 298 262 288 292 272 232 302 282 278 294 286 260 12" at bounding box center [326, 166] width 652 height 266
drag, startPoint x: 402, startPoint y: 138, endPoint x: 388, endPoint y: 122, distance: 21.0
click at [388, 122] on div "274 298 262 288 292 272 232 302 282 278 294 286 260 12" at bounding box center [326, 166] width 652 height 266
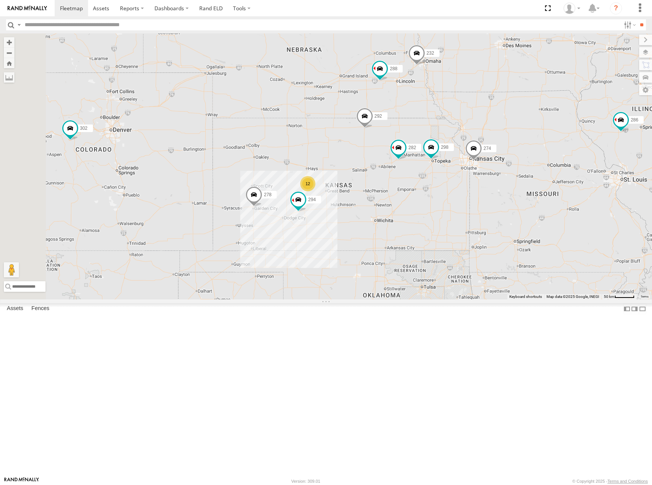
drag, startPoint x: 564, startPoint y: 199, endPoint x: 549, endPoint y: 193, distance: 16.0
click at [549, 193] on div "274 298 262 288 292 272 232 302 282 278 294 286 260 12" at bounding box center [326, 166] width 652 height 266
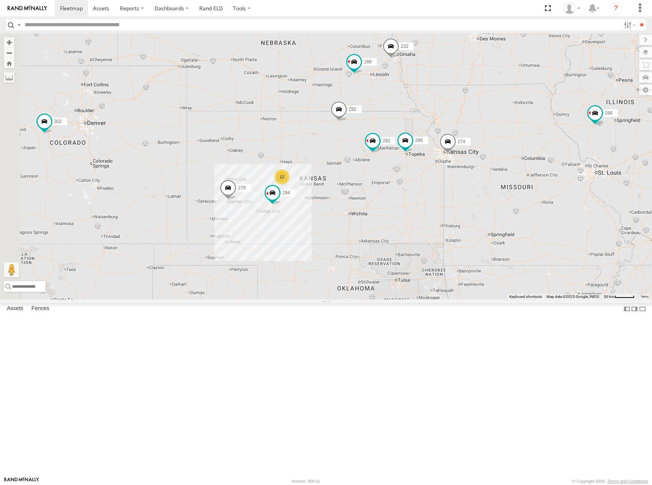
drag, startPoint x: 547, startPoint y: 176, endPoint x: 521, endPoint y: 169, distance: 27.4
click at [521, 169] on div "274 298 262 288 292 272 232 302 282 278 294 286 260 12" at bounding box center [326, 166] width 652 height 266
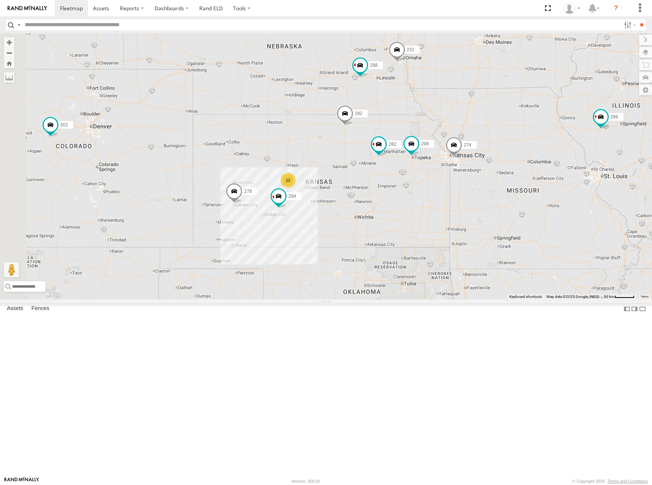
drag, startPoint x: 546, startPoint y: 189, endPoint x: 553, endPoint y: 193, distance: 8.7
click at [553, 193] on div "274 298 262 288 292 272 232 302 282 278 294 286 260 12" at bounding box center [326, 166] width 652 height 266
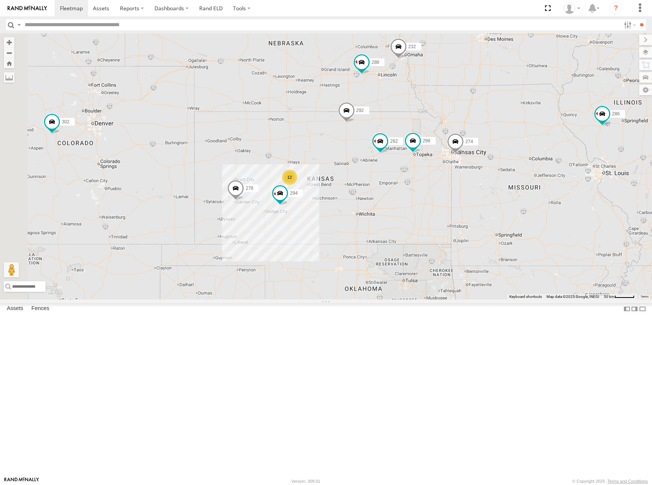
drag, startPoint x: 509, startPoint y: 201, endPoint x: 511, endPoint y: 197, distance: 4.7
click at [511, 197] on div "274 298 262 288 292 272 232 302 282 278 294 286 260 12" at bounding box center [326, 166] width 652 height 266
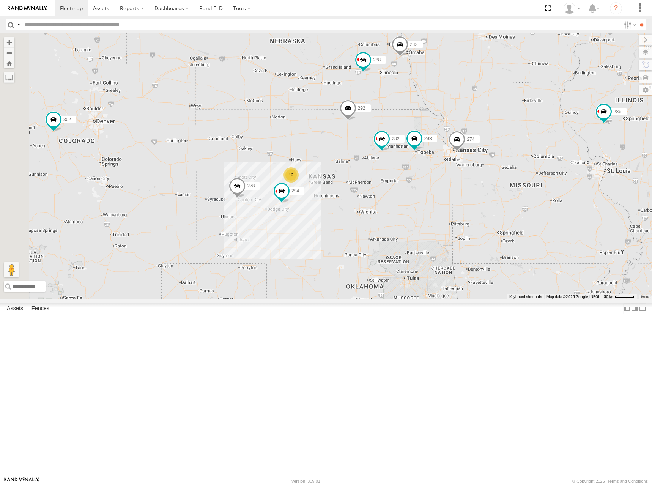
drag, startPoint x: 562, startPoint y: 176, endPoint x: 564, endPoint y: 172, distance: 4.9
click at [564, 172] on div "274 298 262 288 292 272 232 302 282 278 294 286 260 12" at bounding box center [326, 166] width 652 height 266
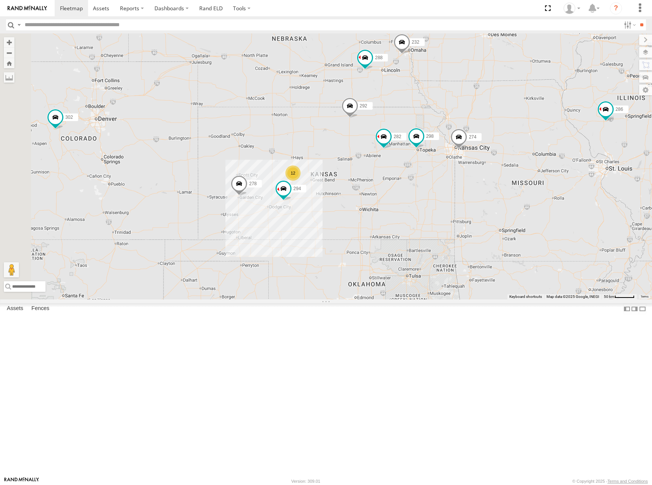
click at [524, 190] on div "274 298 262 288 292 272 232 302 282 278 294 286 260 12" at bounding box center [326, 166] width 652 height 266
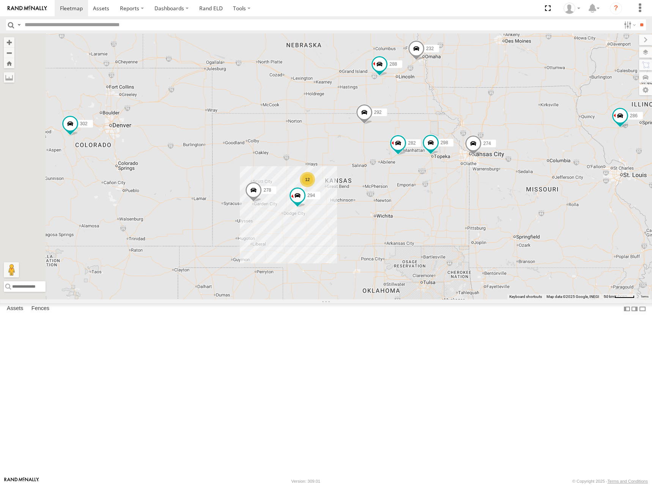
drag, startPoint x: 515, startPoint y: 192, endPoint x: 519, endPoint y: 197, distance: 6.2
click at [519, 197] on div "274 298 262 288 292 272 232 302 282 278 294 286 260 12" at bounding box center [326, 166] width 652 height 266
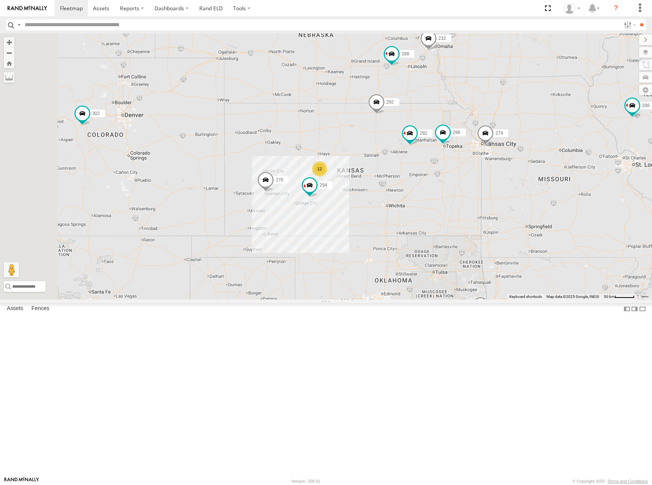
drag, startPoint x: 555, startPoint y: 199, endPoint x: 562, endPoint y: 187, distance: 14.0
click at [562, 187] on div "274 298 262 288 292 272 232 302 282 278 294 286 260 12" at bounding box center [326, 166] width 652 height 266
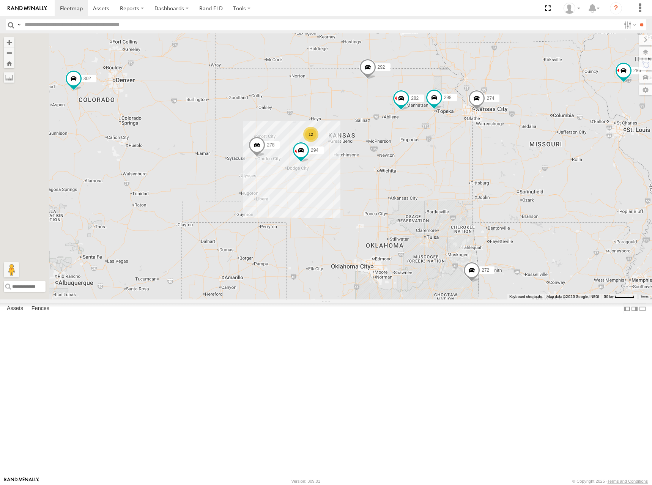
drag, startPoint x: 496, startPoint y: 245, endPoint x: 491, endPoint y: 222, distance: 24.1
click at [491, 222] on div "274 298 262 288 292 272 232 302 282 278 294 286 260 12" at bounding box center [326, 166] width 652 height 266
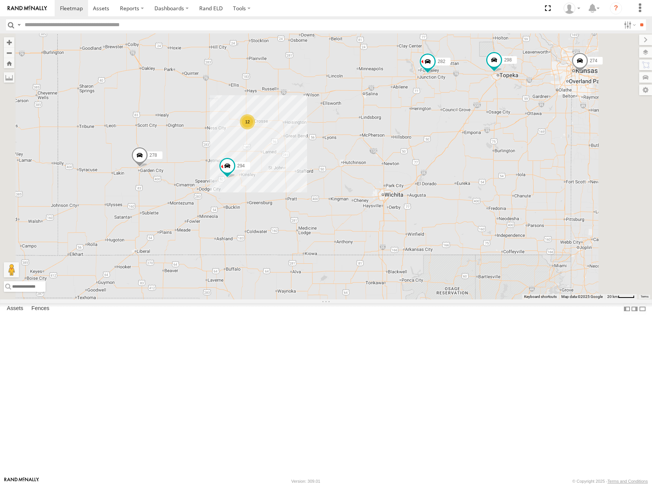
drag, startPoint x: 460, startPoint y: 122, endPoint x: 457, endPoint y: 135, distance: 12.8
click at [457, 135] on div "274 298 262 288 292 272 232 302 282 278 294 286 260 12" at bounding box center [326, 166] width 652 height 266
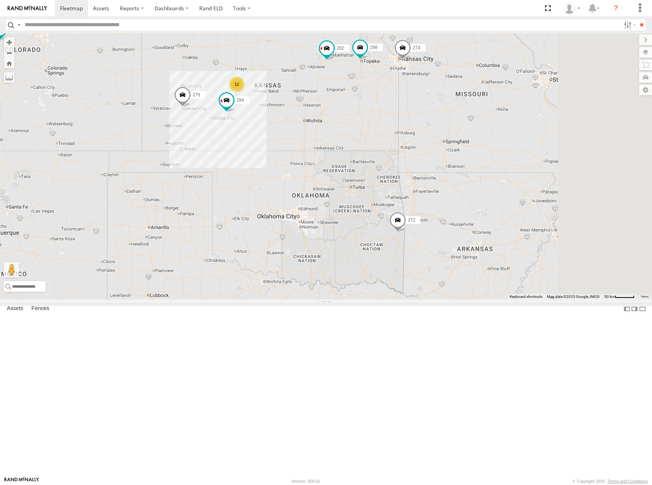
drag, startPoint x: 441, startPoint y: 213, endPoint x: 436, endPoint y: 213, distance: 4.6
click at [436, 213] on div "274 298 262 288 292 272 232 302 282 278 294 286 260 12" at bounding box center [326, 166] width 652 height 266
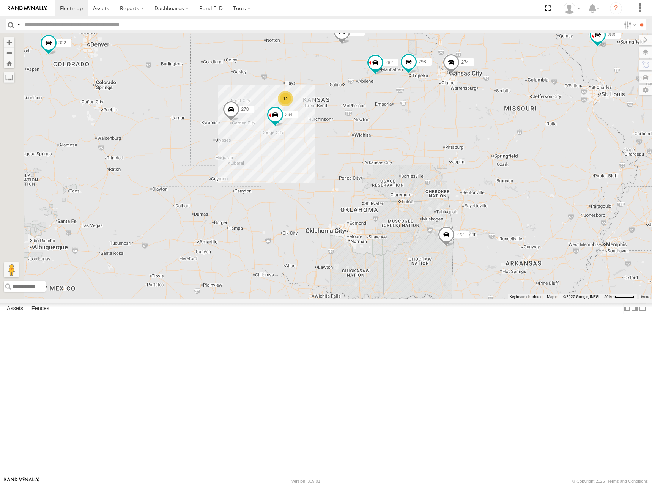
drag, startPoint x: 394, startPoint y: 198, endPoint x: 462, endPoint y: 214, distance: 70.6
click at [462, 214] on div "274 298 262 288 292 272 232 302 282 278 294 286 260 12" at bounding box center [326, 166] width 652 height 266
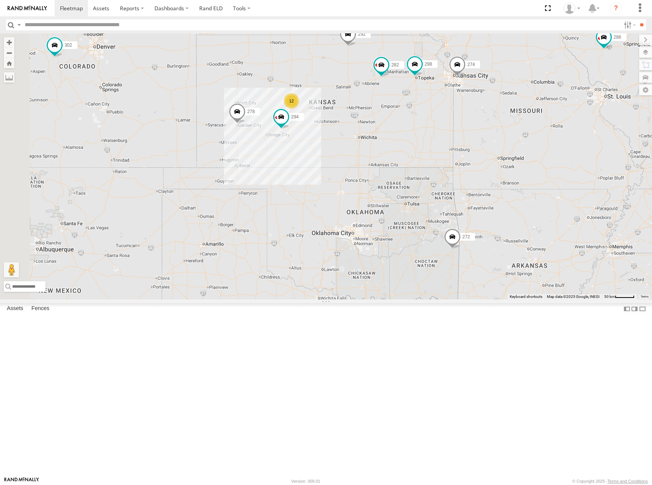
drag, startPoint x: 384, startPoint y: 90, endPoint x: 381, endPoint y: 100, distance: 10.2
click at [381, 100] on div "274 298 262 288 292 272 232 302 282 278 294 286 260 12" at bounding box center [326, 166] width 652 height 266
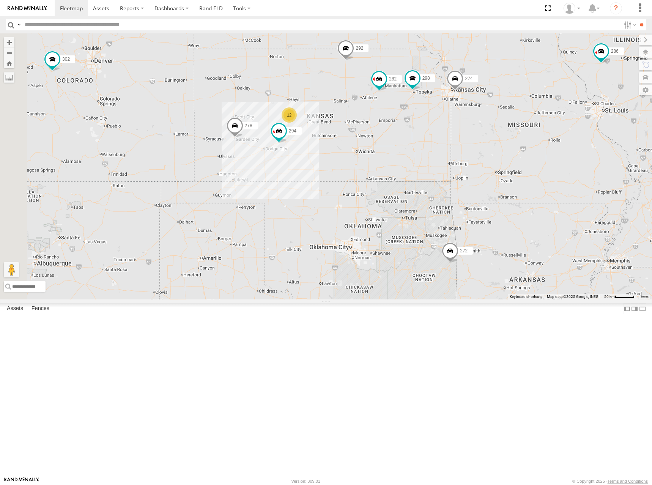
click at [505, 137] on div "274 298 262 288 292 272 232 302 282 278 294 286 260 12" at bounding box center [326, 166] width 652 height 266
